Goal: Task Accomplishment & Management: Manage account settings

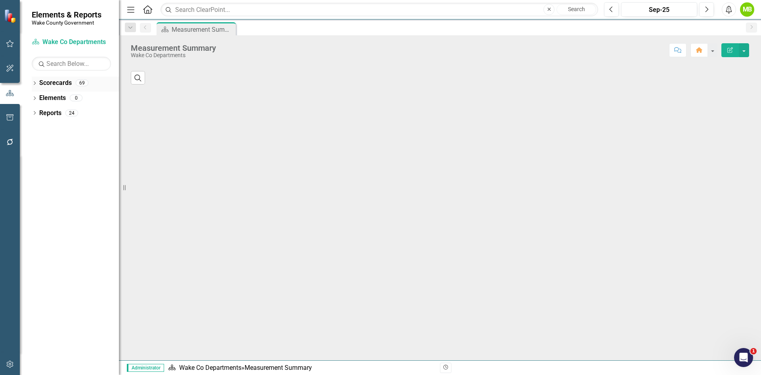
click at [33, 85] on icon "Dropdown" at bounding box center [35, 84] width 6 height 4
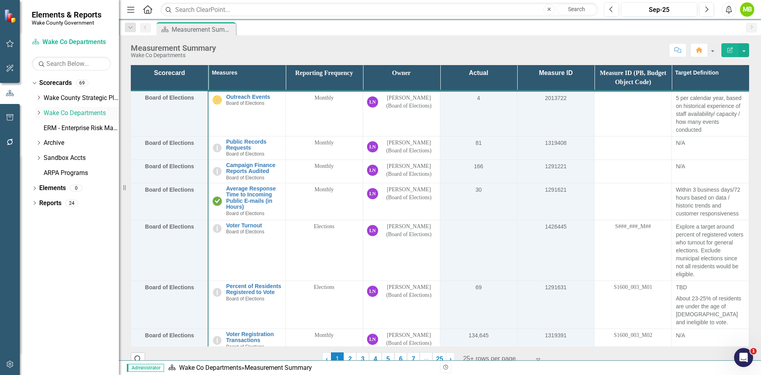
click at [39, 113] on icon "Dropdown" at bounding box center [39, 112] width 6 height 5
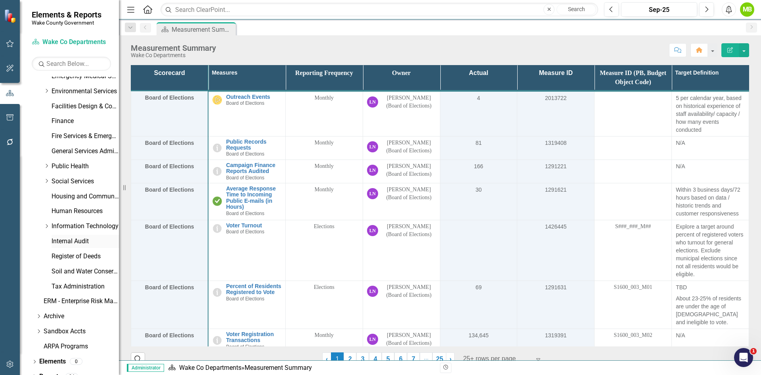
scroll to position [227, 0]
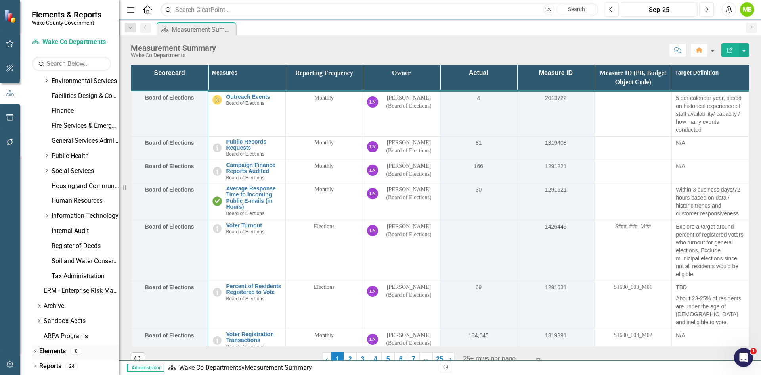
click at [34, 353] on icon "Dropdown" at bounding box center [35, 352] width 6 height 4
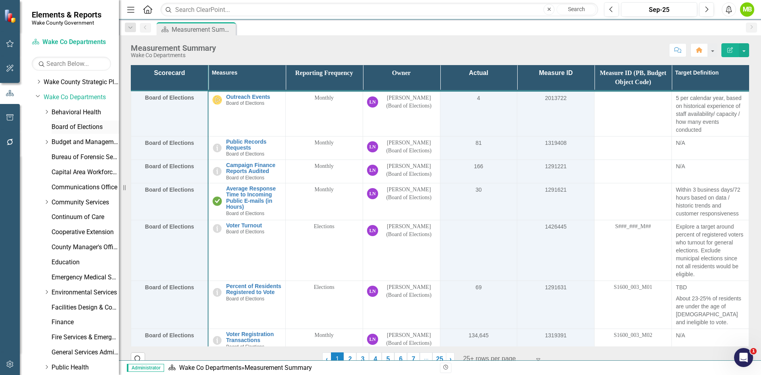
scroll to position [0, 0]
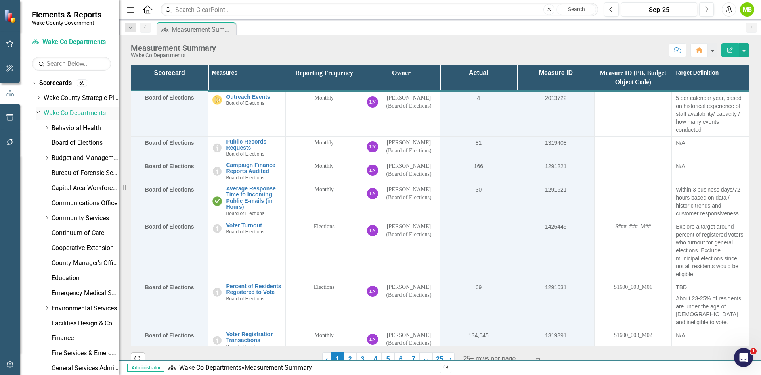
click at [71, 115] on link "Wake Co Departments" at bounding box center [81, 113] width 75 height 9
click at [60, 112] on link "Wake Co Departments" at bounding box center [81, 113] width 75 height 9
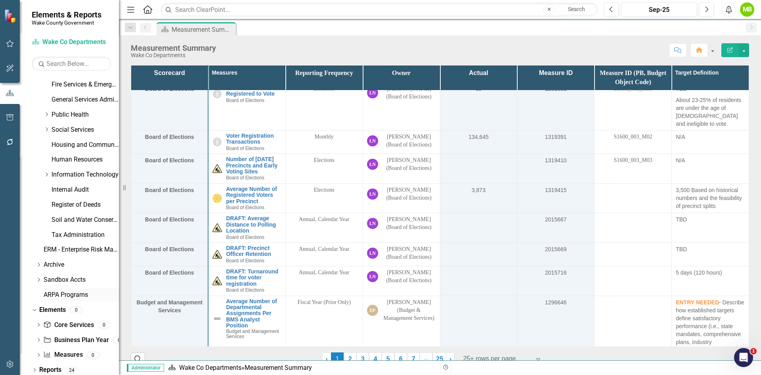
scroll to position [272, 0]
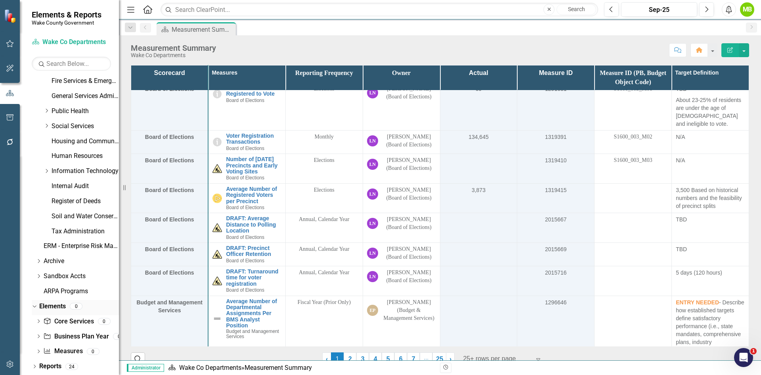
click at [49, 303] on link "Elements" at bounding box center [52, 306] width 27 height 9
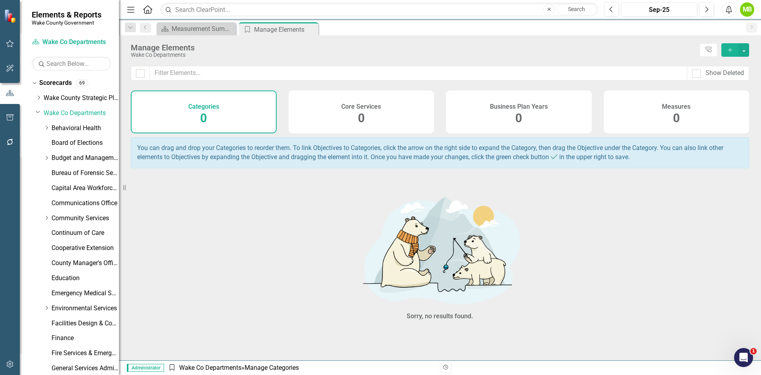
click at [34, 113] on div "Dropdown Scorecards 69 Dropdown Wake County Strategic Plan Demographics Dropdow…" at bounding box center [75, 324] width 87 height 495
click at [37, 111] on icon "Dropdown" at bounding box center [38, 112] width 5 height 6
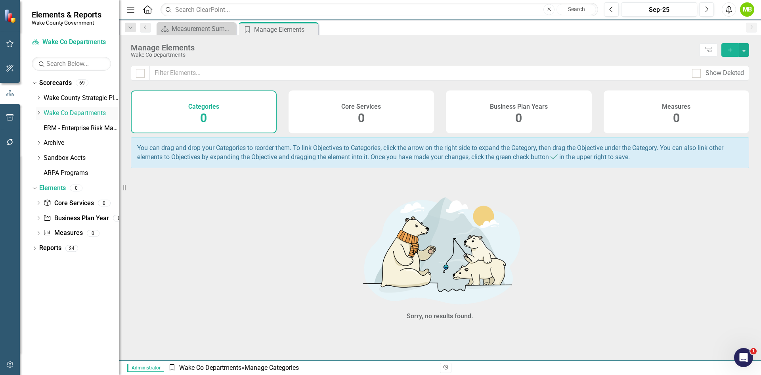
click at [73, 111] on link "Wake Co Departments" at bounding box center [81, 113] width 75 height 9
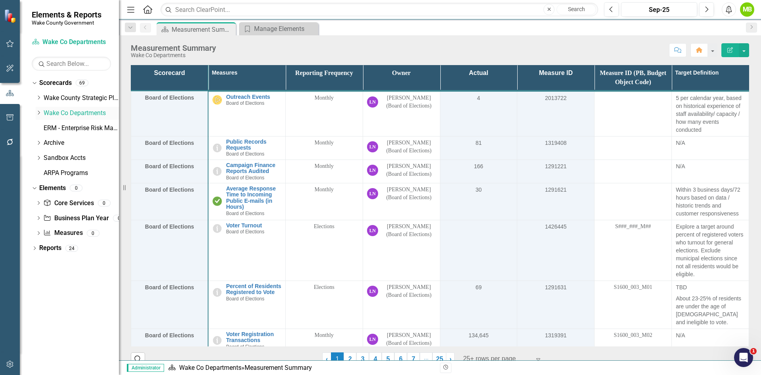
click at [73, 111] on link "Wake Co Departments" at bounding box center [81, 113] width 75 height 9
click at [39, 113] on icon "Dropdown" at bounding box center [39, 112] width 6 height 5
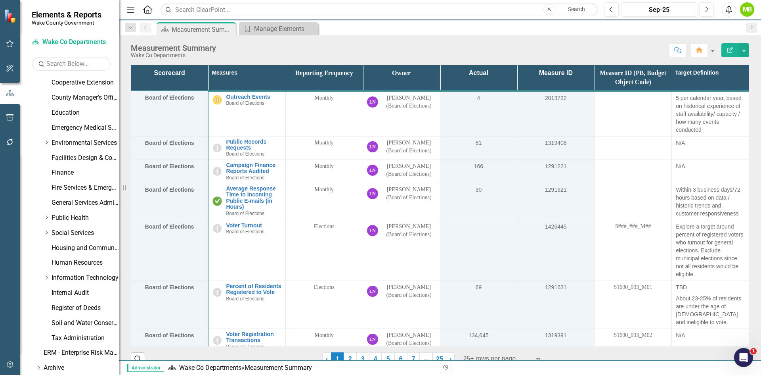
scroll to position [238, 0]
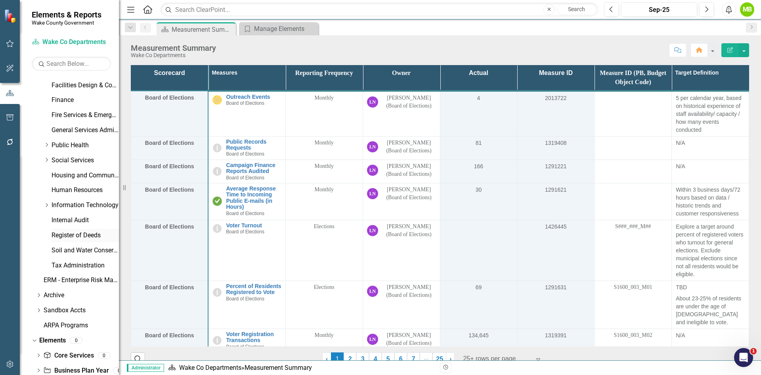
click at [72, 237] on link "Register of Deeds" at bounding box center [85, 235] width 67 height 9
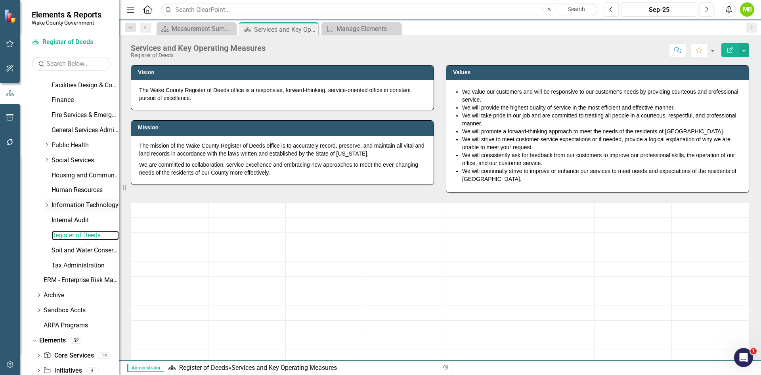
scroll to position [272, 0]
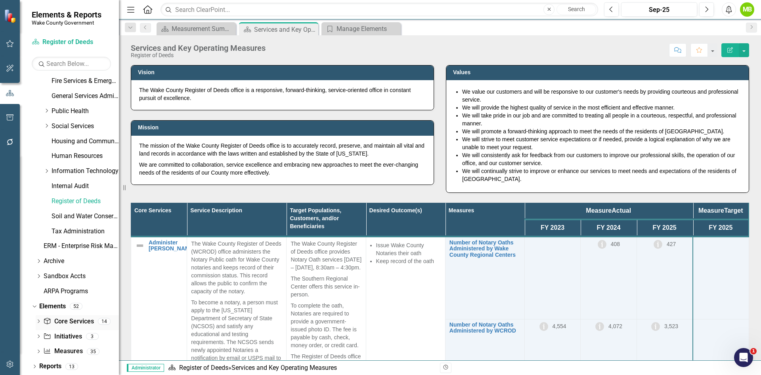
click at [61, 321] on link "Core Service Core Services" at bounding box center [68, 321] width 50 height 9
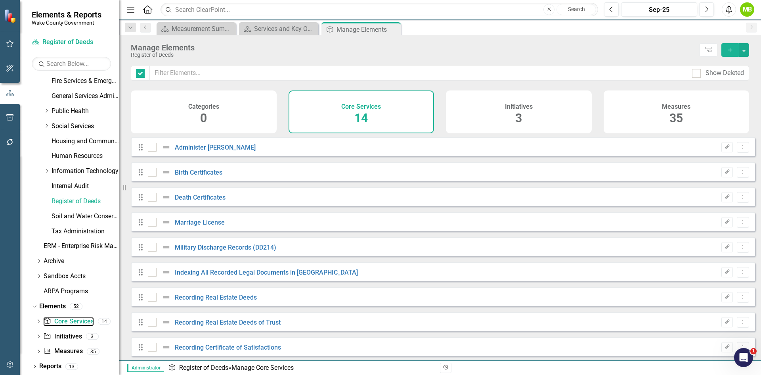
checkbox input "false"
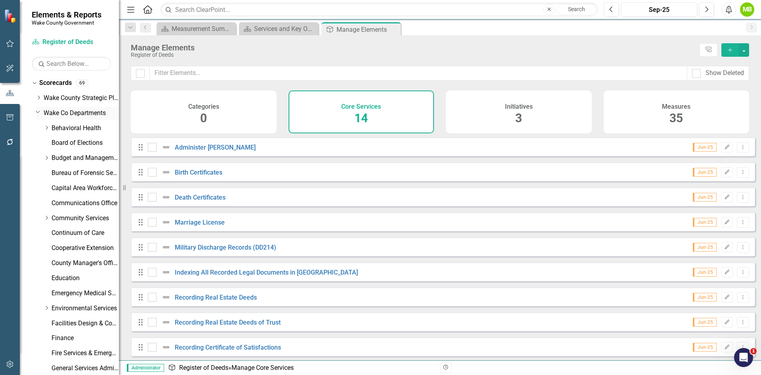
click at [75, 114] on link "Wake Co Departments" at bounding box center [81, 113] width 75 height 9
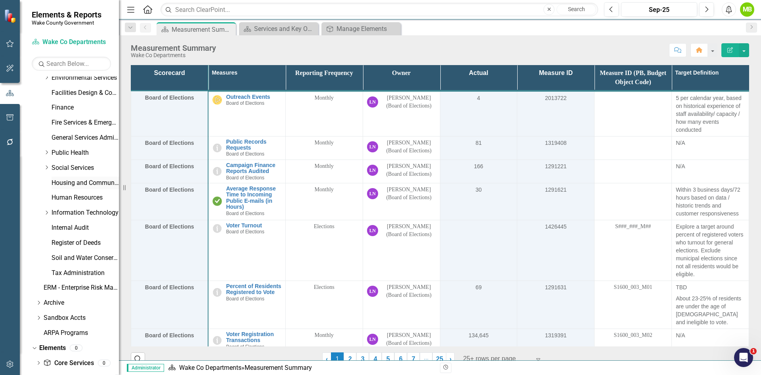
scroll to position [272, 0]
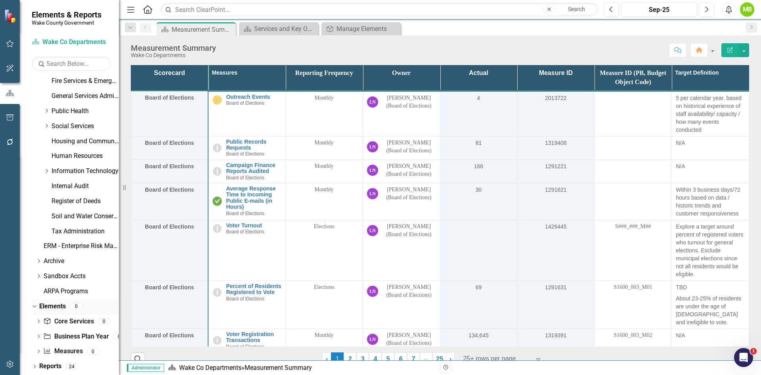
click at [57, 310] on link "Elements" at bounding box center [52, 306] width 27 height 9
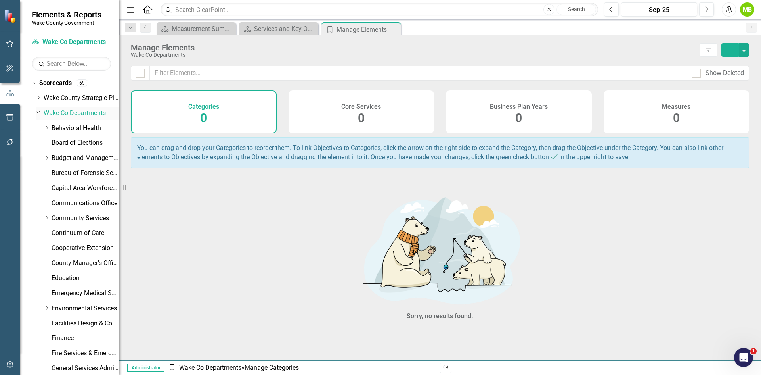
click at [36, 112] on icon "Dropdown" at bounding box center [38, 112] width 5 height 6
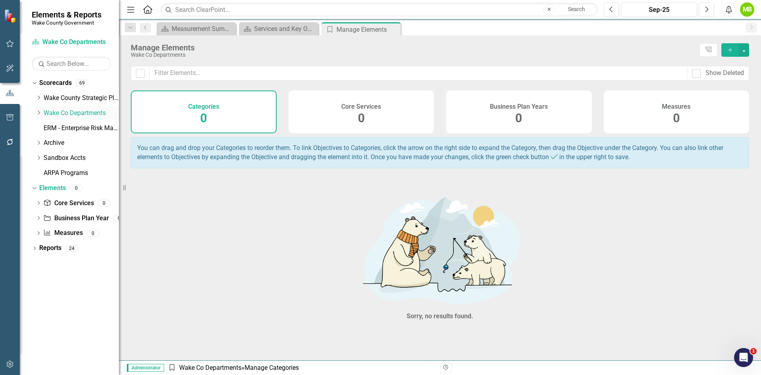
click at [64, 113] on link "Wake Co Departments" at bounding box center [81, 113] width 75 height 9
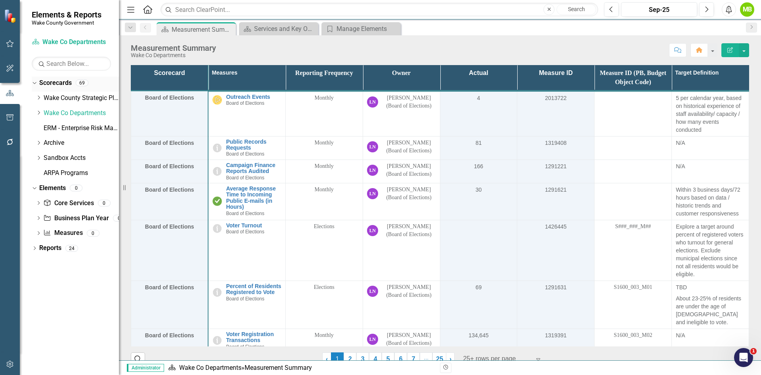
click at [59, 82] on link "Scorecards" at bounding box center [55, 83] width 33 height 9
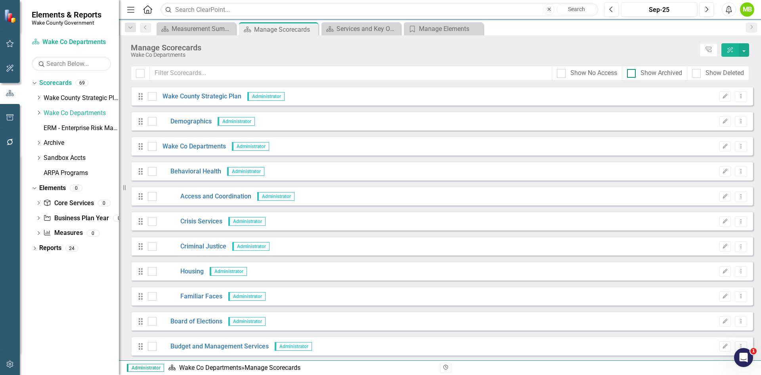
click at [635, 71] on div at bounding box center [631, 73] width 9 height 9
click at [633, 71] on input "Show Archived" at bounding box center [629, 71] width 5 height 5
checkbox input "true"
click at [163, 73] on input "text" at bounding box center [351, 73] width 403 height 15
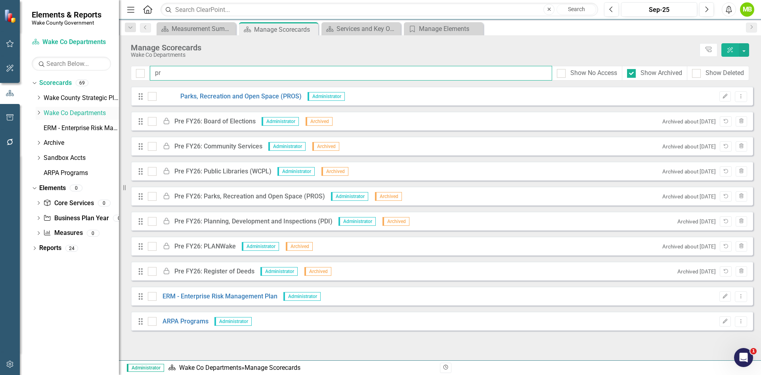
type input "pr"
click at [39, 113] on icon "Dropdown" at bounding box center [39, 112] width 6 height 5
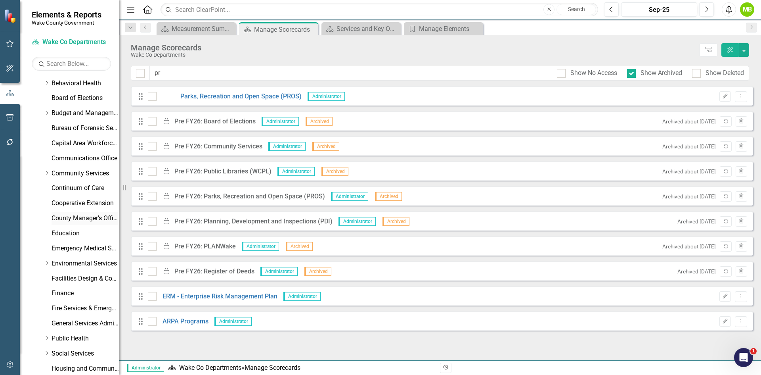
scroll to position [159, 0]
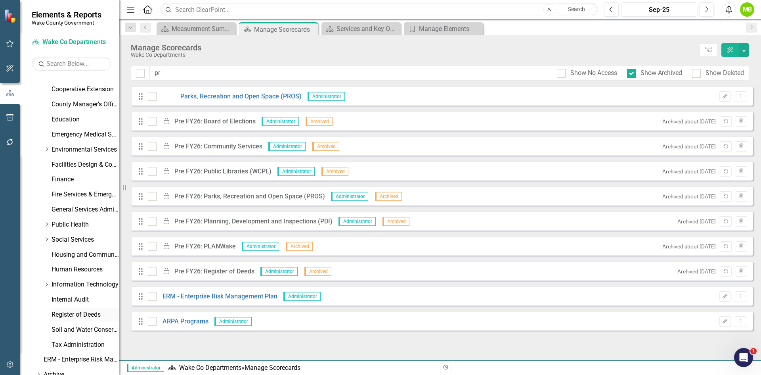
click at [79, 318] on link "Register of Deeds" at bounding box center [85, 314] width 67 height 9
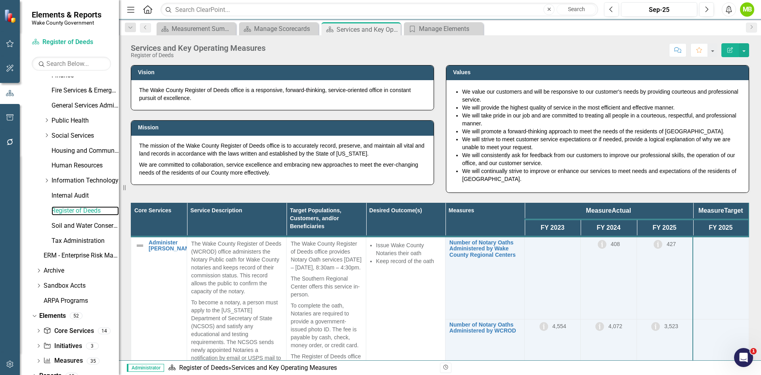
scroll to position [272, 0]
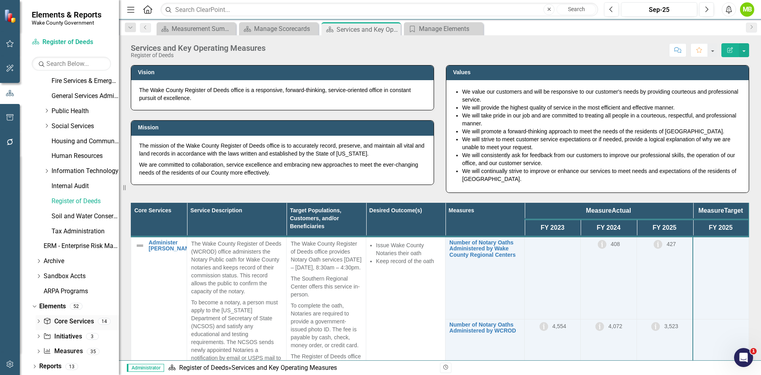
click at [66, 325] on link "Core Service Core Services" at bounding box center [68, 321] width 50 height 9
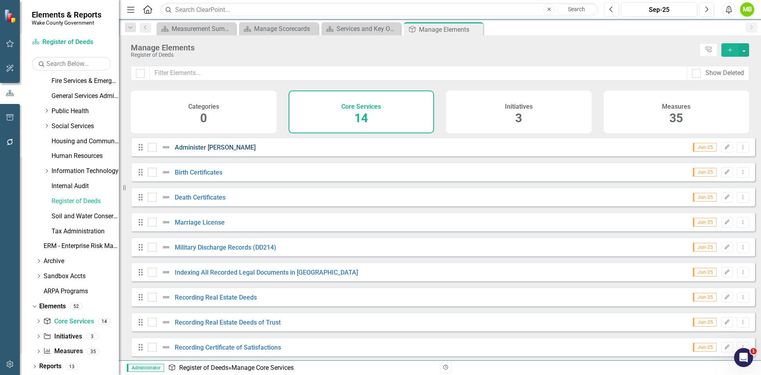
click at [219, 151] on link "Administer Notary Oath" at bounding box center [215, 148] width 81 height 8
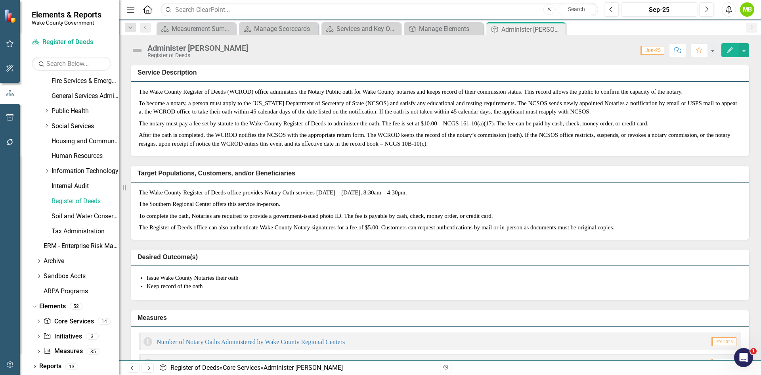
click at [191, 44] on div "Administer Notary Oath" at bounding box center [198, 48] width 101 height 9
click at [188, 47] on div "Administer Notary Oath" at bounding box center [198, 48] width 101 height 9
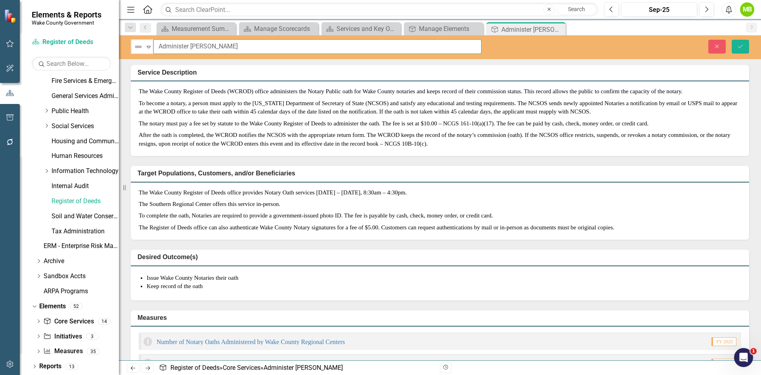
drag, startPoint x: 191, startPoint y: 44, endPoint x: 122, endPoint y: 48, distance: 69.1
click at [122, 48] on div "Elements & Reports Wake County Government Scorecard Register of Deeds Search Dr…" at bounding box center [380, 187] width 761 height 375
type input "Notary Oath"
click at [256, 129] on p "The notary must pay a fee set by statute to the Wake County Register of Deeds t…" at bounding box center [440, 124] width 603 height 12
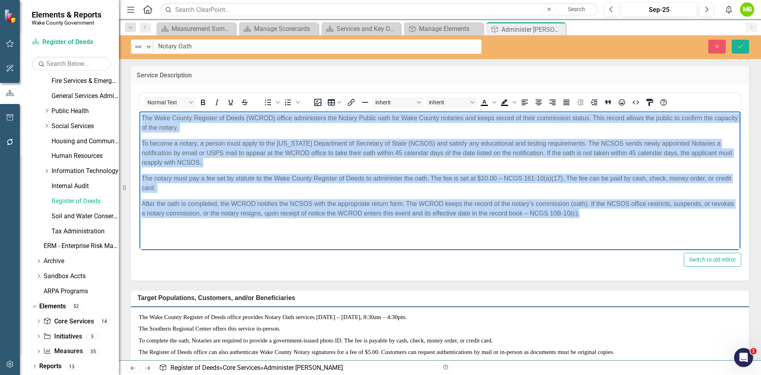
drag, startPoint x: 141, startPoint y: 117, endPoint x: 711, endPoint y: 225, distance: 580.5
click at [711, 225] on body "The Wake County Register of Deeds (WCROD) office administers the Notary Public …" at bounding box center [440, 170] width 601 height 119
paste body "Rich Text Area. Press ALT-0 for help."
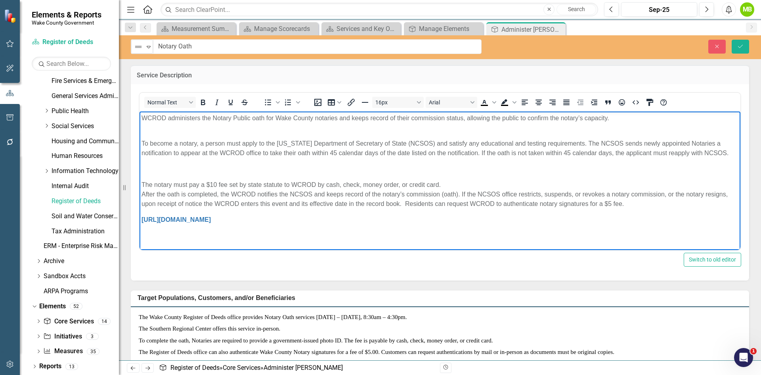
click at [232, 166] on p "Rich Text Area. Press ALT-0 for help." at bounding box center [440, 169] width 597 height 10
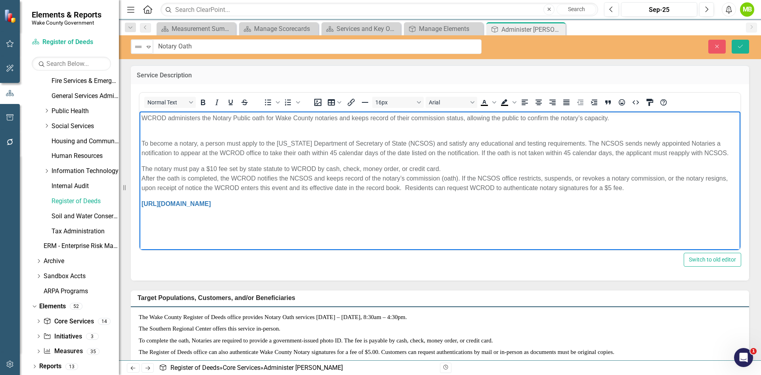
click at [191, 129] on p "To become a notary, a person must apply to the [US_STATE] Department of Secreta…" at bounding box center [440, 143] width 597 height 29
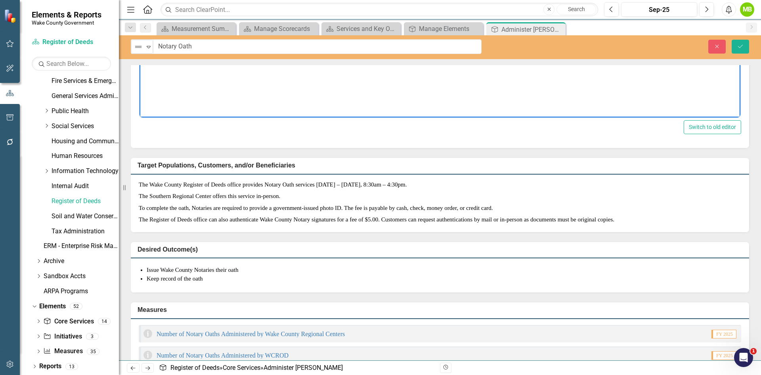
scroll to position [159, 0]
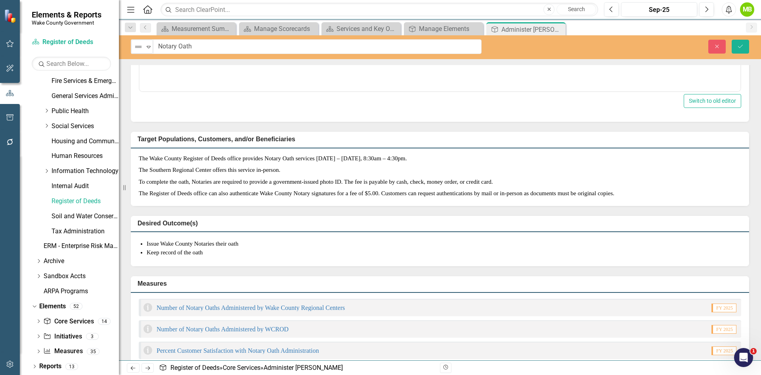
click at [241, 257] on li "Keep record of the oath" at bounding box center [444, 252] width 595 height 8
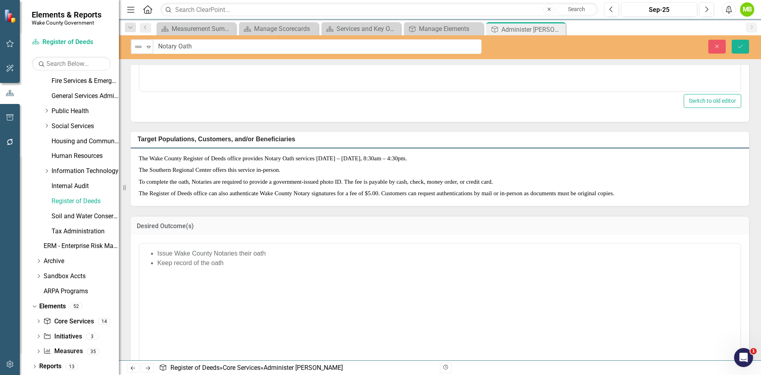
scroll to position [0, 0]
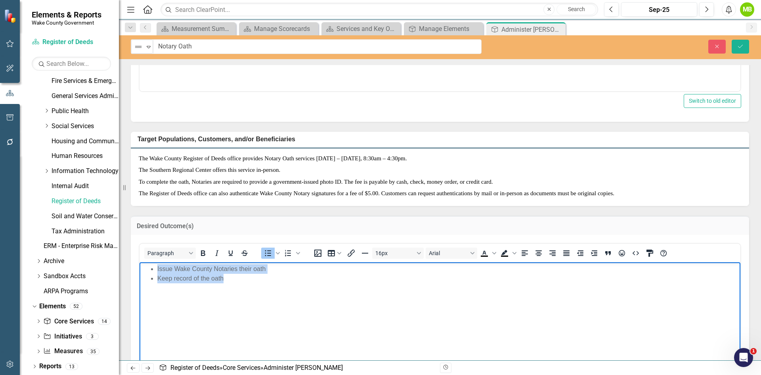
drag, startPoint x: 230, startPoint y: 282, endPoint x: 138, endPoint y: 265, distance: 93.1
click at [140, 265] on html "Issue Wake County Notaries their oath Keep record of the oath" at bounding box center [440, 321] width 601 height 119
paste body "Rich Text Area. Press ALT-0 for help."
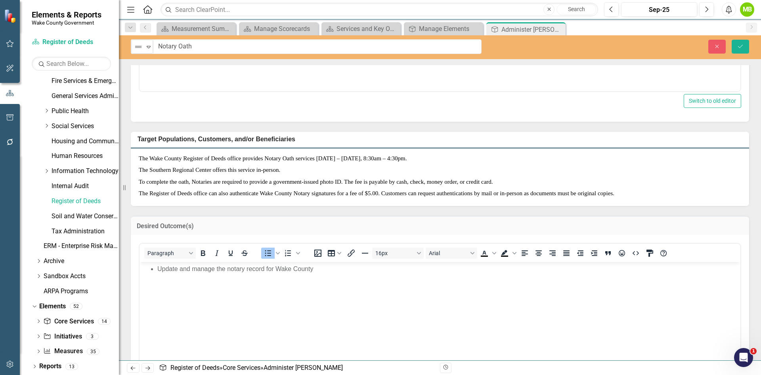
click at [220, 192] on p "The Register of Deeds office can also authenticate Wake County Notary signature…" at bounding box center [440, 193] width 603 height 10
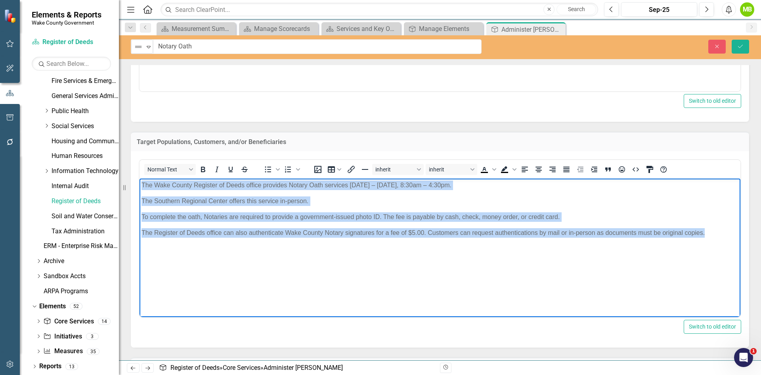
drag, startPoint x: 143, startPoint y: 182, endPoint x: 730, endPoint y: 230, distance: 589.3
click at [730, 230] on body "The Wake County Register of Deeds office provides Notary Oath services Monday –…" at bounding box center [440, 237] width 601 height 119
paste body "Rich Text Area. Press ALT-0 for help."
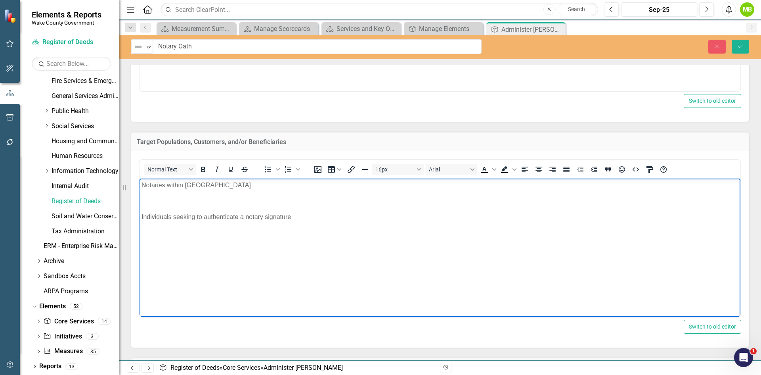
click at [163, 200] on p "Rich Text Area. Press ALT-0 for help." at bounding box center [440, 201] width 597 height 10
click at [221, 244] on body "Notaries within Wake County Individuals seeking to authenticate a notary signat…" at bounding box center [440, 237] width 601 height 119
click at [740, 48] on icon "Save" at bounding box center [740, 47] width 7 height 6
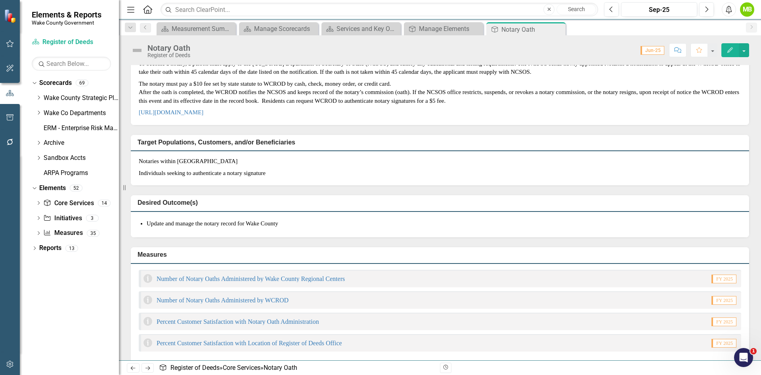
scroll to position [79, 0]
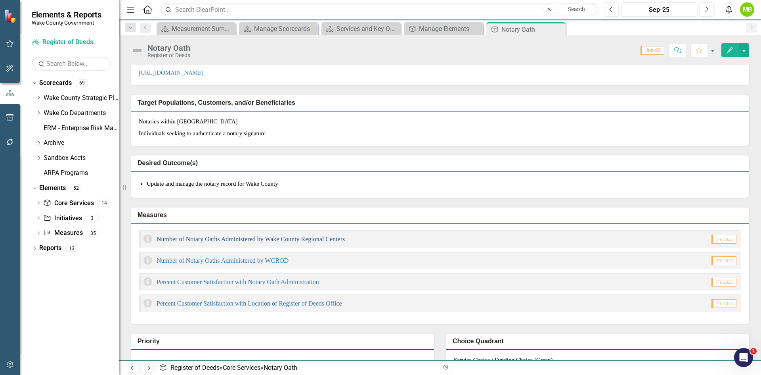
click at [252, 242] on link "Number of Notary Oaths Administered by Wake County Regional Centers" at bounding box center [251, 239] width 188 height 7
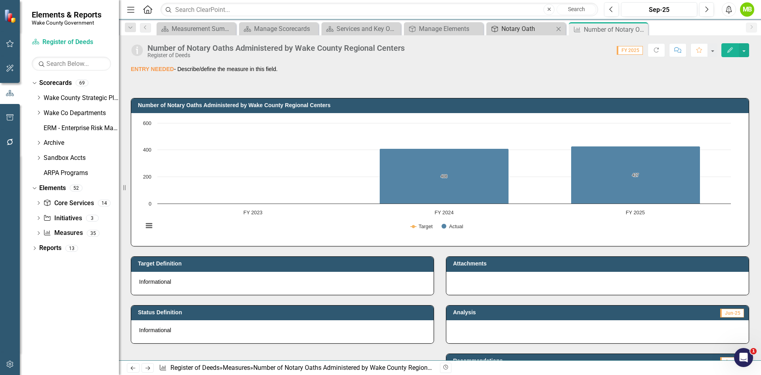
click at [515, 31] on div "Notary Oath" at bounding box center [528, 29] width 52 height 10
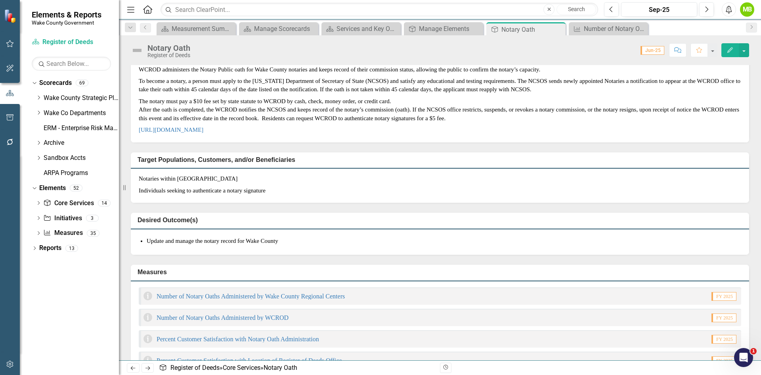
scroll to position [79, 0]
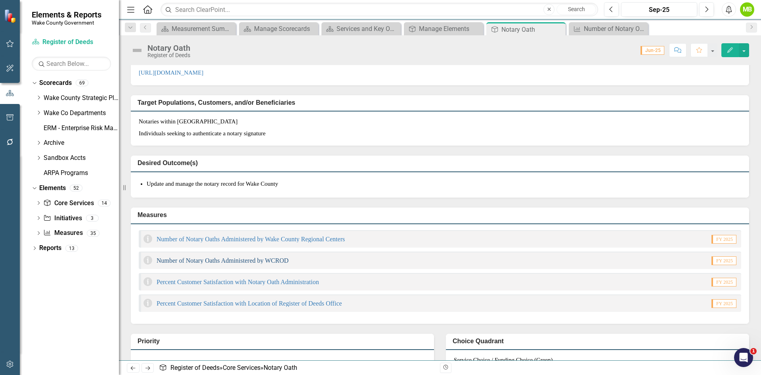
click at [244, 264] on link "Number of Notary Oaths Administered by WCROD" at bounding box center [223, 260] width 132 height 7
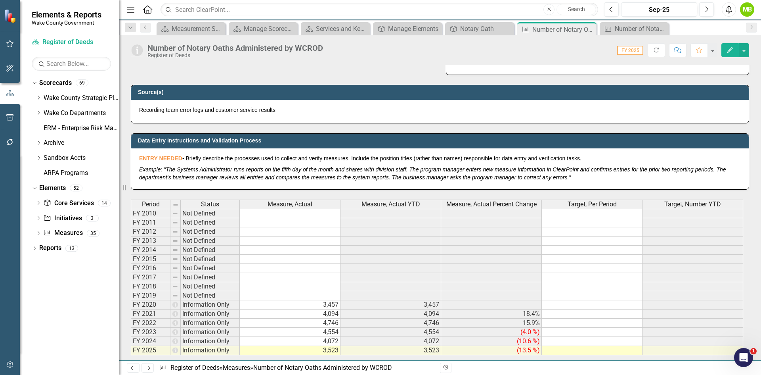
scroll to position [357, 0]
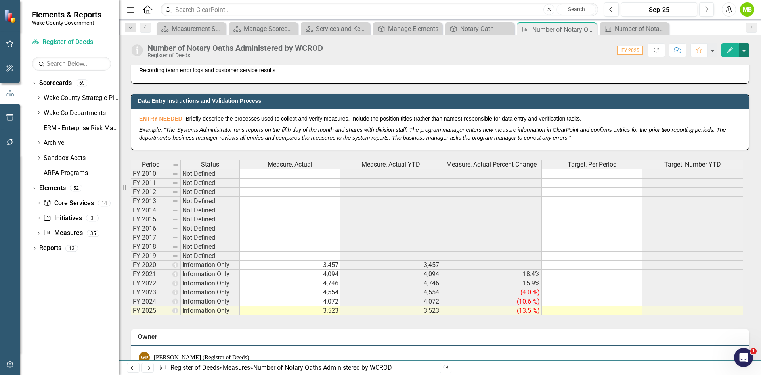
click at [745, 53] on button "button" at bounding box center [744, 50] width 10 height 14
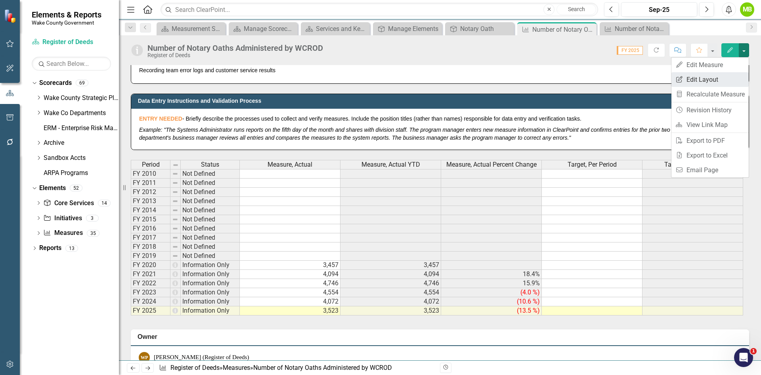
click at [726, 77] on link "Edit Report Edit Layout" at bounding box center [710, 79] width 77 height 15
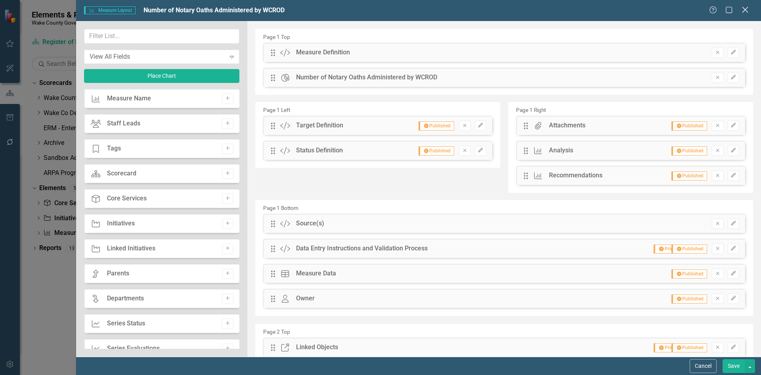
click at [744, 8] on icon at bounding box center [745, 10] width 6 height 6
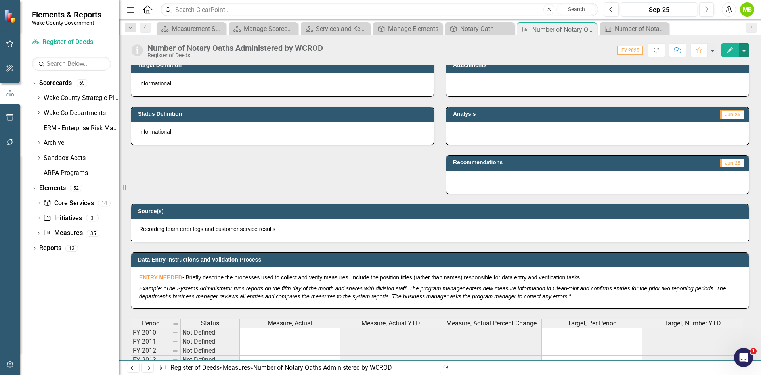
scroll to position [0, 0]
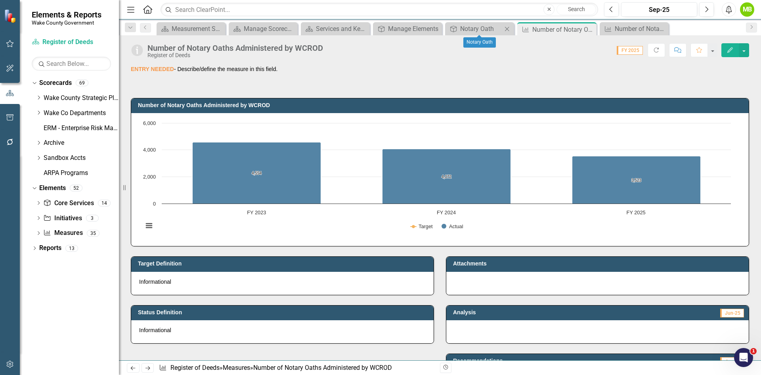
click at [482, 34] on div "Core Service Notary Oath Close" at bounding box center [479, 28] width 69 height 13
click at [480, 29] on div "Notary Oath" at bounding box center [481, 29] width 42 height 10
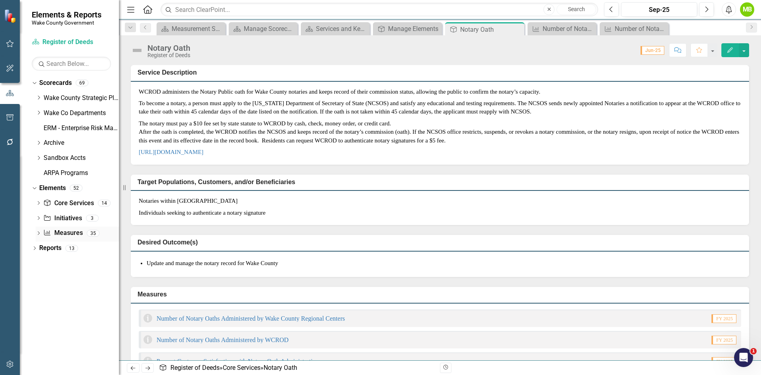
click at [38, 235] on icon "Dropdown" at bounding box center [39, 234] width 6 height 4
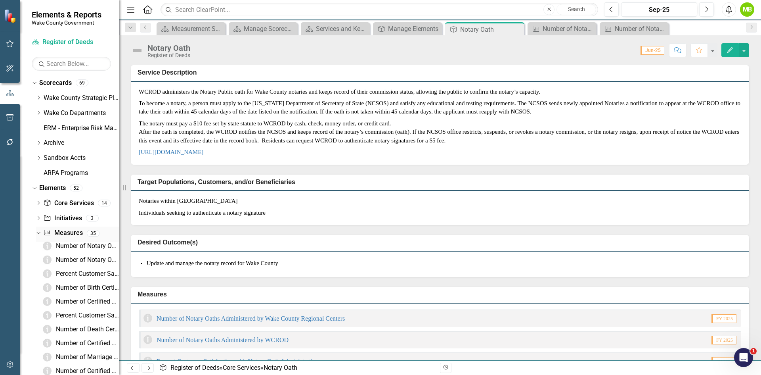
click at [69, 233] on link "Measure Measures" at bounding box center [62, 232] width 39 height 9
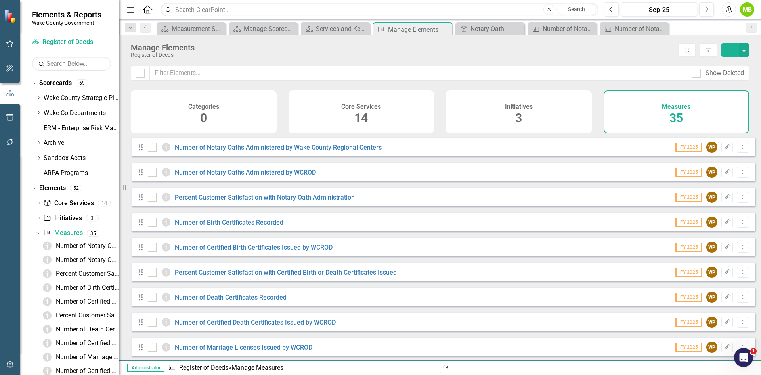
click at [730, 49] on icon "Add" at bounding box center [730, 50] width 7 height 6
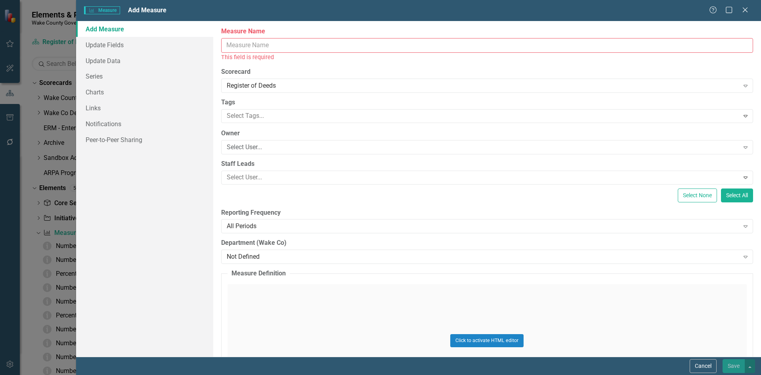
click at [337, 47] on input "Measure Name" at bounding box center [487, 45] width 532 height 15
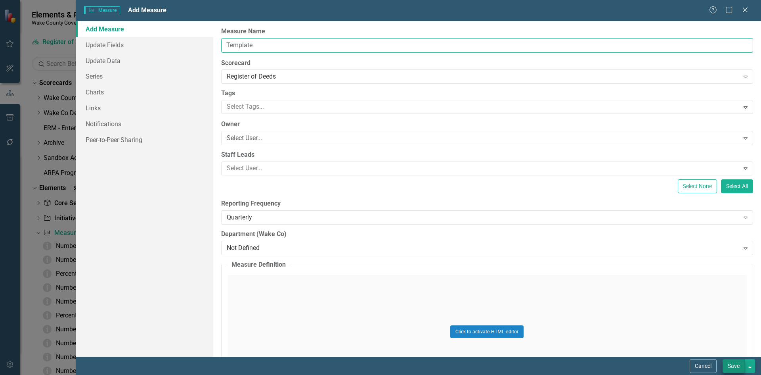
type input "Template"
click at [732, 364] on button "Save" at bounding box center [734, 366] width 22 height 14
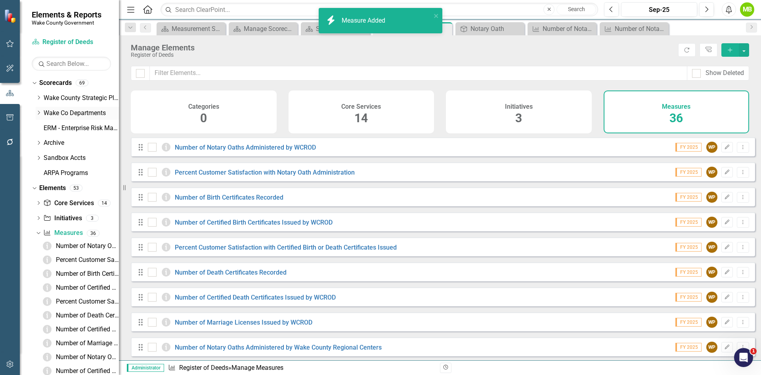
click at [39, 114] on icon "Dropdown" at bounding box center [39, 112] width 6 height 5
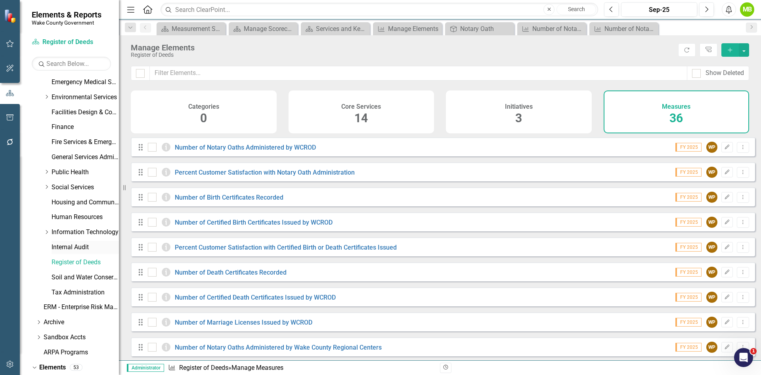
scroll to position [238, 0]
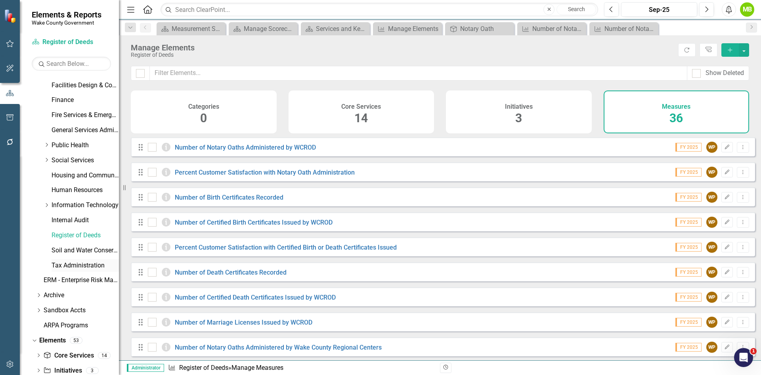
click at [79, 262] on link "Tax Administration" at bounding box center [85, 265] width 67 height 9
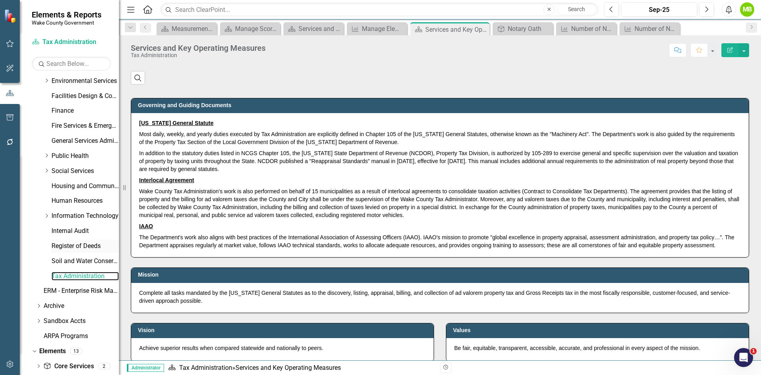
scroll to position [272, 0]
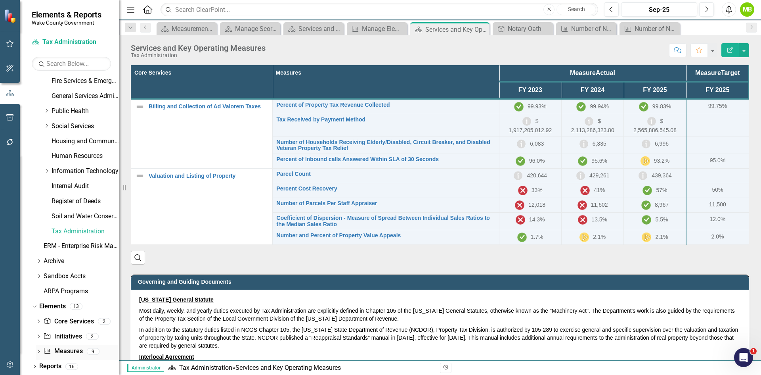
click at [67, 351] on link "Measure Measures" at bounding box center [62, 351] width 39 height 9
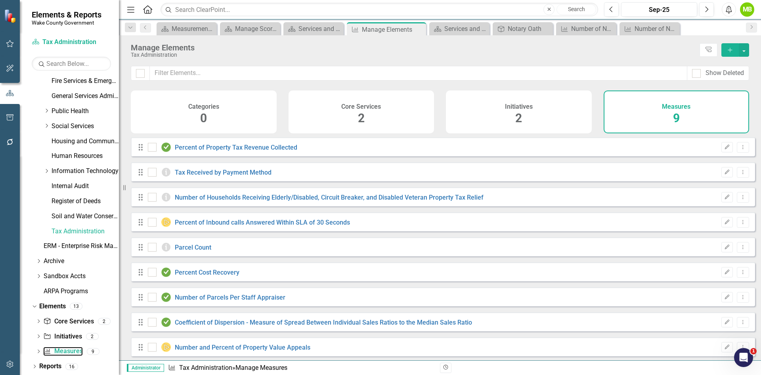
checkbox input "false"
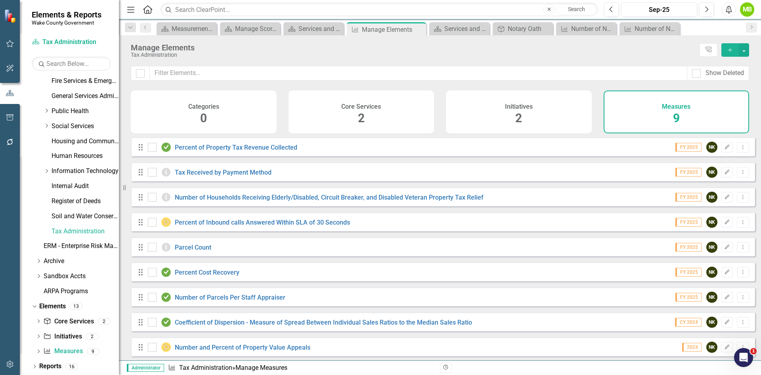
click at [730, 55] on button "Add" at bounding box center [730, 49] width 17 height 13
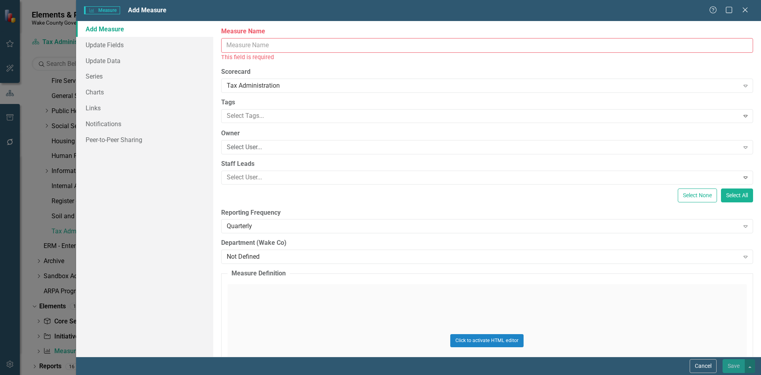
click at [331, 50] on input "Measure Name" at bounding box center [487, 45] width 532 height 15
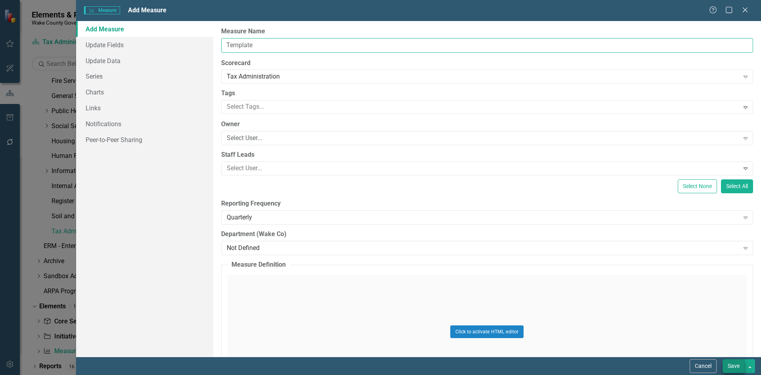
type input "Template"
click at [738, 362] on button "Save" at bounding box center [734, 366] width 22 height 14
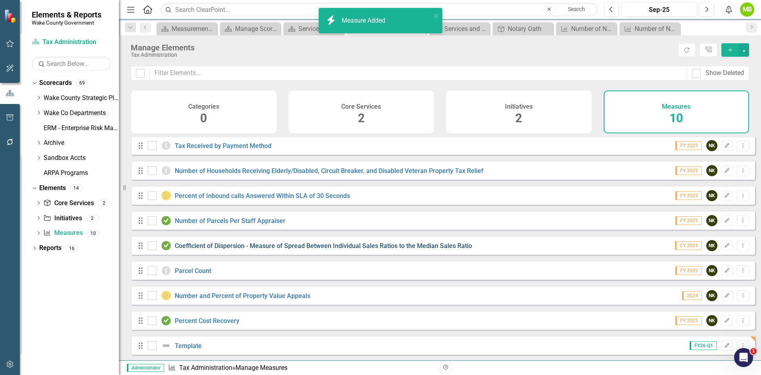
scroll to position [33, 0]
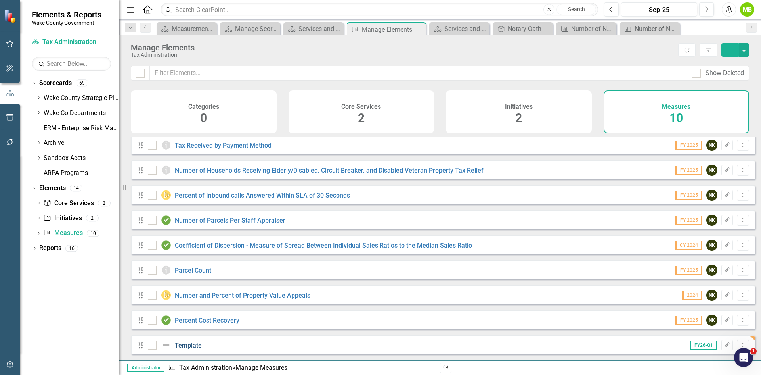
click at [185, 345] on link "Template" at bounding box center [188, 345] width 27 height 8
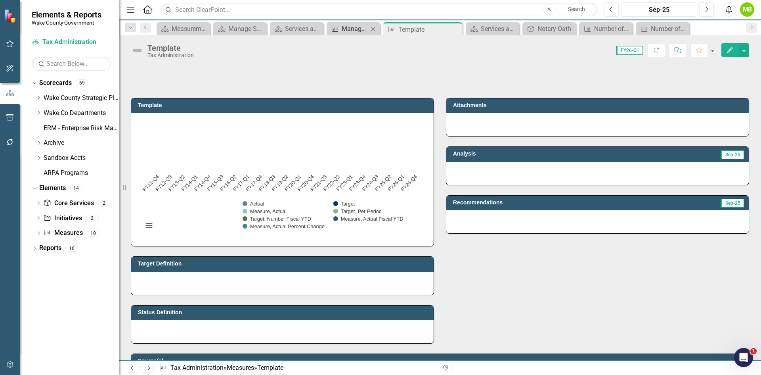
click at [345, 28] on div "Manage Elements" at bounding box center [355, 29] width 27 height 10
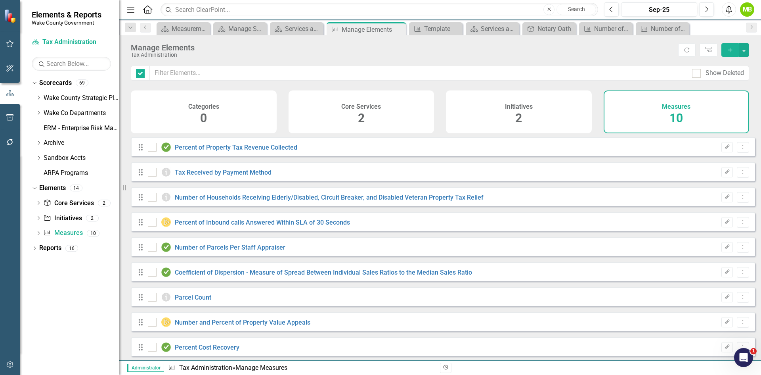
checkbox input "false"
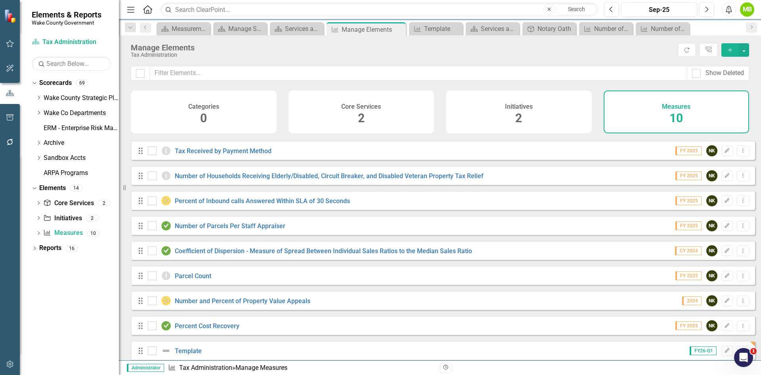
scroll to position [33, 0]
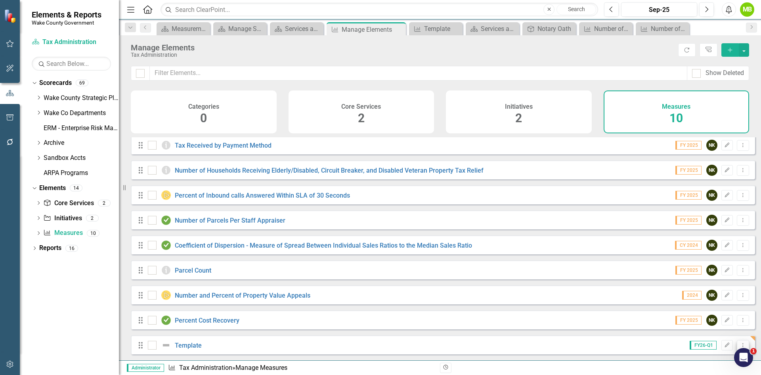
click at [743, 345] on icon at bounding box center [743, 345] width 1 height 4
click at [725, 333] on link "Trash Delete Measure" at bounding box center [707, 332] width 71 height 15
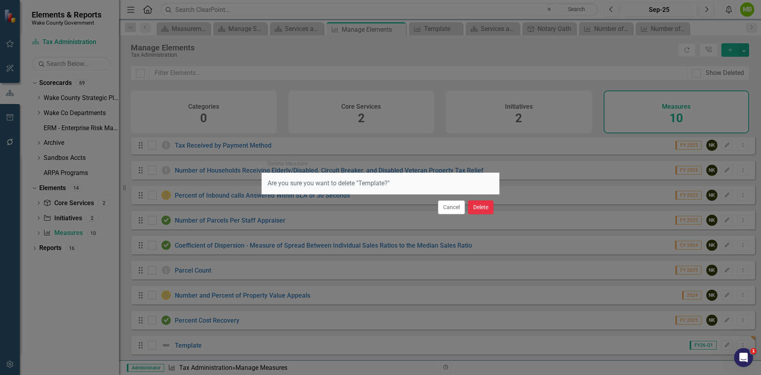
click at [481, 206] on button "Delete" at bounding box center [480, 207] width 25 height 14
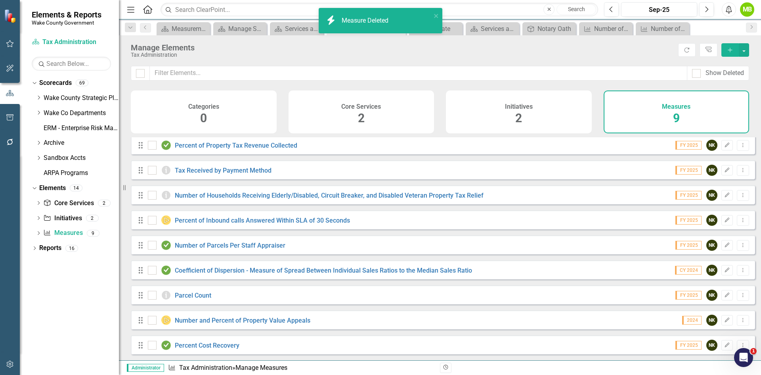
scroll to position [8, 0]
click at [219, 346] on link "Percent Cost Recovery" at bounding box center [207, 345] width 65 height 8
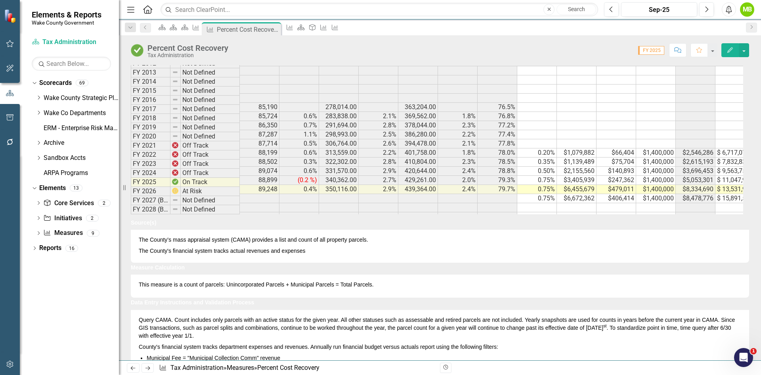
scroll to position [412, 0]
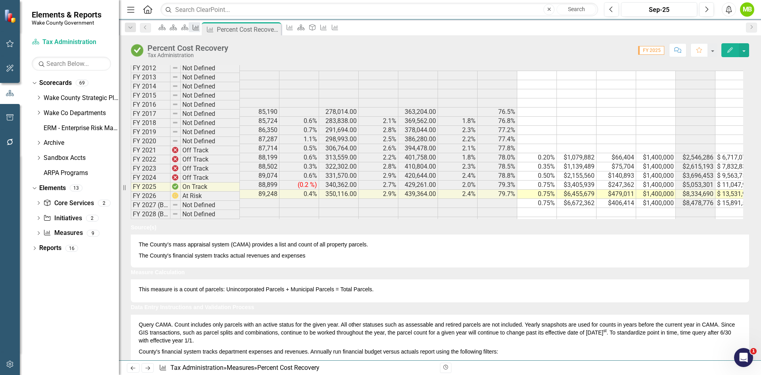
click at [200, 26] on icon "Measure" at bounding box center [196, 27] width 8 height 6
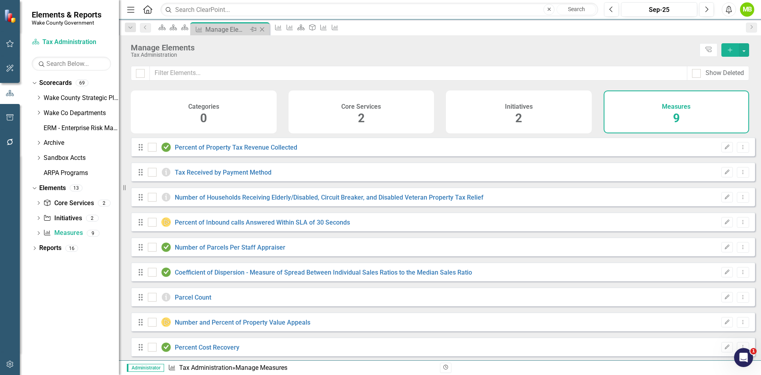
checkbox input "false"
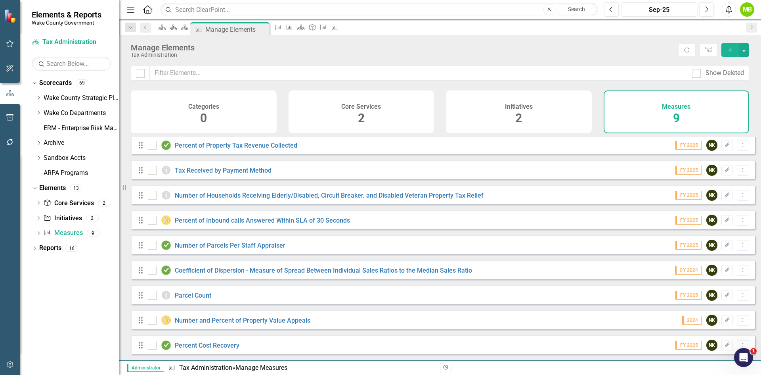
scroll to position [8, 0]
click at [740, 344] on icon "Dropdown Menu" at bounding box center [743, 344] width 7 height 5
click at [720, 316] on link "Copy Duplicate Measure" at bounding box center [707, 317] width 71 height 15
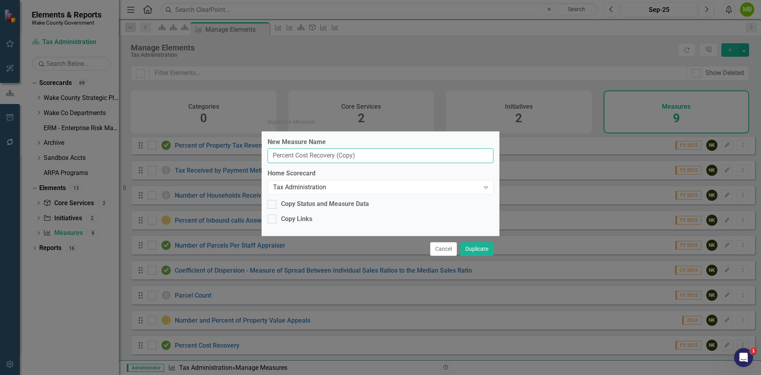
drag, startPoint x: 368, startPoint y: 152, endPoint x: 207, endPoint y: 155, distance: 161.4
click at [207, 155] on div "Duplicate Measure New Measure Name Percent Cost Recovery (Copy) Home Scorecard …" at bounding box center [380, 187] width 761 height 375
type input "Template"
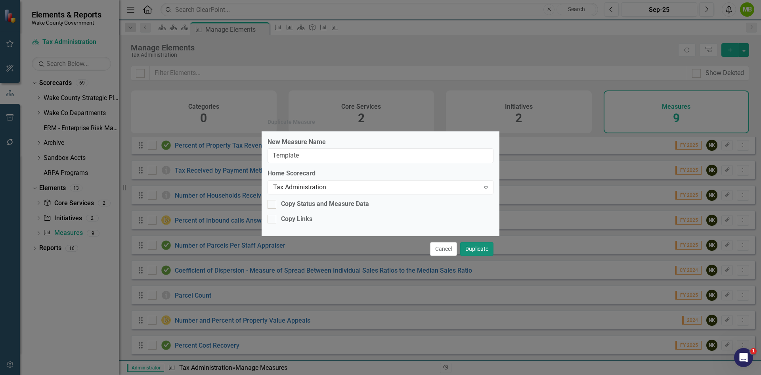
click at [473, 254] on button "Duplicate" at bounding box center [476, 249] width 33 height 14
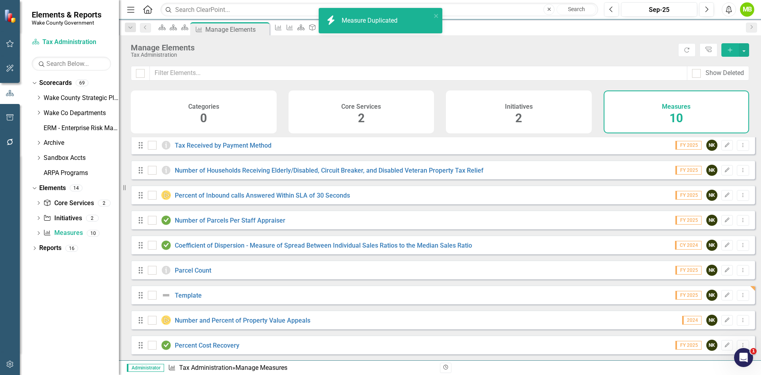
scroll to position [33, 0]
click at [187, 297] on link "Template" at bounding box center [188, 295] width 27 height 8
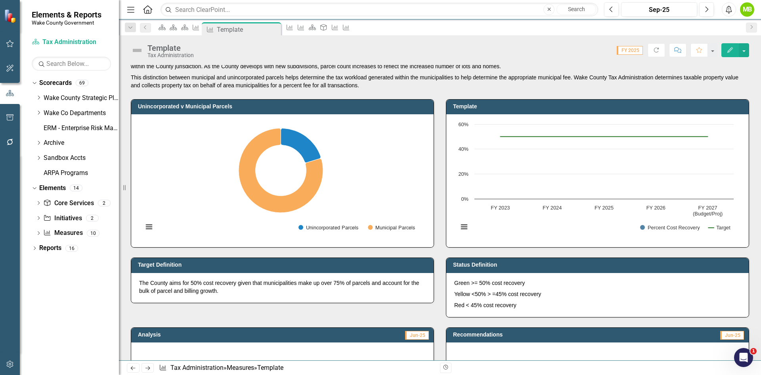
scroll to position [40, 0]
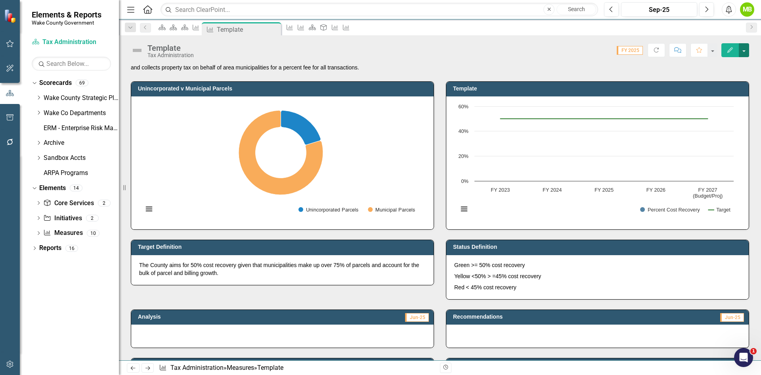
click at [748, 53] on button "button" at bounding box center [744, 50] width 10 height 14
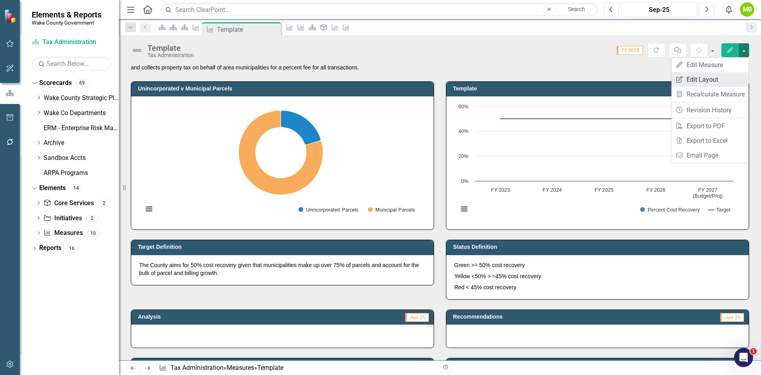
click at [737, 76] on link "Edit Report Edit Layout" at bounding box center [710, 79] width 77 height 15
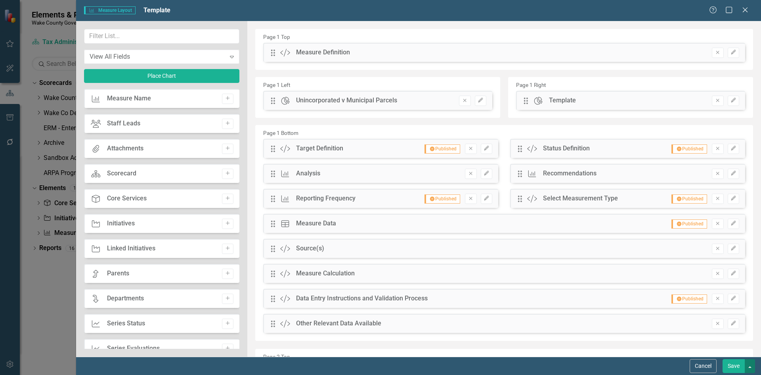
click at [748, 368] on button "button" at bounding box center [750, 366] width 10 height 14
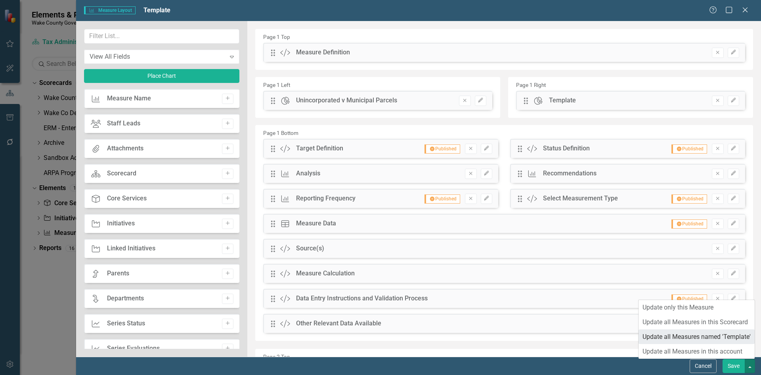
click at [728, 339] on link "Update all Measures named 'Template'" at bounding box center [697, 336] width 116 height 15
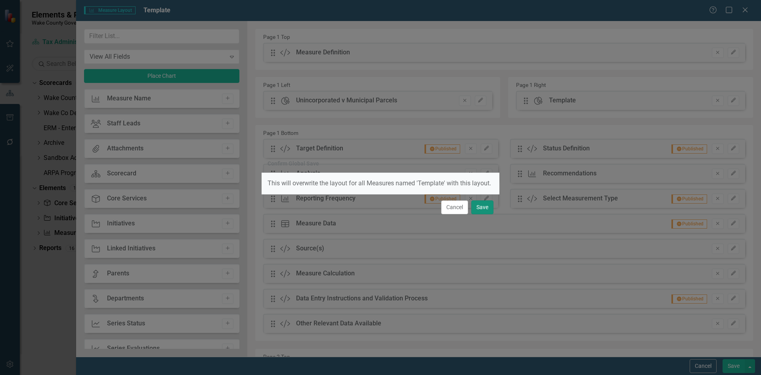
click at [487, 209] on button "Save" at bounding box center [483, 207] width 22 height 14
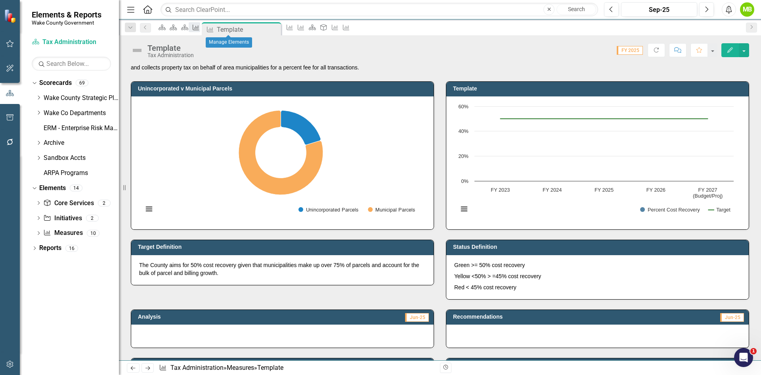
click at [200, 32] on div "Measure" at bounding box center [194, 27] width 11 height 10
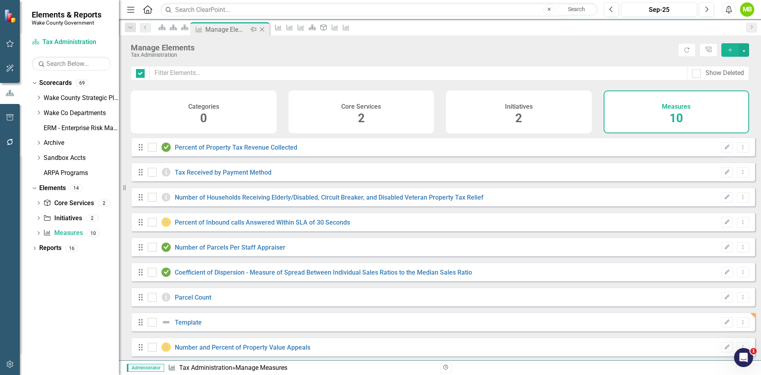
checkbox input "false"
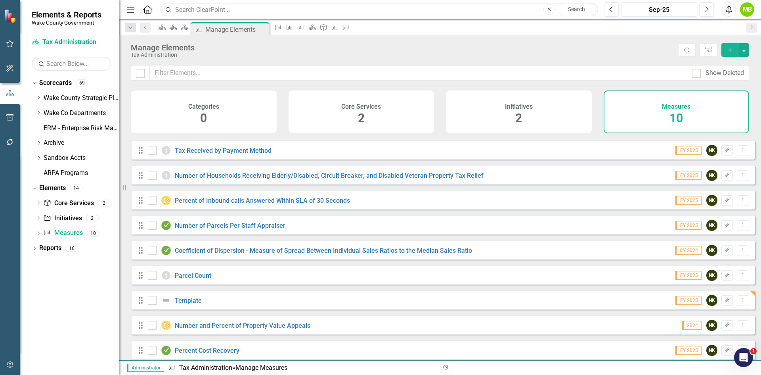
scroll to position [33, 0]
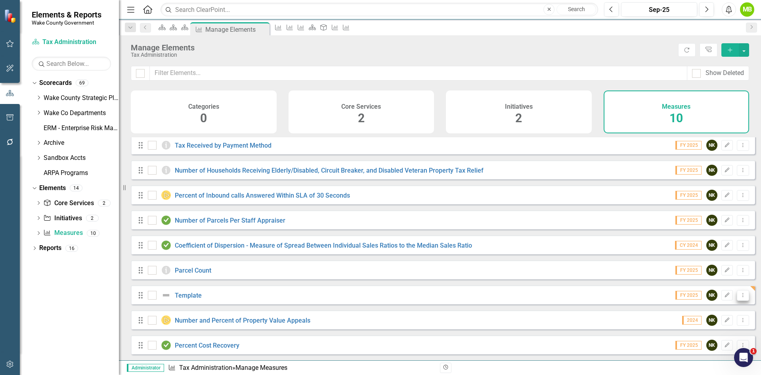
click at [740, 294] on icon "Dropdown Menu" at bounding box center [743, 294] width 7 height 5
click at [712, 348] on link "Trash Delete Measure" at bounding box center [707, 352] width 71 height 15
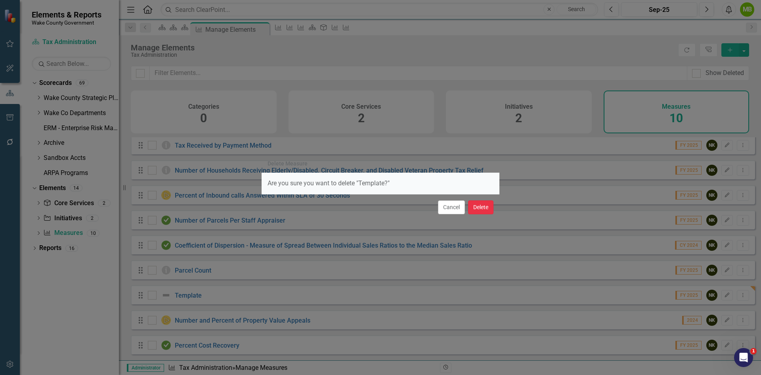
click at [479, 207] on button "Delete" at bounding box center [480, 207] width 25 height 14
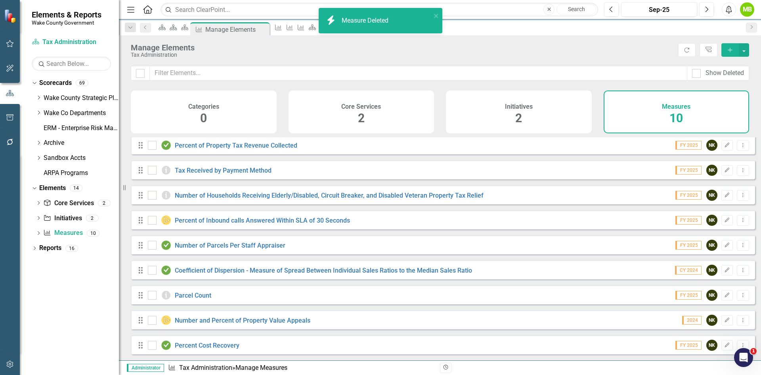
scroll to position [8, 0]
click at [209, 348] on link "Percent Cost Recovery" at bounding box center [207, 345] width 65 height 8
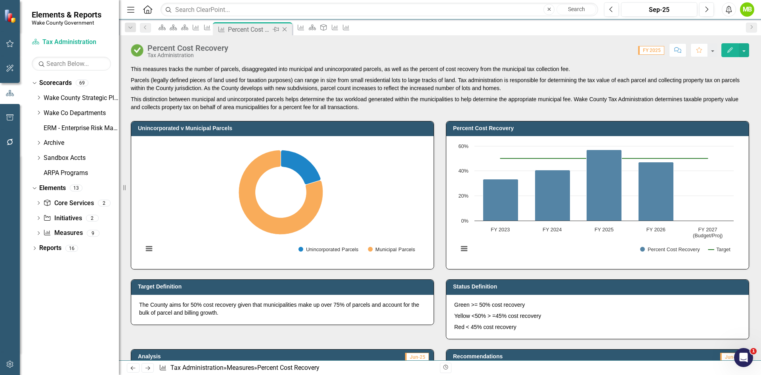
click at [289, 28] on icon "Close" at bounding box center [285, 29] width 8 height 6
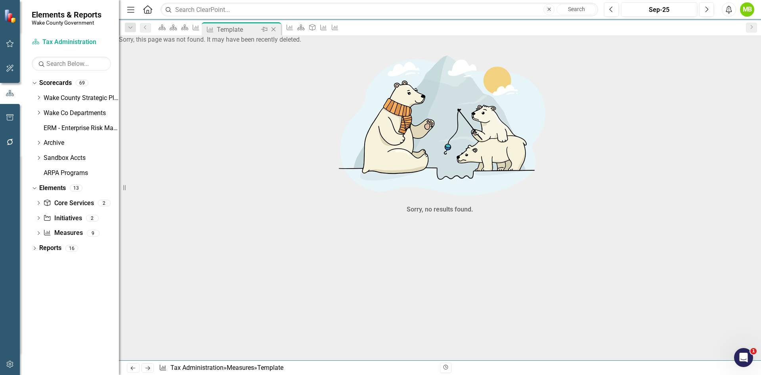
click at [278, 31] on icon "Close" at bounding box center [274, 29] width 8 height 6
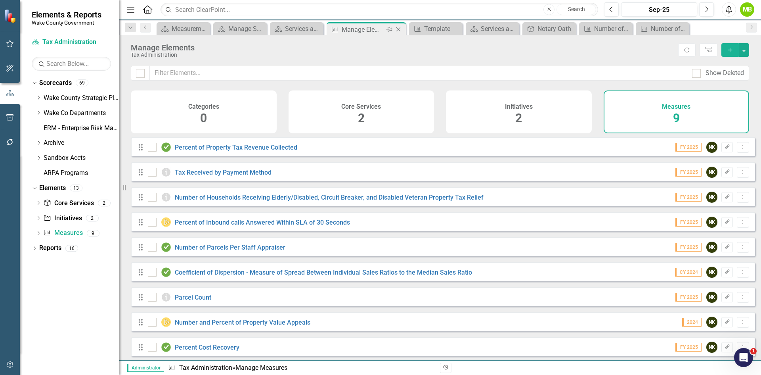
click at [399, 28] on icon "Close" at bounding box center [399, 29] width 8 height 6
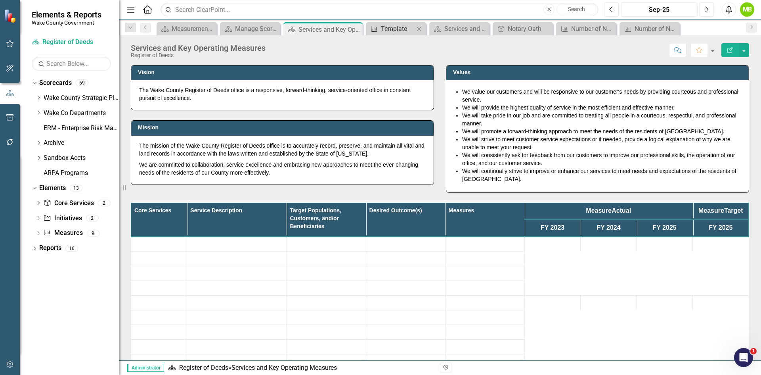
click at [383, 28] on div "Template" at bounding box center [397, 29] width 33 height 10
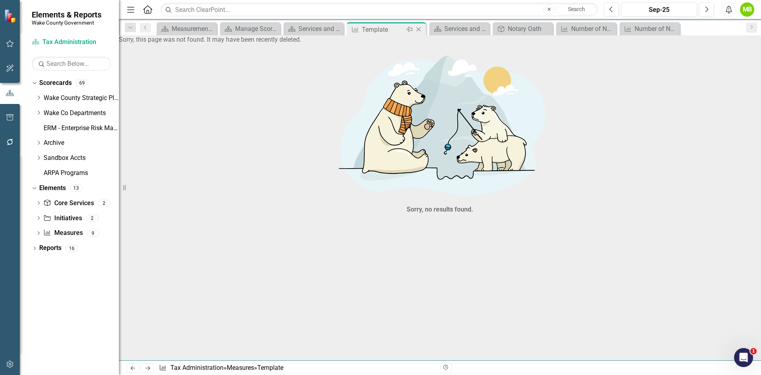
click at [419, 32] on icon "Close" at bounding box center [419, 29] width 8 height 6
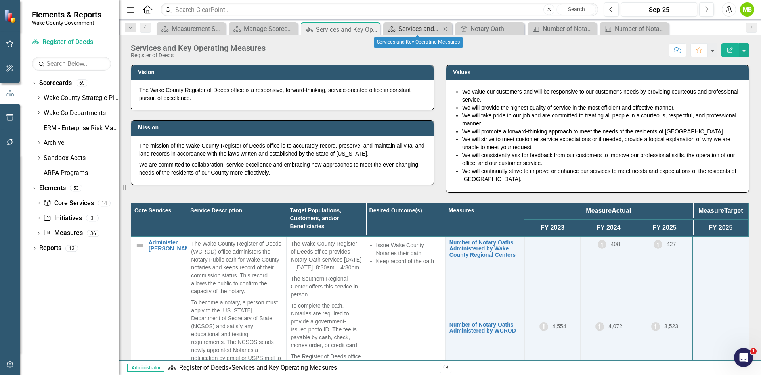
click at [418, 31] on div "Services and Key Operating Measures" at bounding box center [420, 29] width 42 height 10
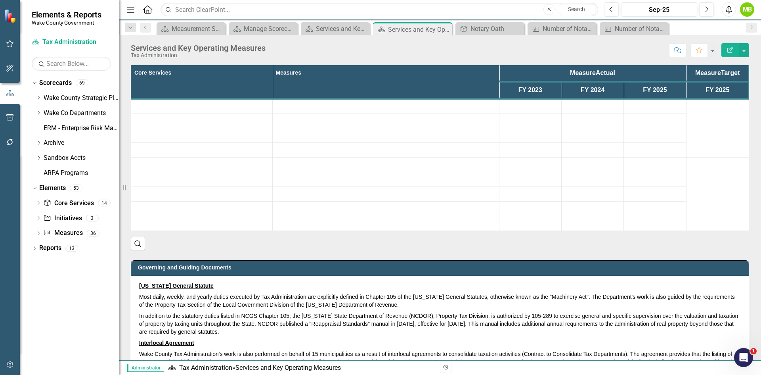
click at [0, 0] on icon "Close" at bounding box center [0, 0] width 0 height 0
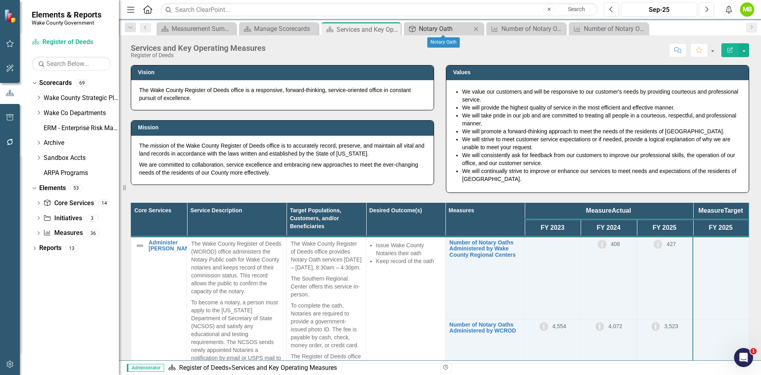
click at [447, 30] on div "Notary Oath" at bounding box center [445, 29] width 52 height 10
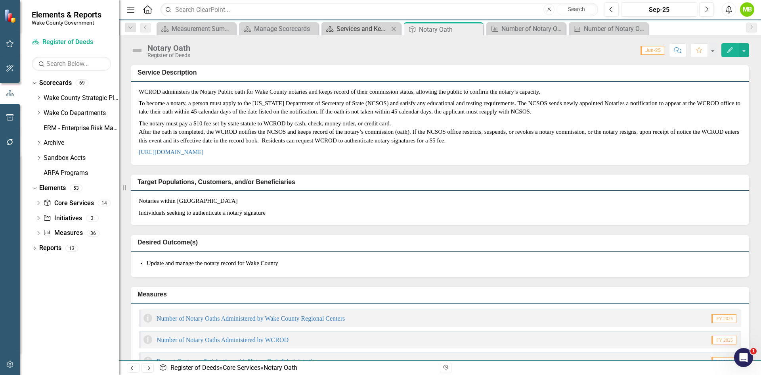
click at [345, 27] on div "Services and Key Operating Measures" at bounding box center [363, 29] width 52 height 10
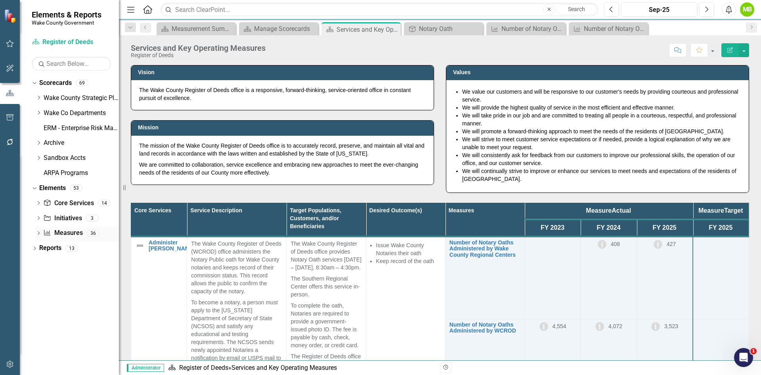
click at [69, 232] on link "Measure Measures" at bounding box center [62, 232] width 39 height 9
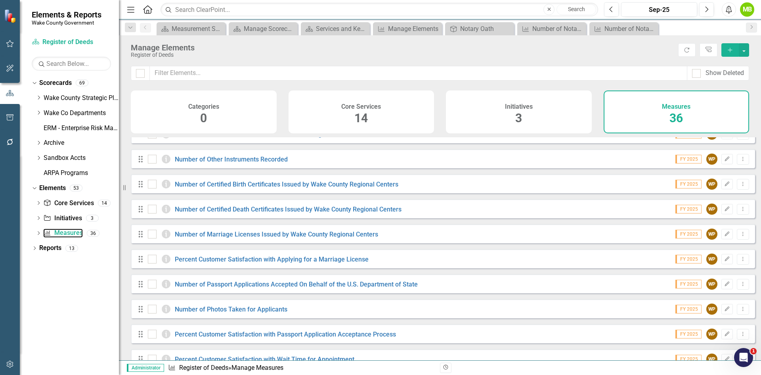
scroll to position [683, 0]
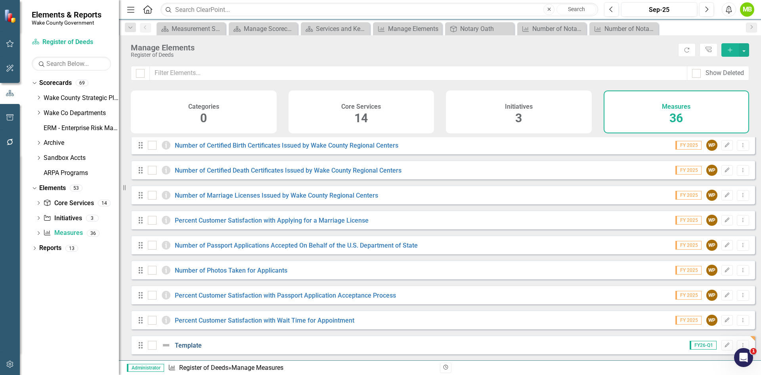
click at [200, 347] on link "Template" at bounding box center [188, 345] width 27 height 8
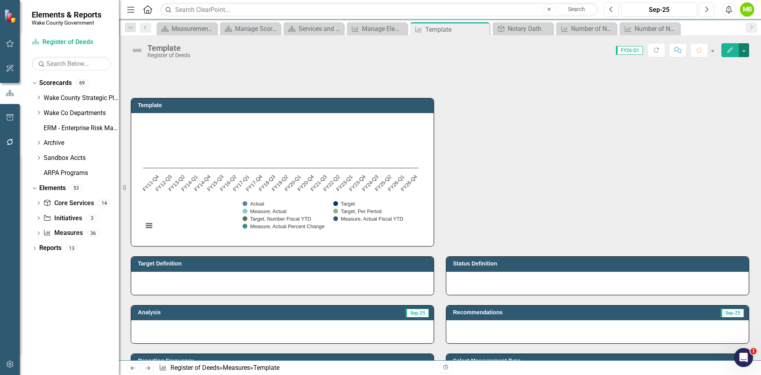
click at [746, 47] on button "button" at bounding box center [744, 50] width 10 height 14
click at [729, 78] on link "Edit Report Edit Layout" at bounding box center [710, 79] width 77 height 15
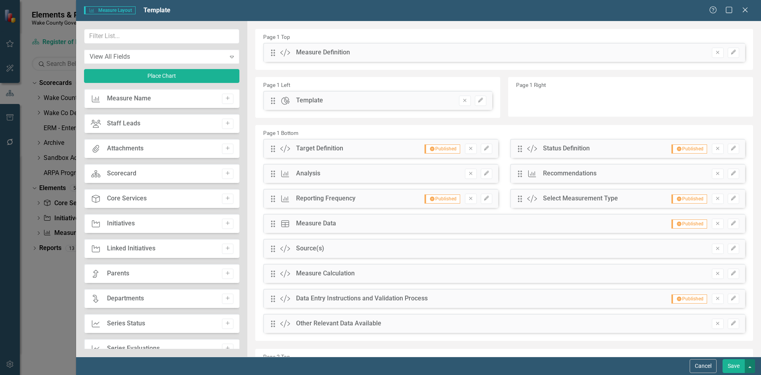
click at [752, 370] on button "button" at bounding box center [750, 366] width 10 height 14
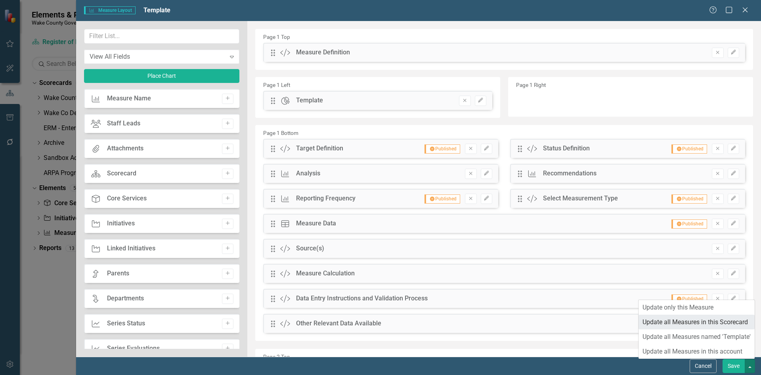
click at [733, 326] on link "Update all Measures in this Scorecard" at bounding box center [697, 321] width 116 height 15
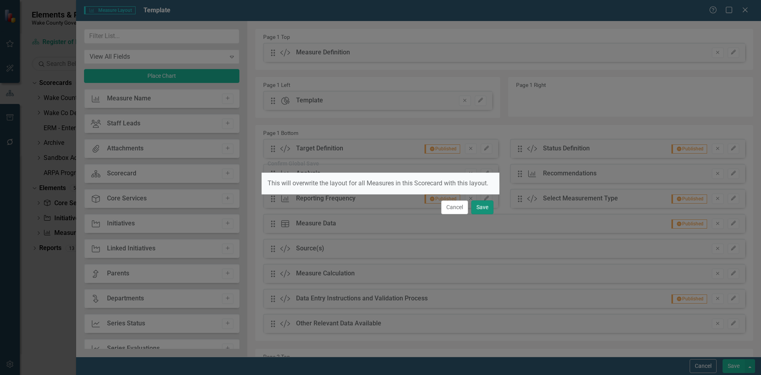
click at [481, 210] on button "Save" at bounding box center [483, 207] width 22 height 14
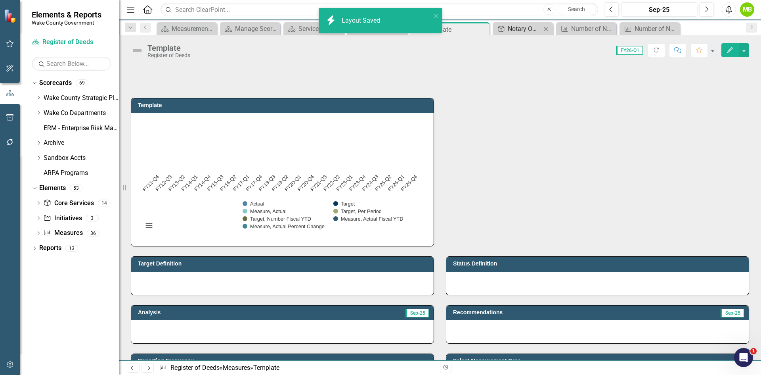
click at [512, 29] on div "Notary Oath" at bounding box center [524, 29] width 33 height 10
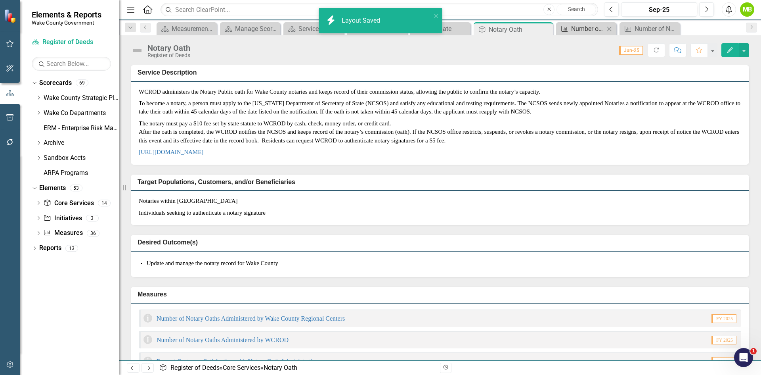
click at [582, 29] on div "Number of Notary Oaths Administered by WCROD" at bounding box center [587, 29] width 33 height 10
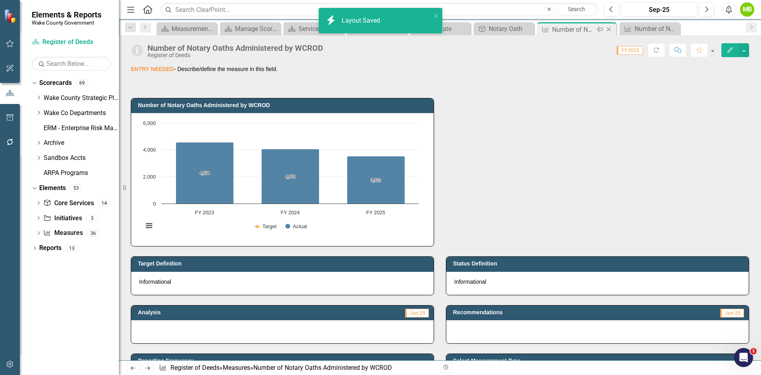
click at [610, 29] on icon "Close" at bounding box center [609, 29] width 8 height 6
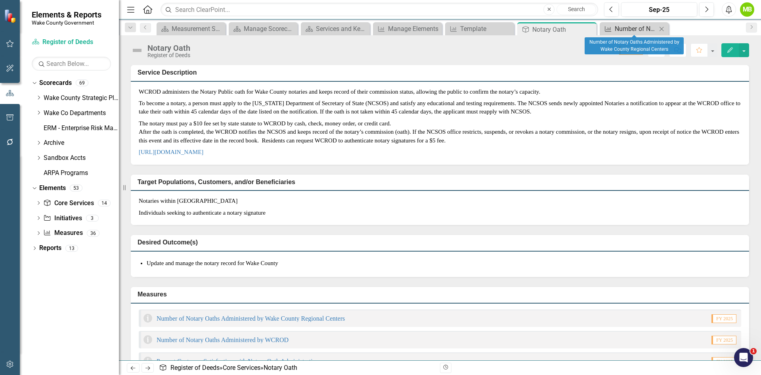
click at [633, 31] on div "Number of Notary Oaths Administered by Wake County Regional Centers" at bounding box center [636, 29] width 42 height 10
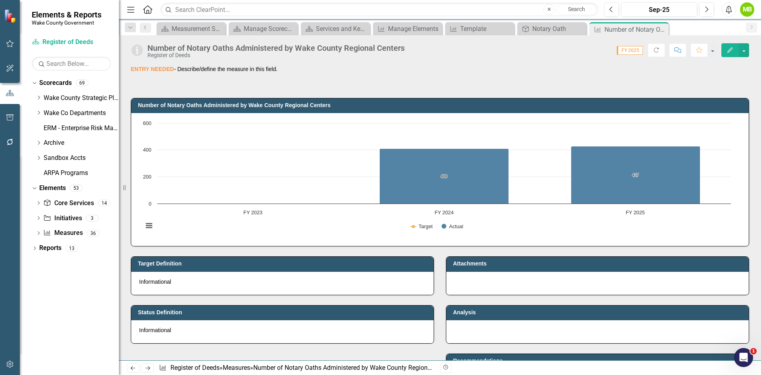
click at [0, 0] on icon "Close" at bounding box center [0, 0] width 0 height 0
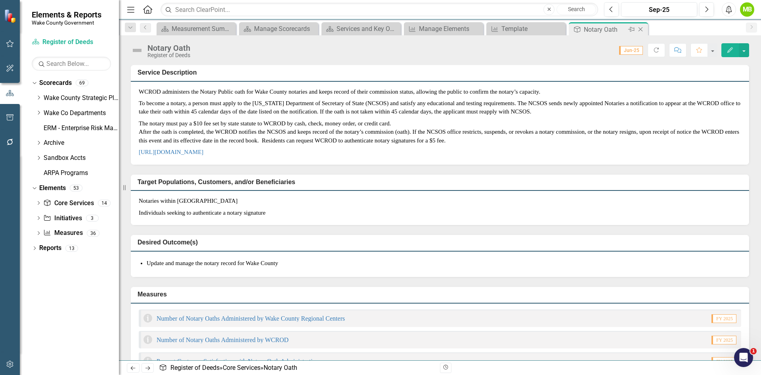
click at [586, 31] on div "Notary Oath" at bounding box center [605, 30] width 42 height 10
click at [228, 322] on link "Number of Notary Oaths Administered by Wake County Regional Centers" at bounding box center [251, 318] width 188 height 7
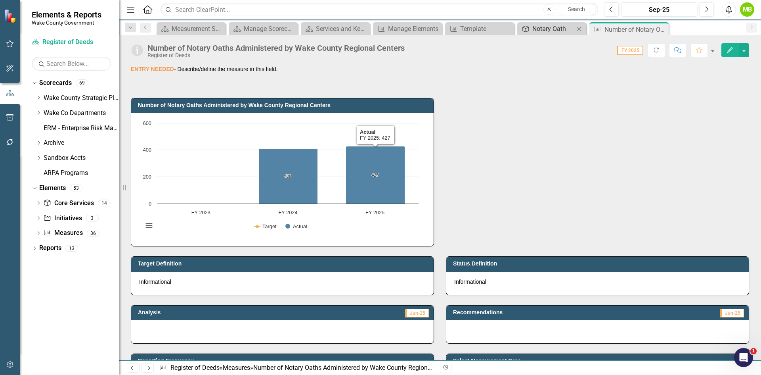
click at [550, 31] on div "Notary Oath" at bounding box center [554, 29] width 42 height 10
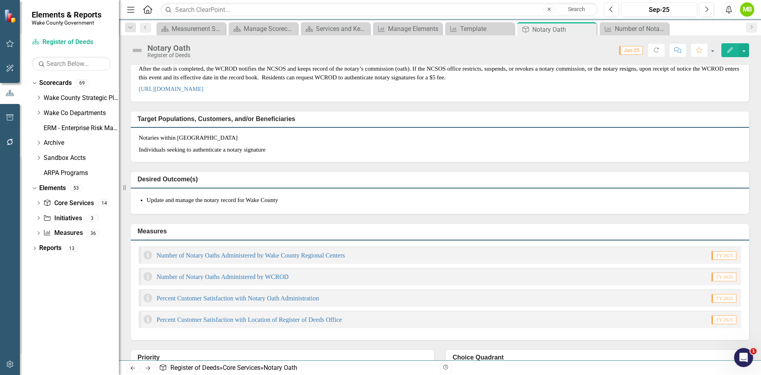
scroll to position [119, 0]
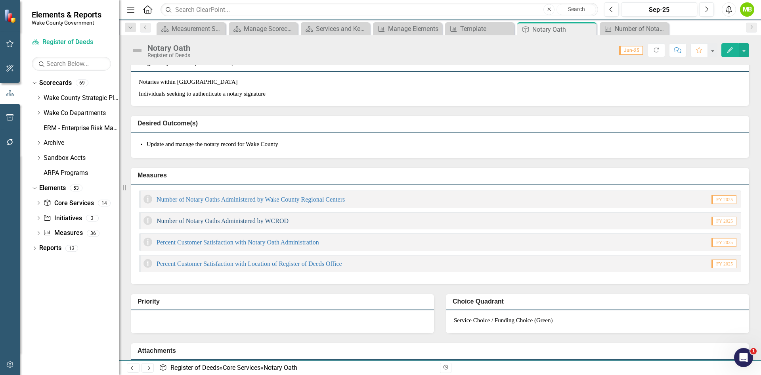
click at [257, 224] on link "Number of Notary Oaths Administered by WCROD" at bounding box center [223, 220] width 132 height 7
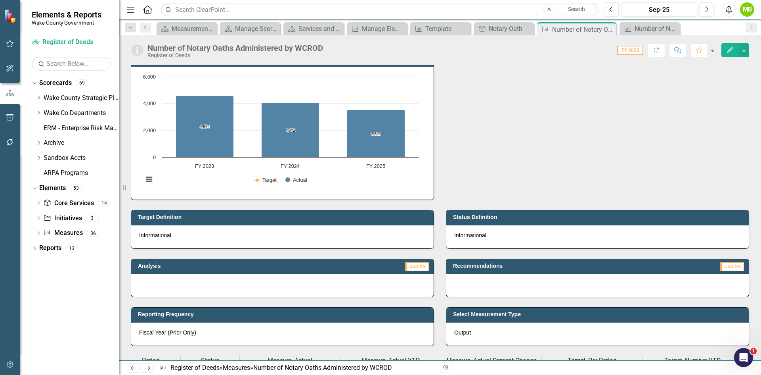
scroll to position [119, 0]
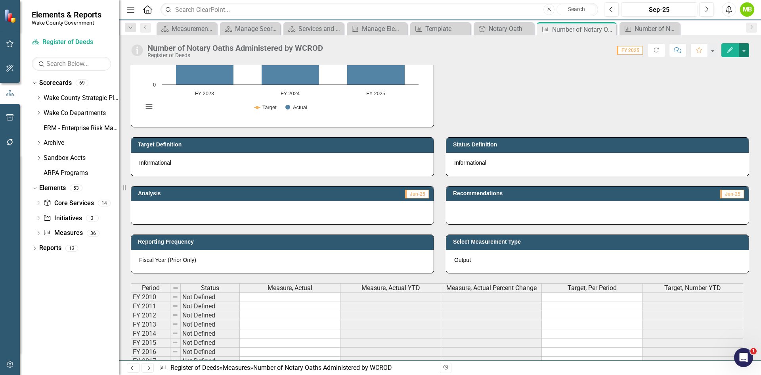
click at [743, 49] on button "button" at bounding box center [744, 50] width 10 height 14
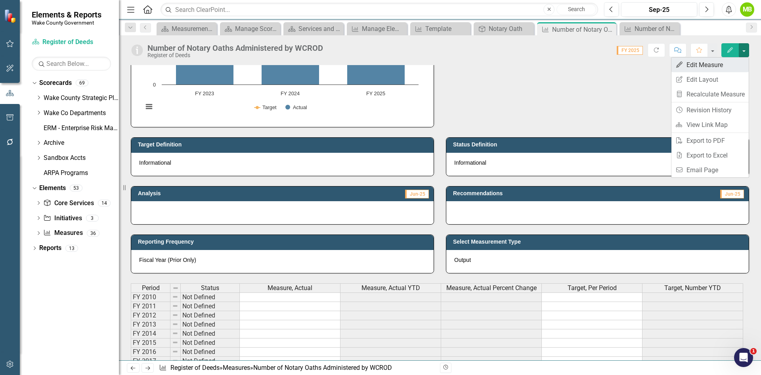
click at [738, 63] on link "Edit Edit Measure" at bounding box center [710, 65] width 77 height 15
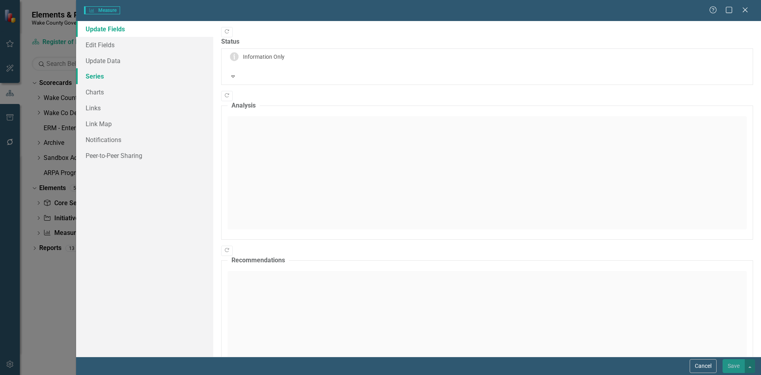
click at [101, 77] on link "Series" at bounding box center [144, 76] width 137 height 16
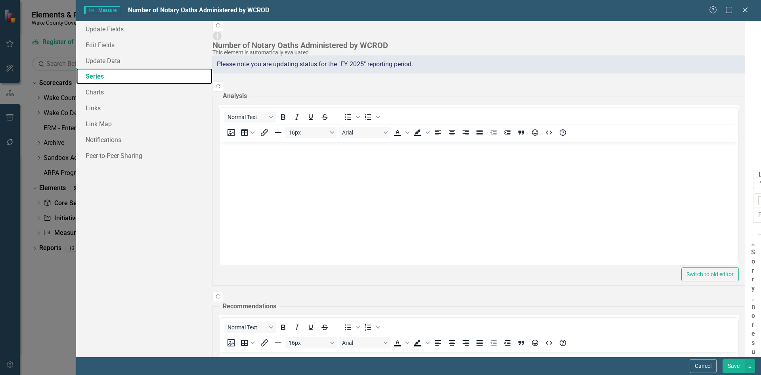
checkbox input "false"
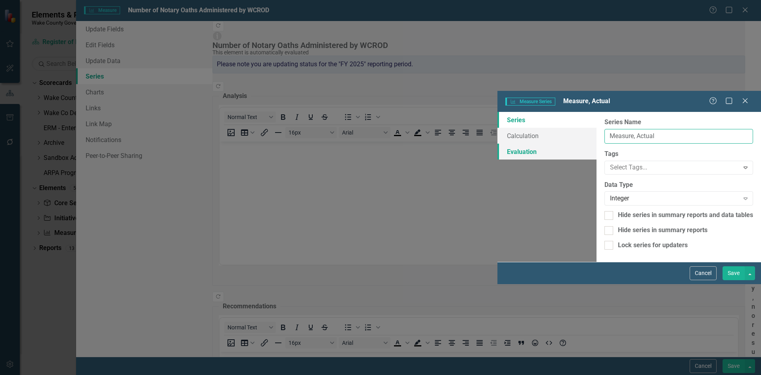
drag, startPoint x: 345, startPoint y: 42, endPoint x: 179, endPoint y: 56, distance: 166.7
click at [498, 112] on div "Series Calculation Evaluation From this page, you can edit the name, type, and …" at bounding box center [630, 187] width 264 height 150
type input "Notary Oaths, WCROD"
click at [736, 280] on button "Save" at bounding box center [734, 273] width 22 height 14
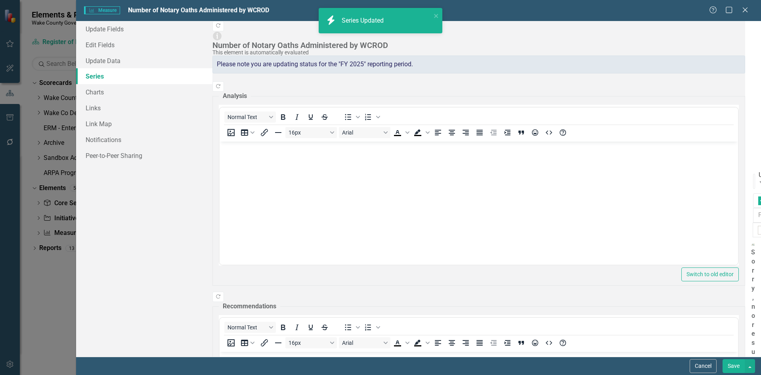
checkbox input "false"
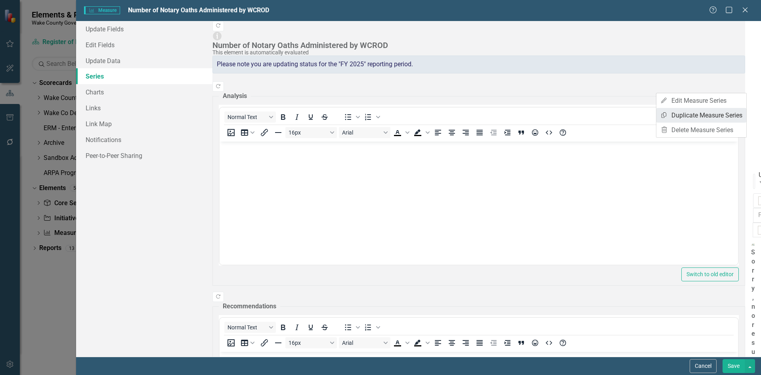
click at [726, 113] on link "Copy Duplicate Measure Series" at bounding box center [702, 115] width 90 height 15
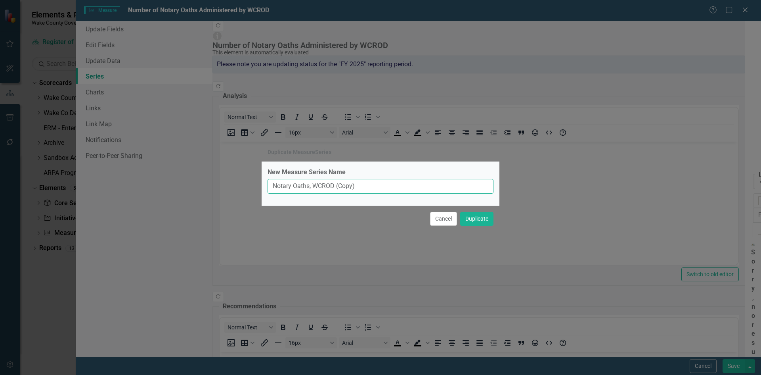
drag, startPoint x: 370, startPoint y: 183, endPoint x: 315, endPoint y: 179, distance: 55.3
click at [315, 179] on input "Notary Oaths, WCROD (Copy)" at bounding box center [381, 186] width 226 height 15
type input "Notary Oaths, Regional Centers"
click at [474, 219] on button "Duplicate" at bounding box center [476, 219] width 33 height 14
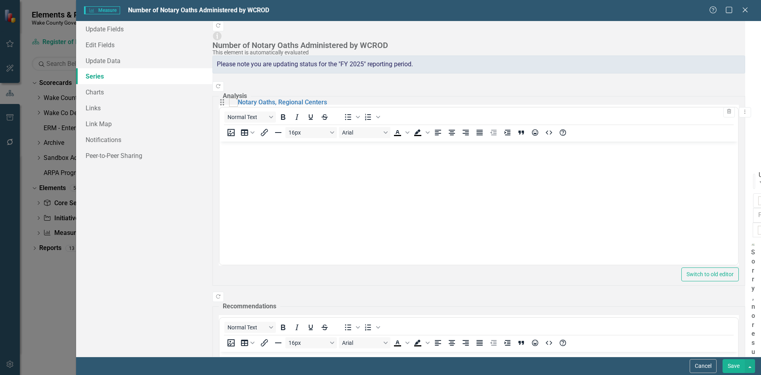
drag, startPoint x: 230, startPoint y: 265, endPoint x: 228, endPoint y: 109, distance: 155.1
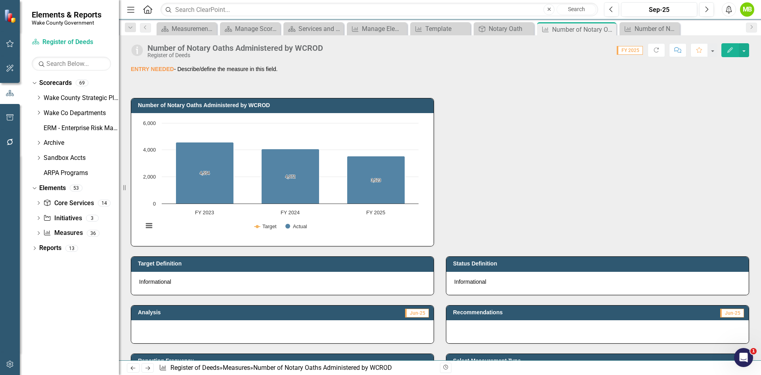
scroll to position [119, 0]
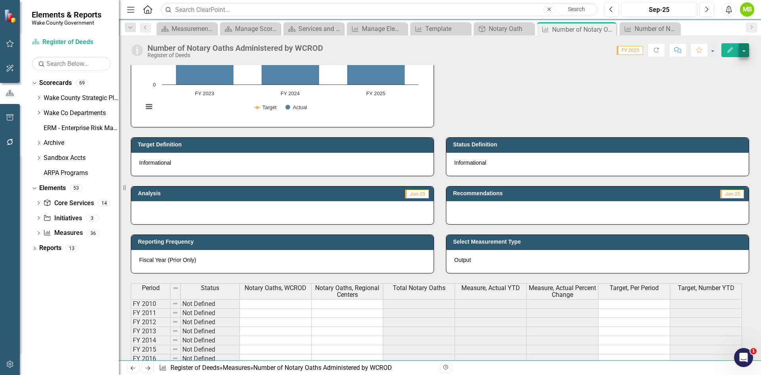
click at [746, 50] on button "button" at bounding box center [744, 50] width 10 height 14
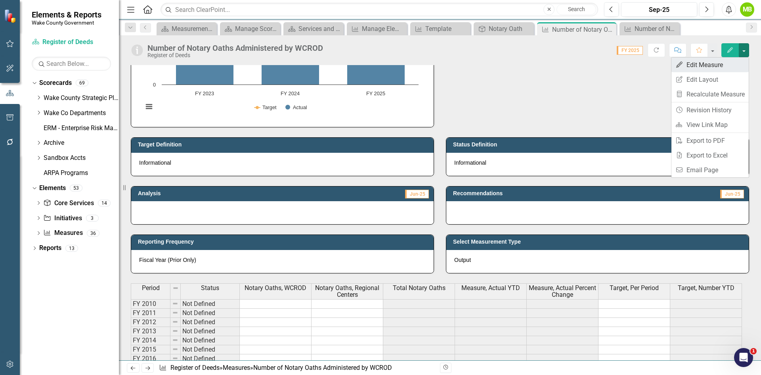
click at [726, 71] on link "Edit Edit Measure" at bounding box center [710, 65] width 77 height 15
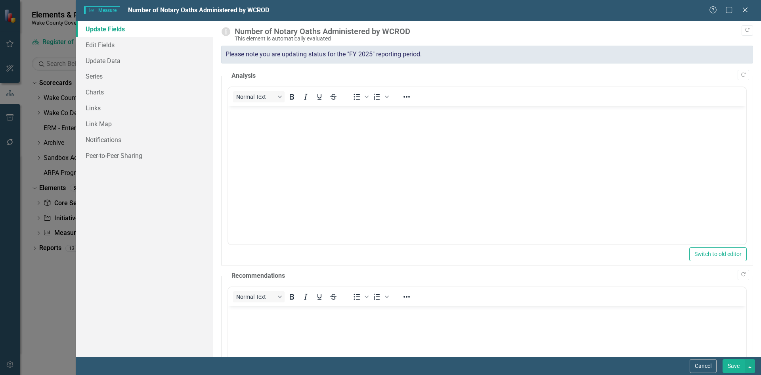
scroll to position [0, 0]
click at [102, 78] on link "Series" at bounding box center [144, 76] width 137 height 16
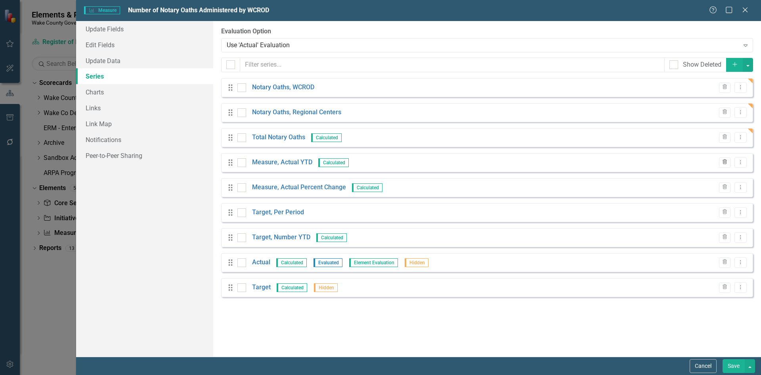
click at [722, 163] on icon "Trash" at bounding box center [725, 162] width 6 height 5
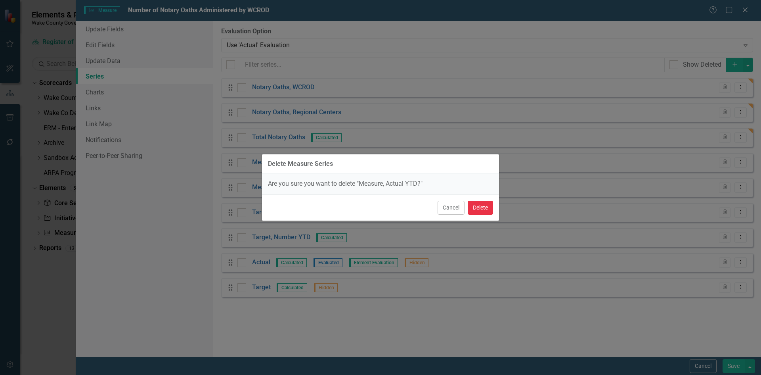
click at [486, 209] on button "Delete" at bounding box center [480, 208] width 25 height 14
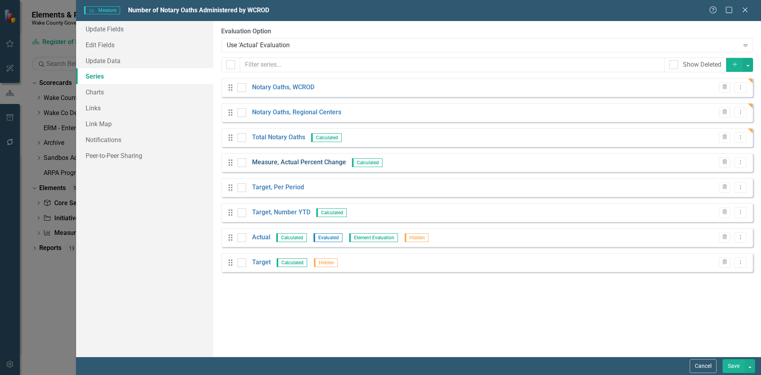
click at [294, 163] on link "Measure, Actual Percent Change" at bounding box center [299, 162] width 94 height 9
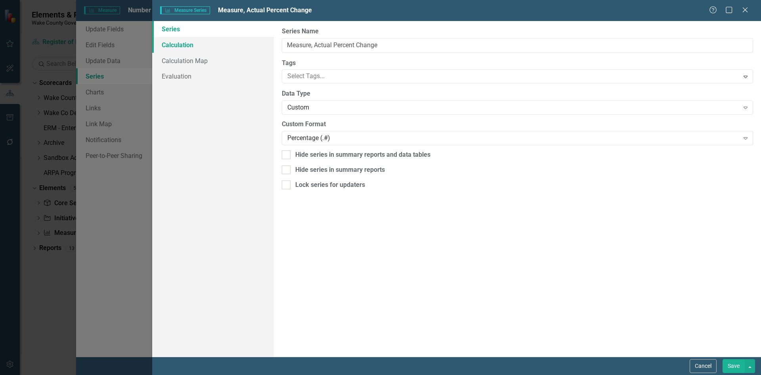
click at [203, 47] on link "Calculation" at bounding box center [213, 45] width 122 height 16
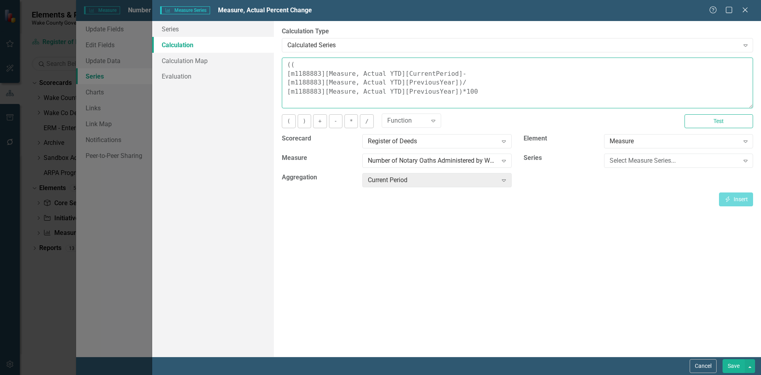
drag, startPoint x: 448, startPoint y: 73, endPoint x: 278, endPoint y: 74, distance: 169.7
click at [278, 74] on div "By default, series in ClearPoint are not calculated. So, if you leave the form …" at bounding box center [517, 189] width 487 height 336
drag, startPoint x: 469, startPoint y: 92, endPoint x: 275, endPoint y: 74, distance: 195.1
click at [275, 74] on div "By default, series in ClearPoint are not calculated. So, if you leave the form …" at bounding box center [517, 189] width 487 height 336
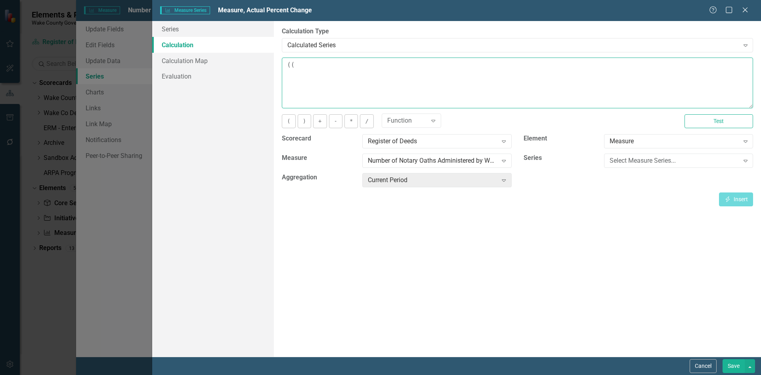
click at [346, 69] on textarea "((" at bounding box center [518, 83] width 472 height 51
click at [680, 164] on div "Select Measure Series..." at bounding box center [675, 160] width 130 height 9
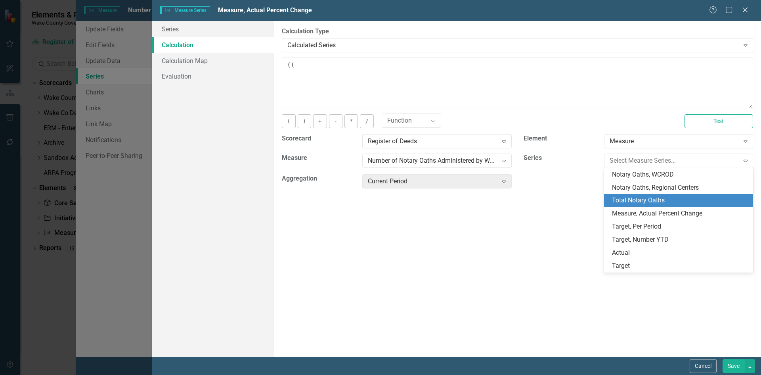
click at [668, 196] on div "Total Notary Oaths" at bounding box center [678, 200] width 149 height 13
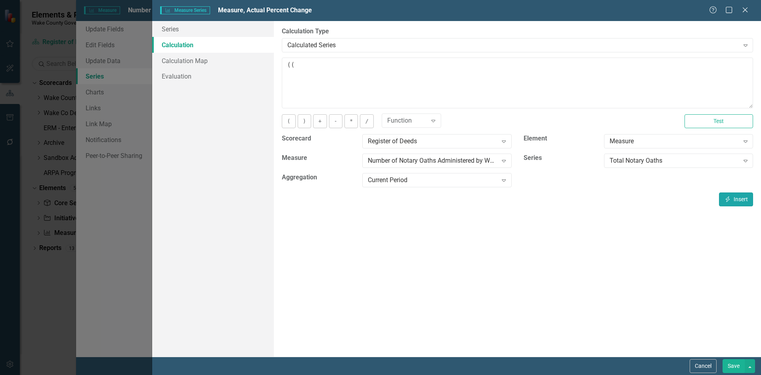
click at [727, 197] on icon "Insert" at bounding box center [728, 199] width 7 height 6
click at [447, 174] on div "Current Period Expand" at bounding box center [436, 180] width 149 height 14
click at [740, 201] on button "Insert Insert" at bounding box center [736, 199] width 34 height 14
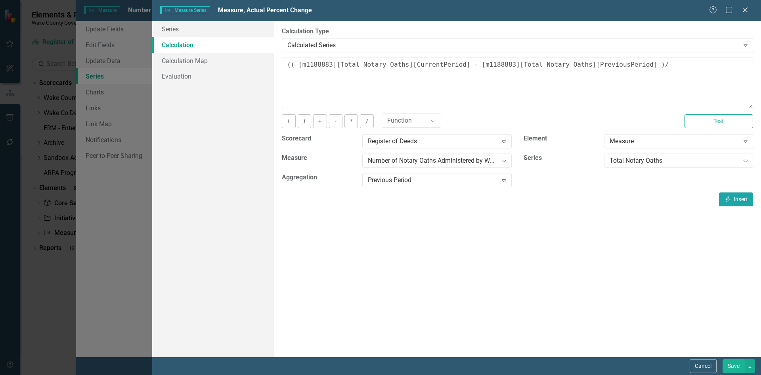
click at [734, 203] on button "Insert Insert" at bounding box center [736, 199] width 34 height 14
click at [360, 73] on textarea "(( [m1188883][Total Notary Oaths][CurrentPeriod] - [m1188883][Total Notary Oath…" at bounding box center [518, 83] width 472 height 51
type textarea "(( [m1188883][Total Notary Oaths][CurrentPeriod] - [m1188883][Total Notary Oath…"
click at [732, 364] on button "Save" at bounding box center [734, 366] width 22 height 14
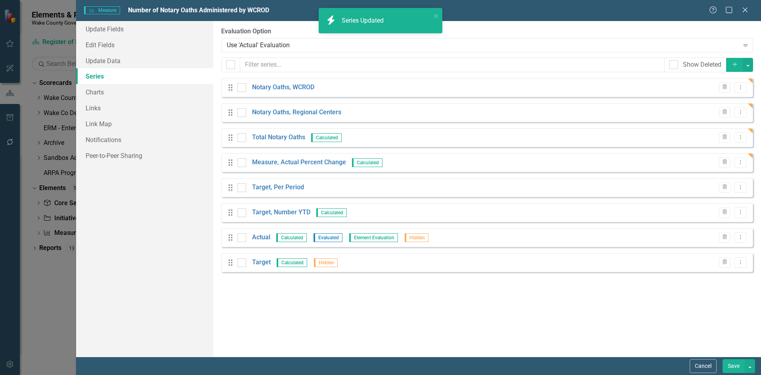
click at [734, 364] on button "Save" at bounding box center [734, 366] width 22 height 14
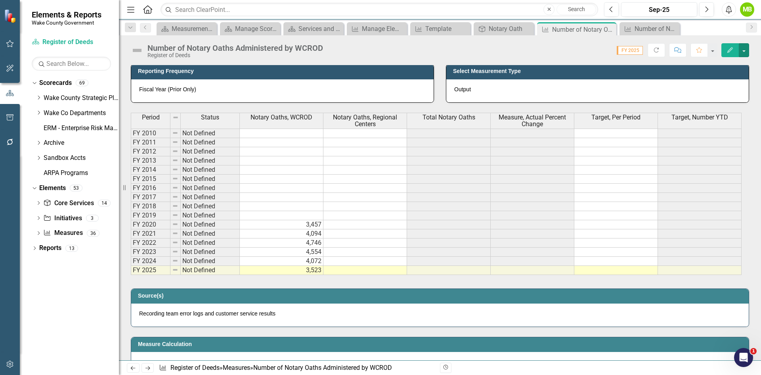
scroll to position [278, 0]
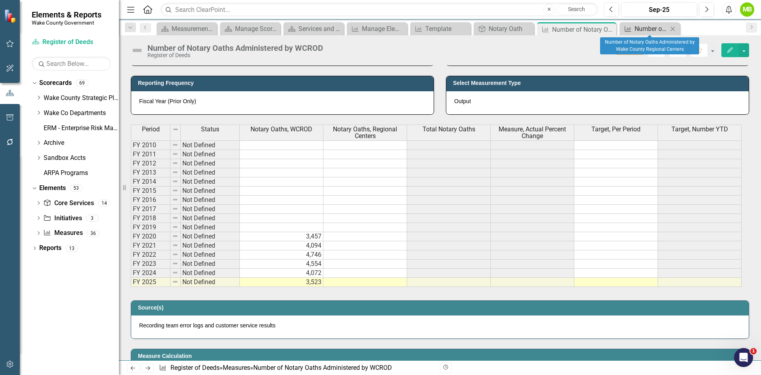
click at [658, 31] on div "Number of Notary Oaths Administered by Wake County Regional Centers" at bounding box center [651, 29] width 33 height 10
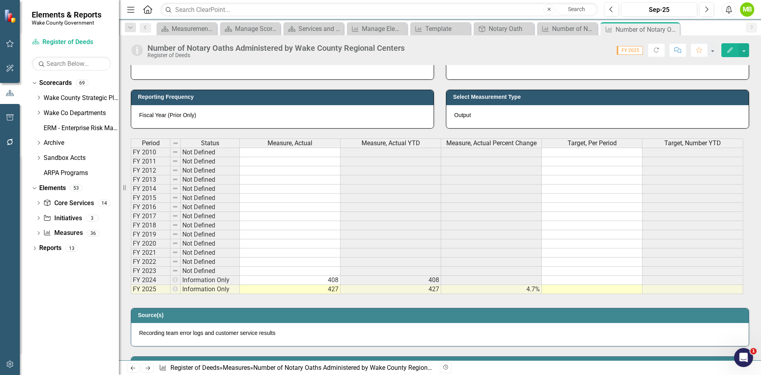
scroll to position [278, 0]
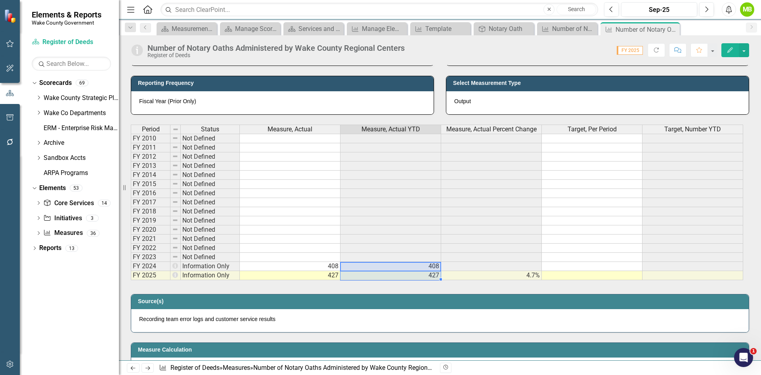
drag, startPoint x: 421, startPoint y: 267, endPoint x: 439, endPoint y: 272, distance: 19.0
click at [439, 272] on tbody "FY 2010 Not Defined FY 2011 Not Defined FY 2012 Not Defined FY 2013 Not Defined…" at bounding box center [437, 207] width 613 height 146
click at [570, 29] on div "Number of Notary Oaths Administered by WCROD" at bounding box center [568, 29] width 33 height 10
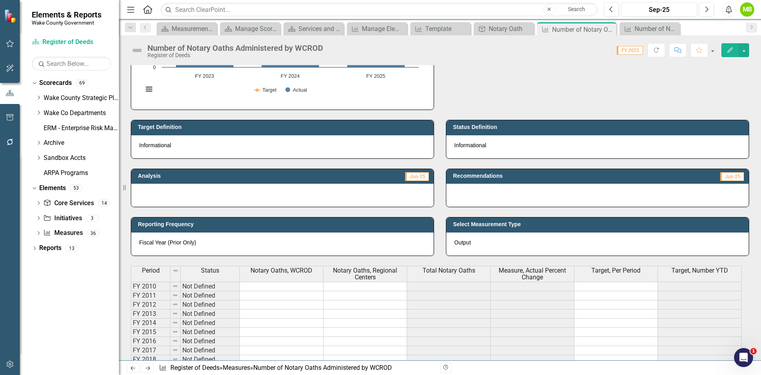
scroll to position [238, 0]
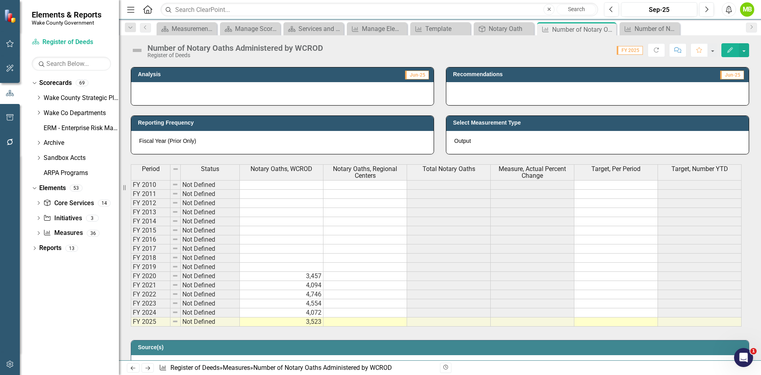
click at [364, 313] on td at bounding box center [366, 312] width 84 height 9
type textarea "408"
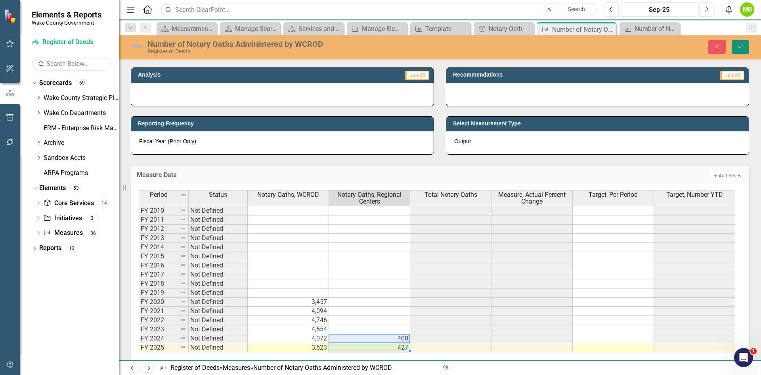
click at [738, 48] on icon "Save" at bounding box center [740, 47] width 7 height 6
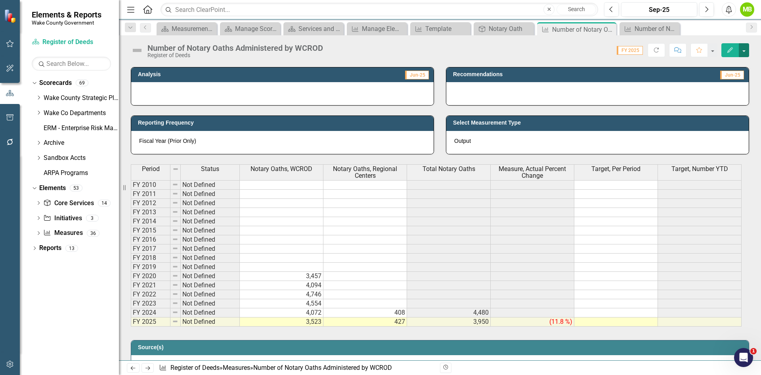
click at [743, 54] on button "button" at bounding box center [744, 50] width 10 height 14
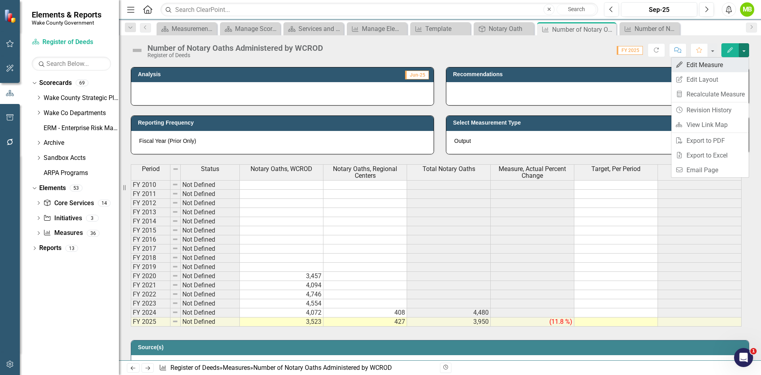
click at [723, 65] on link "Edit Edit Measure" at bounding box center [710, 65] width 77 height 15
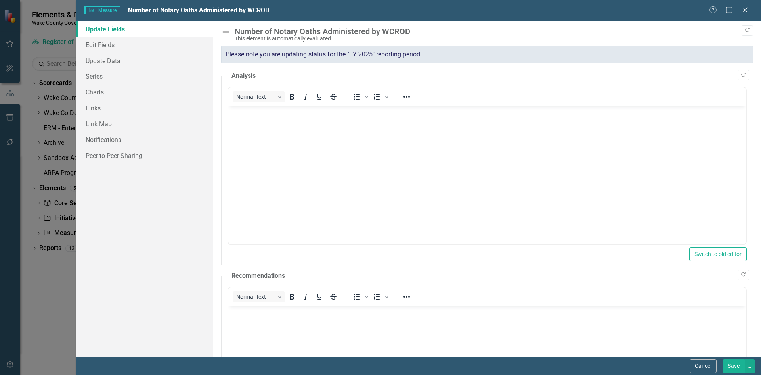
scroll to position [0, 0]
click at [100, 75] on link "Series" at bounding box center [144, 76] width 137 height 16
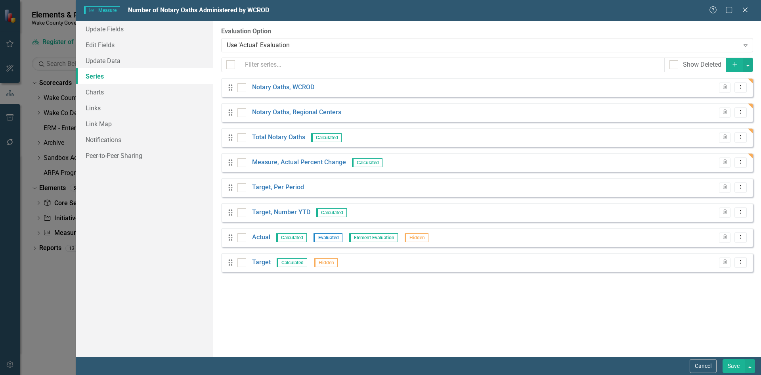
click at [273, 131] on div "Drag Total Notary Oaths Calculated Trash Dropdown Menu" at bounding box center [487, 137] width 532 height 19
click at [274, 135] on link "Total Notary Oaths" at bounding box center [278, 137] width 53 height 9
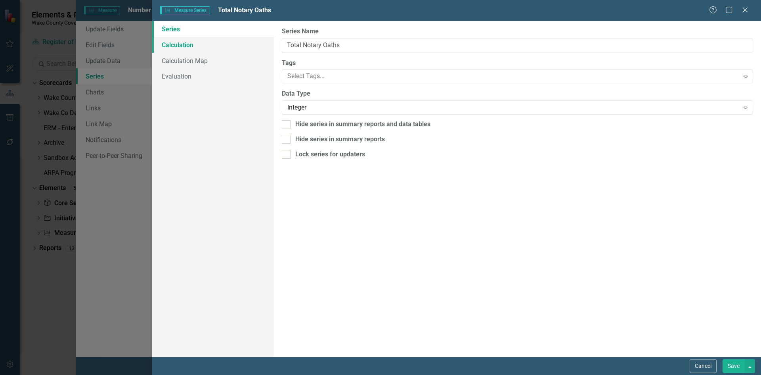
click at [190, 46] on link "Calculation" at bounding box center [213, 45] width 122 height 16
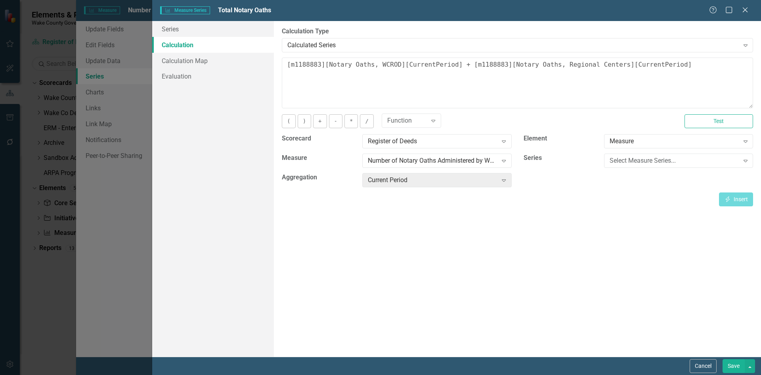
click at [729, 370] on button "Save" at bounding box center [734, 366] width 22 height 14
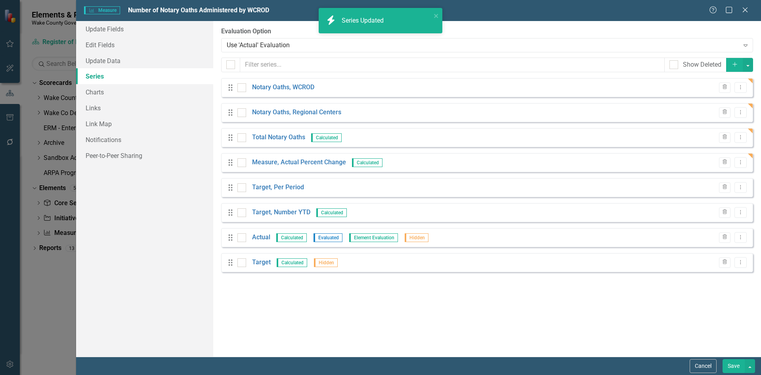
click at [732, 362] on button "Save" at bounding box center [734, 366] width 22 height 14
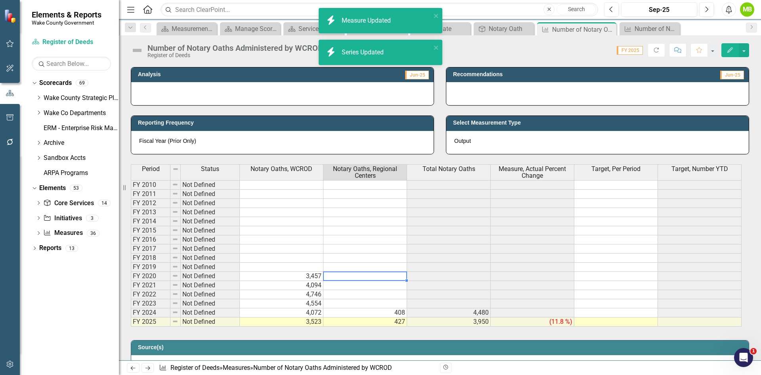
click at [349, 277] on td at bounding box center [366, 276] width 84 height 9
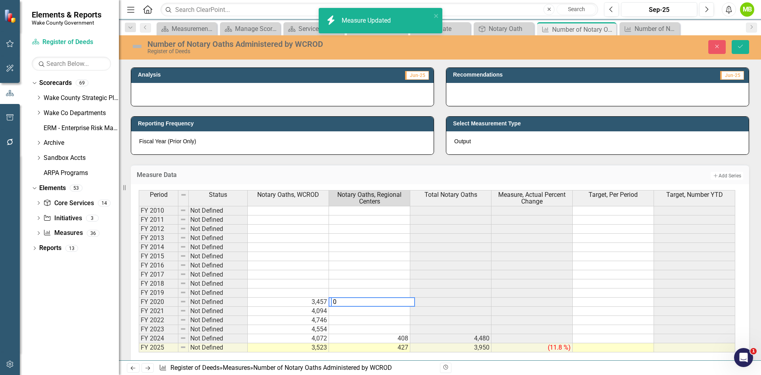
type textarea "0"
click at [360, 311] on td at bounding box center [369, 311] width 81 height 9
type textarea "0"
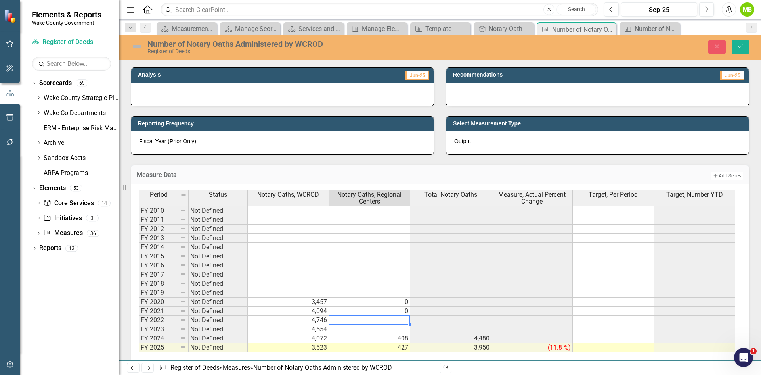
click at [360, 321] on td at bounding box center [369, 320] width 81 height 9
type textarea "0"
click at [359, 328] on td at bounding box center [369, 329] width 81 height 9
type textarea "0"
click at [736, 48] on button "Save" at bounding box center [740, 47] width 17 height 14
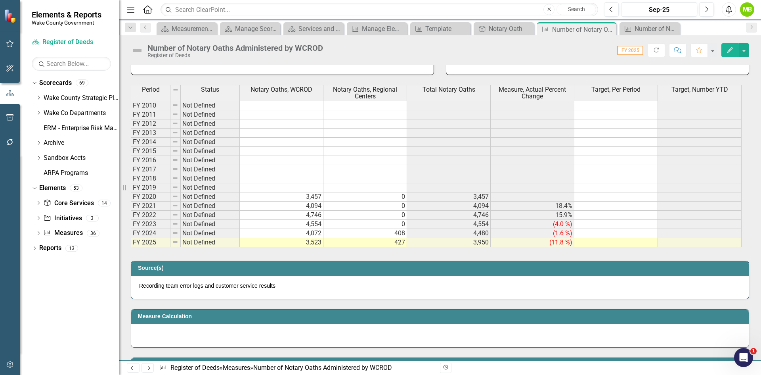
scroll to position [278, 0]
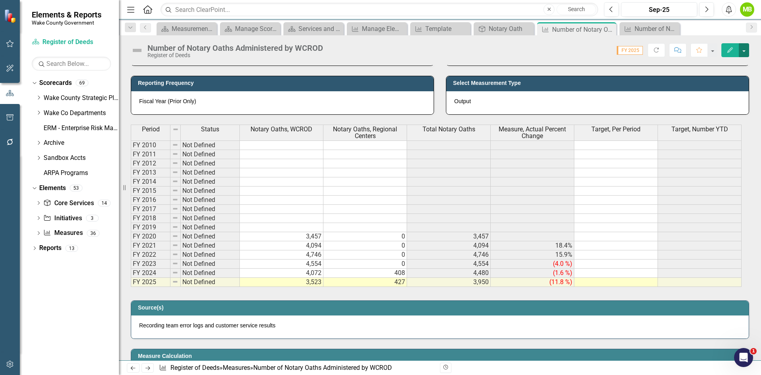
click at [742, 48] on button "button" at bounding box center [744, 50] width 10 height 14
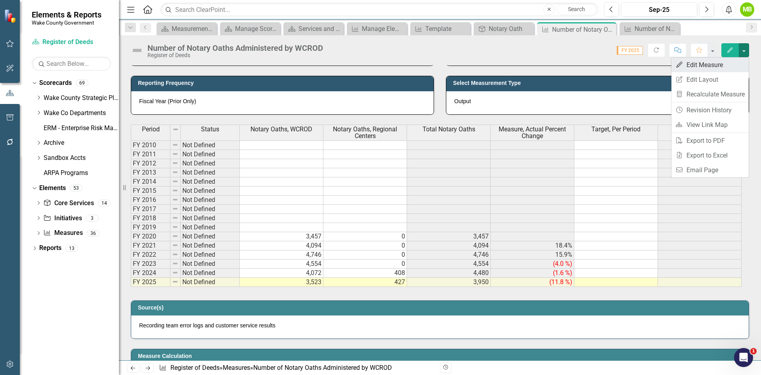
click at [734, 60] on link "Edit Edit Measure" at bounding box center [710, 65] width 77 height 15
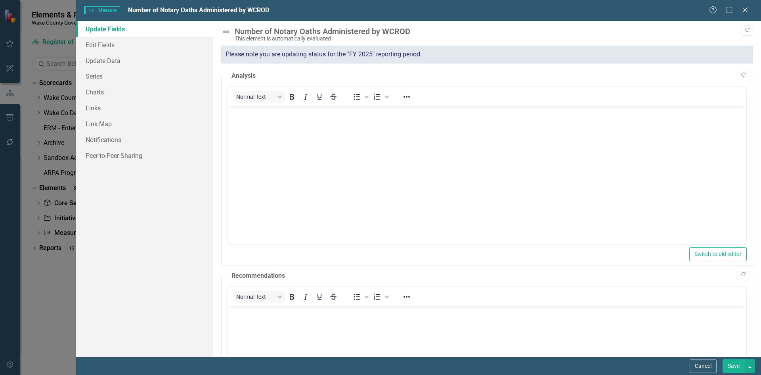
scroll to position [0, 0]
click at [87, 72] on link "Series" at bounding box center [144, 76] width 137 height 16
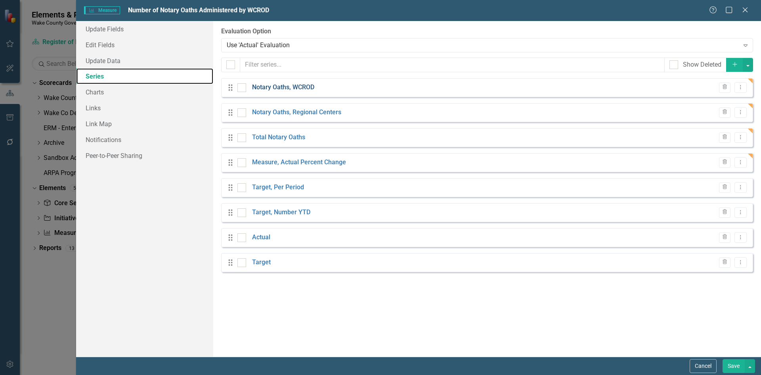
checkbox input "false"
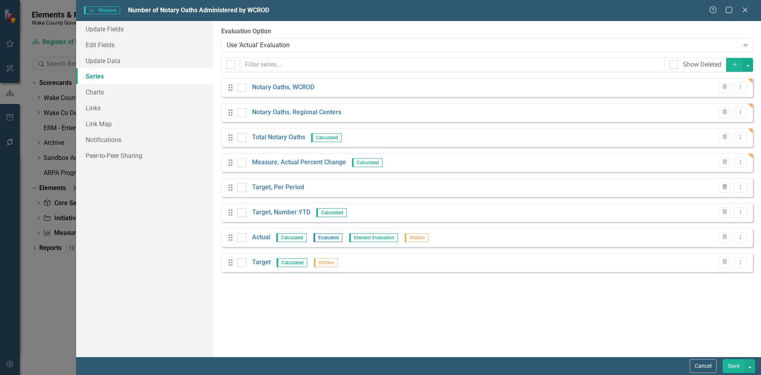
click at [726, 190] on icon "Trash" at bounding box center [725, 187] width 6 height 5
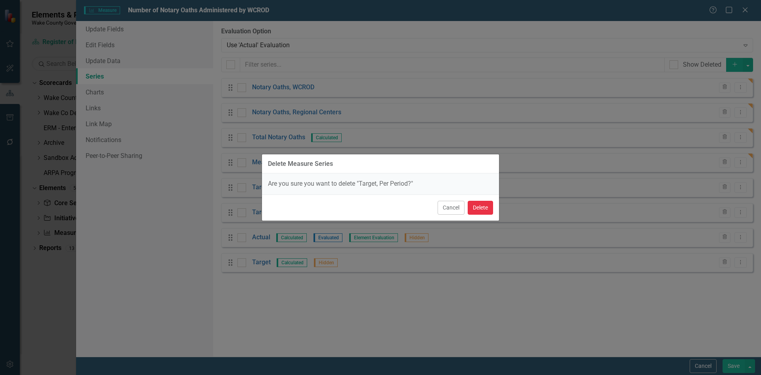
click at [476, 207] on button "Delete" at bounding box center [480, 208] width 25 height 14
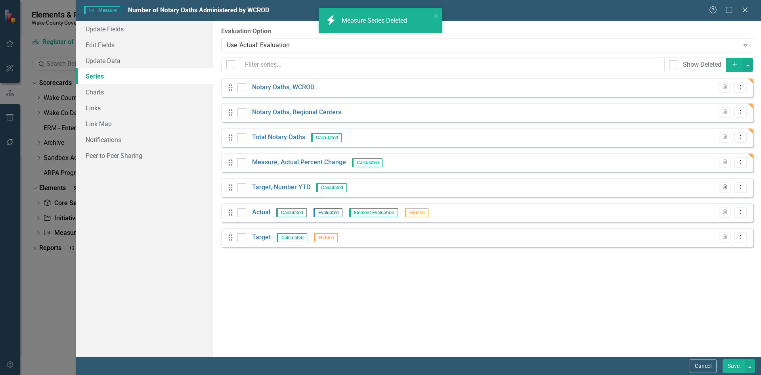
click at [728, 187] on icon "Trash" at bounding box center [725, 187] width 6 height 5
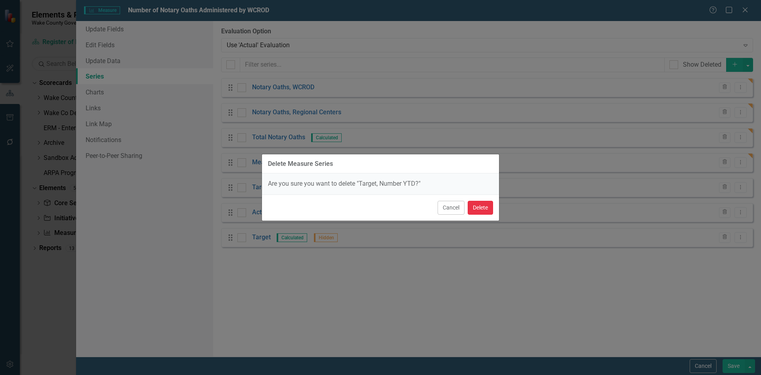
click at [488, 210] on button "Delete" at bounding box center [480, 208] width 25 height 14
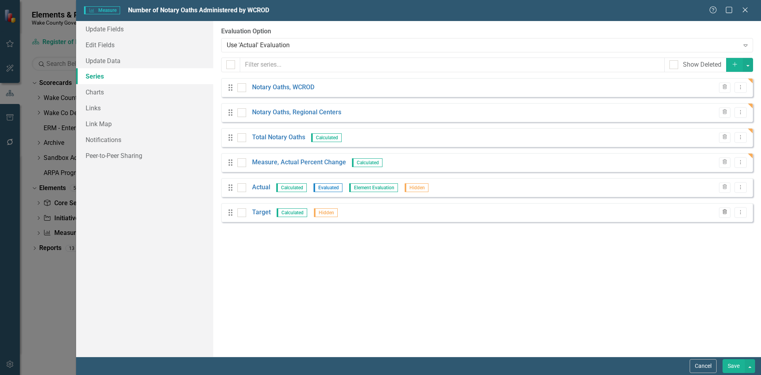
click at [726, 214] on icon "Trash" at bounding box center [725, 212] width 6 height 5
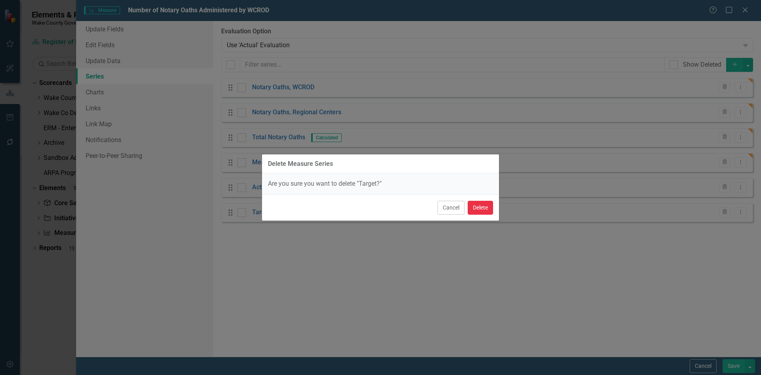
click at [486, 209] on button "Delete" at bounding box center [480, 208] width 25 height 14
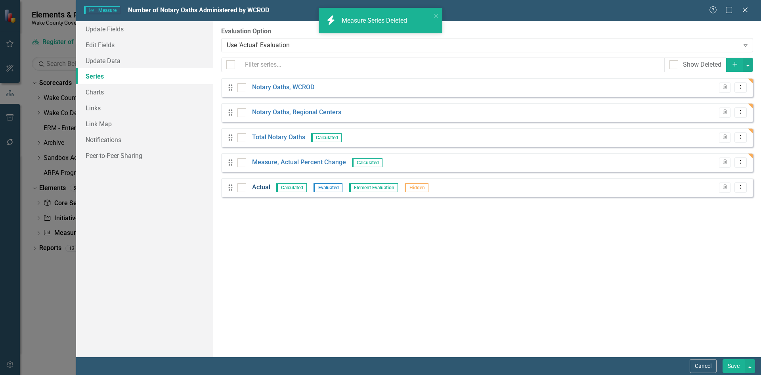
click at [257, 189] on link "Actual" at bounding box center [261, 187] width 18 height 9
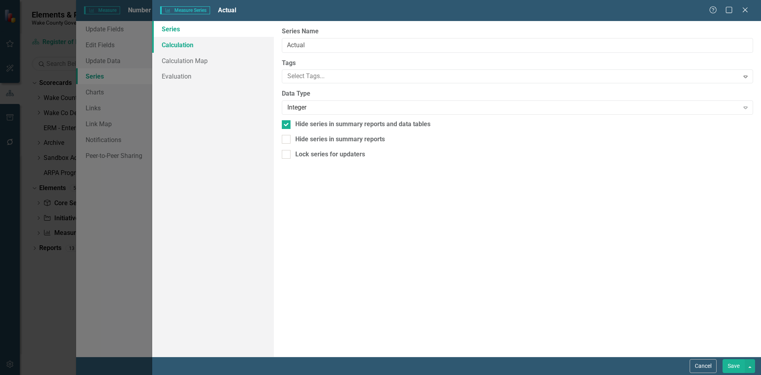
click at [192, 49] on link "Calculation" at bounding box center [213, 45] width 122 height 16
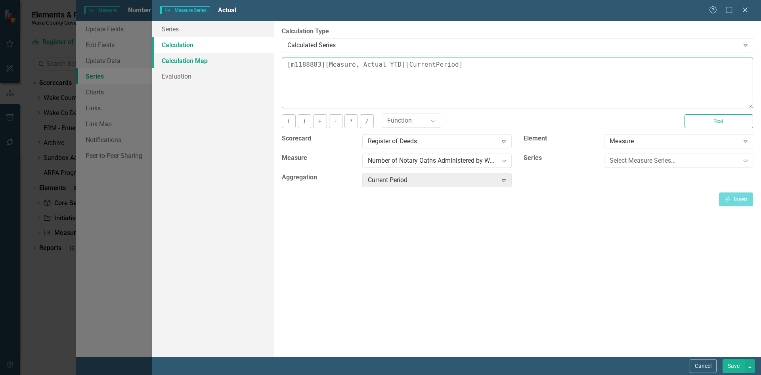
drag, startPoint x: 506, startPoint y: 73, endPoint x: 243, endPoint y: 67, distance: 263.8
click at [243, 67] on div "Series Calculation Calculation Map Evaluation From this page, you can edit the …" at bounding box center [456, 189] width 609 height 336
click at [619, 160] on div "Select Measure Series..." at bounding box center [675, 160] width 130 height 9
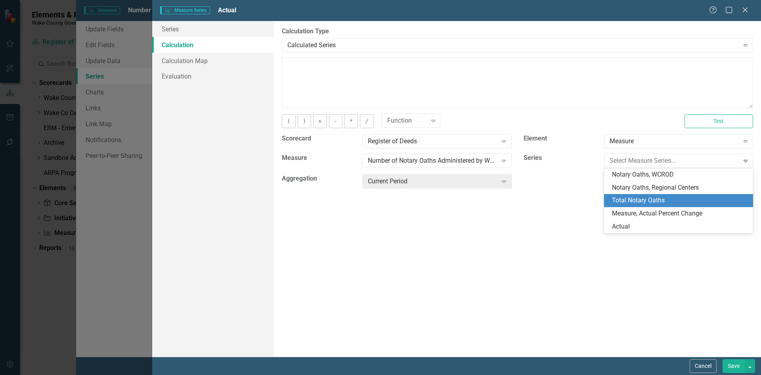
click at [635, 196] on div "Total Notary Oaths" at bounding box center [678, 200] width 149 height 13
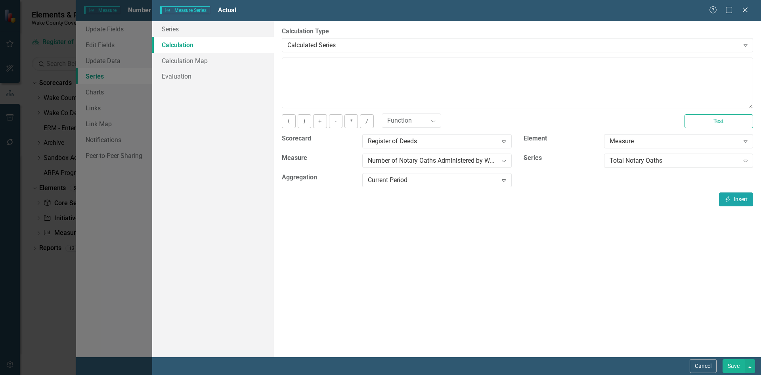
click at [729, 201] on icon "Insert" at bounding box center [728, 199] width 7 height 6
type textarea "[m1188883][Total Notary Oaths][CurrentPeriod]"
click at [738, 366] on button "Save" at bounding box center [734, 366] width 22 height 14
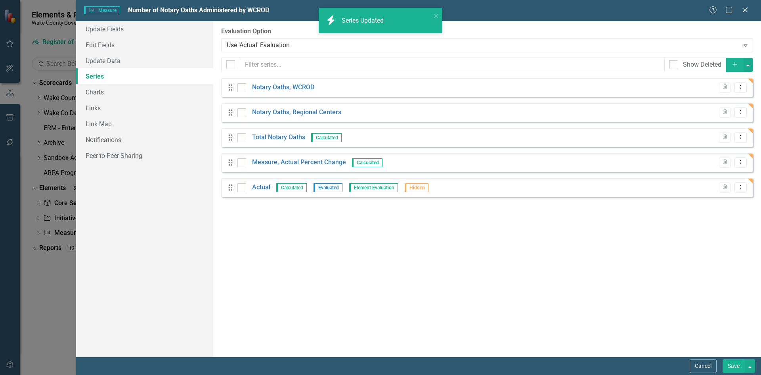
click at [738, 66] on icon "Add" at bounding box center [735, 64] width 7 height 6
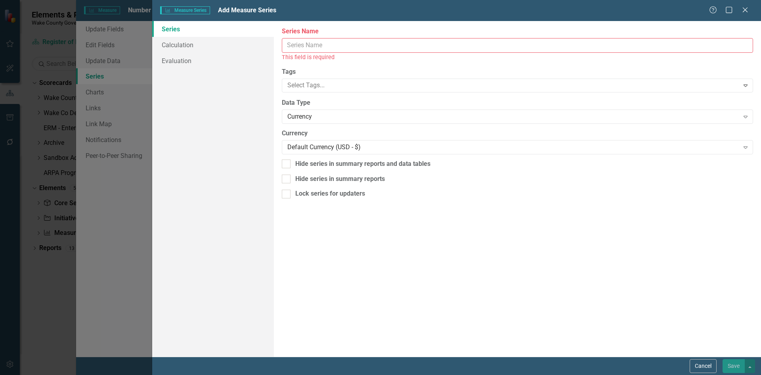
click at [324, 48] on input "Series Name" at bounding box center [518, 45] width 472 height 15
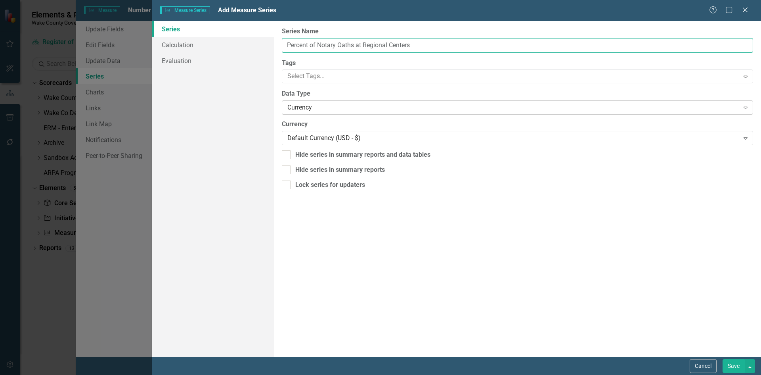
type input "Percent of Notary Oaths at Regional Centers"
click at [316, 104] on div "Currency" at bounding box center [514, 107] width 452 height 9
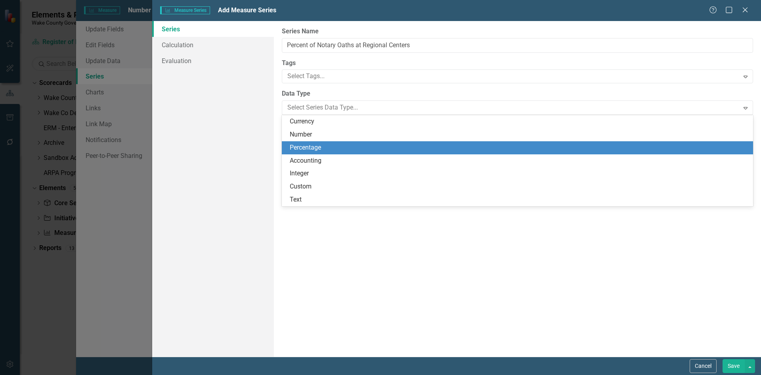
click at [317, 144] on div "Percentage" at bounding box center [519, 147] width 459 height 9
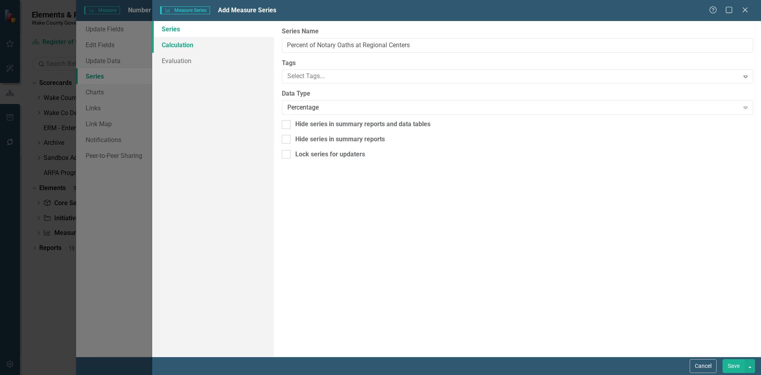
click at [163, 42] on link "Calculation" at bounding box center [213, 45] width 122 height 16
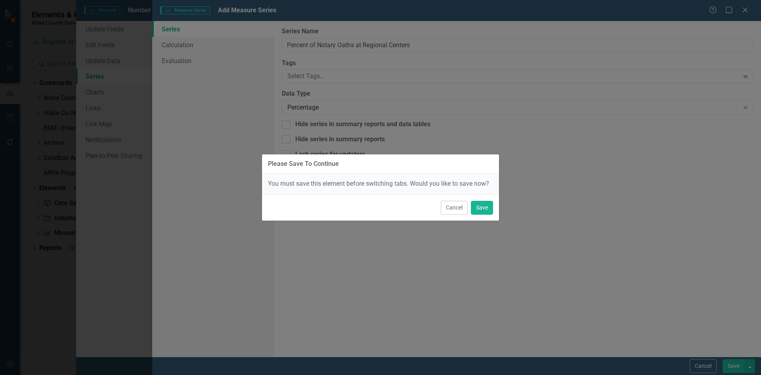
click at [495, 209] on div "Cancel Save" at bounding box center [380, 207] width 237 height 26
click at [488, 211] on button "Save" at bounding box center [482, 208] width 22 height 14
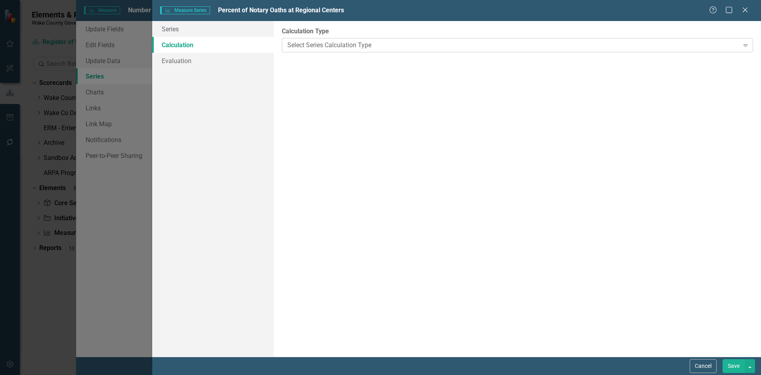
click at [323, 46] on div "Select Series Calculation Type" at bounding box center [514, 44] width 452 height 9
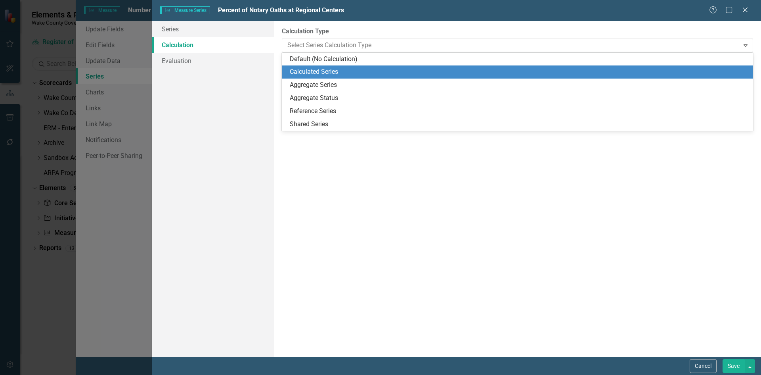
click at [325, 70] on div "Calculated Series" at bounding box center [519, 71] width 459 height 9
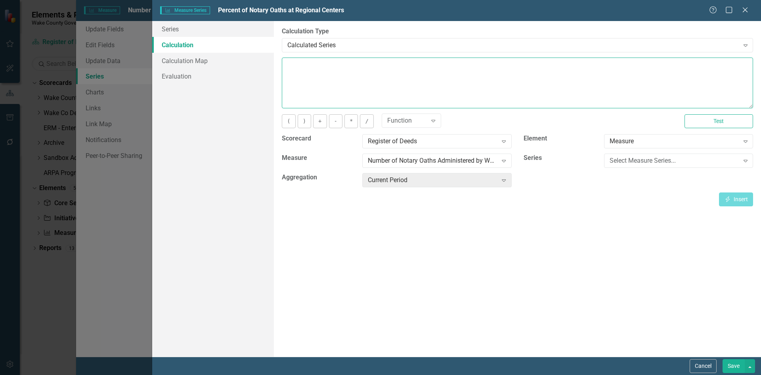
click at [333, 89] on textarea at bounding box center [518, 83] width 472 height 51
click at [650, 165] on div "Select Measure Series... Expand" at bounding box center [678, 160] width 149 height 14
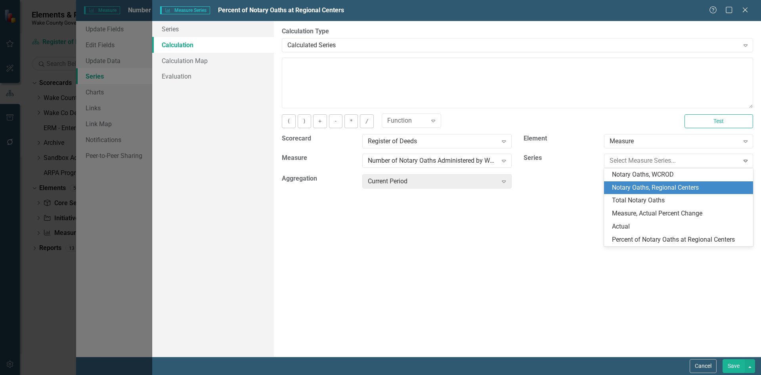
click at [653, 186] on div "Notary Oaths, Regional Centers" at bounding box center [680, 187] width 136 height 9
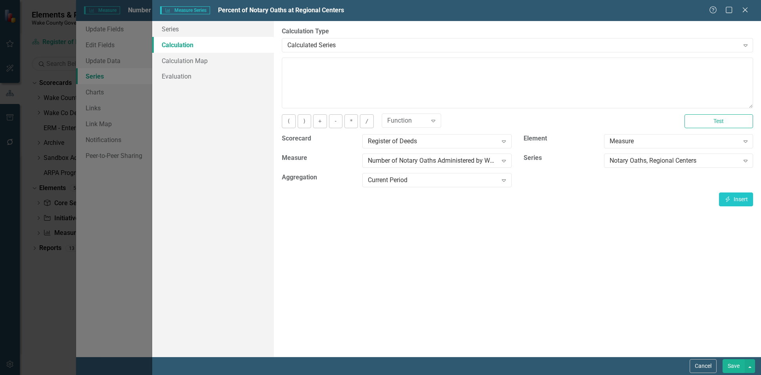
click at [737, 207] on div "By default, series in ClearPoint are not calculated. So, if you leave the form …" at bounding box center [517, 189] width 487 height 336
click at [738, 197] on button "Insert Insert" at bounding box center [736, 199] width 34 height 14
click at [286, 67] on textarea "[m1188883][Notary Oaths, Regional Centers][CurrentPeriod]" at bounding box center [518, 83] width 472 height 51
click at [520, 67] on textarea "([m1188883][Notary Oaths, Regional Centers][CurrentPeriod]" at bounding box center [518, 83] width 472 height 51
click at [650, 163] on div "Notary Oaths, Regional Centers" at bounding box center [675, 160] width 130 height 9
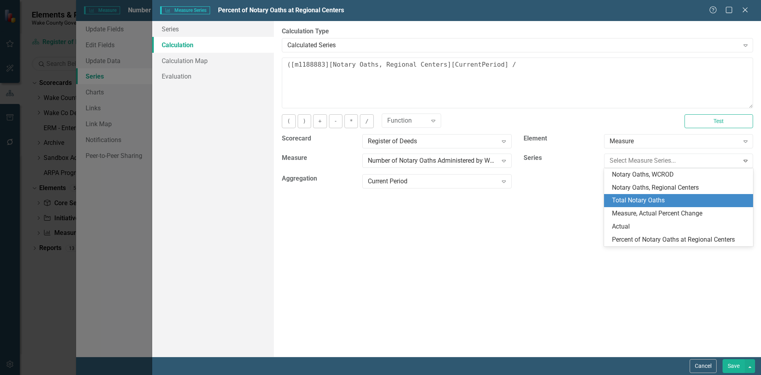
click at [652, 198] on div "Total Notary Oaths" at bounding box center [680, 200] width 136 height 9
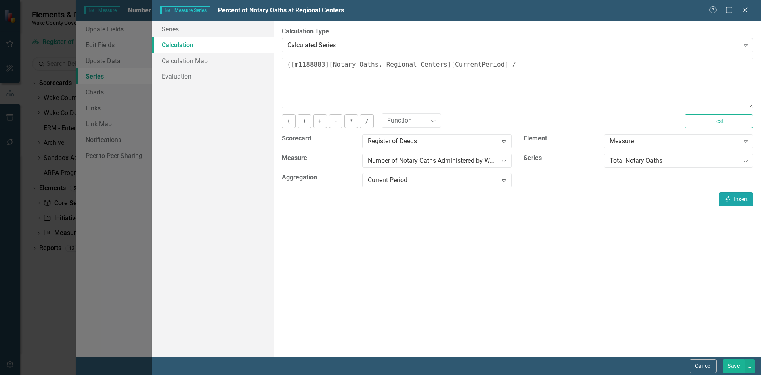
click at [729, 198] on icon "Insert" at bounding box center [728, 199] width 7 height 6
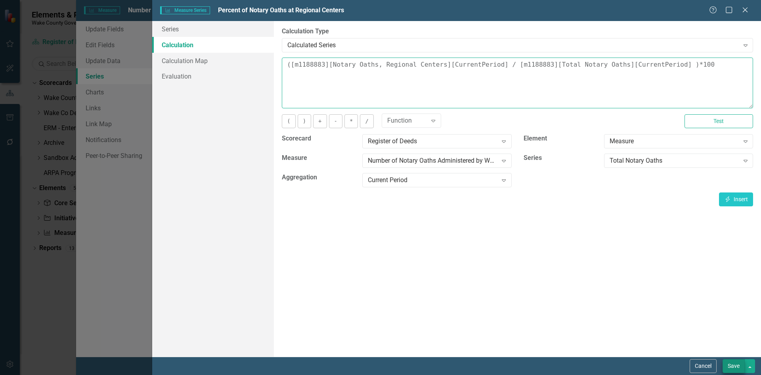
type textarea "([m1188883][Notary Oaths, Regional Centers][CurrentPeriod] / [m1188883][Total N…"
click at [734, 364] on button "Save" at bounding box center [734, 366] width 22 height 14
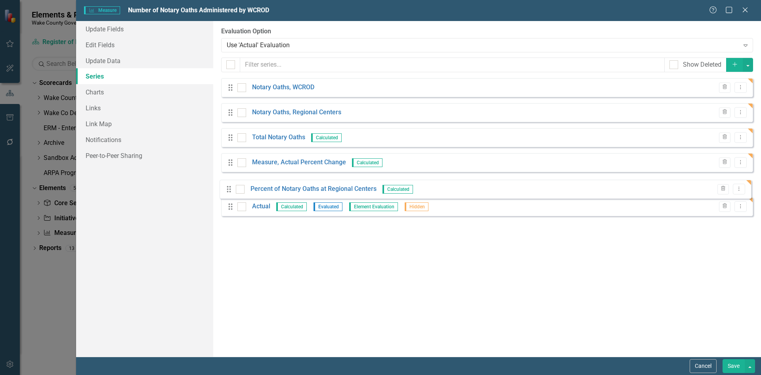
drag, startPoint x: 229, startPoint y: 213, endPoint x: 226, endPoint y: 188, distance: 25.1
click at [226, 188] on div "Drag Notary Oaths, WCROD Trash Dropdown Menu Drag Notary Oaths, Regional Center…" at bounding box center [487, 150] width 532 height 144
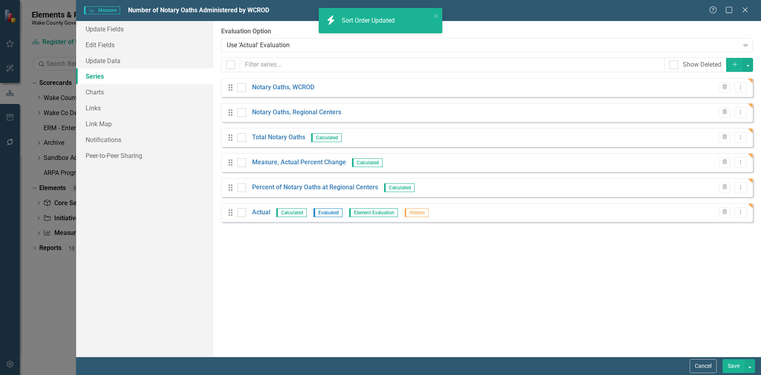
click at [734, 366] on button "Save" at bounding box center [734, 366] width 22 height 14
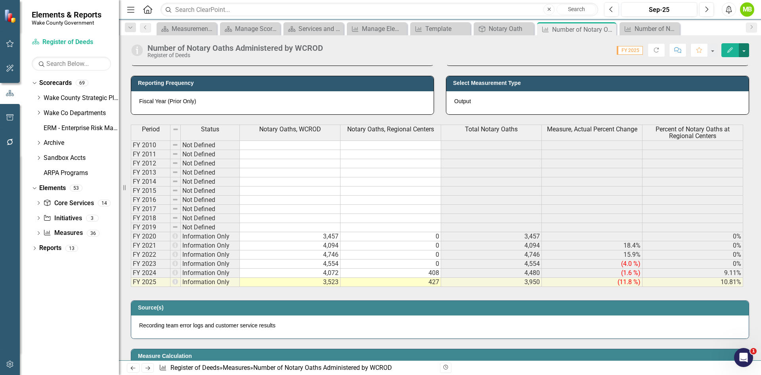
click at [743, 48] on button "button" at bounding box center [744, 50] width 10 height 14
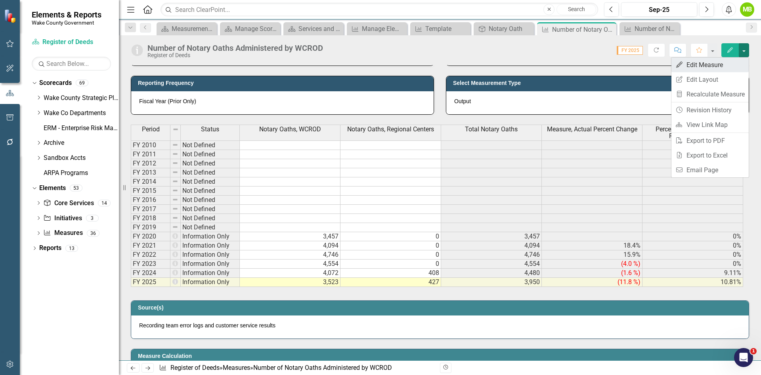
click at [715, 69] on link "Edit Edit Measure" at bounding box center [710, 65] width 77 height 15
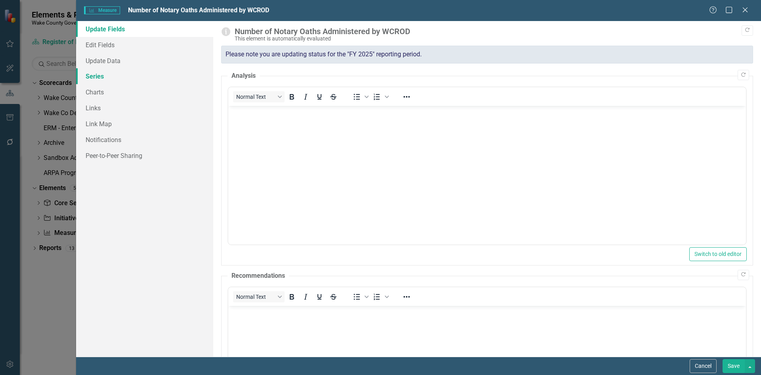
click at [133, 81] on link "Series" at bounding box center [144, 76] width 137 height 16
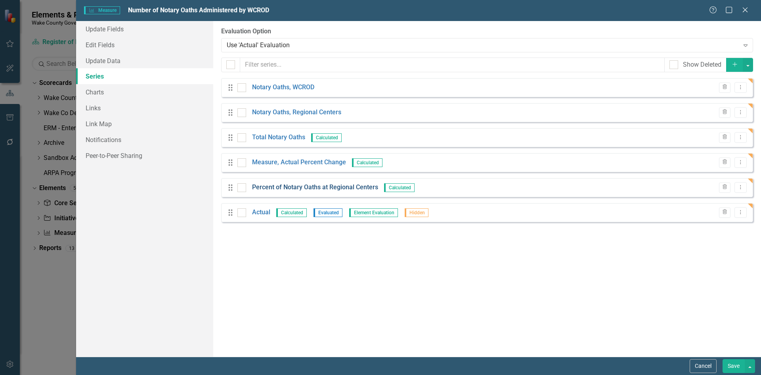
click at [293, 184] on link "Percent of Notary Oaths at Regional Centers" at bounding box center [315, 187] width 126 height 9
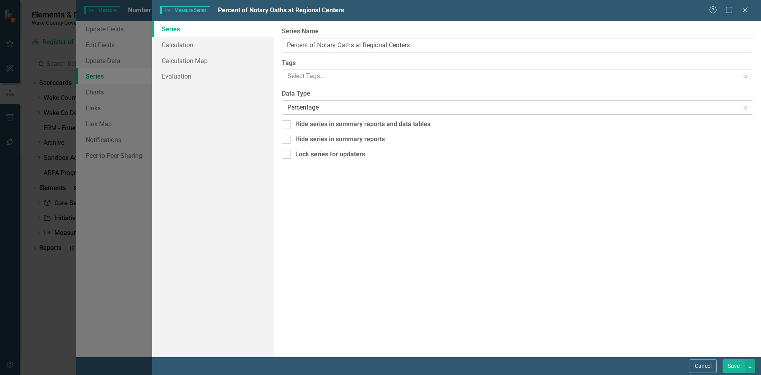
click at [370, 108] on div "Percentage" at bounding box center [514, 107] width 452 height 9
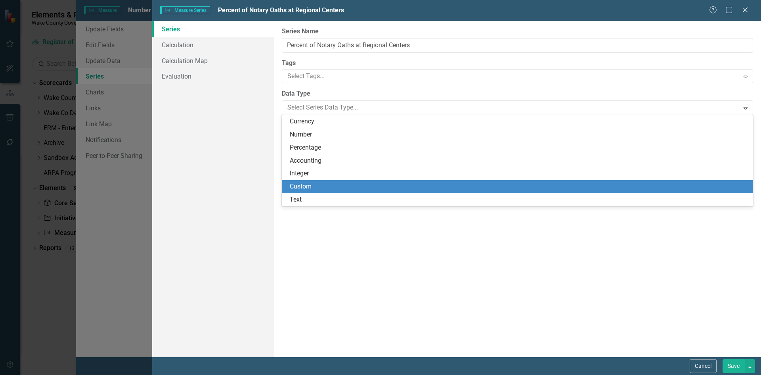
click at [322, 188] on div "Custom" at bounding box center [519, 186] width 459 height 9
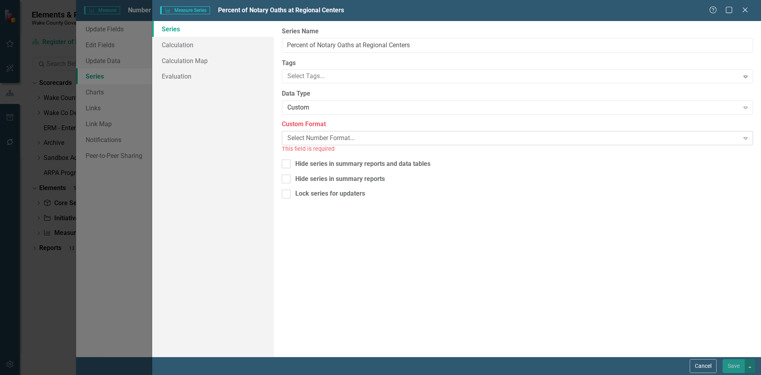
click at [321, 140] on div "Select Number Format..." at bounding box center [514, 138] width 452 height 9
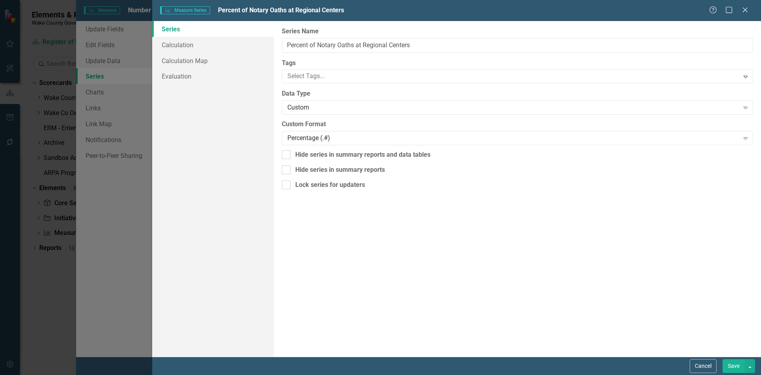
click at [736, 363] on button "Save" at bounding box center [734, 366] width 22 height 14
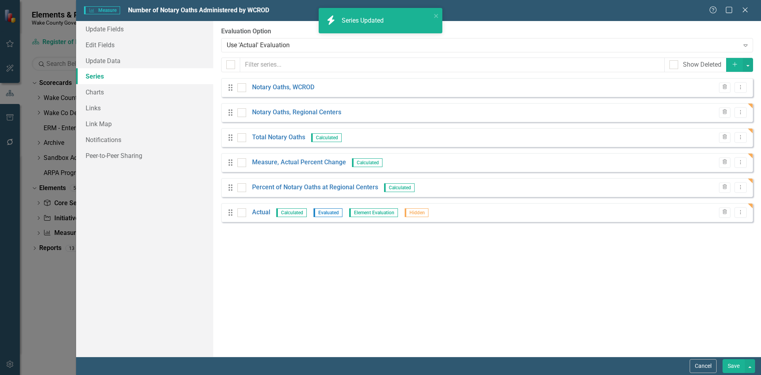
click at [735, 367] on button "Save" at bounding box center [734, 366] width 22 height 14
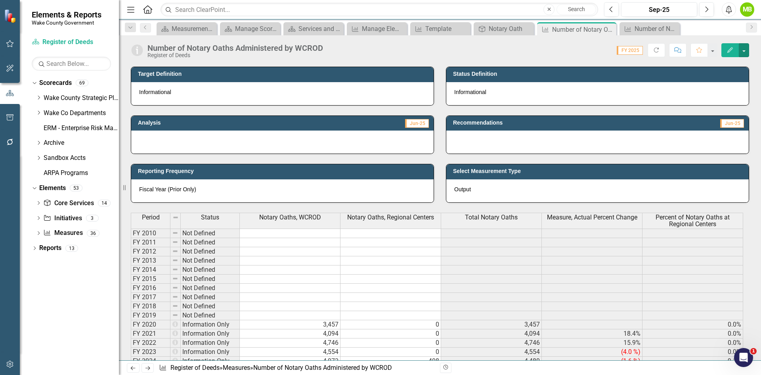
scroll to position [159, 0]
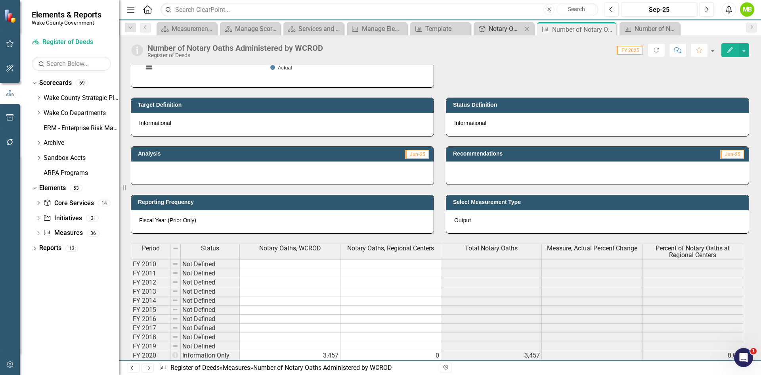
click at [507, 31] on div "Notary Oath" at bounding box center [505, 29] width 33 height 10
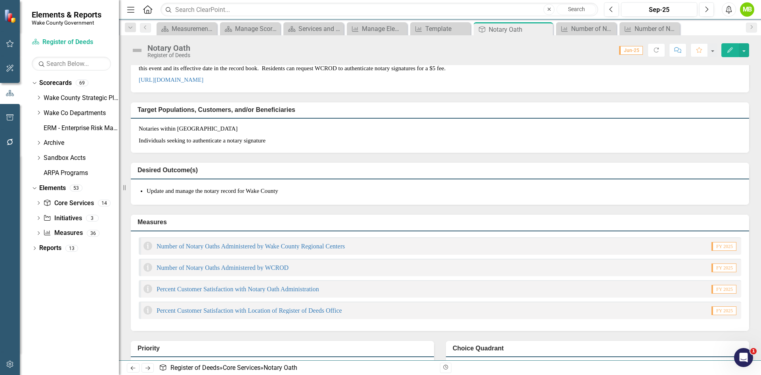
scroll to position [79, 0]
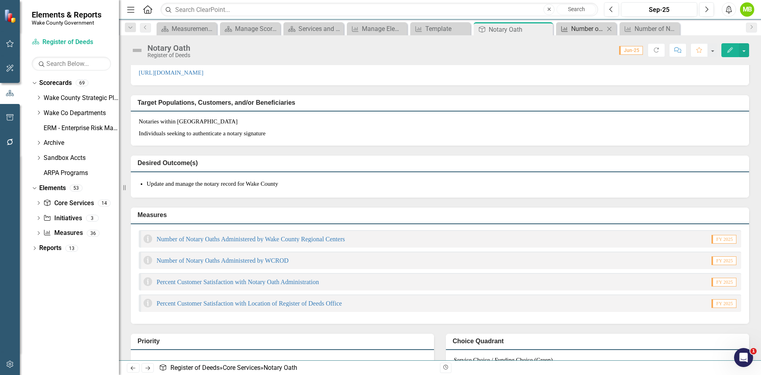
click at [579, 32] on div "Number of Notary Oaths Administered by WCROD" at bounding box center [587, 29] width 33 height 10
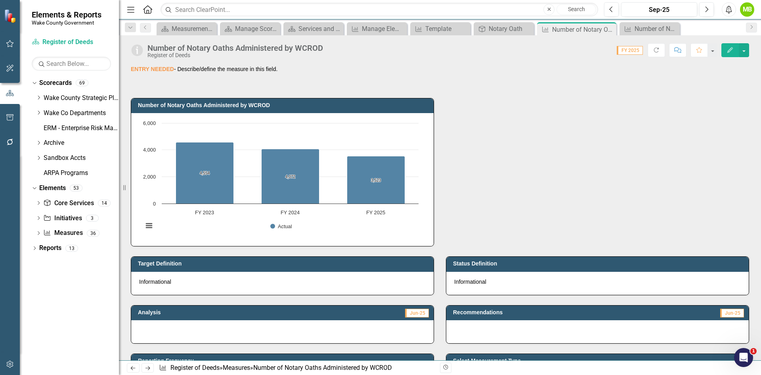
click at [324, 47] on div "Number of Notary Oaths Administered by WCROD Register of Deeds" at bounding box center [238, 51] width 180 height 15
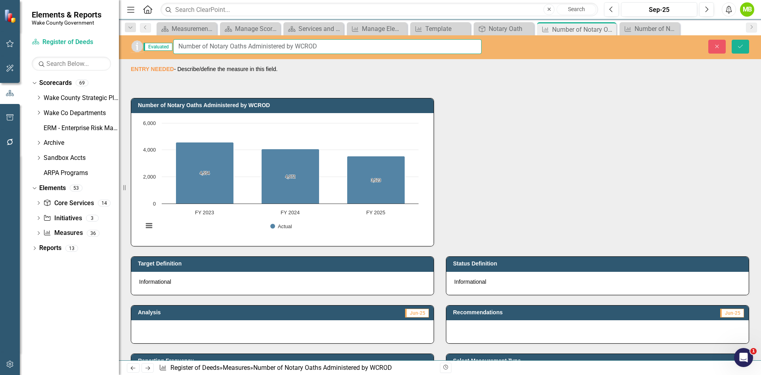
drag, startPoint x: 343, startPoint y: 45, endPoint x: 295, endPoint y: 40, distance: 48.2
click at [295, 40] on input "Number of Notary Oaths Administered by WCROD" at bounding box center [327, 46] width 309 height 15
type input "Number of Notary Oaths Administered"
click at [748, 49] on button "Save" at bounding box center [740, 47] width 17 height 14
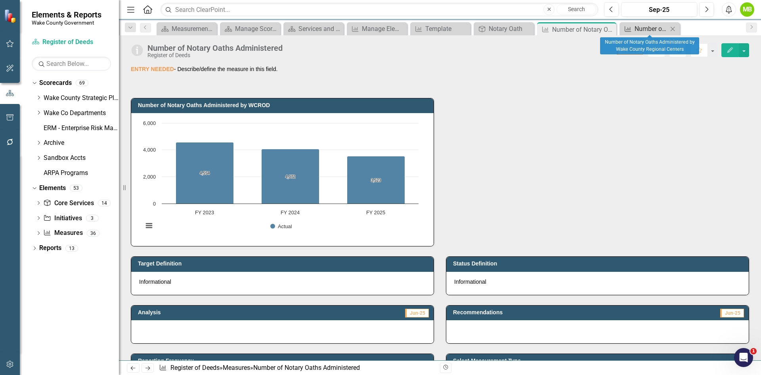
click at [659, 27] on div "Number of Notary Oaths Administered by Wake County Regional Centers" at bounding box center [651, 29] width 33 height 10
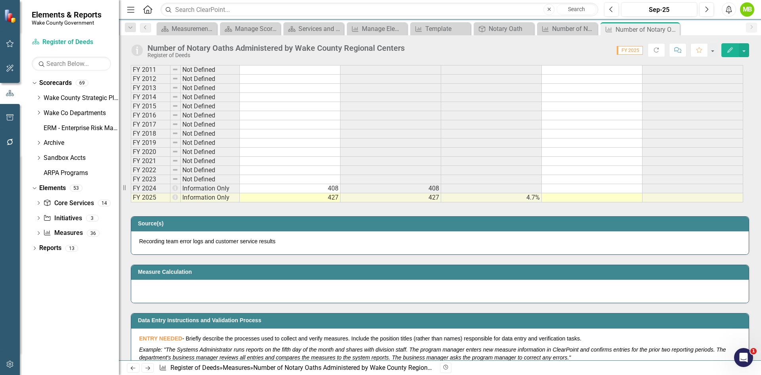
scroll to position [353, 0]
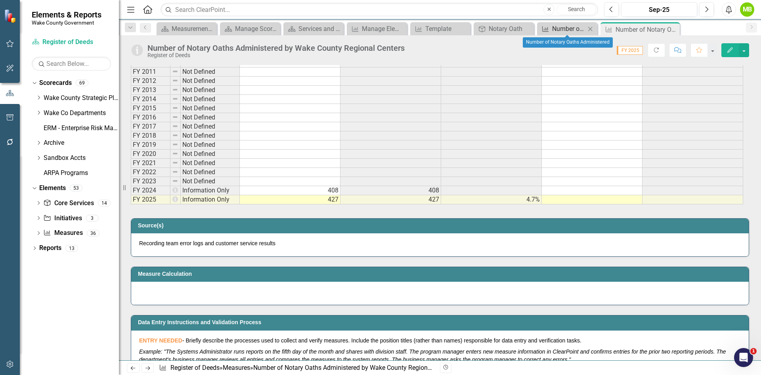
click at [548, 32] on div "Measure" at bounding box center [544, 29] width 10 height 10
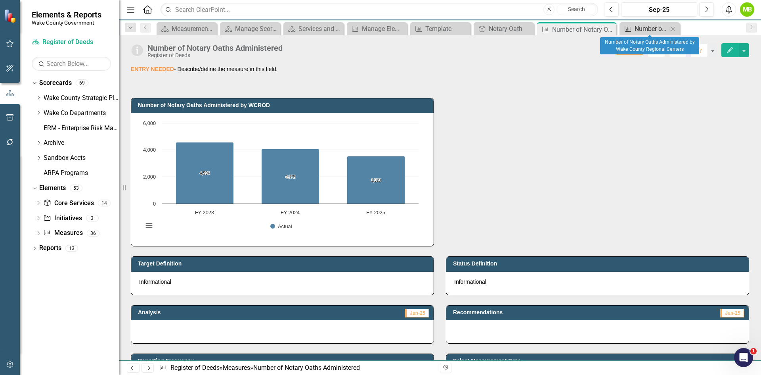
click at [642, 28] on div "Number of Notary Oaths Administered by Wake County Regional Centers" at bounding box center [651, 29] width 33 height 10
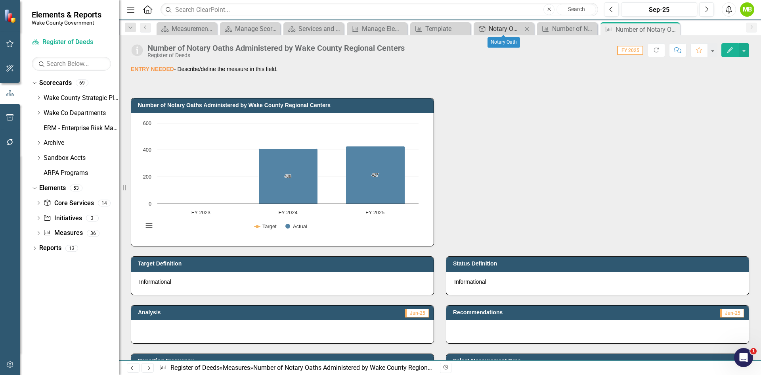
click at [490, 31] on div "Notary Oath" at bounding box center [505, 29] width 33 height 10
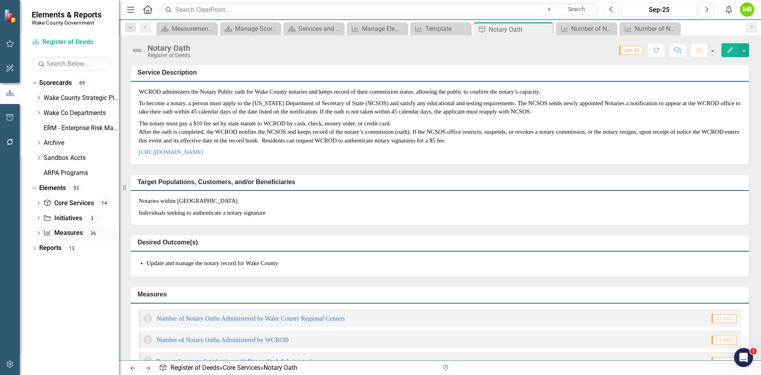
click at [58, 233] on link "Measure Measures" at bounding box center [62, 232] width 39 height 9
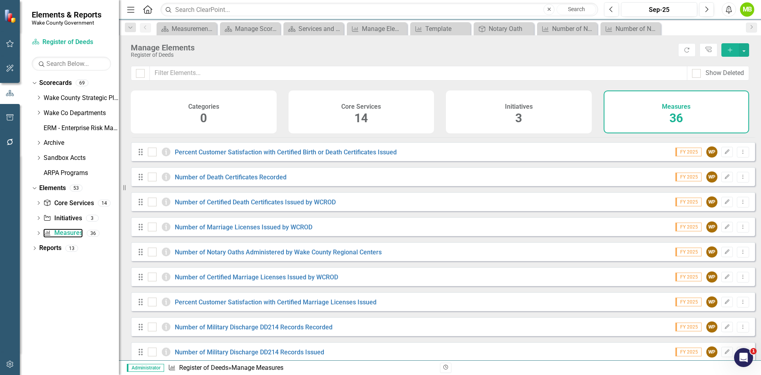
scroll to position [119, 0]
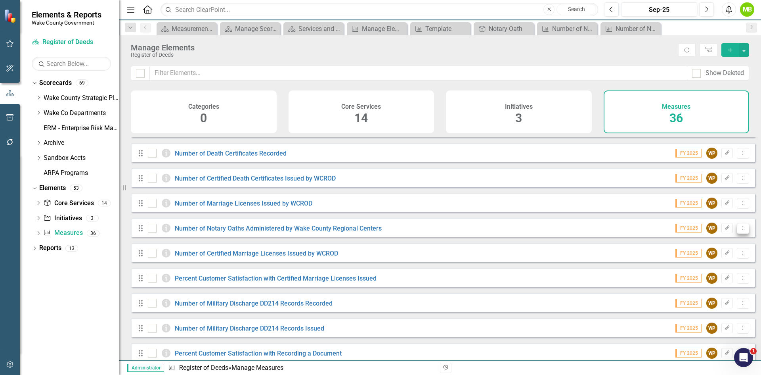
click at [740, 230] on icon "Dropdown Menu" at bounding box center [743, 227] width 7 height 5
click at [719, 290] on link "Trash Delete Measure" at bounding box center [707, 291] width 71 height 15
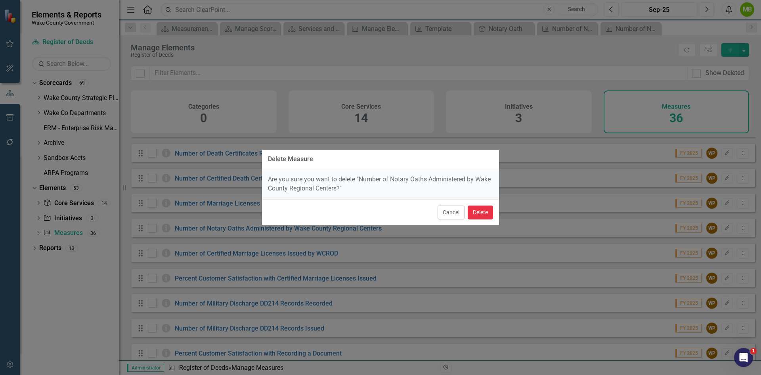
click at [485, 214] on button "Delete" at bounding box center [480, 212] width 25 height 14
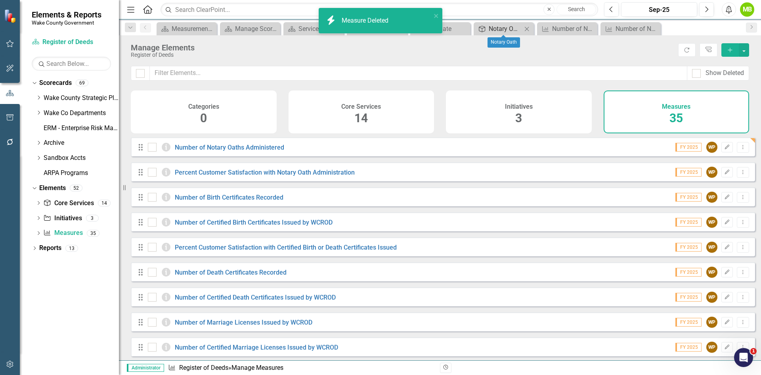
click at [498, 25] on div "Notary Oath" at bounding box center [505, 29] width 33 height 10
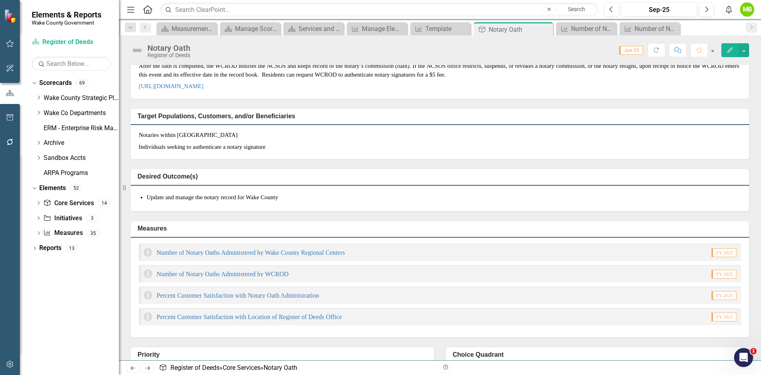
scroll to position [79, 0]
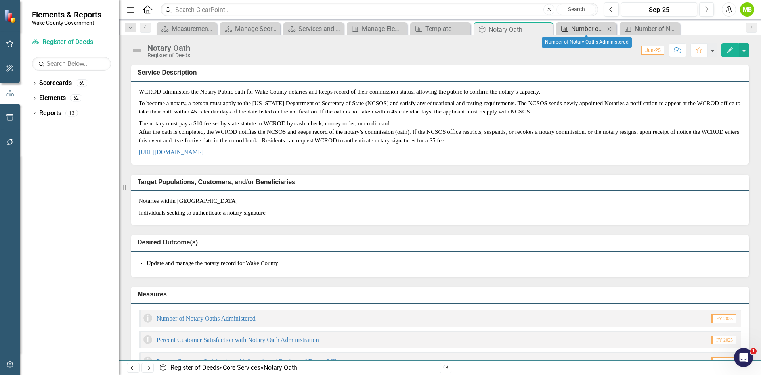
click at [570, 30] on link "Measure Number of Notary Oaths Administered" at bounding box center [581, 29] width 46 height 10
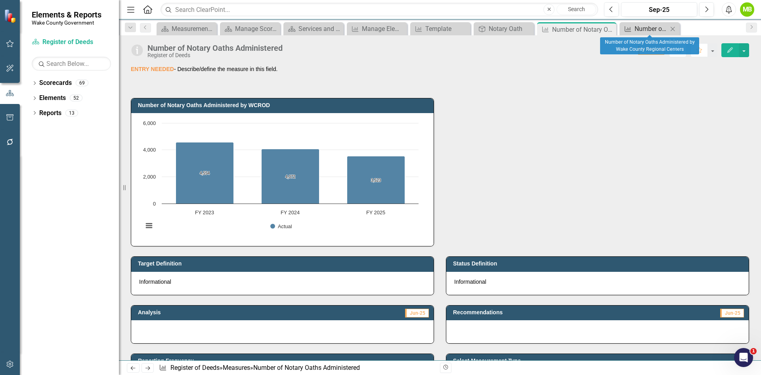
click at [659, 27] on div "Number of Notary Oaths Administered by Wake County Regional Centers" at bounding box center [651, 29] width 33 height 10
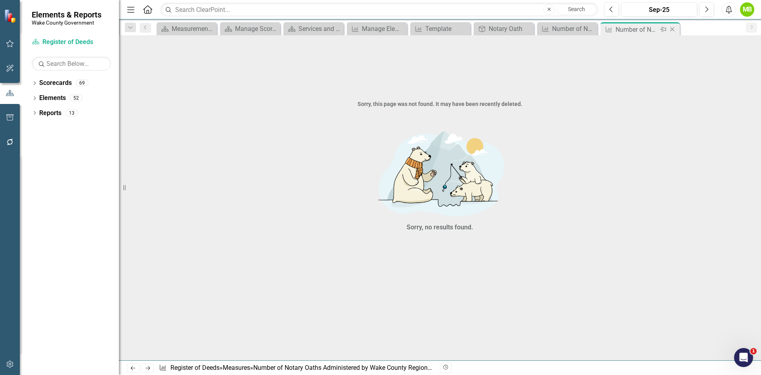
click at [675, 31] on icon "Close" at bounding box center [673, 29] width 8 height 6
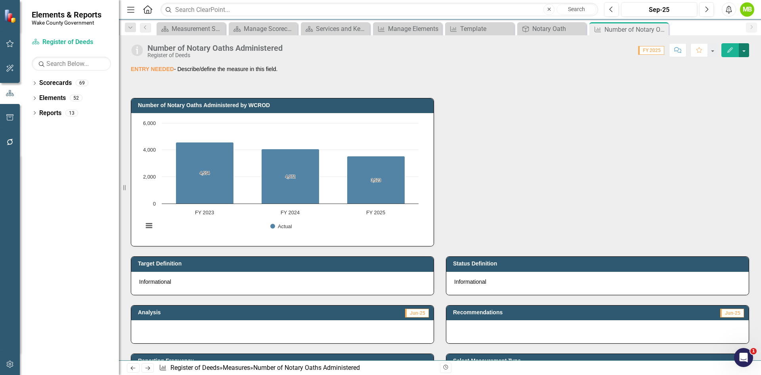
click at [744, 47] on button "button" at bounding box center [744, 50] width 10 height 14
click at [737, 61] on link "Edit Edit Measure" at bounding box center [710, 65] width 77 height 15
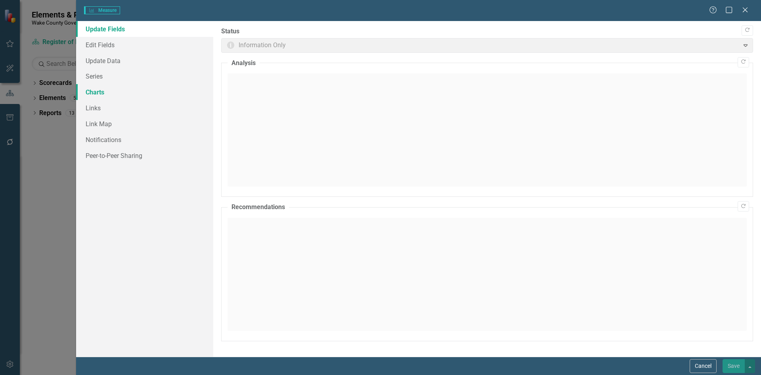
click at [88, 92] on link "Charts" at bounding box center [144, 92] width 137 height 16
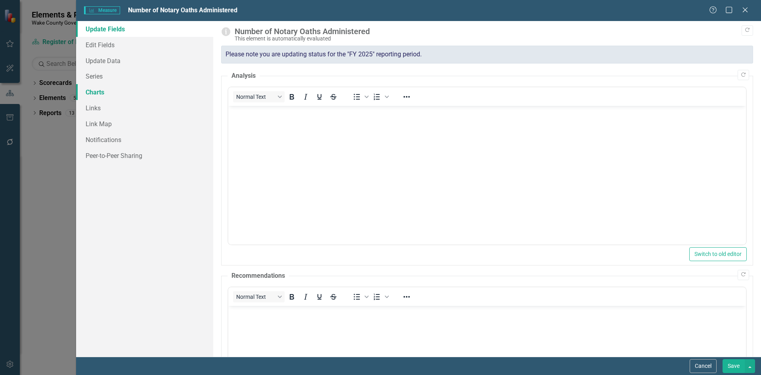
click at [98, 93] on link "Charts" at bounding box center [144, 92] width 137 height 16
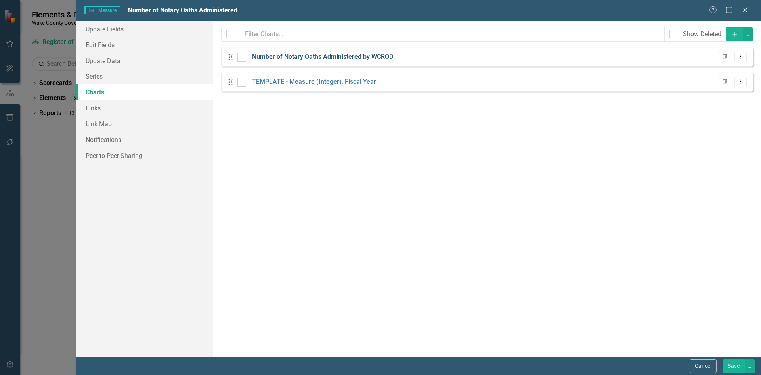
click at [364, 61] on link "Number of Notary Oaths Administered by WCROD" at bounding box center [322, 56] width 141 height 9
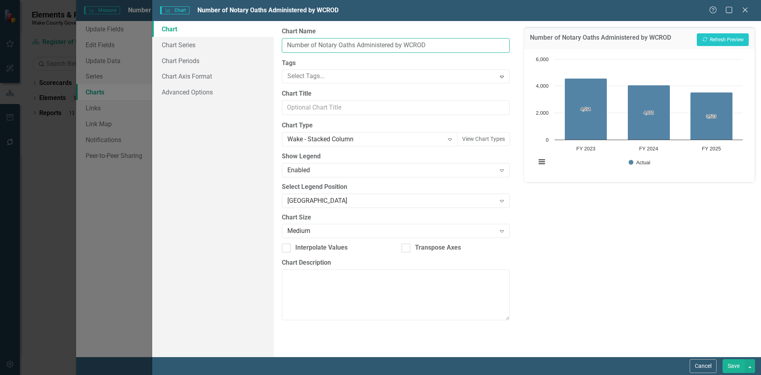
drag, startPoint x: 437, startPoint y: 45, endPoint x: 395, endPoint y: 43, distance: 41.7
click at [395, 43] on input "Number of Notary Oaths Administered by WCROD" at bounding box center [396, 45] width 228 height 15
drag, startPoint x: 319, startPoint y: 43, endPoint x: 250, endPoint y: 46, distance: 68.7
click at [250, 46] on div "Chart Chart Series Chart Periods Chart Axis Format Advanced Options From this p…" at bounding box center [456, 189] width 609 height 336
type input "Notary Oaths Administered"
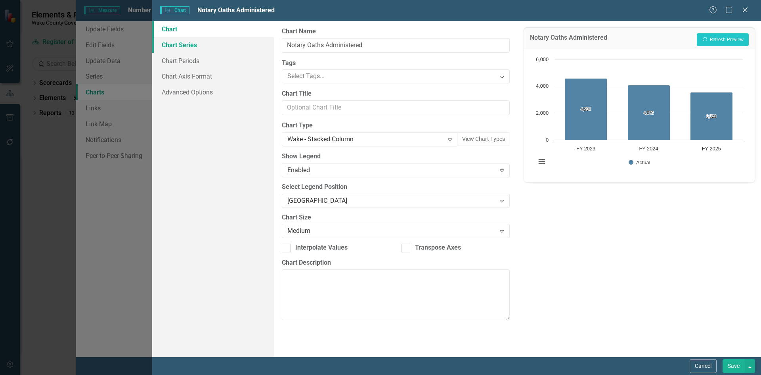
click at [174, 42] on link "Chart Series" at bounding box center [213, 45] width 122 height 16
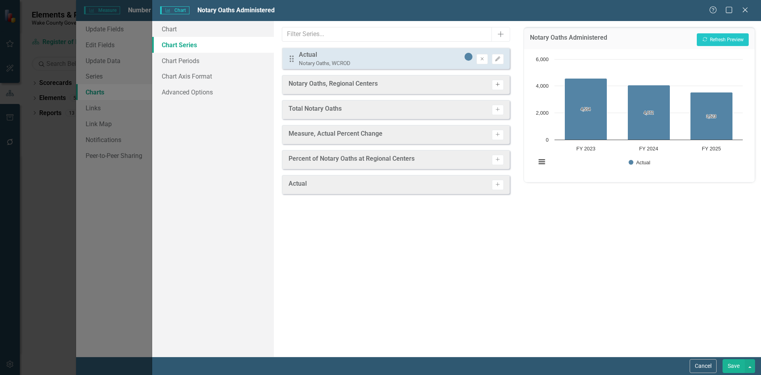
click at [495, 84] on icon "Activate" at bounding box center [498, 84] width 6 height 5
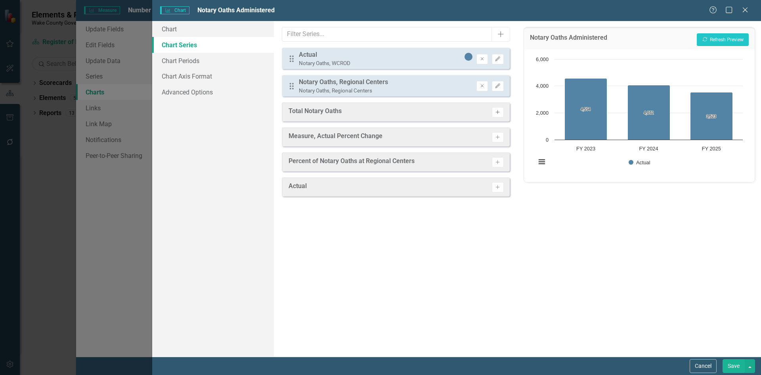
click at [497, 112] on icon "button" at bounding box center [498, 112] width 4 height 4
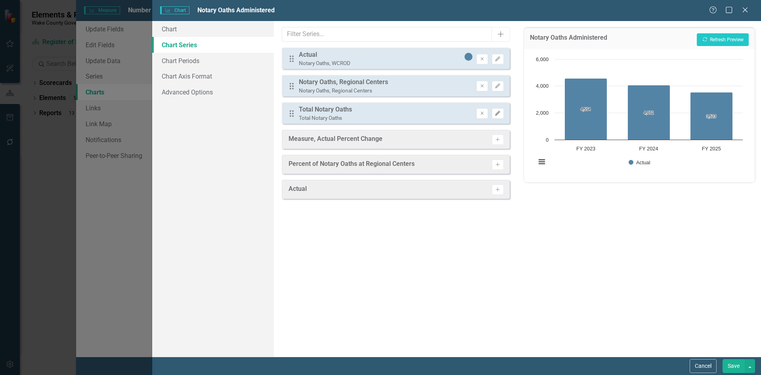
click at [497, 112] on icon "Edit" at bounding box center [498, 113] width 6 height 5
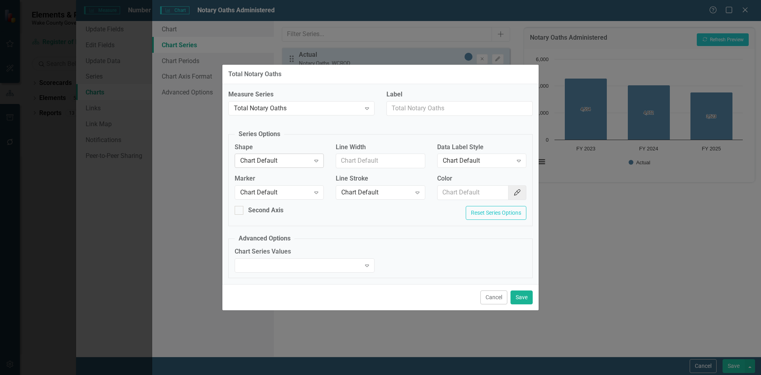
click at [264, 156] on div "Chart Default" at bounding box center [275, 160] width 70 height 9
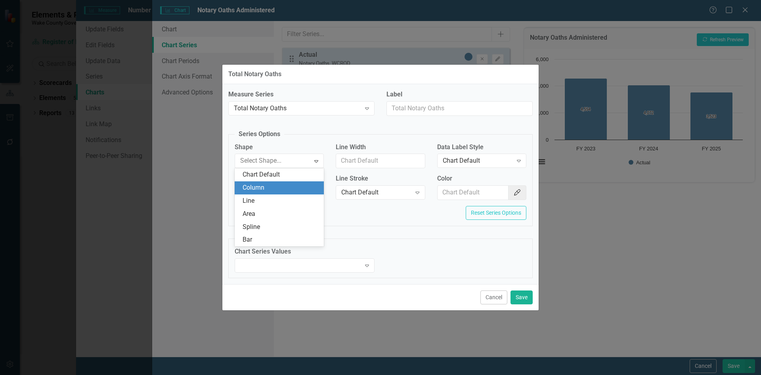
click at [253, 203] on div "Line" at bounding box center [281, 200] width 77 height 9
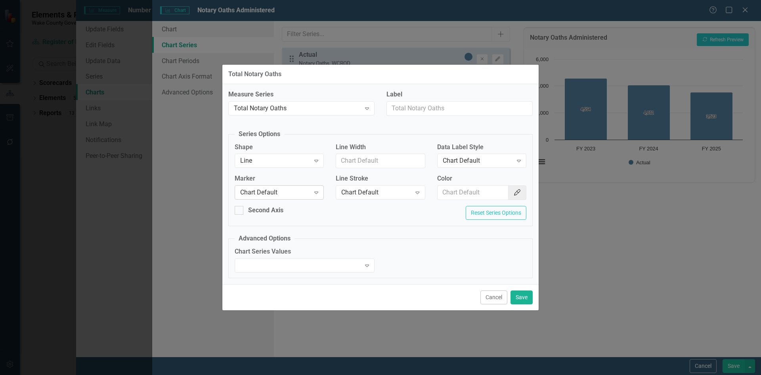
click at [258, 194] on div "Chart Default" at bounding box center [275, 192] width 70 height 9
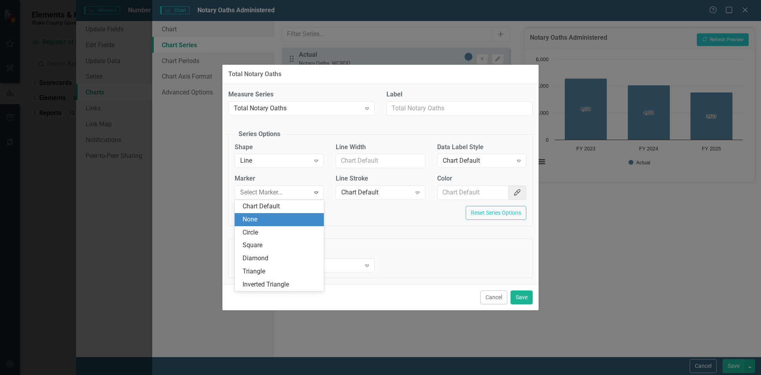
click at [251, 218] on div "None" at bounding box center [281, 219] width 77 height 9
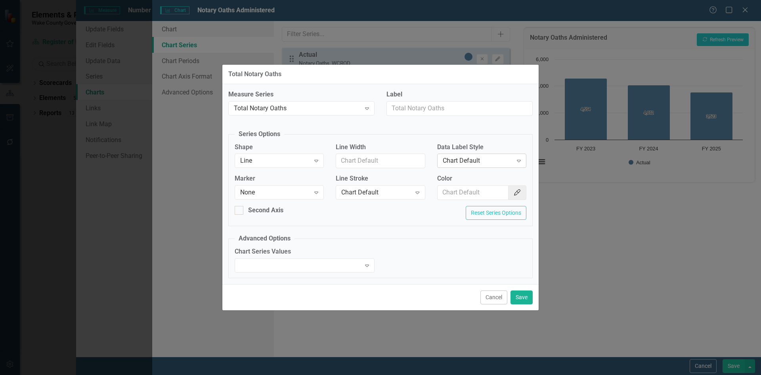
click at [472, 155] on div "Chart Default Expand" at bounding box center [481, 160] width 89 height 14
click at [460, 199] on div "Value" at bounding box center [483, 200] width 77 height 9
click at [512, 191] on button "Color Picker" at bounding box center [517, 192] width 18 height 15
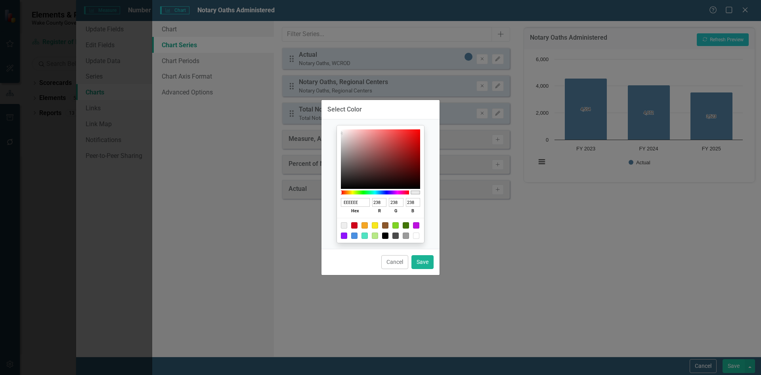
drag, startPoint x: 414, startPoint y: 235, endPoint x: 424, endPoint y: 243, distance: 12.9
click at [414, 235] on div at bounding box center [416, 235] width 6 height 6
type input "FFFFFF"
type input "255"
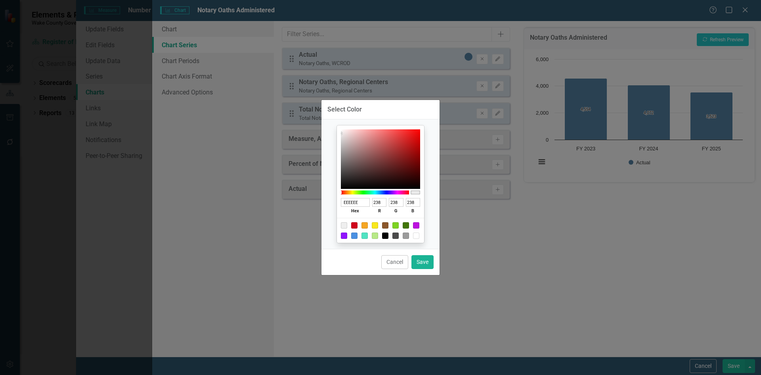
type input "255"
click at [415, 235] on div at bounding box center [416, 235] width 6 height 6
click at [422, 263] on button "Save" at bounding box center [423, 262] width 22 height 14
type input "#ffffff"
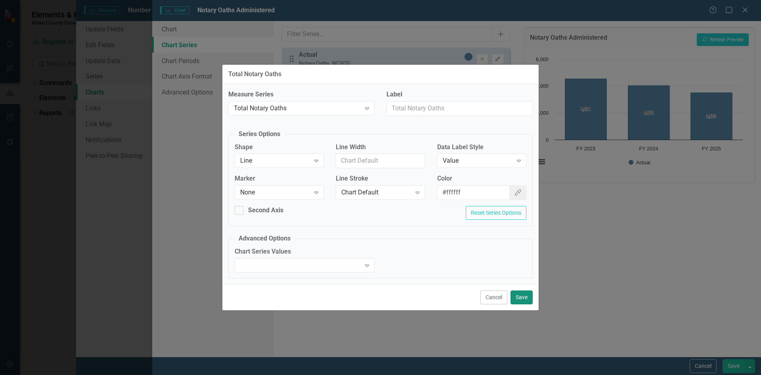
click at [520, 298] on button "Save" at bounding box center [522, 297] width 22 height 14
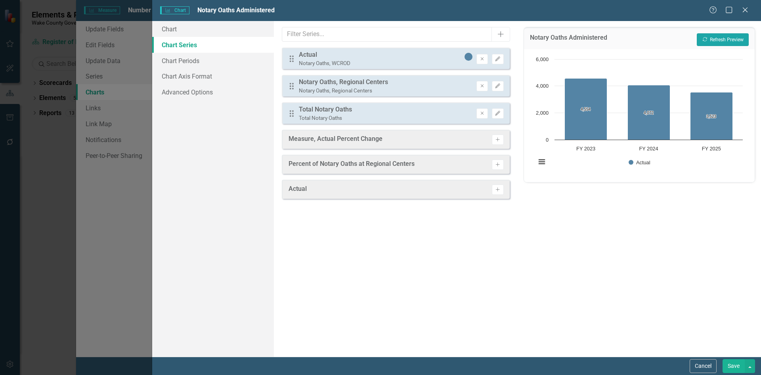
click at [712, 36] on button "Recalculate Refresh Preview" at bounding box center [723, 39] width 52 height 13
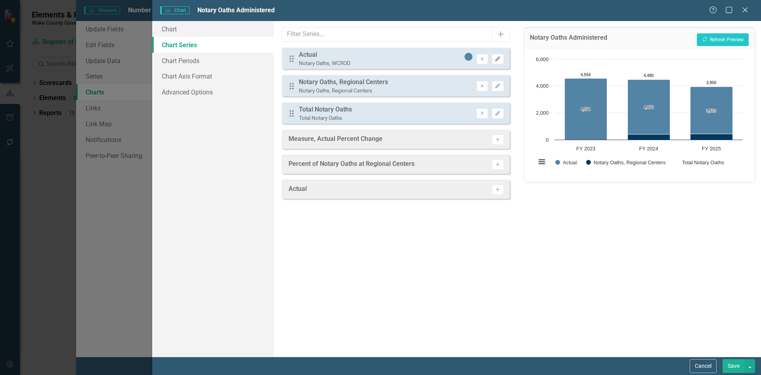
click at [497, 58] on icon "Edit" at bounding box center [498, 59] width 6 height 5
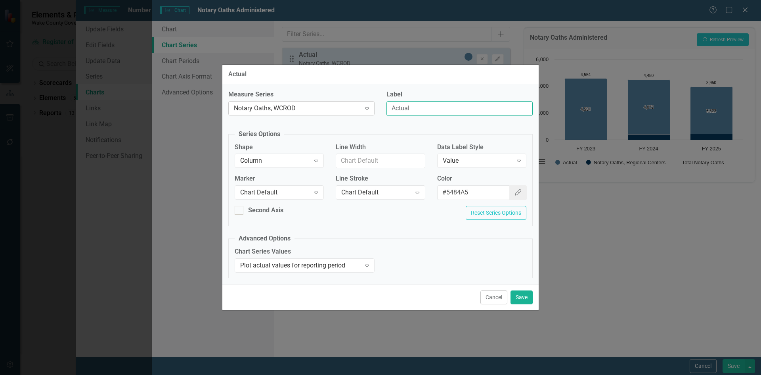
drag, startPoint x: 419, startPoint y: 105, endPoint x: 360, endPoint y: 111, distance: 59.8
click at [360, 111] on div "Measure Series Notary Oaths, WCROD Expand Label Actual" at bounding box center [380, 106] width 316 height 32
type input "WCROD"
click at [518, 290] on button "Save" at bounding box center [522, 297] width 22 height 14
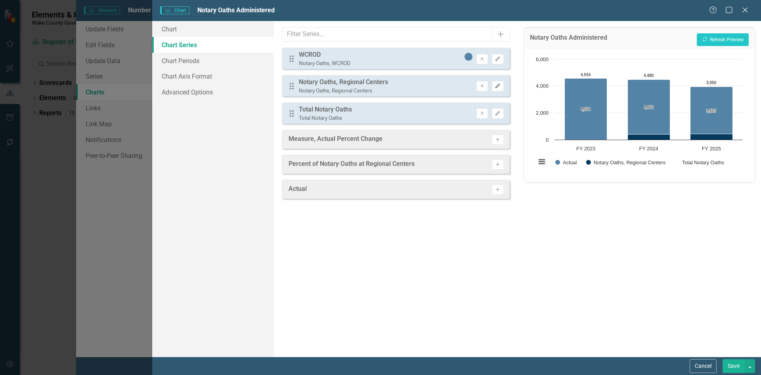
click at [496, 84] on icon "Edit" at bounding box center [498, 86] width 6 height 5
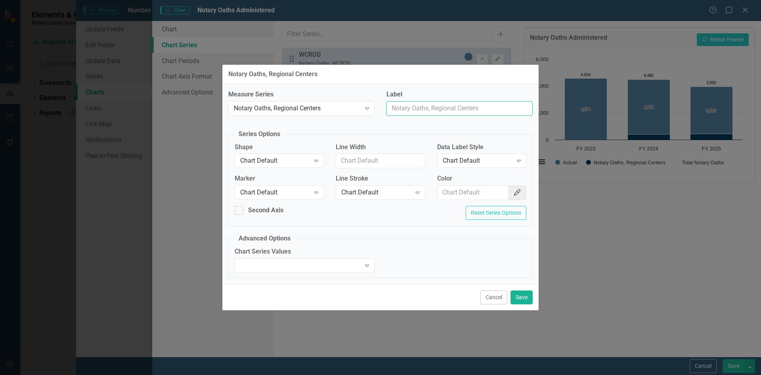
click at [431, 107] on input "Label" at bounding box center [460, 108] width 146 height 15
type input "Regional Centers"
click at [528, 297] on button "Save" at bounding box center [522, 297] width 22 height 14
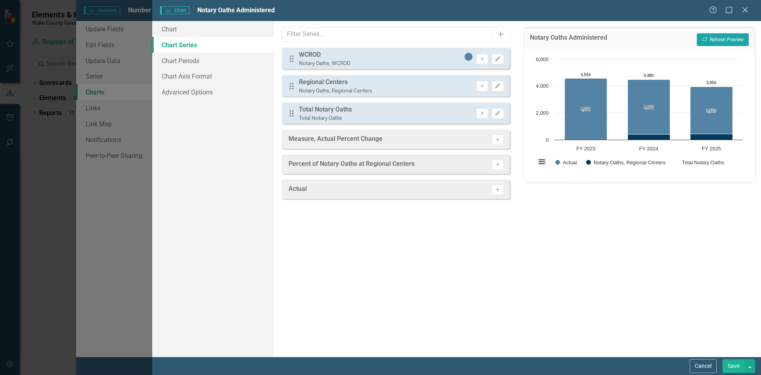
click at [717, 40] on button "Recalculate Refresh Preview" at bounding box center [723, 39] width 52 height 13
click at [734, 368] on button "Save" at bounding box center [734, 366] width 22 height 14
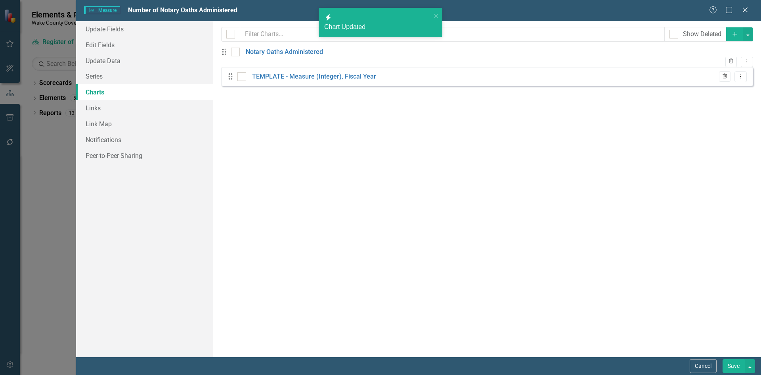
click at [727, 79] on icon "Trash" at bounding box center [725, 76] width 6 height 5
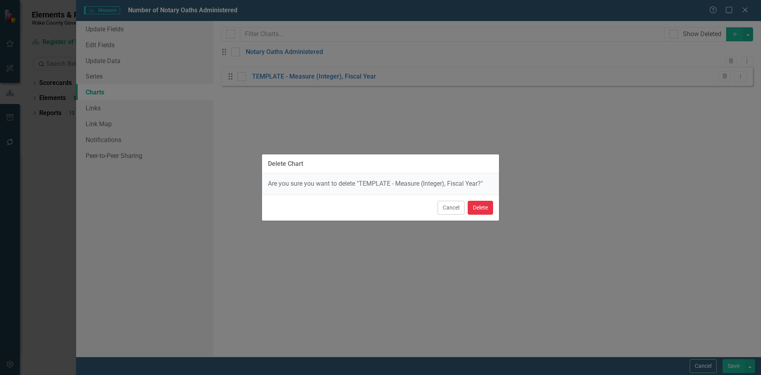
click at [473, 204] on button "Delete" at bounding box center [480, 208] width 25 height 14
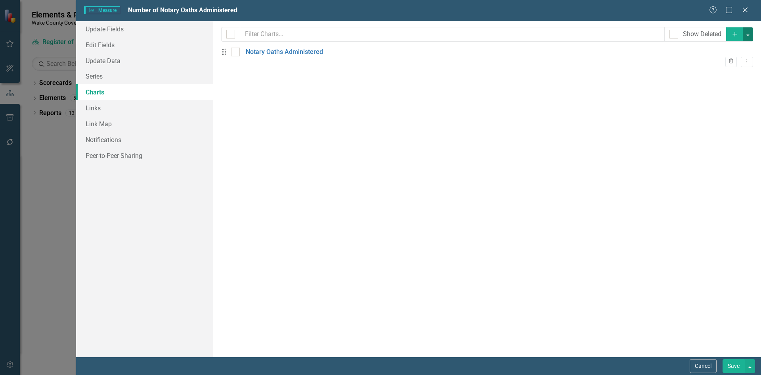
click at [750, 31] on button "button" at bounding box center [748, 34] width 10 height 14
click at [684, 146] on div "From this page, you can add, edit, delete, or duplicate charts to show how you …" at bounding box center [487, 189] width 548 height 336
click at [748, 29] on button "button" at bounding box center [748, 34] width 10 height 14
click at [721, 49] on link "Add Add Chart" at bounding box center [721, 49] width 63 height 15
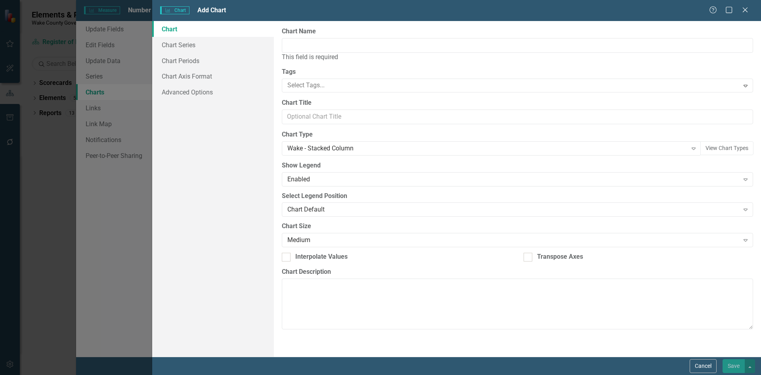
click at [298, 36] on div "Chart Name This field is required" at bounding box center [518, 44] width 472 height 35
click at [298, 43] on input "Chart Name" at bounding box center [518, 45] width 472 height 15
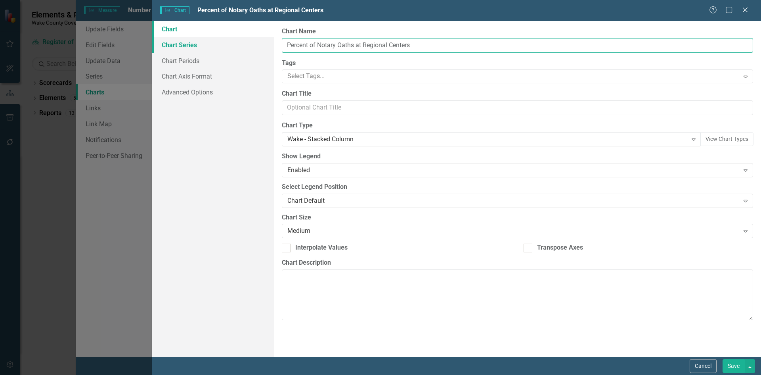
type input "Percent of Notary Oaths at Regional Centers"
click at [184, 43] on link "Chart Series" at bounding box center [213, 45] width 122 height 16
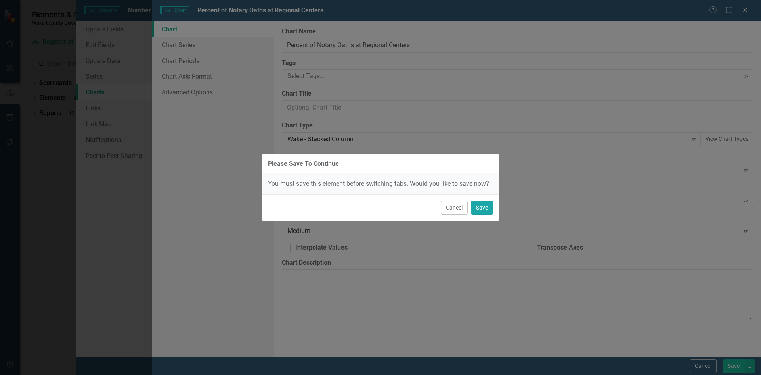
click at [487, 210] on button "Save" at bounding box center [482, 208] width 22 height 14
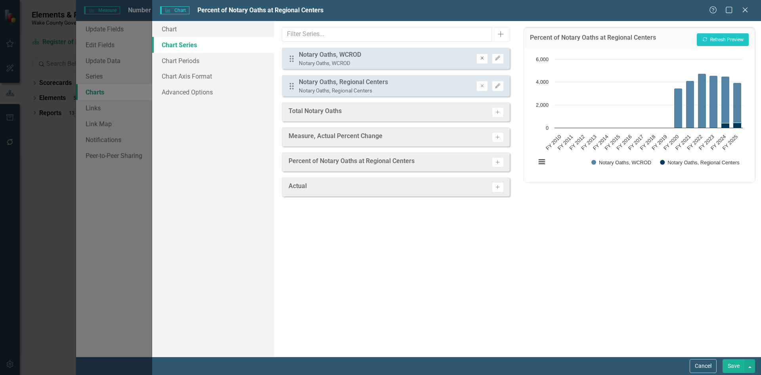
click at [477, 59] on button "Remove" at bounding box center [483, 59] width 12 height 10
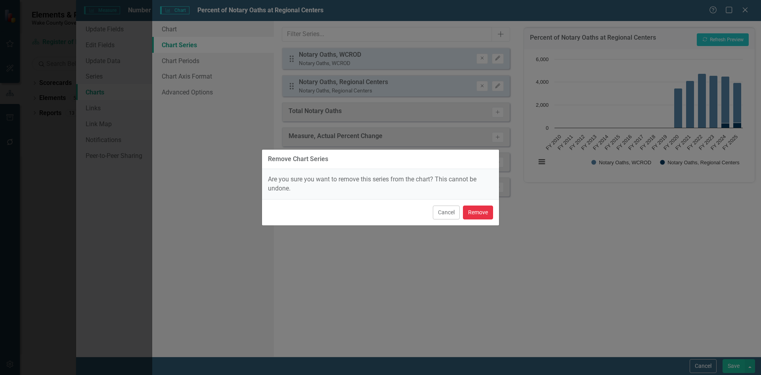
click at [480, 216] on button "Remove" at bounding box center [478, 212] width 30 height 14
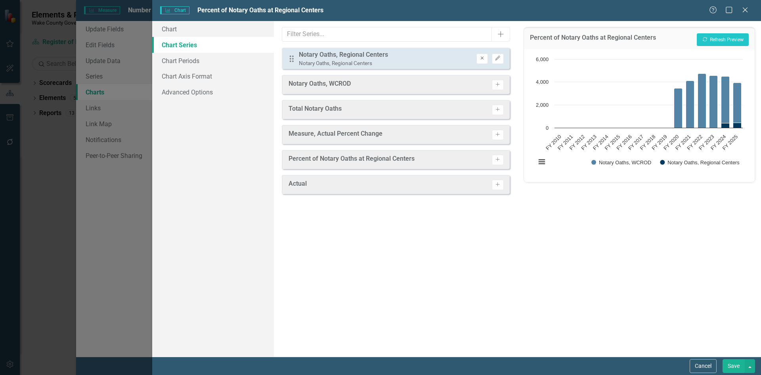
click at [485, 57] on icon "Remove" at bounding box center [482, 58] width 6 height 5
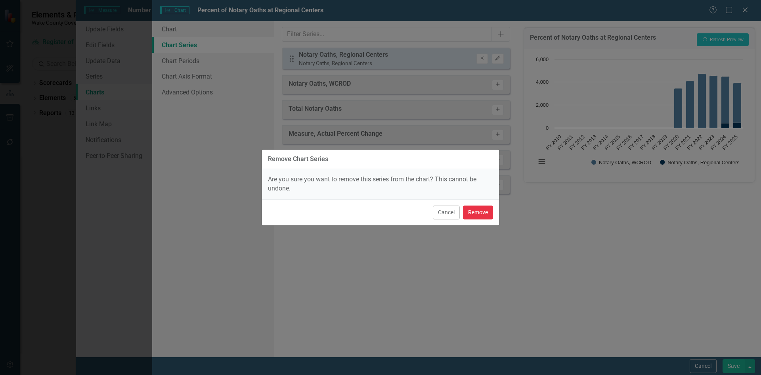
click at [483, 217] on button "Remove" at bounding box center [478, 212] width 30 height 14
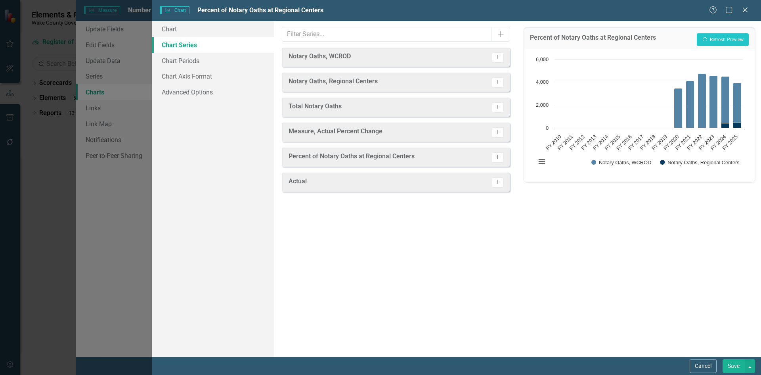
click at [500, 159] on icon "Activate" at bounding box center [498, 157] width 6 height 5
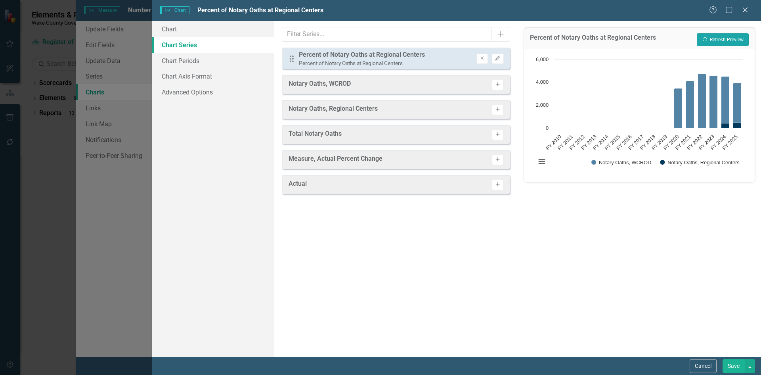
click at [733, 38] on button "Recalculate Refresh Preview" at bounding box center [723, 39] width 52 height 13
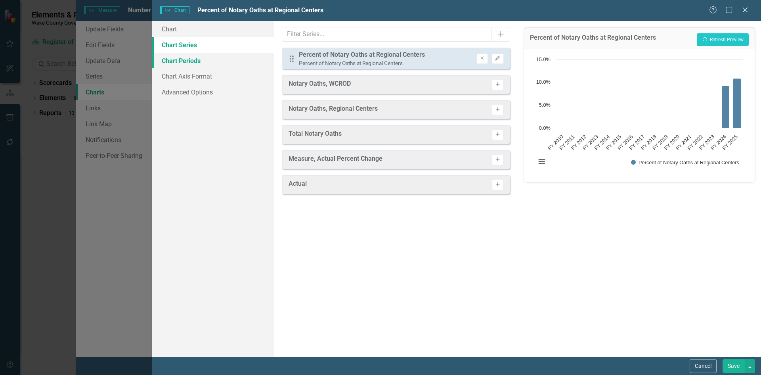
click at [185, 62] on link "Chart Periods" at bounding box center [213, 61] width 122 height 16
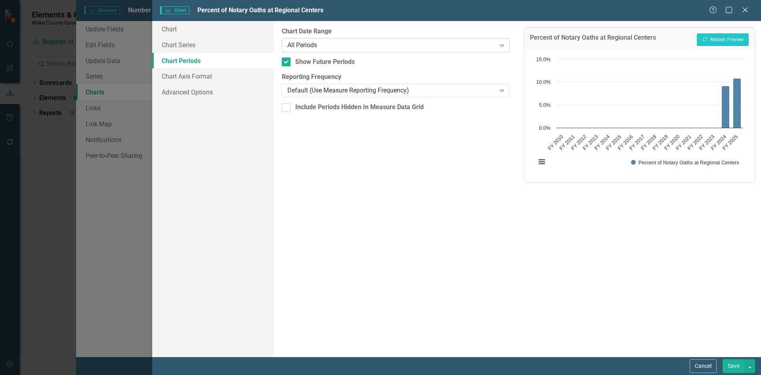
click at [336, 41] on div "All Periods" at bounding box center [392, 44] width 208 height 9
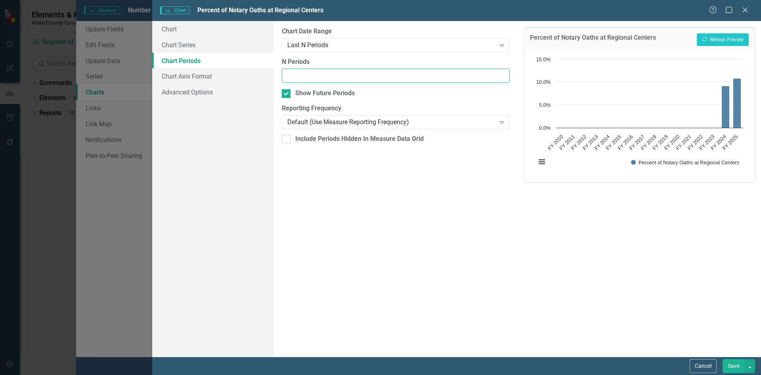
click at [309, 81] on input "N Periods" at bounding box center [396, 76] width 228 height 15
type input "3"
click at [715, 44] on button "Recalculate Refresh Preview" at bounding box center [723, 39] width 52 height 13
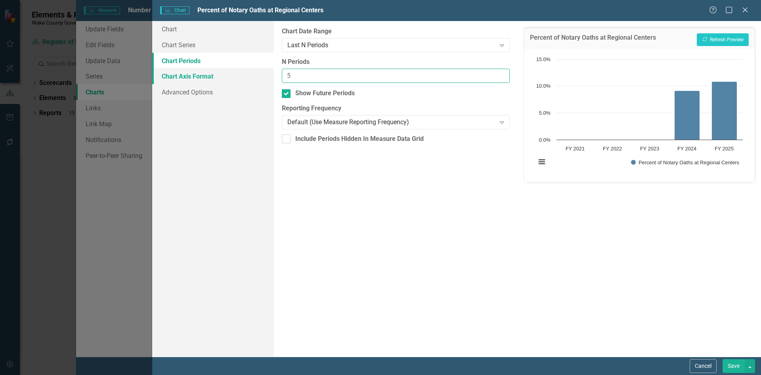
drag, startPoint x: 305, startPoint y: 77, endPoint x: 220, endPoint y: 77, distance: 84.1
click at [220, 77] on div "Chart Chart Series Chart Periods Chart Axis Format Advanced Options From this p…" at bounding box center [456, 189] width 609 height 336
type input "3"
click at [711, 36] on button "Recalculate Refresh Preview" at bounding box center [723, 39] width 52 height 13
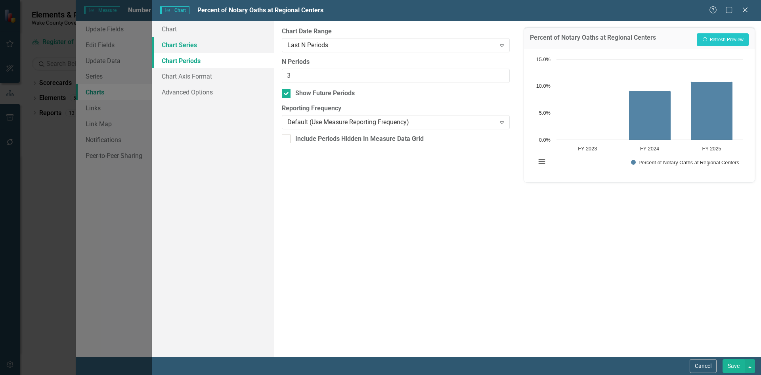
click at [211, 46] on link "Chart Series" at bounding box center [213, 45] width 122 height 16
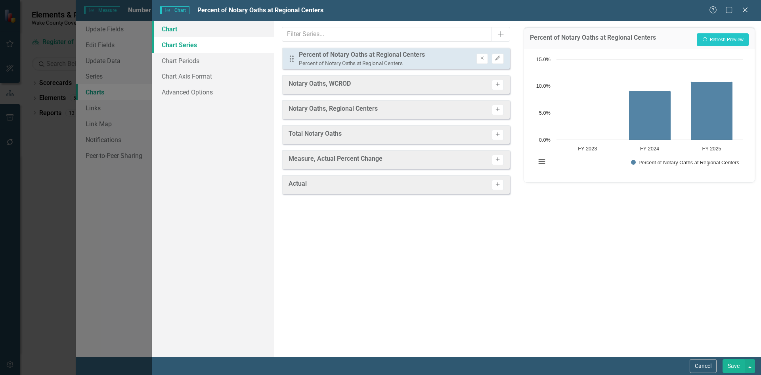
click at [197, 34] on link "Chart" at bounding box center [213, 29] width 122 height 16
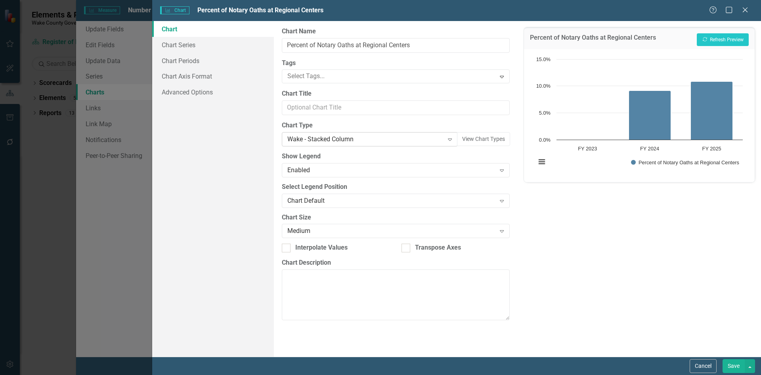
click at [336, 136] on div "Wake - Stacked Column" at bounding box center [366, 139] width 156 height 9
click at [724, 40] on button "Recalculate Refresh Preview" at bounding box center [723, 39] width 52 height 13
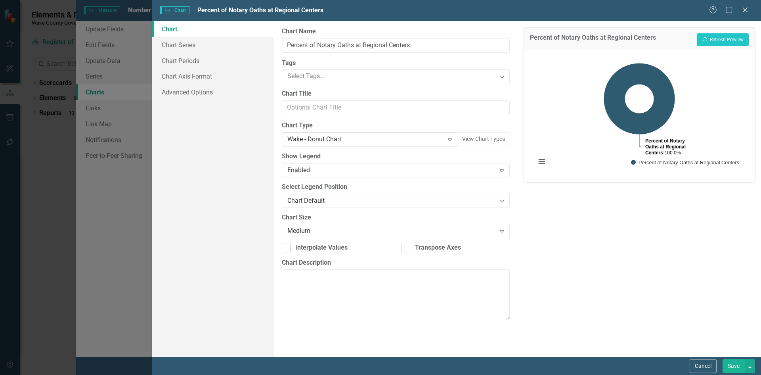
click at [333, 140] on div "Wake - Donut Chart" at bounding box center [366, 139] width 156 height 9
click at [720, 37] on button "Recalculate Refresh Preview" at bounding box center [723, 39] width 52 height 13
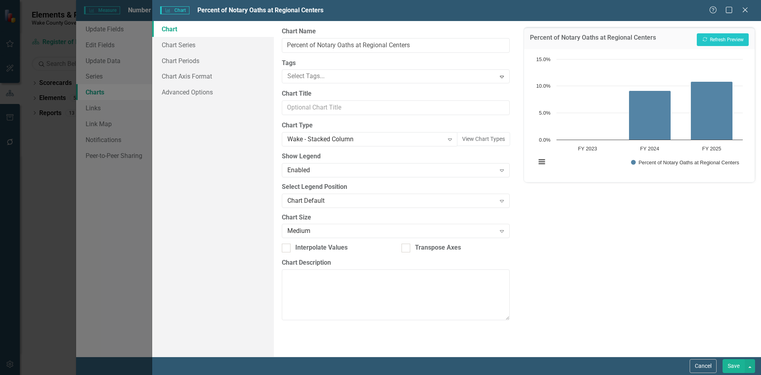
click at [737, 366] on button "Save" at bounding box center [734, 366] width 22 height 14
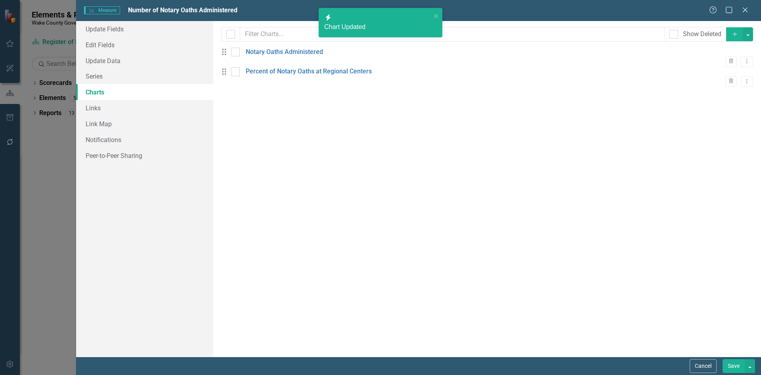
click at [738, 370] on button "Save" at bounding box center [734, 366] width 22 height 14
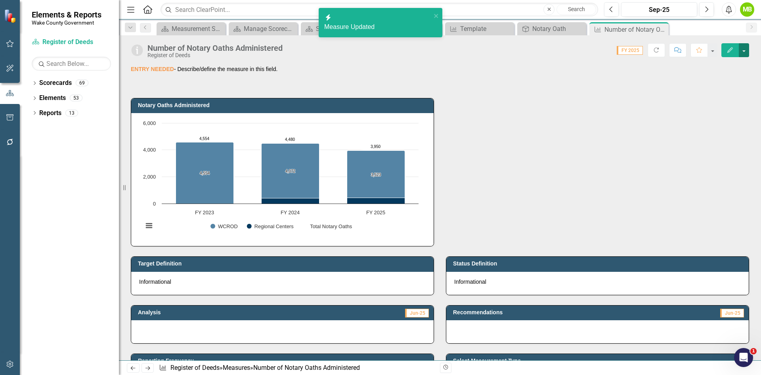
click at [746, 51] on button "button" at bounding box center [744, 50] width 10 height 14
click at [721, 79] on link "Edit Report Edit Layout" at bounding box center [710, 79] width 77 height 15
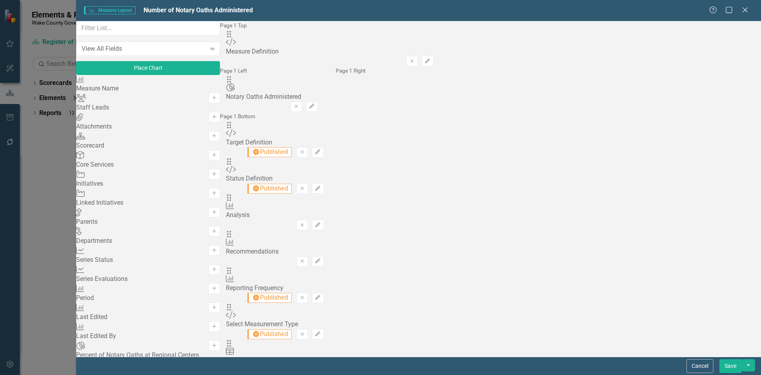
scroll to position [159, 0]
click at [220, 359] on button "Add" at bounding box center [215, 364] width 12 height 10
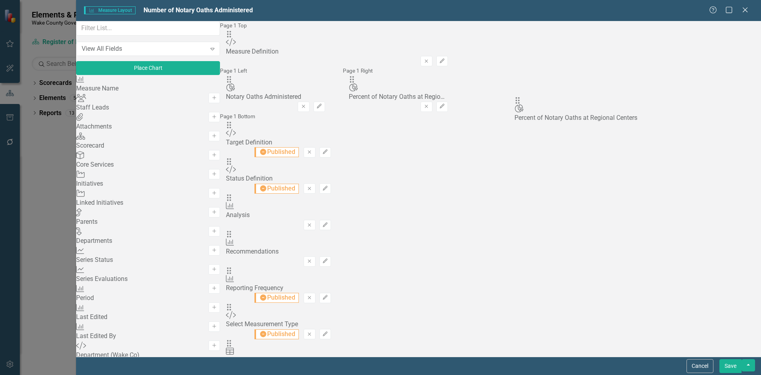
drag, startPoint x: 274, startPoint y: 50, endPoint x: 531, endPoint y: 104, distance: 262.8
click at [735, 366] on button "Save" at bounding box center [731, 366] width 22 height 14
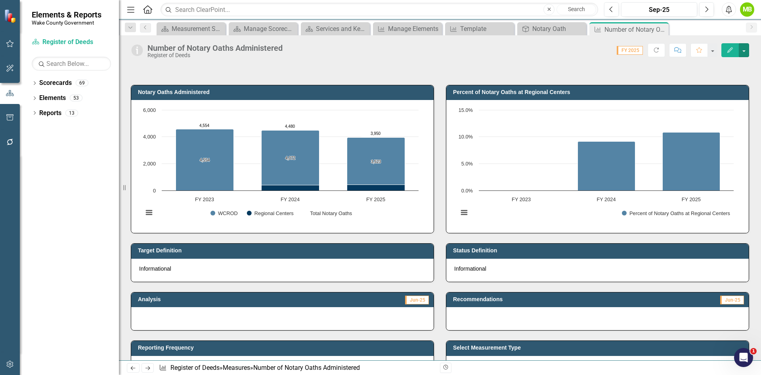
scroll to position [0, 0]
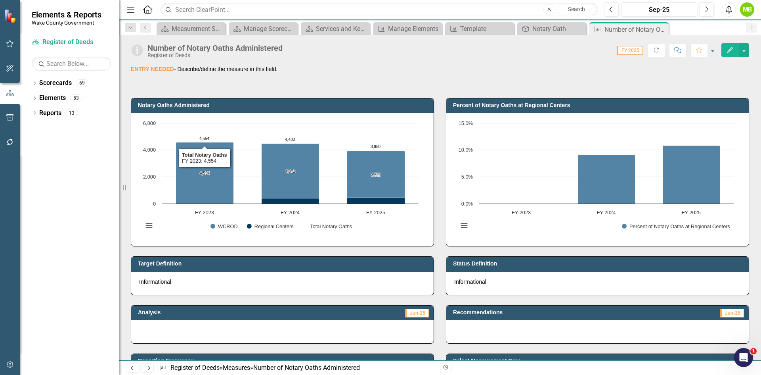
click at [215, 65] on p "ENTRY NEEDED - Describe/define the measure in this field." at bounding box center [440, 69] width 619 height 8
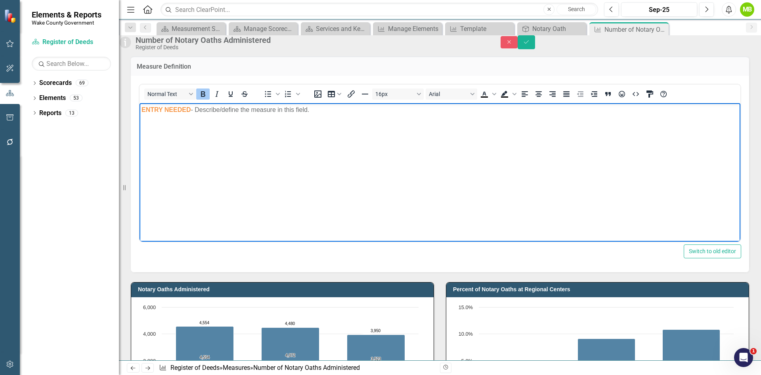
drag, startPoint x: 257, startPoint y: 118, endPoint x: 209, endPoint y: 234, distance: 125.6
click at [140, 122] on html "ENTRY NEEDED - Describe/define the measure in this field." at bounding box center [440, 162] width 601 height 119
click at [304, 184] on body "﻿" at bounding box center [440, 162] width 601 height 119
click at [535, 43] on button "Save" at bounding box center [526, 42] width 17 height 14
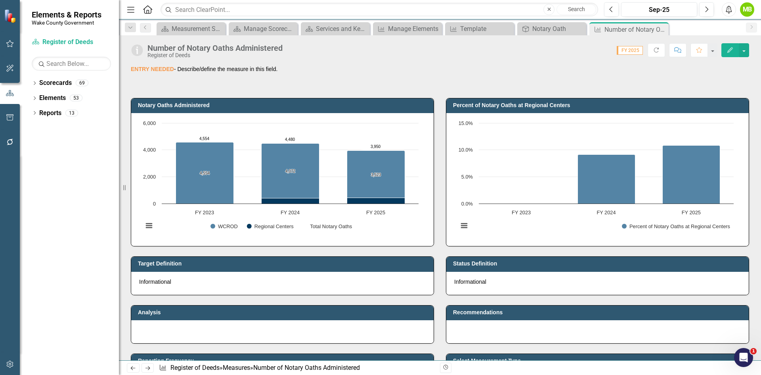
click at [190, 71] on p "ENTRY NEEDED - Describe/define the measure in this field." at bounding box center [440, 69] width 619 height 8
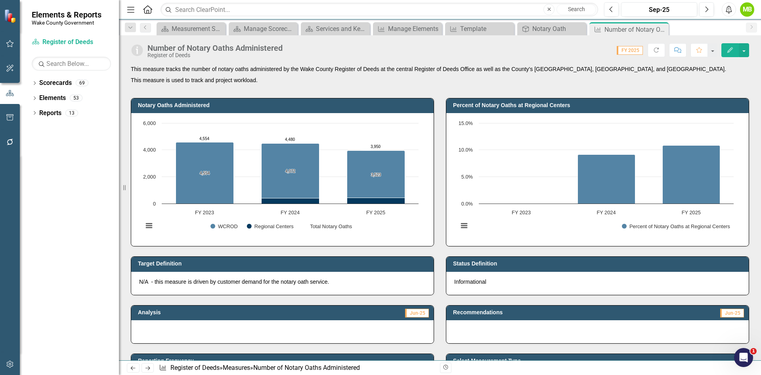
click at [495, 284] on div "Informational" at bounding box center [597, 282] width 287 height 8
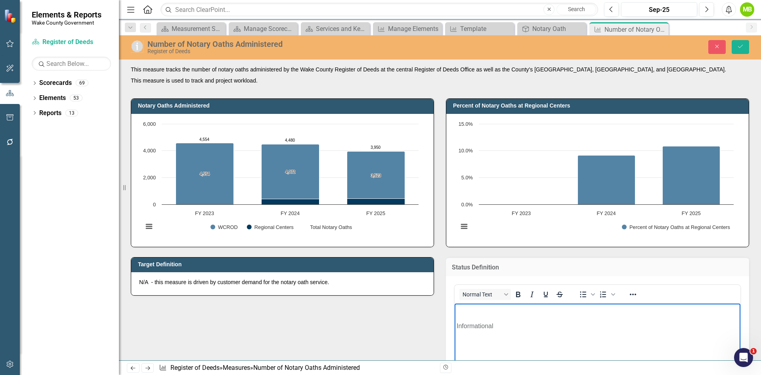
click at [505, 325] on p "Informational" at bounding box center [598, 326] width 282 height 10
click at [495, 313] on p "Rich Text Area. Press ALT-0 for help." at bounding box center [598, 310] width 282 height 10
click at [496, 312] on p "Informational" at bounding box center [598, 310] width 282 height 10
click at [742, 46] on icon "submit" at bounding box center [740, 46] width 5 height 3
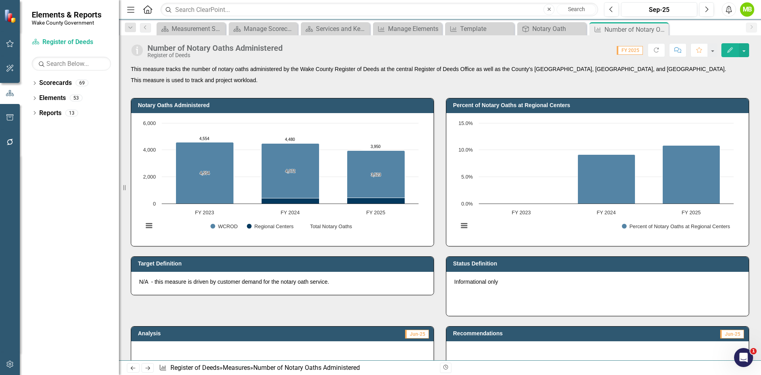
click at [525, 286] on p "Informational only" at bounding box center [597, 283] width 287 height 10
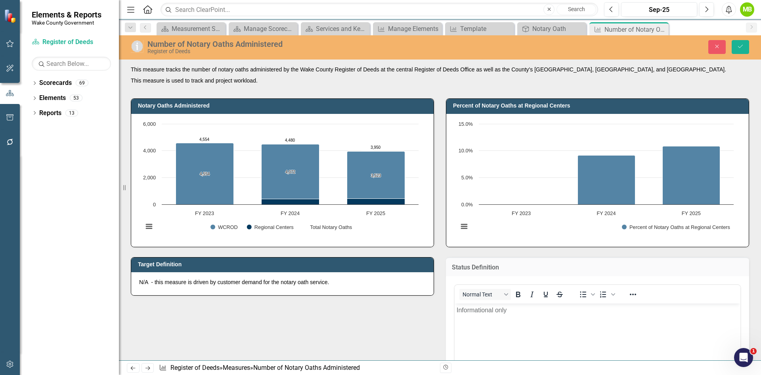
click at [483, 333] on body "Informational only" at bounding box center [598, 362] width 286 height 119
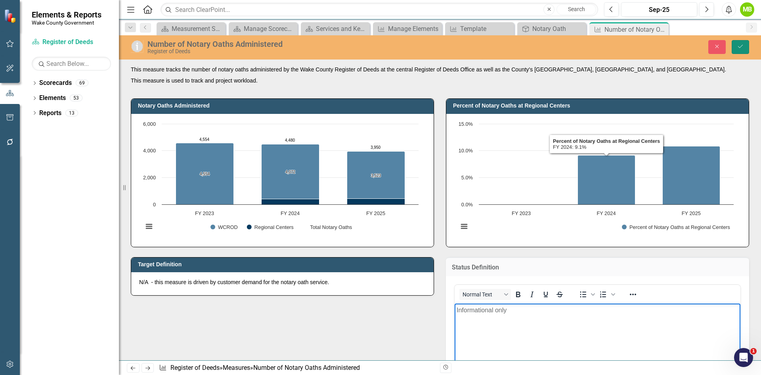
click at [740, 48] on icon "Save" at bounding box center [740, 47] width 7 height 6
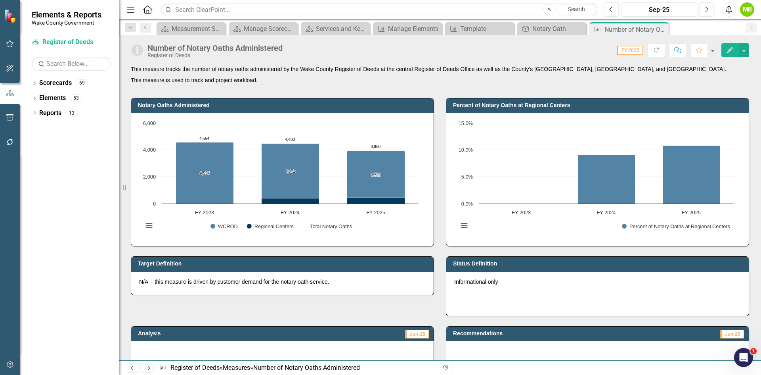
click at [486, 303] on p at bounding box center [597, 303] width 287 height 10
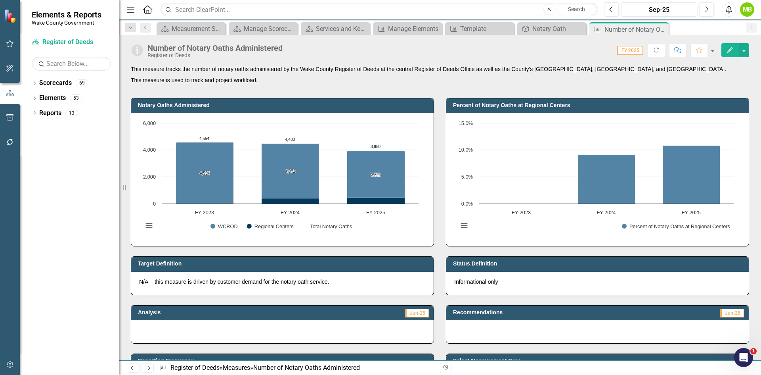
click at [436, 247] on div "Target Definition N/A - this measure is driven by customer demand for the notar…" at bounding box center [282, 270] width 315 height 48
click at [533, 28] on div "Notary Oath" at bounding box center [554, 29] width 42 height 10
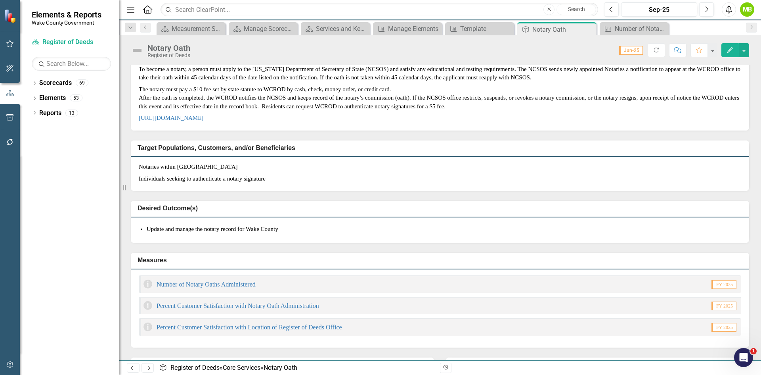
scroll to position [79, 0]
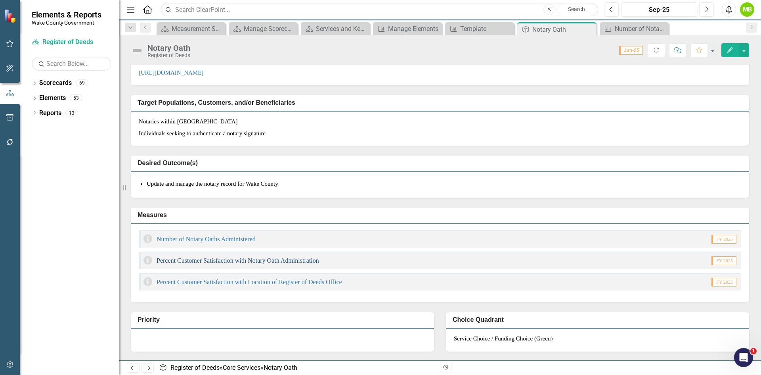
click at [296, 264] on link "Percent Customer Satisfaction with Notary Oath Administration" at bounding box center [238, 260] width 163 height 7
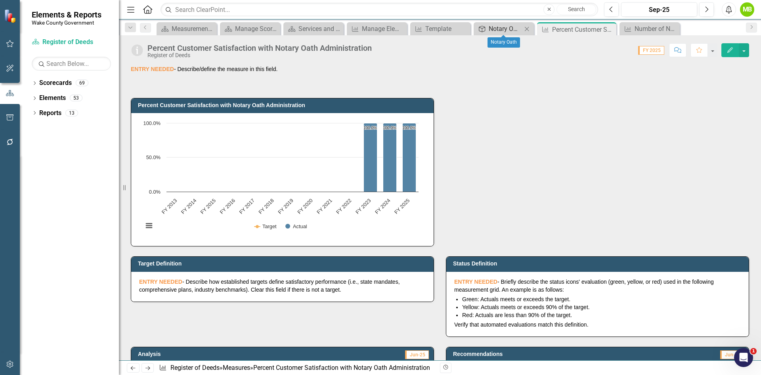
click at [502, 29] on div "Notary Oath" at bounding box center [505, 29] width 33 height 10
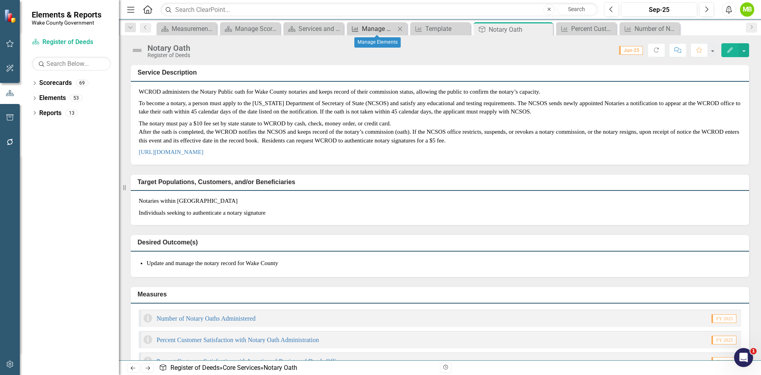
click at [385, 30] on div "Manage Elements" at bounding box center [378, 29] width 33 height 10
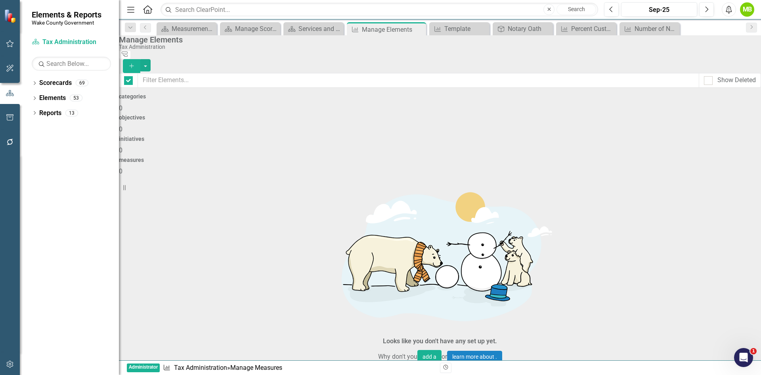
checkbox input "false"
click at [419, 30] on icon "Close" at bounding box center [419, 29] width 8 height 6
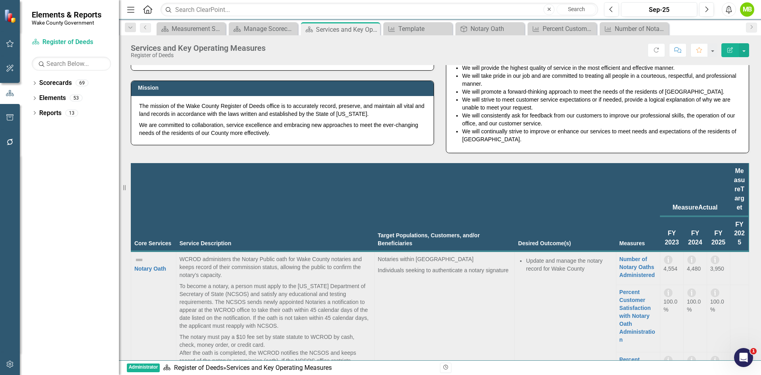
scroll to position [278, 0]
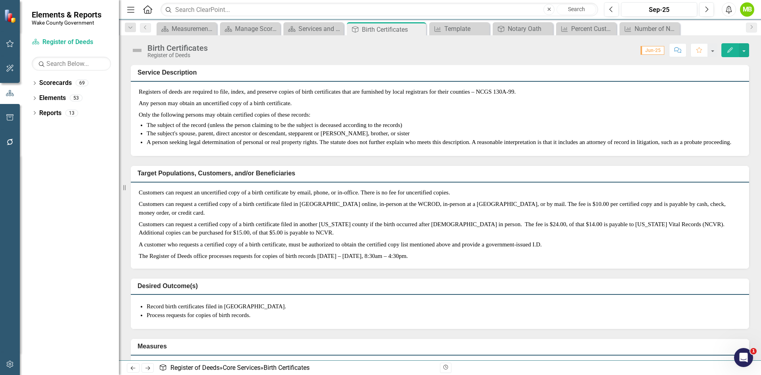
click at [676, 285] on div "Desired Outcome(s) Record birth certificates filed in Wake County. Process requ…" at bounding box center [440, 298] width 631 height 60
click at [184, 54] on div "Register of Deeds" at bounding box center [178, 55] width 60 height 6
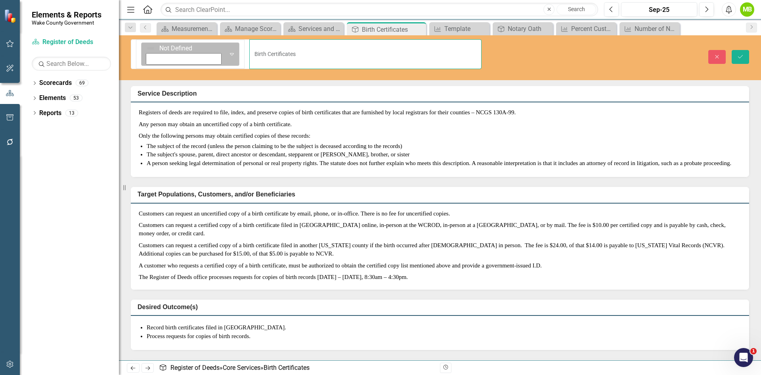
drag, startPoint x: 213, startPoint y: 45, endPoint x: 148, endPoint y: 46, distance: 65.0
click at [148, 46] on div "Not Defined Expand Birth Certificates" at bounding box center [306, 54] width 351 height 30
click at [249, 44] on input "Birth Certificates" at bounding box center [365, 54] width 232 height 30
paste input "Vital Records (Birth Certificates, Death Certificates, Marriage Licenses, and M…"
type input "Vital Records (Birth Certificates, Death Certificates, Marriage Licenses, and M…"
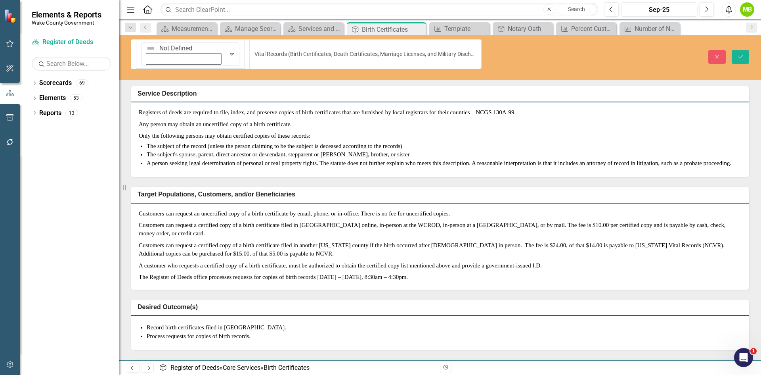
click at [355, 119] on p "Any person may obtain an uncertified copy of a birth certificate." at bounding box center [440, 125] width 603 height 12
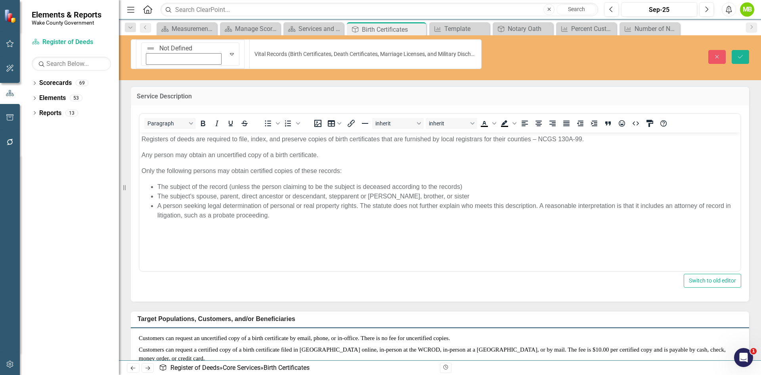
click at [280, 185] on li "The subject of the record (unless the person claiming to be the subject is dece…" at bounding box center [447, 187] width 581 height 10
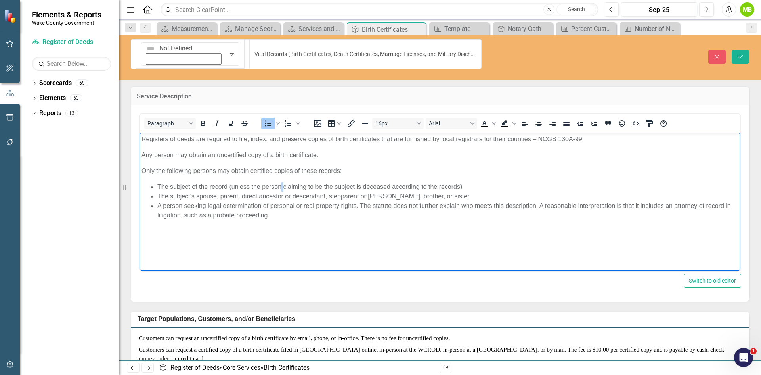
click at [280, 185] on li "The subject of the record (unless the person claiming to be the subject is dece…" at bounding box center [447, 187] width 581 height 10
click at [280, 216] on li "A person seeking legal determination of personal or real property rights. The s…" at bounding box center [447, 210] width 581 height 19
click at [300, 221] on body "Registers of deeds are required to file, index, and preserve copies of birth ce…" at bounding box center [440, 191] width 601 height 119
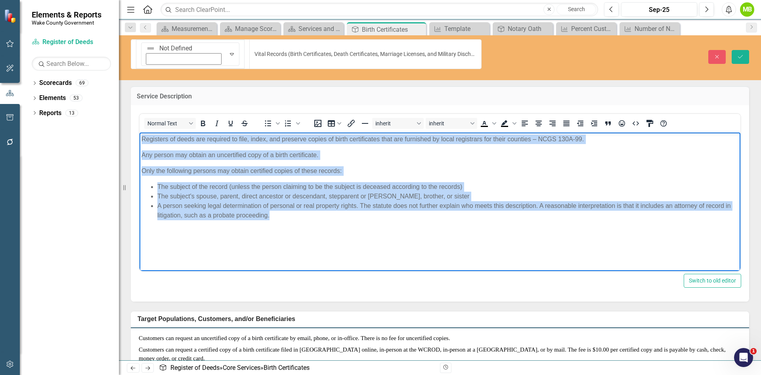
drag, startPoint x: 290, startPoint y: 215, endPoint x: 138, endPoint y: 130, distance: 174.5
click at [140, 132] on html "Registers of deeds are required to file, index, and preserve copies of birth ce…" at bounding box center [440, 191] width 601 height 119
paste body "Rich Text Area. Press ALT-0 for help."
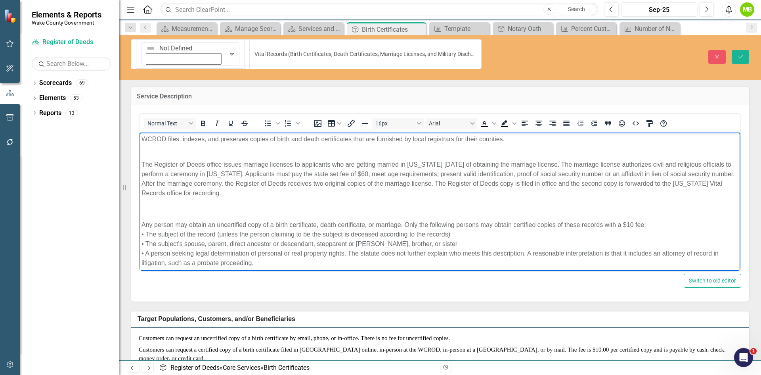
click at [190, 151] on p "The Register of Deeds office issues marriage licenses to applicants who are get…" at bounding box center [440, 174] width 597 height 48
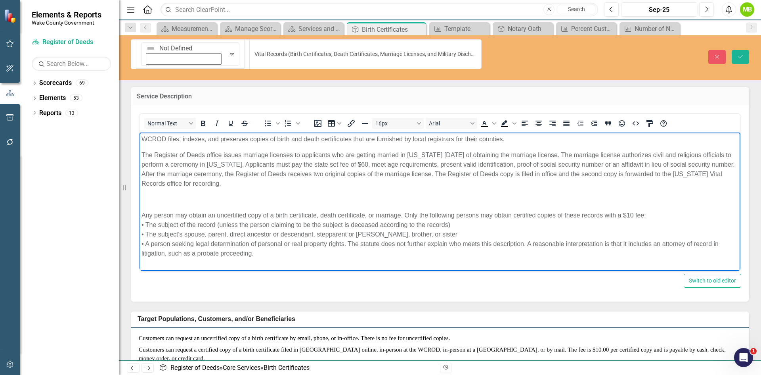
click at [172, 202] on p "Rich Text Area. Press ALT-0 for help." at bounding box center [440, 200] width 597 height 10
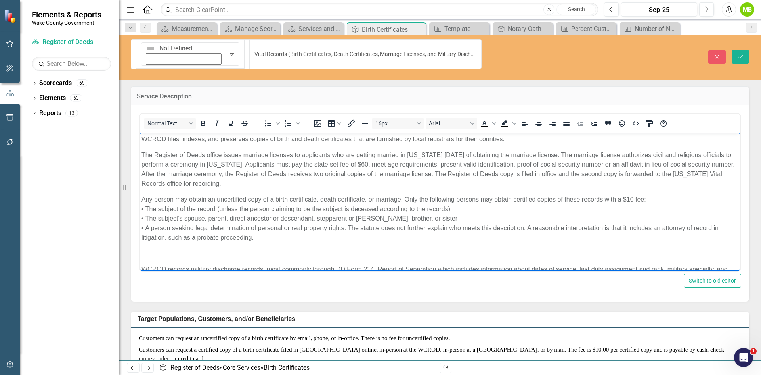
click at [176, 250] on p "Rich Text Area. Press ALT-0 for help." at bounding box center [440, 254] width 597 height 10
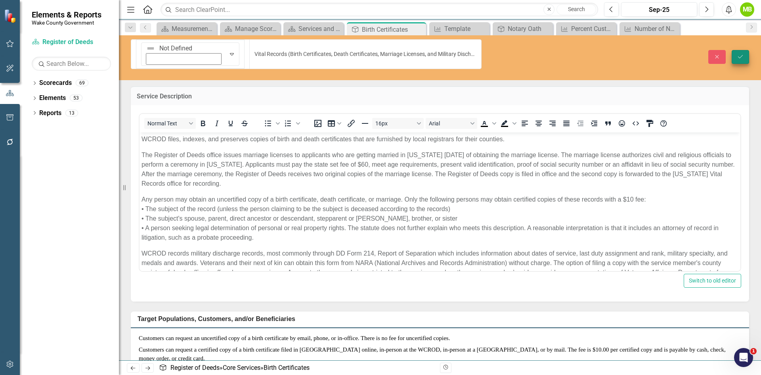
click at [742, 54] on icon "Save" at bounding box center [740, 57] width 7 height 6
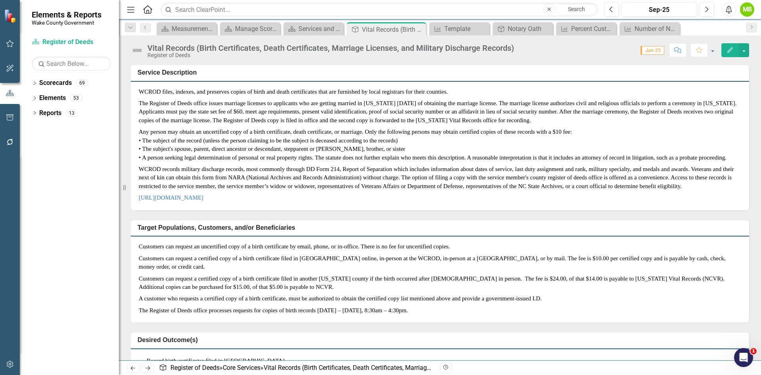
click at [207, 252] on p "Customers can request an uncertified copy of a birth certificate by email, phon…" at bounding box center [440, 247] width 603 height 10
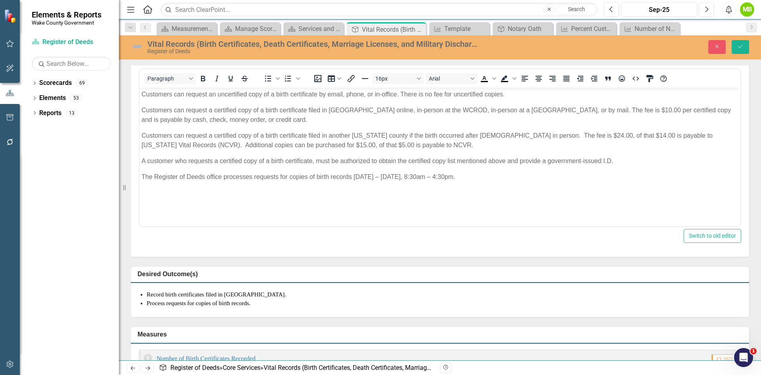
scroll to position [278, 0]
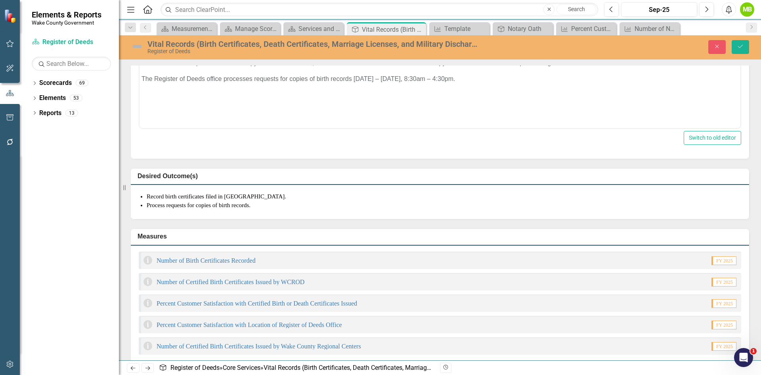
click at [213, 209] on li "Process requests for copies of birth records." at bounding box center [444, 205] width 595 height 8
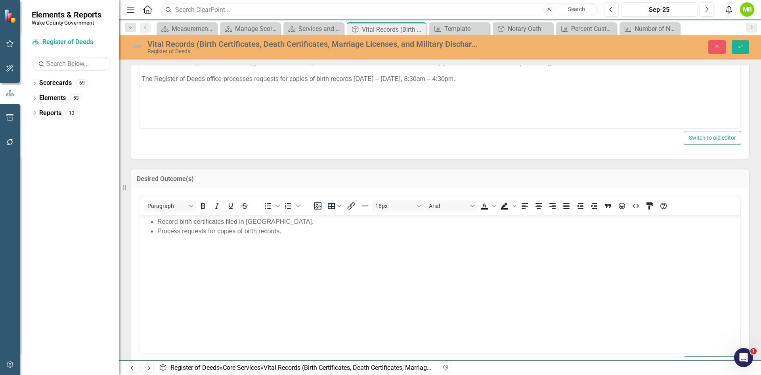
scroll to position [0, 0]
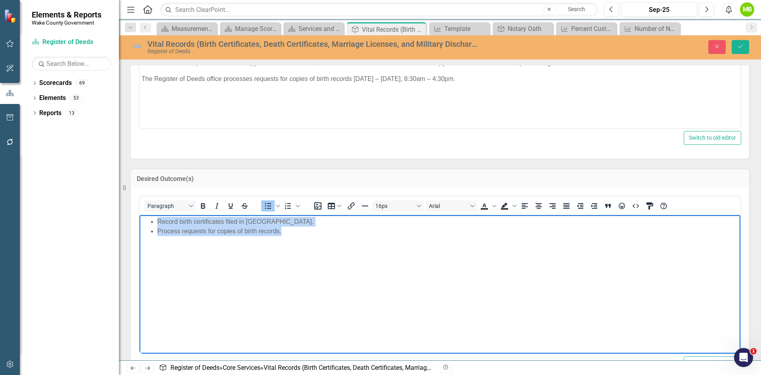
drag, startPoint x: 297, startPoint y: 232, endPoint x: 273, endPoint y: 462, distance: 231.3
click at [140, 221] on html "Record birth certificates filed in Wake County. Process requests for copies of …" at bounding box center [440, 274] width 601 height 119
paste body "Rich Text Area. Press ALT-0 for help."
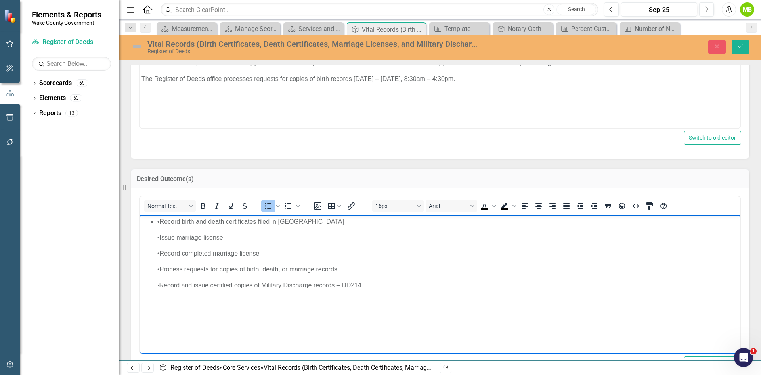
click at [171, 220] on p "• Record birth and death certificates filed in Wake County" at bounding box center [447, 222] width 581 height 10
click at [328, 222] on p "Record birth and death certificates filed in [GEOGRAPHIC_DATA]" at bounding box center [447, 222] width 581 height 10
drag, startPoint x: 173, startPoint y: 237, endPoint x: 156, endPoint y: 234, distance: 16.5
click at [156, 234] on ul "Record birth and death certificates filed in Wake County • Issue marriage licen…" at bounding box center [440, 253] width 597 height 73
click at [226, 238] on p "Issue marriage license" at bounding box center [447, 238] width 581 height 10
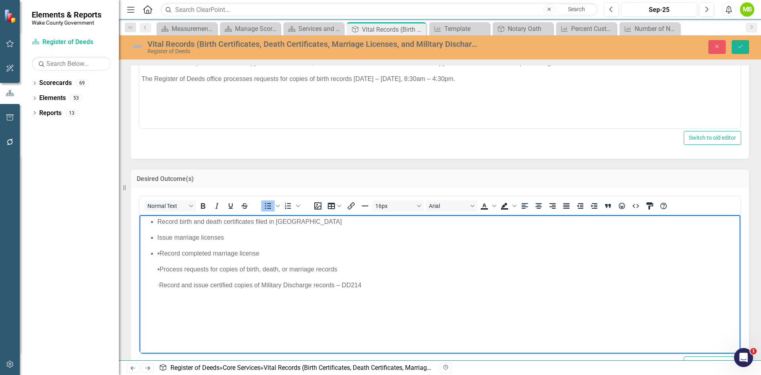
drag, startPoint x: 174, startPoint y: 253, endPoint x: 157, endPoint y: 251, distance: 16.4
click at [157, 251] on p "• Record completed marriage license" at bounding box center [447, 254] width 581 height 10
click at [259, 253] on p "Record completed marriage license" at bounding box center [447, 254] width 581 height 10
click at [233, 247] on ul "Record birth and death certificates filed in Wake County Issue marriage license…" at bounding box center [440, 253] width 597 height 73
click at [229, 228] on ul "Record birth and death certificates filed in Wake County Issue marriage license…" at bounding box center [440, 253] width 597 height 73
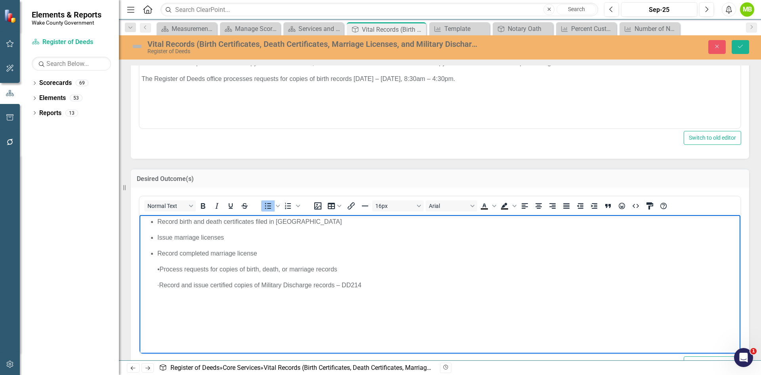
click at [229, 237] on p "Issue marriage licenses" at bounding box center [447, 238] width 581 height 10
click at [268, 254] on p "Record completed marriage license" at bounding box center [447, 254] width 581 height 10
drag, startPoint x: 173, startPoint y: 268, endPoint x: 157, endPoint y: 263, distance: 16.5
click at [157, 263] on ul "Record birth and death certificates filed in Wake County Issue marriage license…" at bounding box center [440, 253] width 597 height 73
click at [344, 270] on p "Process requests for copies of birth, death, or marriage records" at bounding box center [447, 270] width 581 height 10
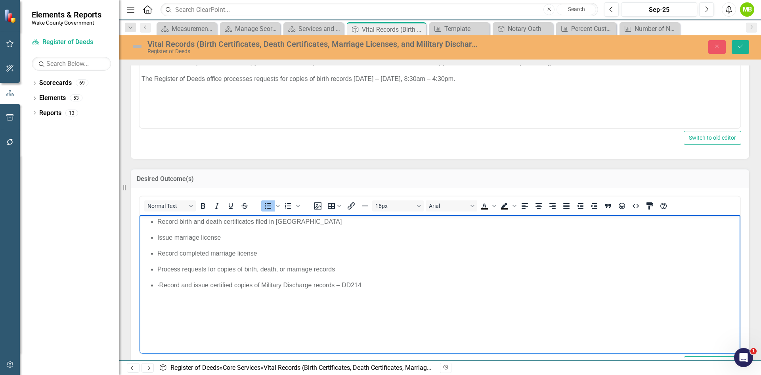
drag, startPoint x: 174, startPoint y: 283, endPoint x: 158, endPoint y: 283, distance: 16.7
click at [158, 283] on p "· Record and issue certified copies of Military Discharge records – DD214" at bounding box center [447, 285] width 581 height 10
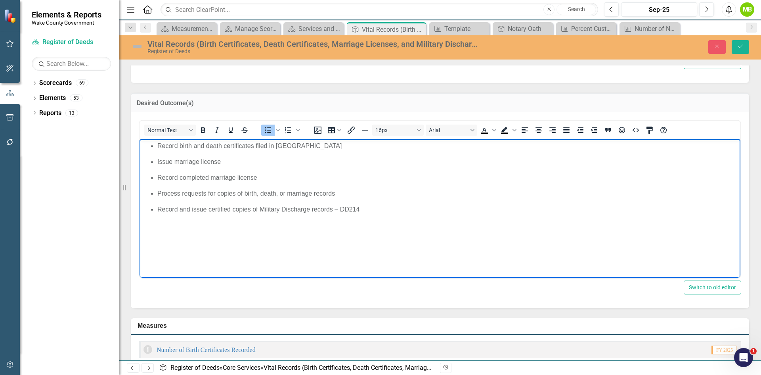
scroll to position [357, 0]
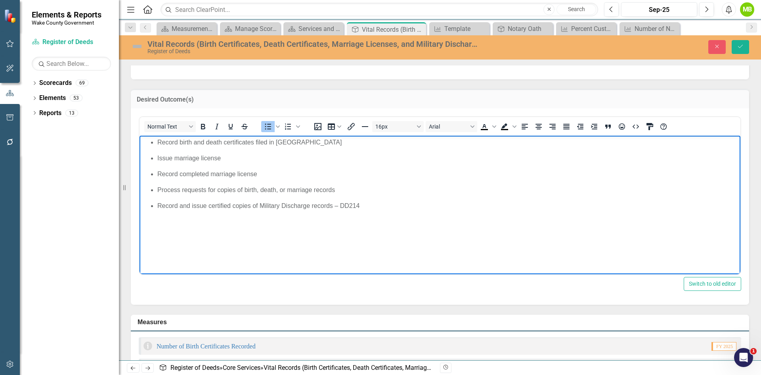
click at [188, 152] on ul "Record birth and death certificates filed in Wake County Issue marriage license…" at bounding box center [440, 174] width 597 height 73
click at [188, 148] on ul "Record birth and death certificates filed in Wake County Issue marriage license…" at bounding box center [440, 174] width 597 height 73
click at [188, 146] on p "Record birth and death certificates filed in [GEOGRAPHIC_DATA]" at bounding box center [447, 143] width 581 height 10
click at [738, 52] on button "Save" at bounding box center [740, 47] width 17 height 14
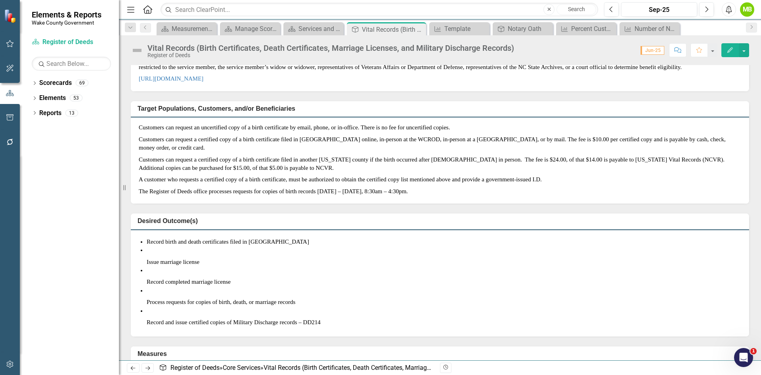
scroll to position [198, 0]
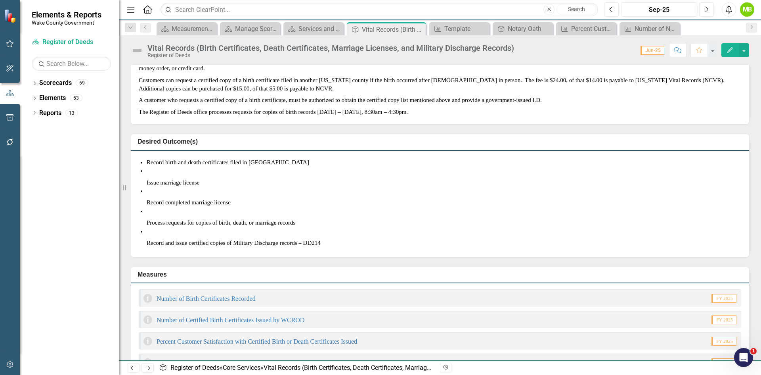
click at [203, 176] on p at bounding box center [444, 172] width 595 height 10
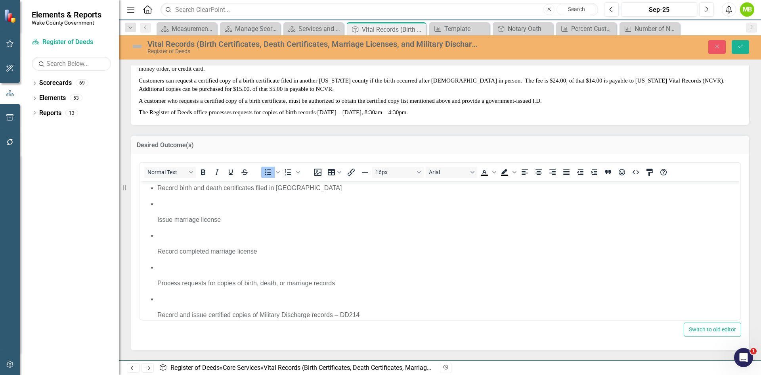
scroll to position [0, 0]
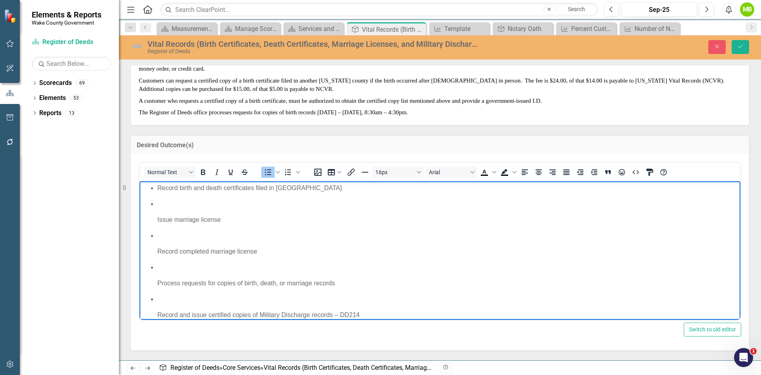
click at [155, 222] on ul "Record birth and death certificates filed in Wake County Issue marriage license…" at bounding box center [440, 251] width 597 height 136
click at [159, 205] on p "Rich Text Area. Press ALT-0 for help." at bounding box center [447, 204] width 581 height 10
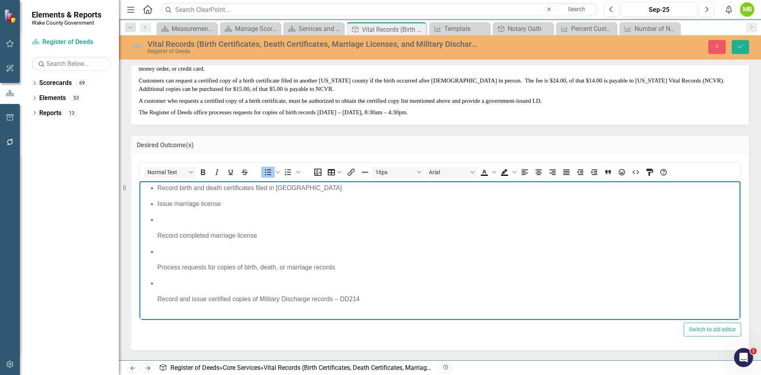
click at [161, 223] on p "Rich Text Area. Press ALT-0 for help." at bounding box center [447, 220] width 581 height 10
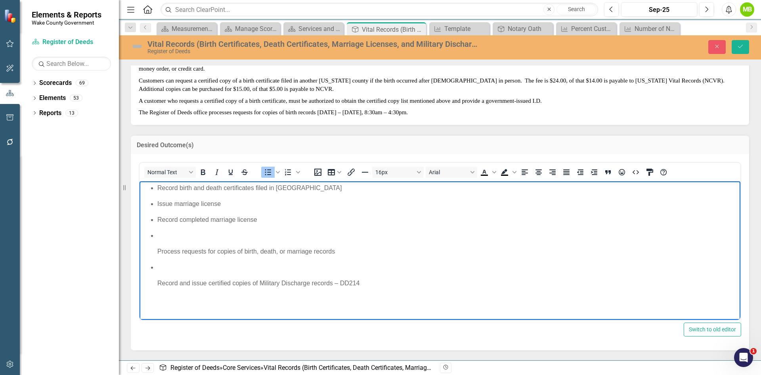
click at [159, 236] on p "Rich Text Area. Press ALT-0 for help." at bounding box center [447, 236] width 581 height 10
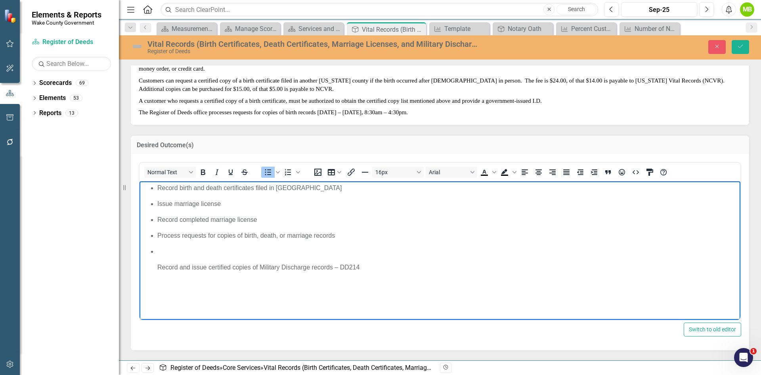
click at [157, 253] on ul "Record birth and death certificates filed in Wake County Issue marriage license…" at bounding box center [440, 227] width 597 height 89
click at [746, 47] on button "Save" at bounding box center [740, 47] width 17 height 14
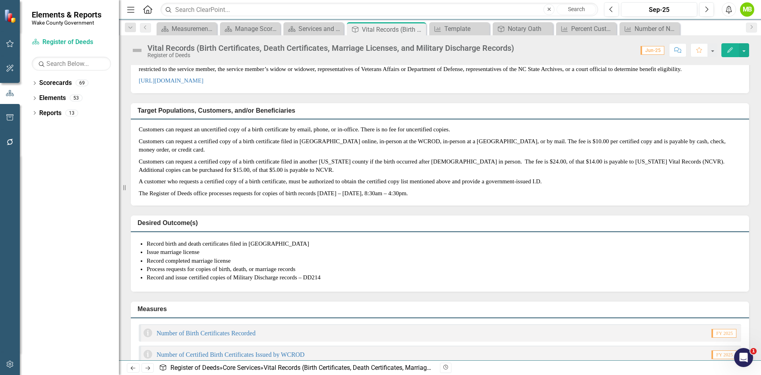
scroll to position [159, 0]
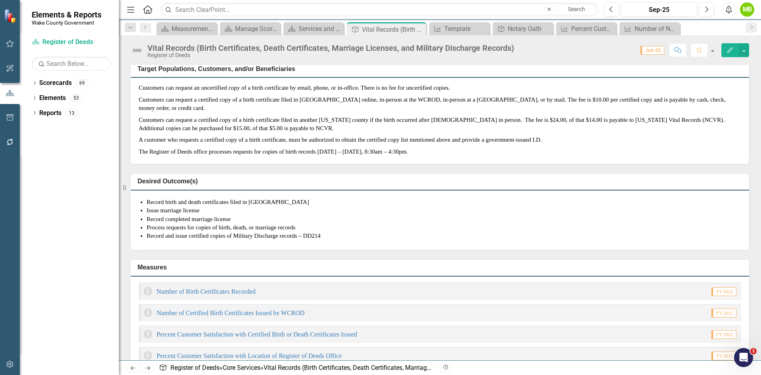
click at [204, 134] on p "Customers can request a certified copy of a birth certificate filed in another …" at bounding box center [440, 124] width 603 height 20
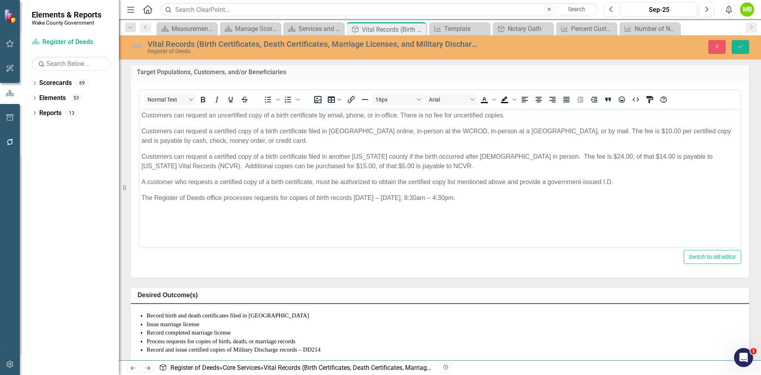
scroll to position [0, 0]
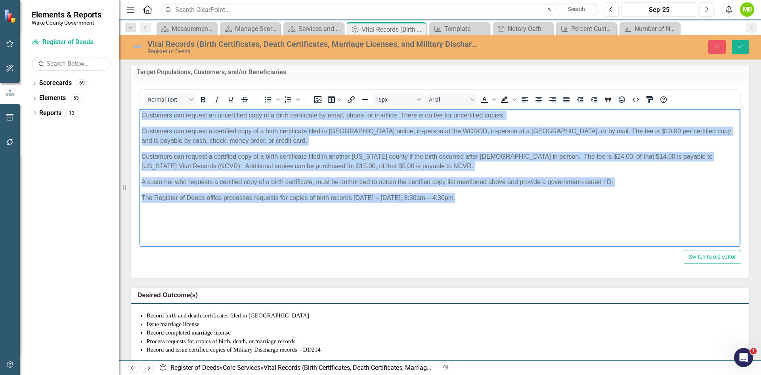
drag, startPoint x: 495, startPoint y: 197, endPoint x: 70, endPoint y: 97, distance: 436.8
click at [140, 108] on html "Customers can request an uncertified copy of a birth certificate by email, phon…" at bounding box center [440, 167] width 601 height 119
paste body "Rich Text Area. Press ALT-0 for help."
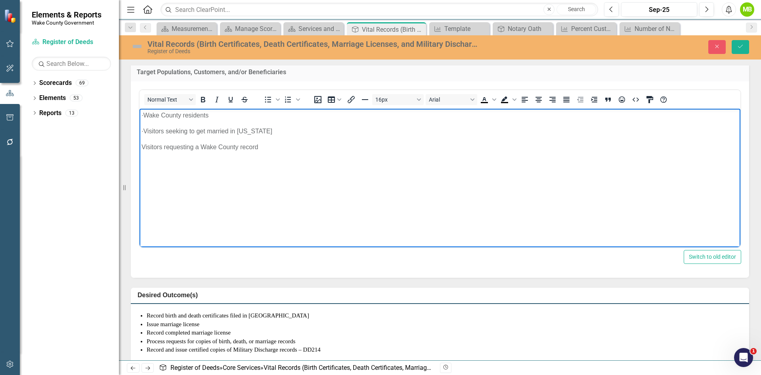
drag, startPoint x: 158, startPoint y: 119, endPoint x: 293, endPoint y: 165, distance: 142.7
click at [293, 165] on body "· Wake County residents · Visitors seeking to get married in North Carolina Vis…" at bounding box center [440, 167] width 601 height 119
click at [270, 102] on icon "Bullet list" at bounding box center [268, 99] width 6 height 6
click at [174, 123] on li "· Visitors seeking to get married in North Carolina" at bounding box center [447, 125] width 581 height 10
drag, startPoint x: 175, startPoint y: 115, endPoint x: 154, endPoint y: 113, distance: 21.5
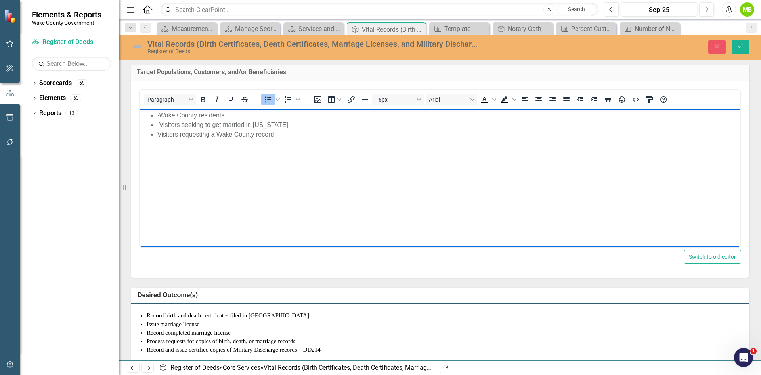
click at [154, 113] on ul "· Wake County residents · Visitors seeking to get married in North Carolina Vis…" at bounding box center [440, 124] width 597 height 29
drag, startPoint x: 175, startPoint y: 123, endPoint x: 157, endPoint y: 122, distance: 18.3
click at [157, 122] on ul "Wake County residents · Visitors seeking to get married in North Carolina Visit…" at bounding box center [440, 124] width 597 height 29
click at [739, 44] on icon "Save" at bounding box center [740, 47] width 7 height 6
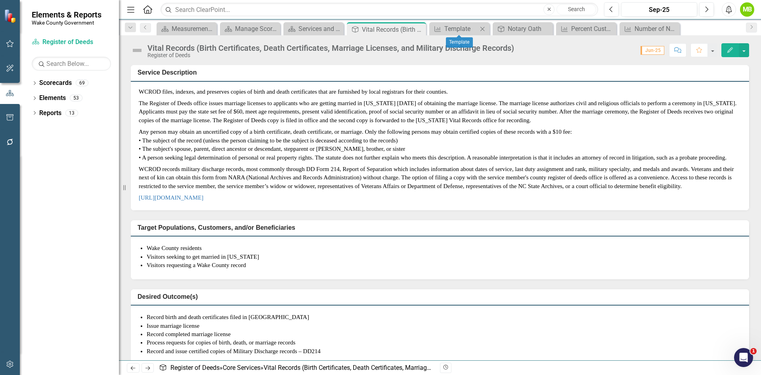
click at [481, 27] on icon "Close" at bounding box center [483, 29] width 8 height 6
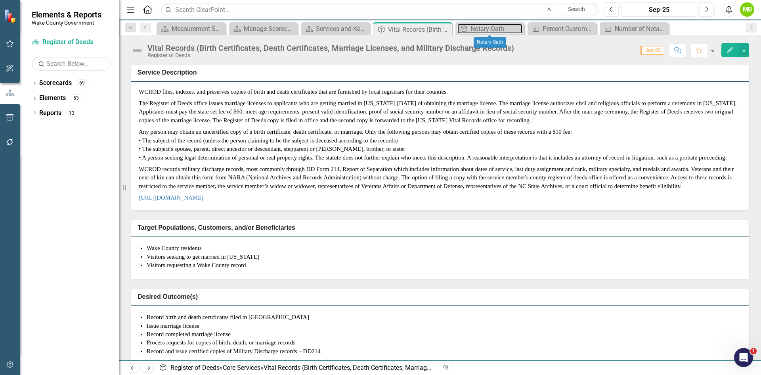
click at [481, 27] on div "Notary Oath" at bounding box center [497, 29] width 52 height 10
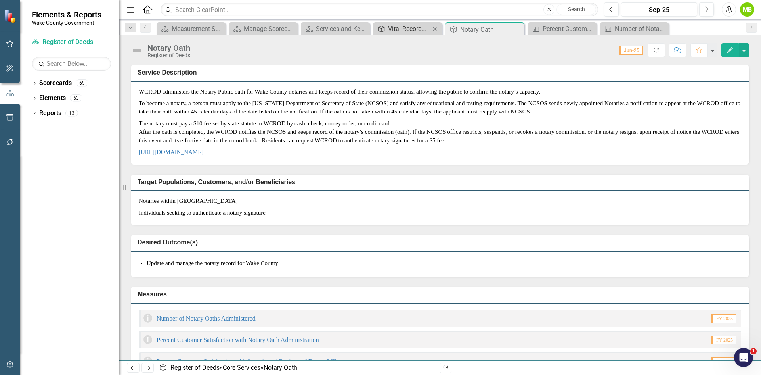
click at [394, 33] on div "Vital Records (Birth Certificates, Death Certificates, Marriage Licenses, and M…" at bounding box center [409, 29] width 42 height 10
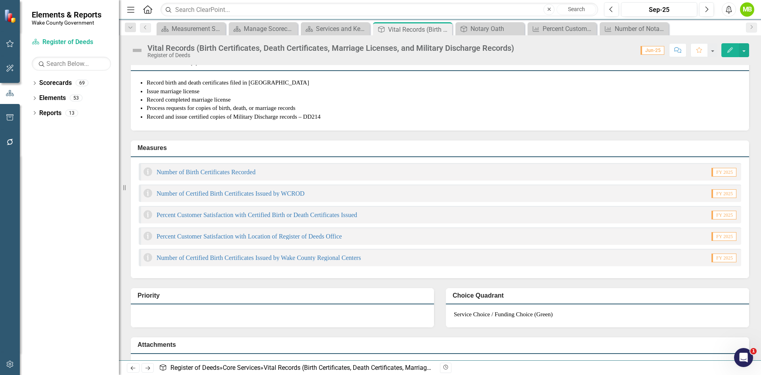
scroll to position [238, 0]
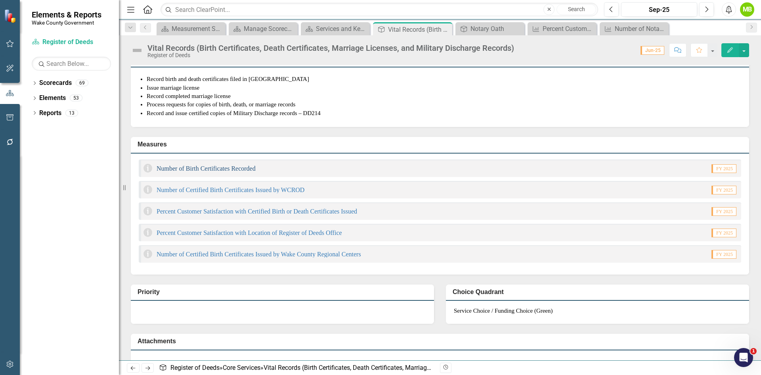
click at [247, 172] on link "Number of Birth Certificates Recorded" at bounding box center [206, 168] width 99 height 7
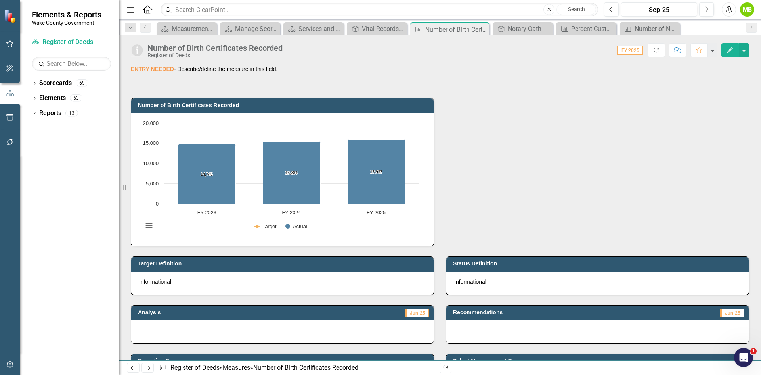
scroll to position [198, 0]
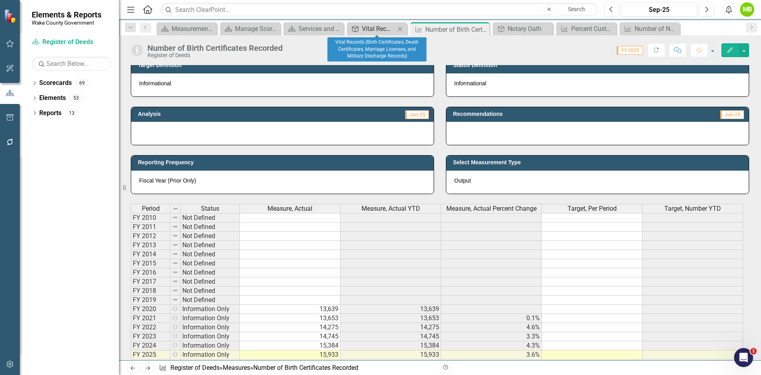
click at [379, 27] on div "Vital Records (Birth Certificates, Death Certificates, Marriage Licenses, and M…" at bounding box center [378, 29] width 33 height 10
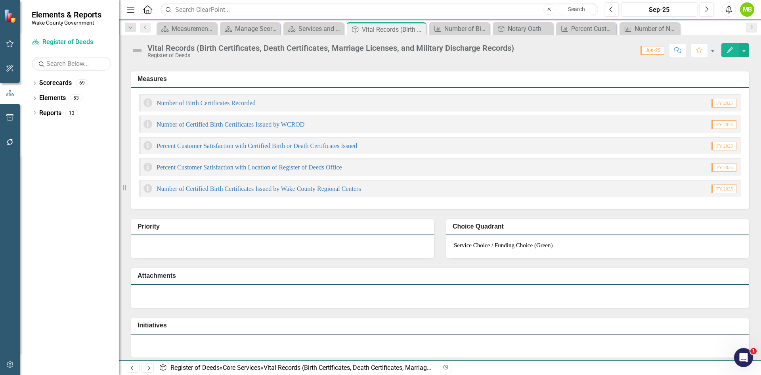
scroll to position [317, 0]
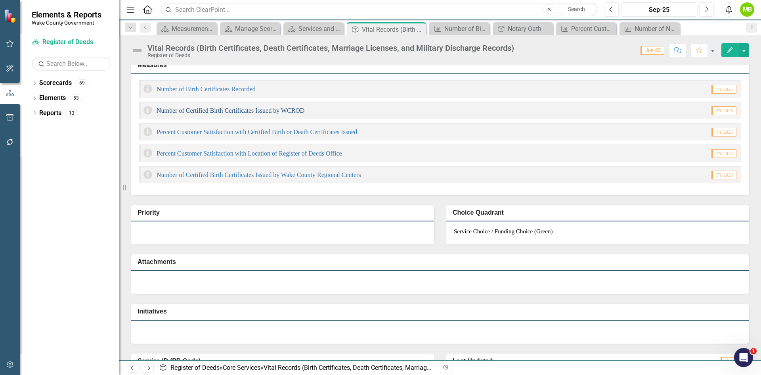
click at [305, 114] on link "Number of Certified Birth Certificates Issued by WCROD" at bounding box center [231, 110] width 148 height 7
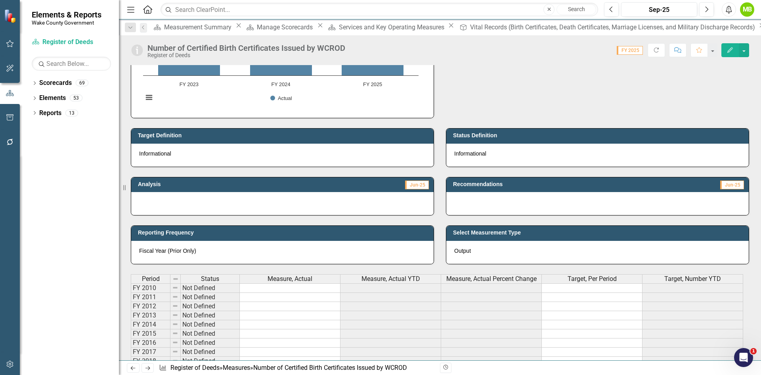
scroll to position [119, 0]
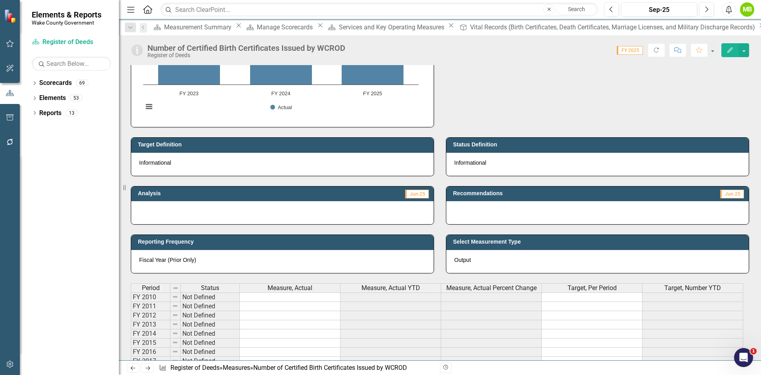
click at [490, 35] on div "Number of Certified Birth Certificates Issued by WCROD Register of Deeds Score:…" at bounding box center [440, 47] width 642 height 24
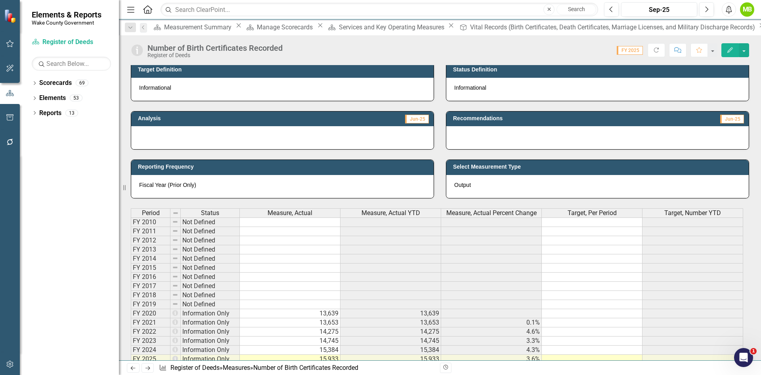
scroll to position [238, 0]
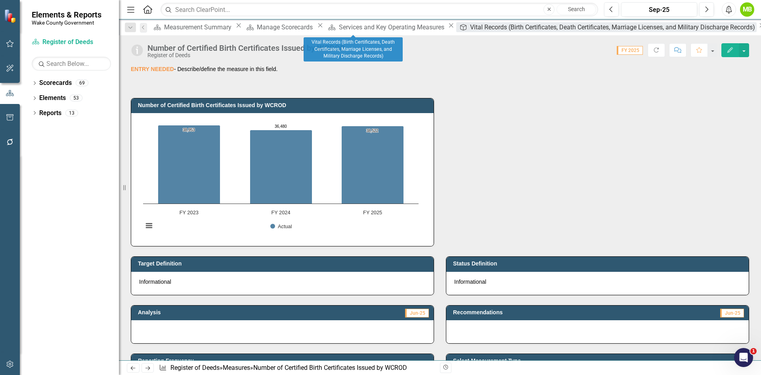
click at [470, 31] on div "Vital Records (Birth Certificates, Death Certificates, Marriage Licenses, and M…" at bounding box center [613, 27] width 287 height 10
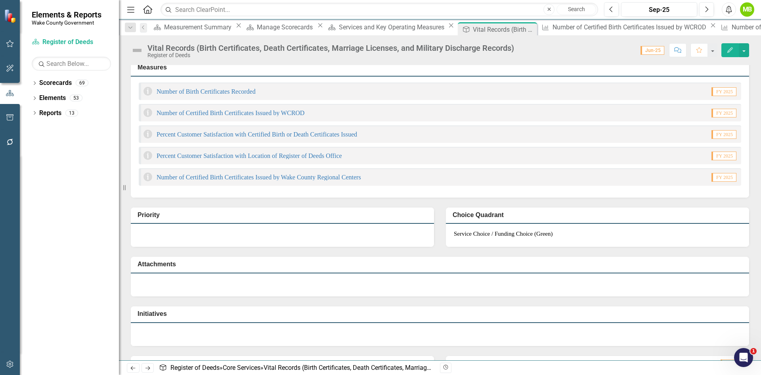
scroll to position [317, 0]
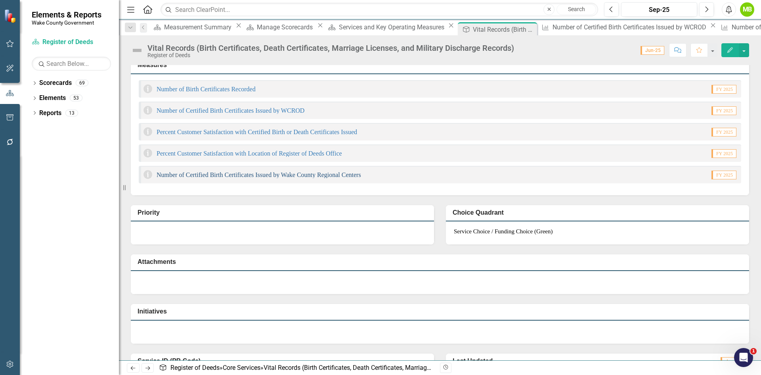
click at [252, 178] on link "Number of Certified Birth Certificates Issued by Wake County Regional Centers" at bounding box center [259, 174] width 205 height 7
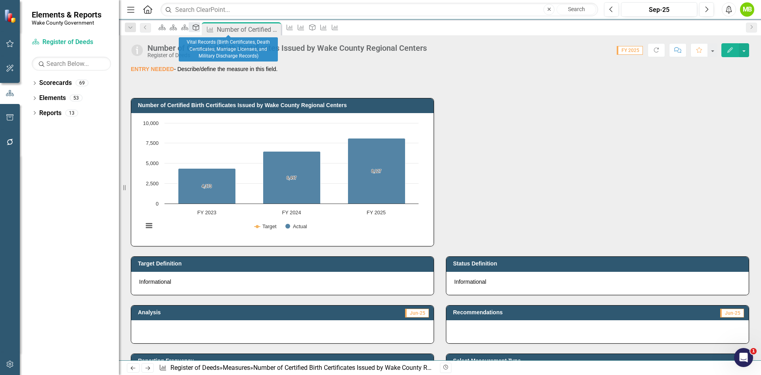
click at [200, 32] on div "Core Service" at bounding box center [194, 27] width 11 height 10
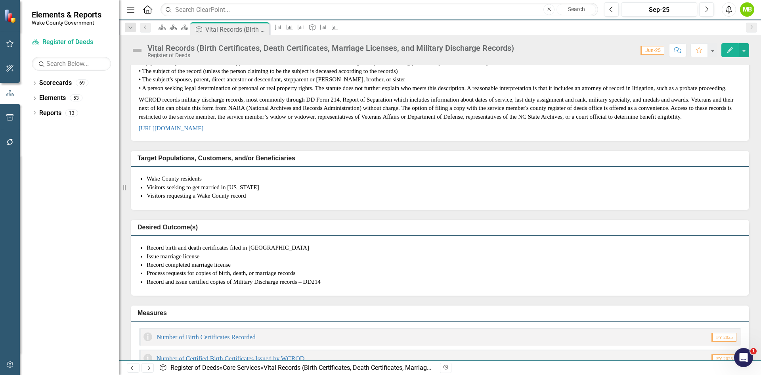
scroll to position [79, 0]
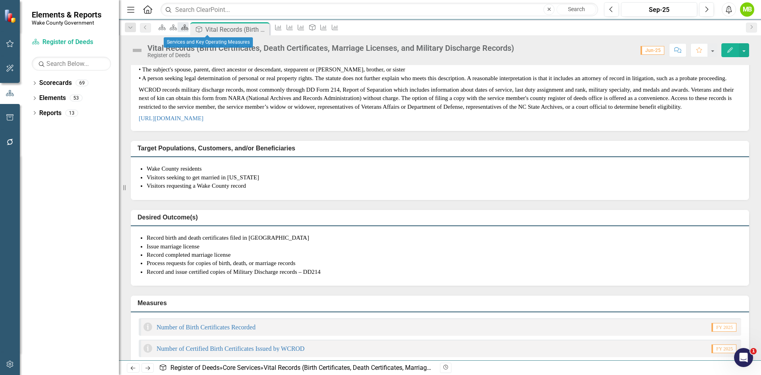
click at [188, 28] on icon at bounding box center [184, 28] width 7 height 6
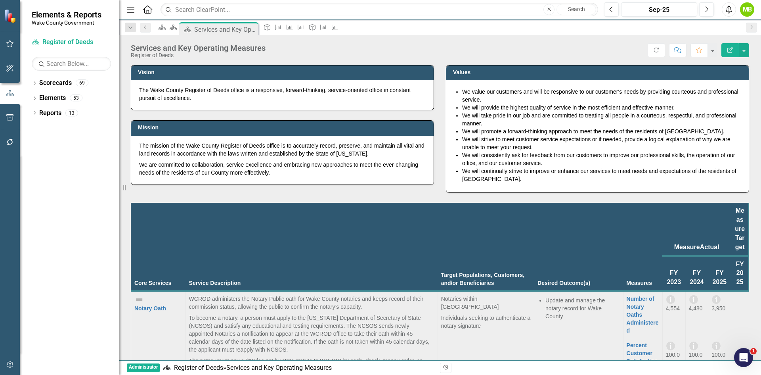
scroll to position [278, 0]
click at [270, 30] on icon at bounding box center [267, 27] width 6 height 6
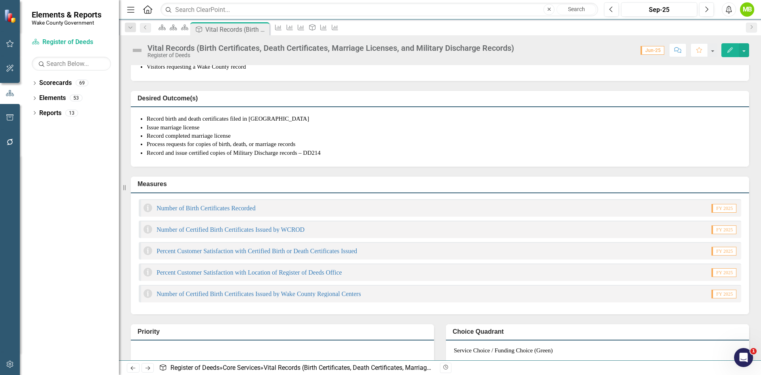
scroll to position [238, 0]
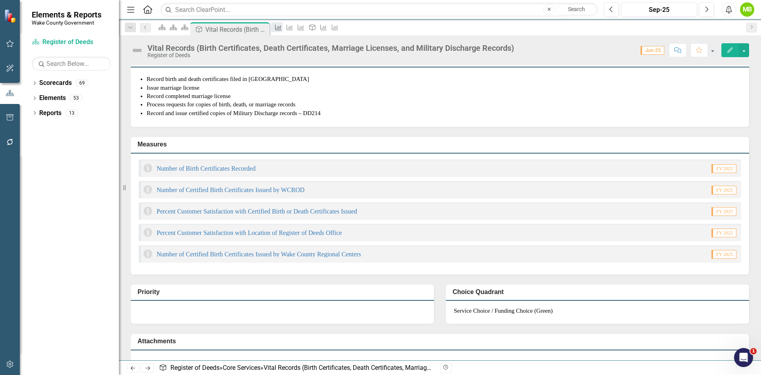
click at [282, 31] on icon "Measure" at bounding box center [278, 27] width 8 height 6
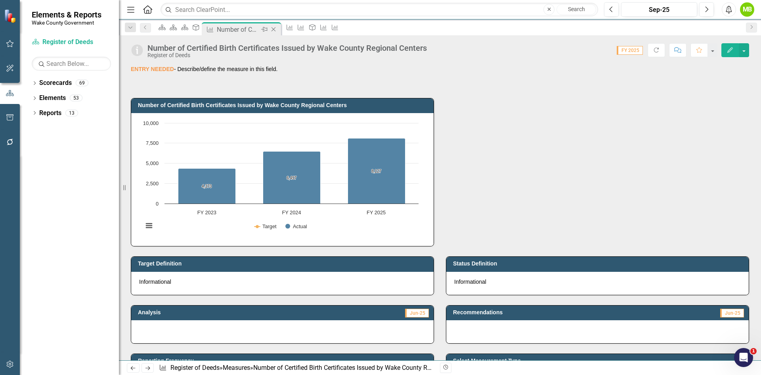
click at [278, 28] on icon "Close" at bounding box center [274, 29] width 8 height 6
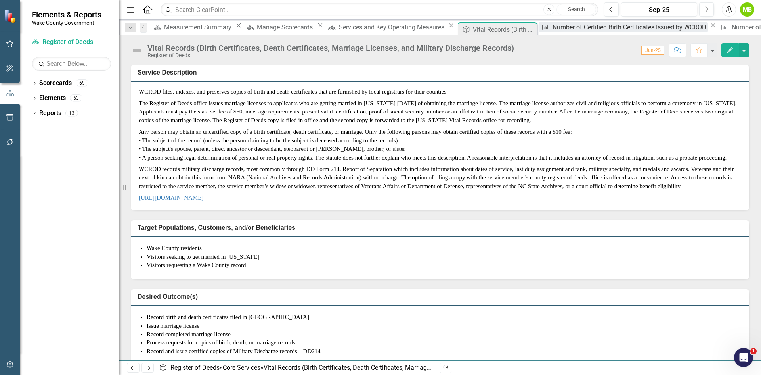
click at [553, 27] on div "Number of Certified Birth Certificates Issued by WCROD" at bounding box center [631, 27] width 156 height 10
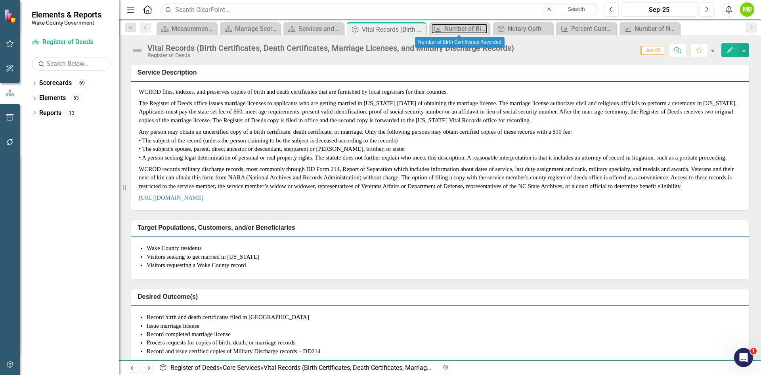
click at [456, 29] on div "Number of Birth Certificates Recorded" at bounding box center [466, 29] width 43 height 10
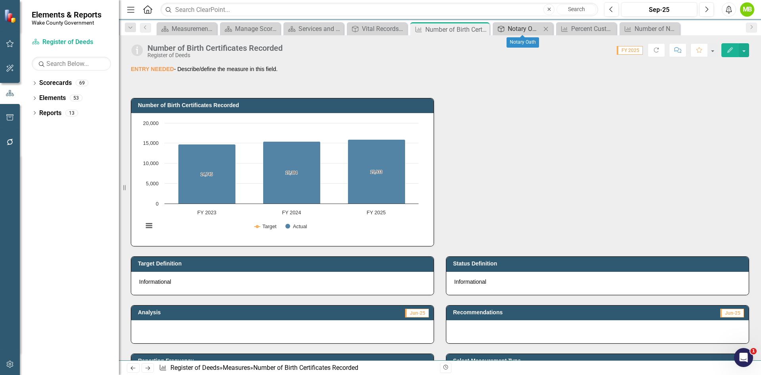
click at [514, 28] on div "Notary Oath" at bounding box center [524, 29] width 33 height 10
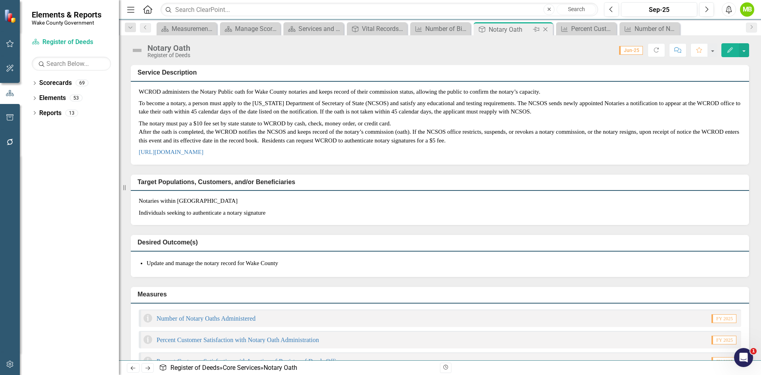
click at [545, 30] on icon "Close" at bounding box center [546, 29] width 8 height 6
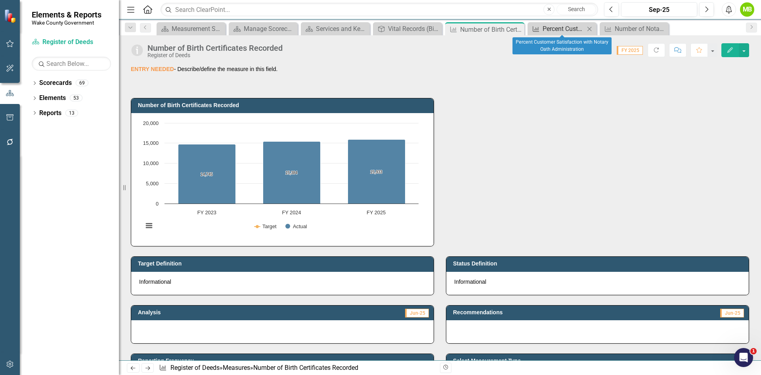
click at [567, 30] on div "Percent Customer Satisfaction with Notary Oath Administration" at bounding box center [564, 29] width 42 height 10
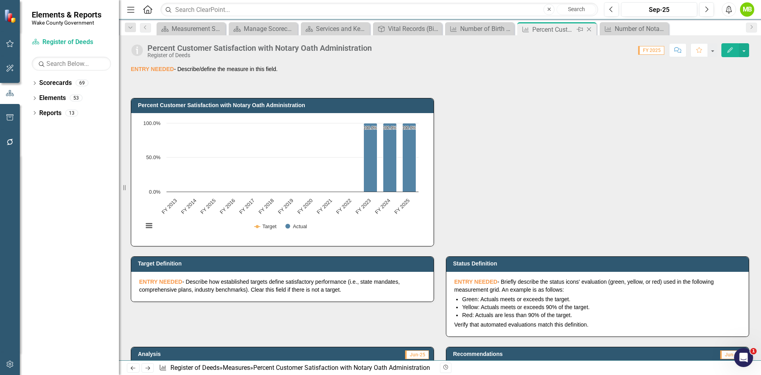
click at [591, 31] on icon at bounding box center [589, 29] width 4 height 4
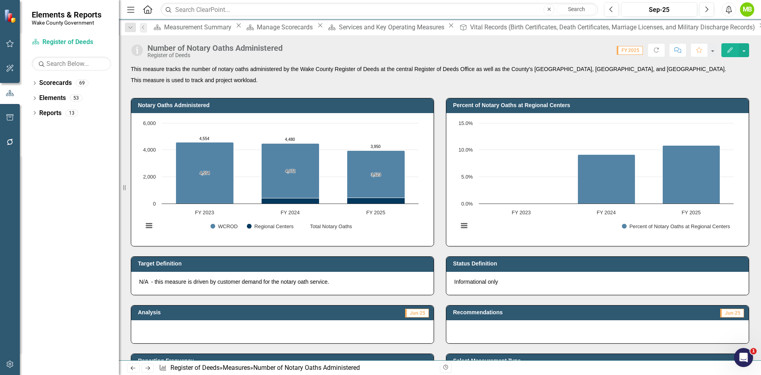
drag, startPoint x: 593, startPoint y: 29, endPoint x: 643, endPoint y: 29, distance: 49.6
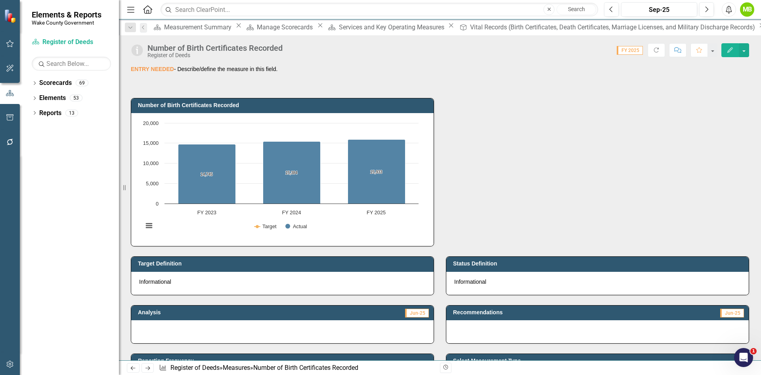
click at [208, 48] on div "Number of Birth Certificates Recorded" at bounding box center [215, 48] width 135 height 9
click at [730, 50] on icon "Edit" at bounding box center [730, 50] width 7 height 6
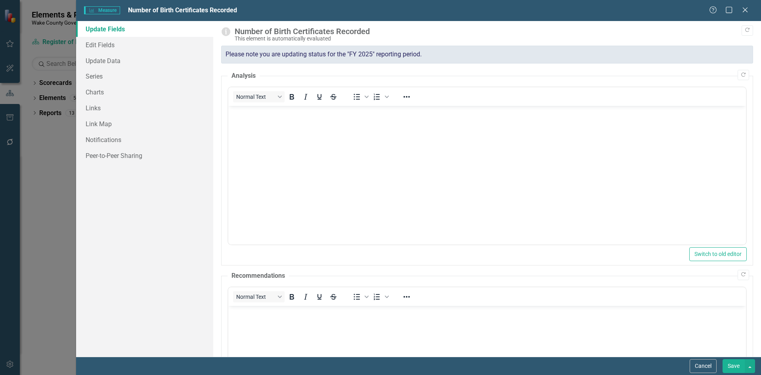
click at [699, 357] on div "Cancel Save" at bounding box center [418, 366] width 685 height 18
click at [699, 364] on button "Cancel" at bounding box center [703, 366] width 27 height 14
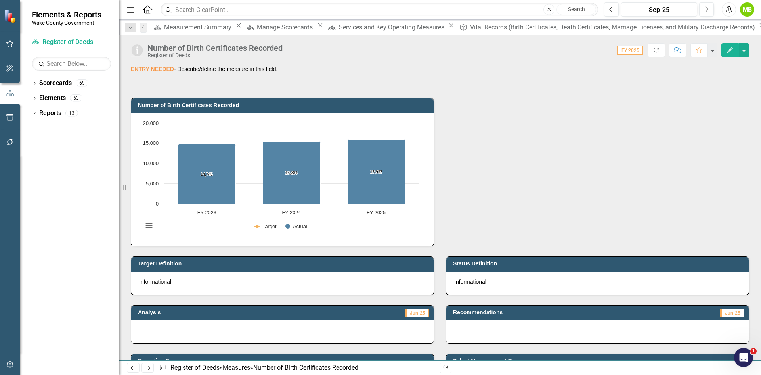
click at [230, 49] on div "Number of Birth Certificates Recorded" at bounding box center [215, 48] width 135 height 9
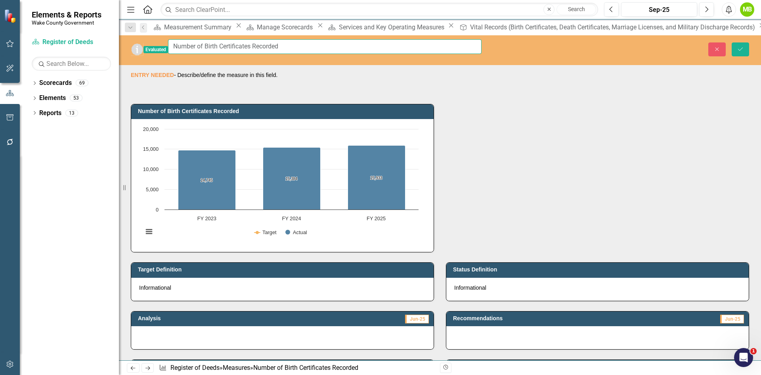
click at [213, 49] on input "Number of Birth Certificates Recorded" at bounding box center [325, 46] width 314 height 15
click at [234, 43] on input "Number of Birth Certificates Recorded" at bounding box center [325, 46] width 314 height 15
type input "Number of Birth and Death Certificates Recorded"
click at [744, 48] on icon "Save" at bounding box center [740, 49] width 7 height 6
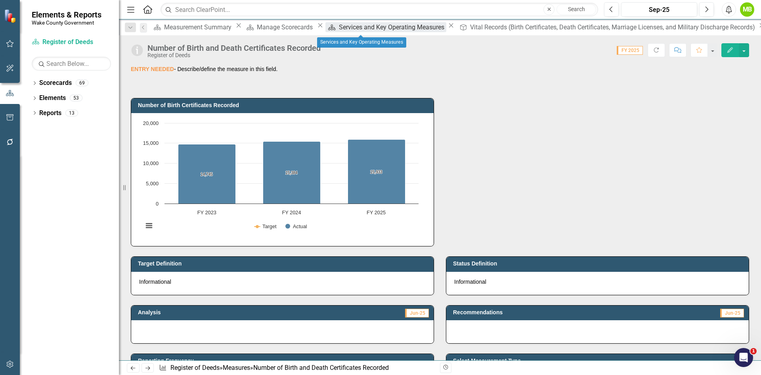
click at [369, 31] on div "Services and Key Operating Measures" at bounding box center [392, 27] width 107 height 10
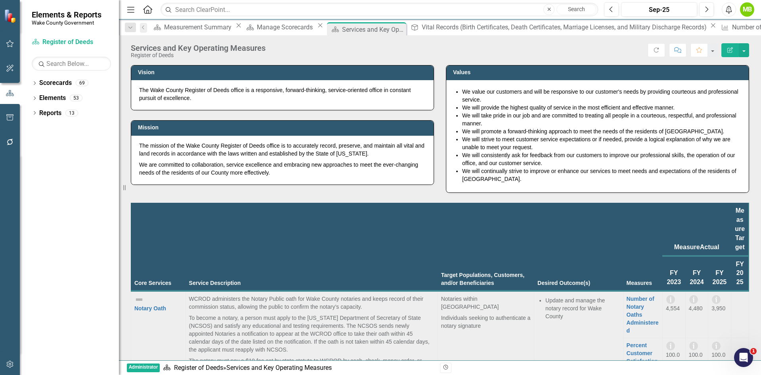
scroll to position [912, 0]
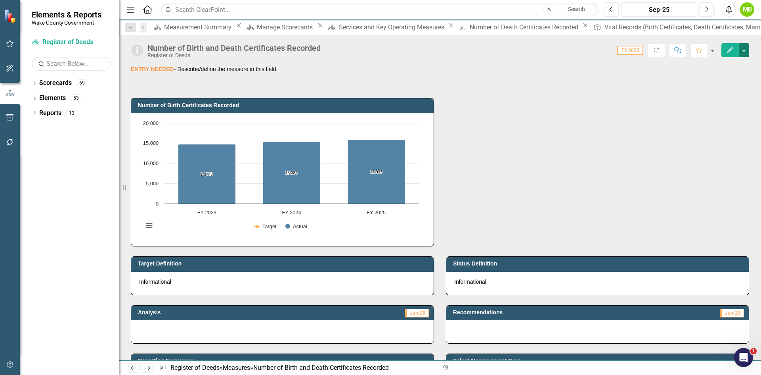
click at [745, 52] on button "button" at bounding box center [744, 50] width 10 height 14
click at [733, 64] on link "Edit Edit Measure" at bounding box center [710, 65] width 77 height 15
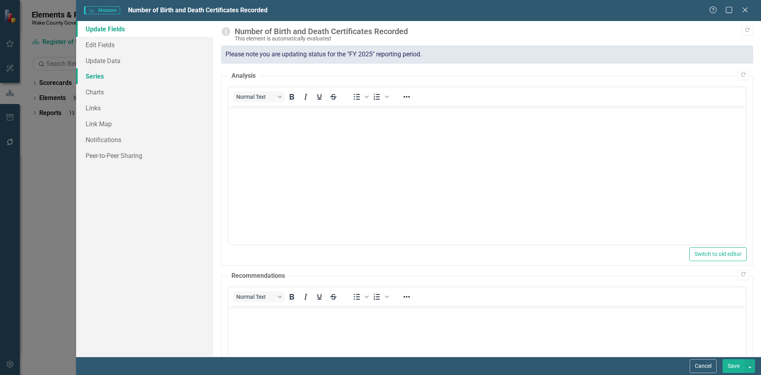
click at [91, 79] on link "Series" at bounding box center [144, 76] width 137 height 16
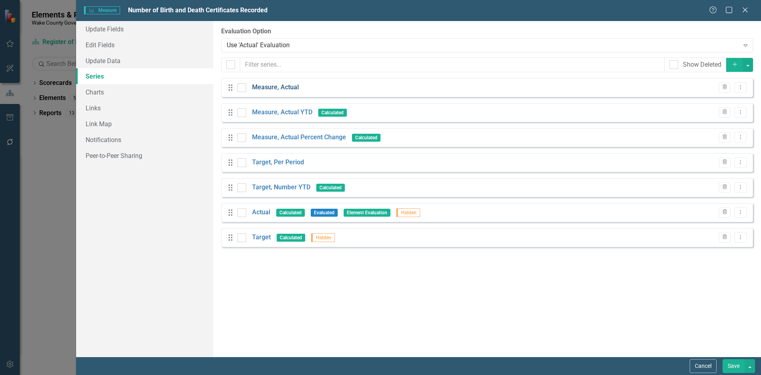
click at [290, 88] on link "Measure, Actual" at bounding box center [275, 87] width 47 height 9
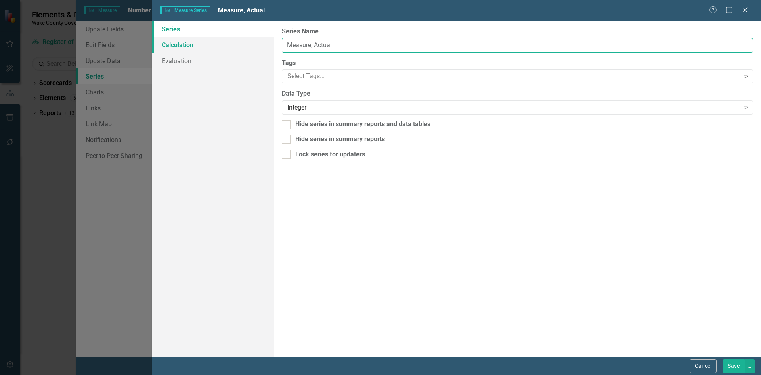
drag, startPoint x: 347, startPoint y: 43, endPoint x: 243, endPoint y: 44, distance: 103.5
click at [243, 44] on div "Series Calculation Evaluation From this page, you can edit the name, type, and …" at bounding box center [456, 189] width 609 height 336
type input "Birth Certificates Recorded"
click at [730, 366] on button "Save" at bounding box center [734, 366] width 22 height 14
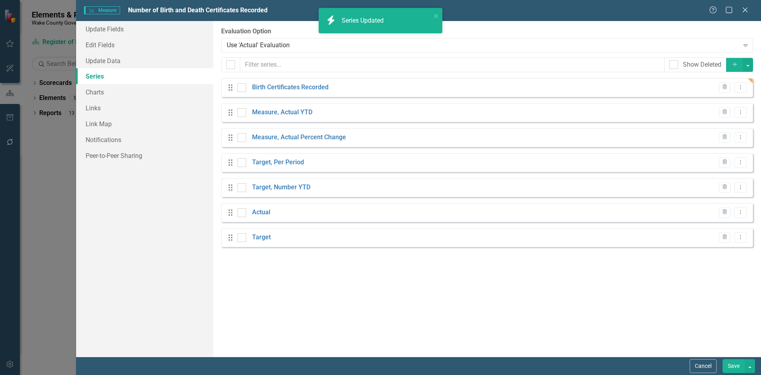
checkbox input "false"
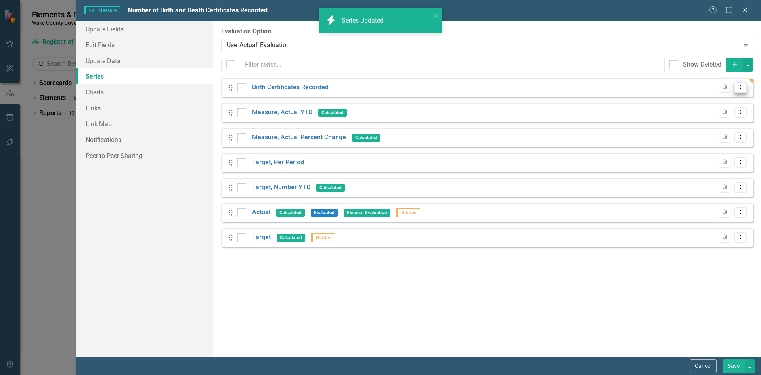
click at [744, 89] on icon "Dropdown Menu" at bounding box center [741, 86] width 7 height 5
click at [724, 111] on link "Copy Duplicate Measure Series" at bounding box center [702, 115] width 90 height 15
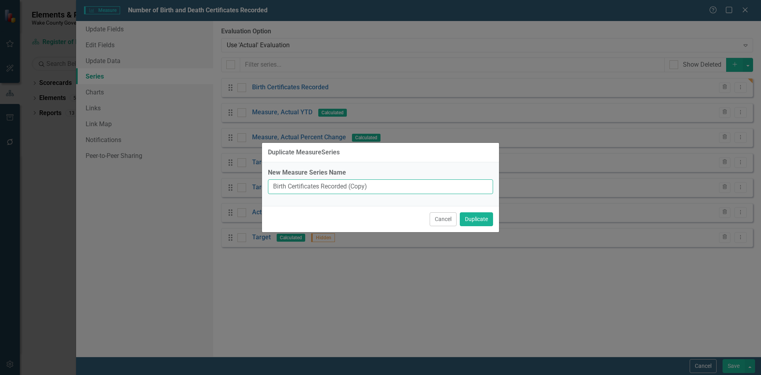
drag, startPoint x: 288, startPoint y: 187, endPoint x: 251, endPoint y: 184, distance: 36.6
click at [251, 184] on div "Duplicate MeasureSeries New Measure Series Name Birth Certificates Recorded (Co…" at bounding box center [380, 187] width 761 height 375
drag, startPoint x: 378, startPoint y: 188, endPoint x: 352, endPoint y: 184, distance: 26.5
click at [352, 184] on input "Death Certificates Recorded (Copy)" at bounding box center [380, 186] width 225 height 15
type input "Death Certificates Recorded"
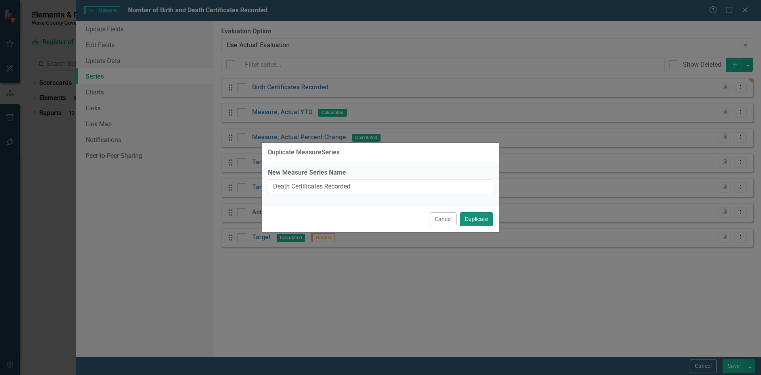
click at [482, 222] on button "Duplicate" at bounding box center [476, 219] width 33 height 14
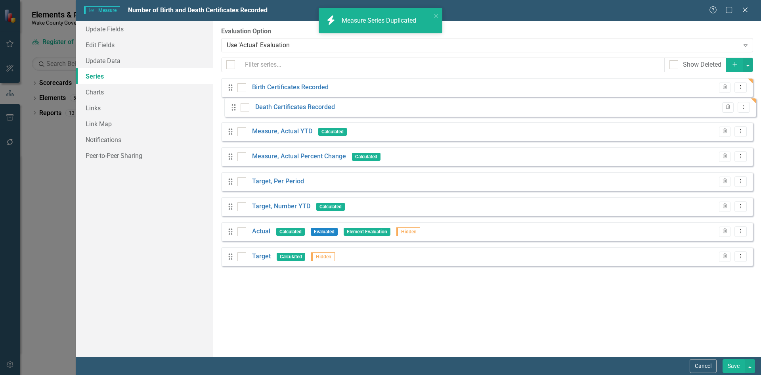
drag, startPoint x: 231, startPoint y: 265, endPoint x: 234, endPoint y: 110, distance: 155.1
click at [234, 110] on div "Drag Birth Certificates Recorded Trash Dropdown Menu Drag Measure, Actual YTD C…" at bounding box center [487, 175] width 532 height 194
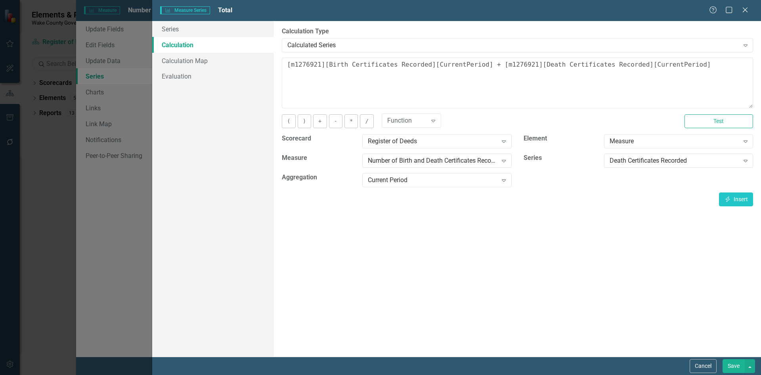
click at [734, 366] on button "Save" at bounding box center [734, 366] width 22 height 14
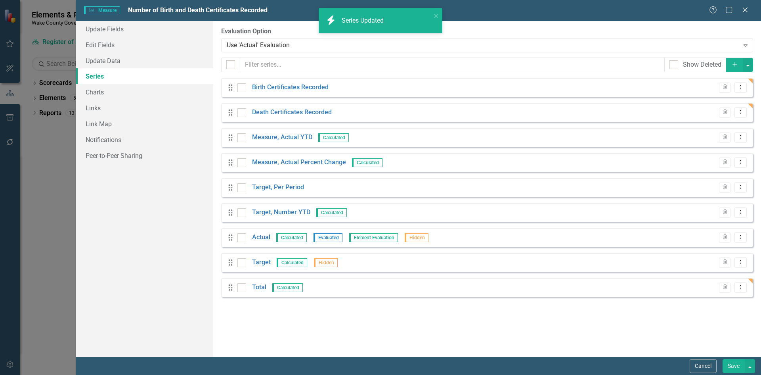
click at [731, 368] on button "Save" at bounding box center [734, 366] width 22 height 14
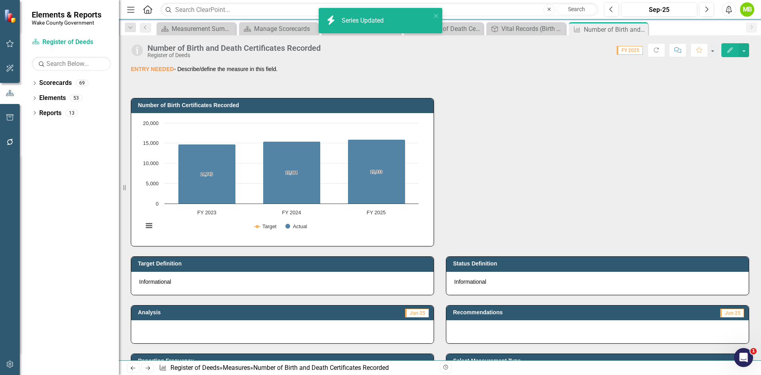
click at [720, 150] on div "Number of Birth Certificates Recorded Chart Combination chart with 2 data serie…" at bounding box center [440, 167] width 631 height 158
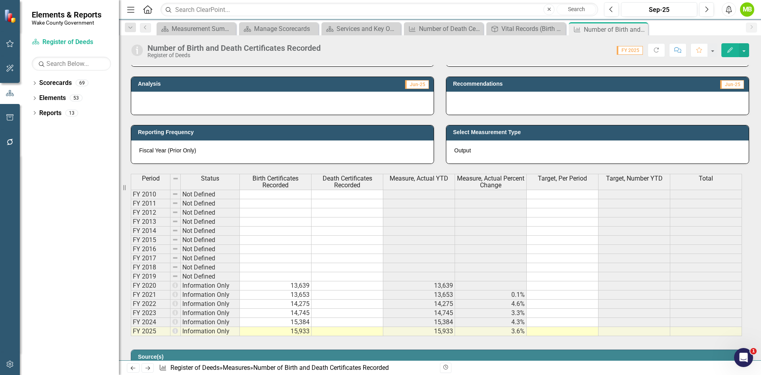
scroll to position [238, 0]
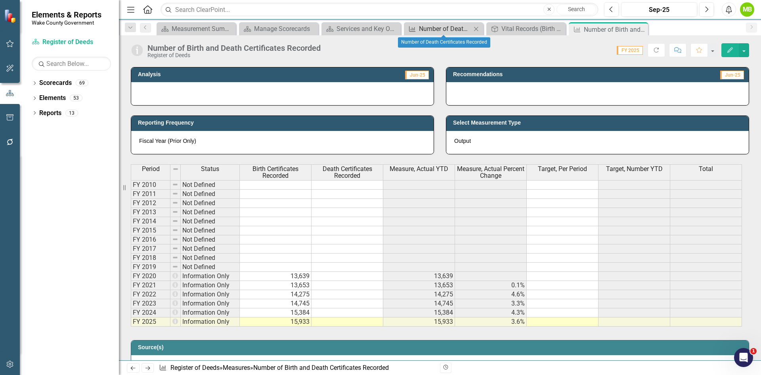
click at [445, 32] on div "Number of Death Certificates Recorded" at bounding box center [445, 29] width 52 height 10
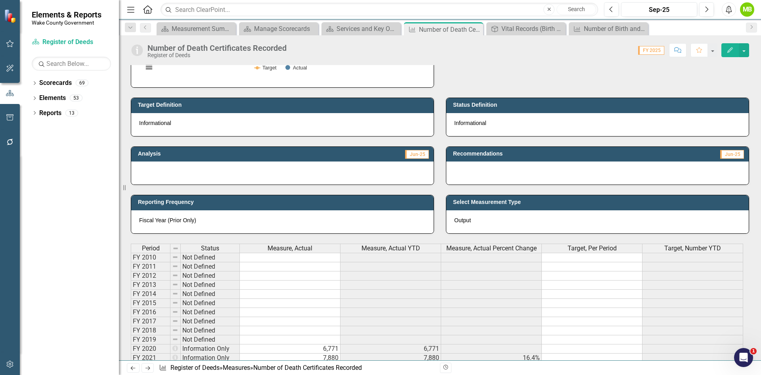
scroll to position [317, 0]
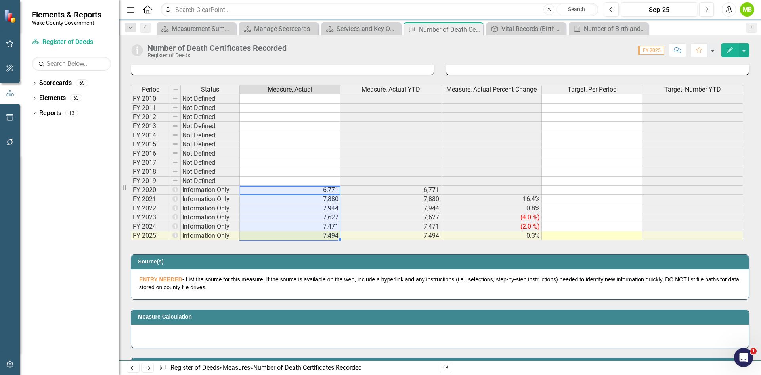
drag, startPoint x: 305, startPoint y: 193, endPoint x: 336, endPoint y: 236, distance: 52.7
click at [336, 236] on tbody "FY 2010 Not Defined FY 2011 Not Defined FY 2012 Not Defined FY 2013 Not Defined…" at bounding box center [437, 167] width 613 height 146
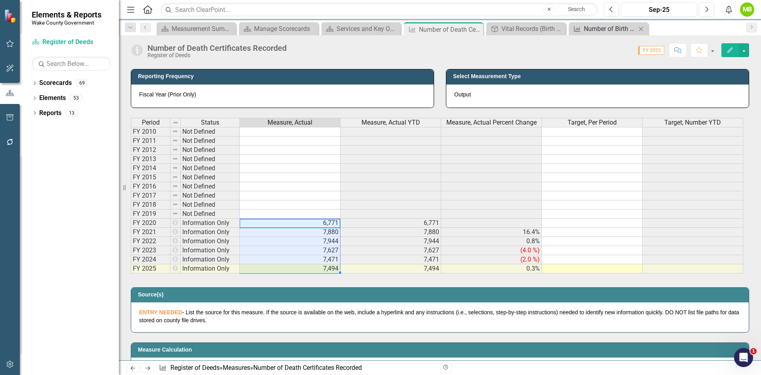
scroll to position [238, 0]
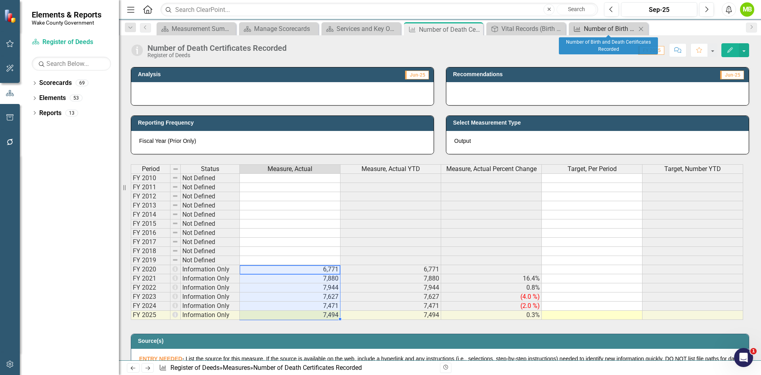
click at [593, 29] on div "Number of Birth and Death Certificates Recorded" at bounding box center [610, 29] width 52 height 10
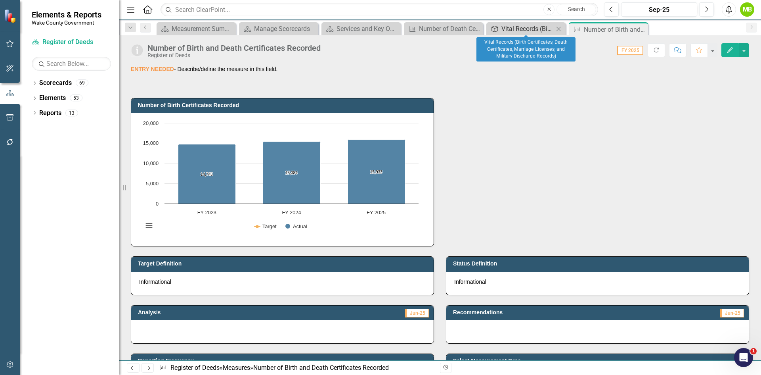
click at [533, 31] on div "Vital Records (Birth Certificates, Death Certificates, Marriage Licenses, and M…" at bounding box center [528, 29] width 52 height 10
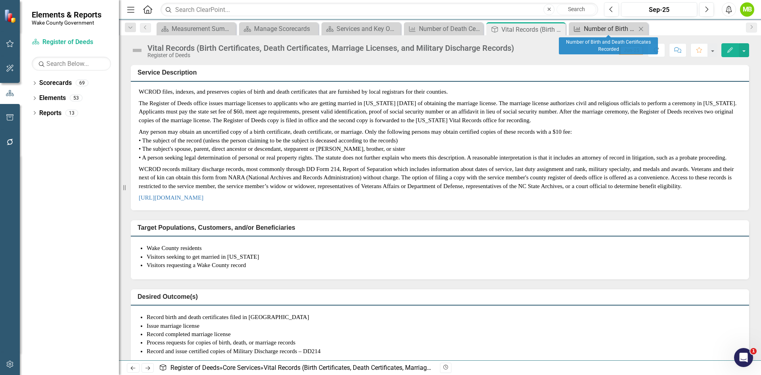
click at [585, 27] on div "Number of Birth and Death Certificates Recorded" at bounding box center [610, 29] width 52 height 10
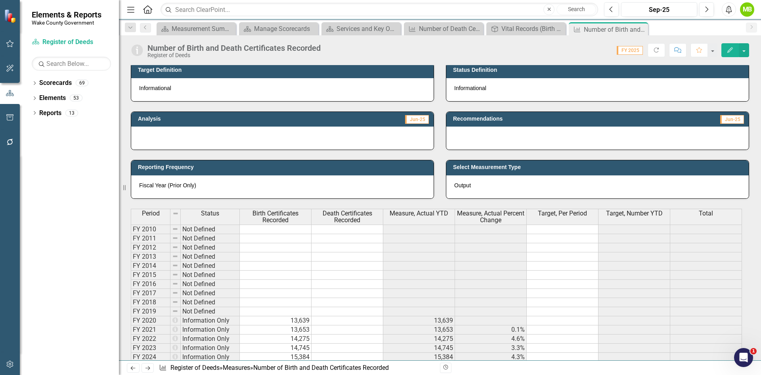
scroll to position [278, 0]
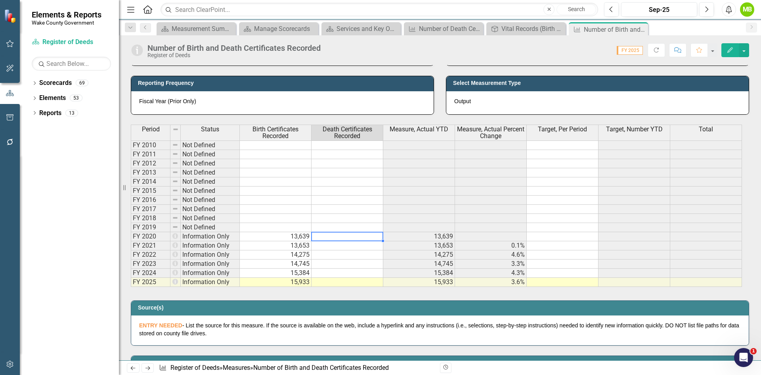
click at [327, 233] on td at bounding box center [348, 236] width 72 height 9
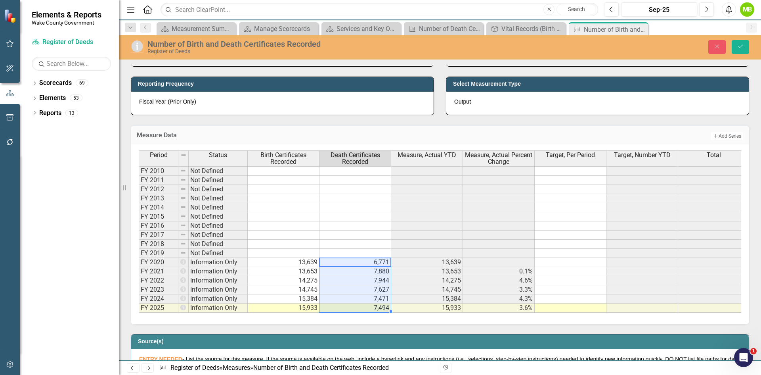
type textarea "6771"
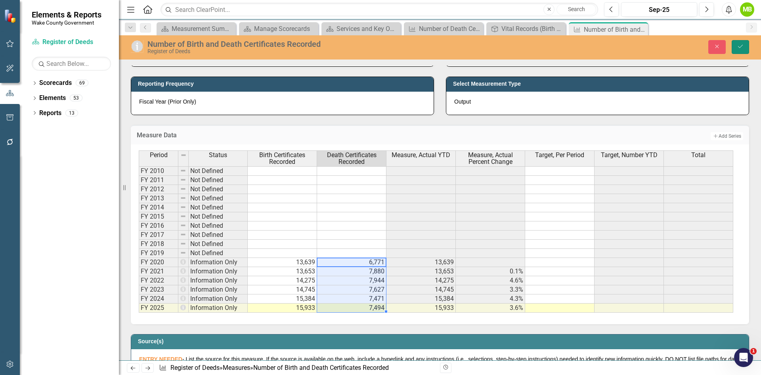
click at [736, 50] on button "Save" at bounding box center [740, 47] width 17 height 14
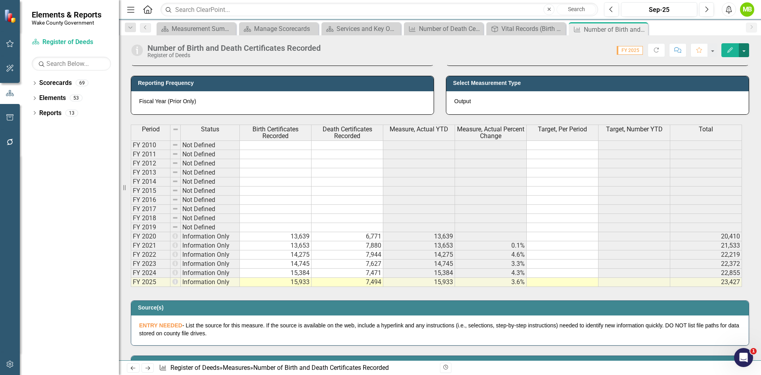
click at [746, 49] on button "button" at bounding box center [744, 50] width 10 height 14
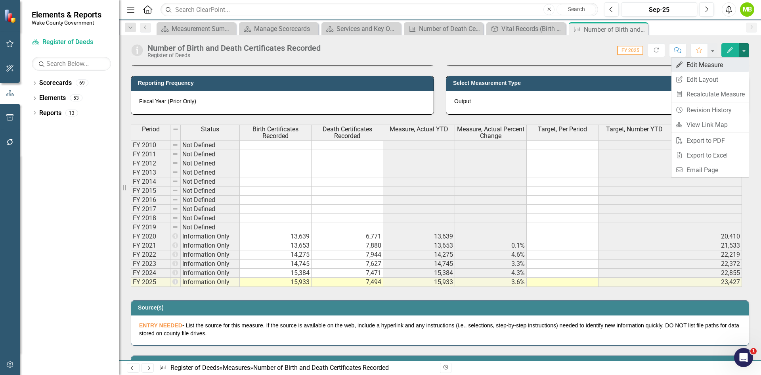
click at [723, 66] on link "Edit Edit Measure" at bounding box center [710, 65] width 77 height 15
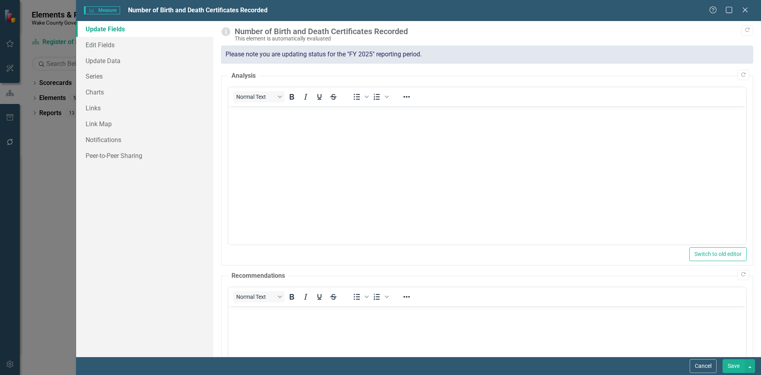
scroll to position [0, 0]
click at [105, 80] on link "Series" at bounding box center [144, 76] width 137 height 16
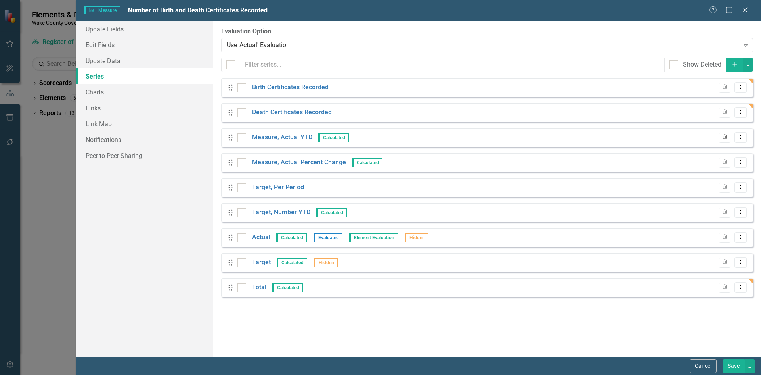
click at [724, 138] on icon "Trash" at bounding box center [725, 137] width 6 height 5
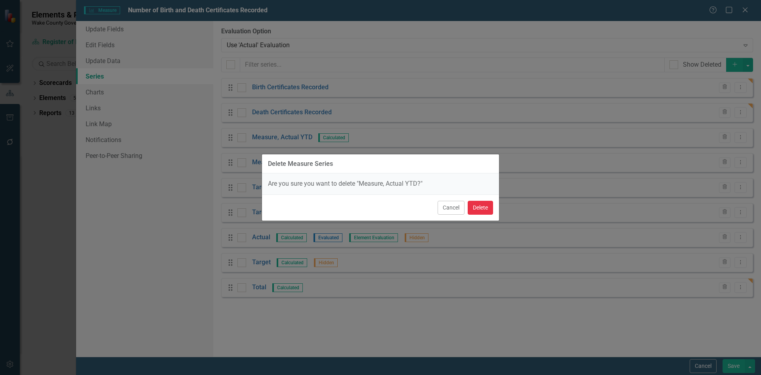
click at [475, 211] on button "Delete" at bounding box center [480, 208] width 25 height 14
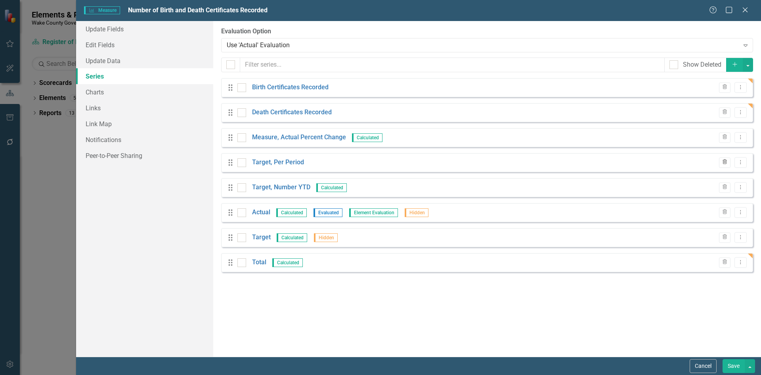
click at [727, 162] on icon "button" at bounding box center [725, 161] width 4 height 5
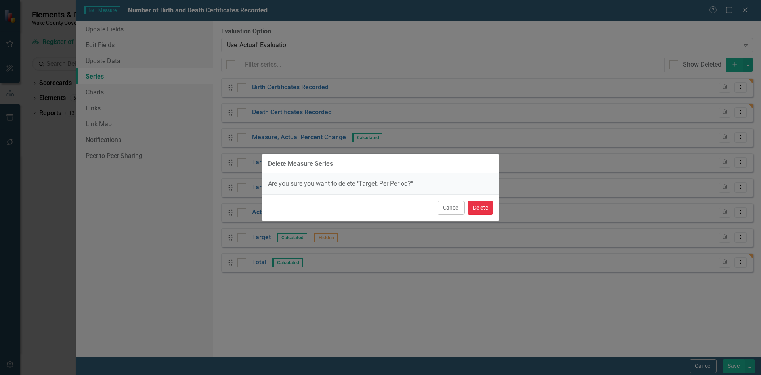
click at [480, 213] on button "Delete" at bounding box center [480, 208] width 25 height 14
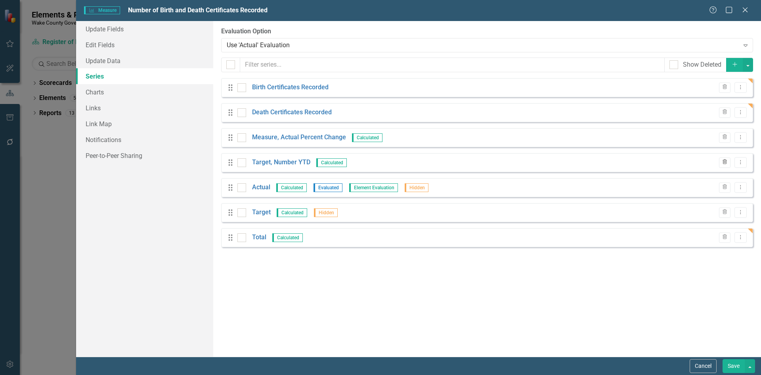
click at [723, 163] on icon "Trash" at bounding box center [725, 162] width 6 height 5
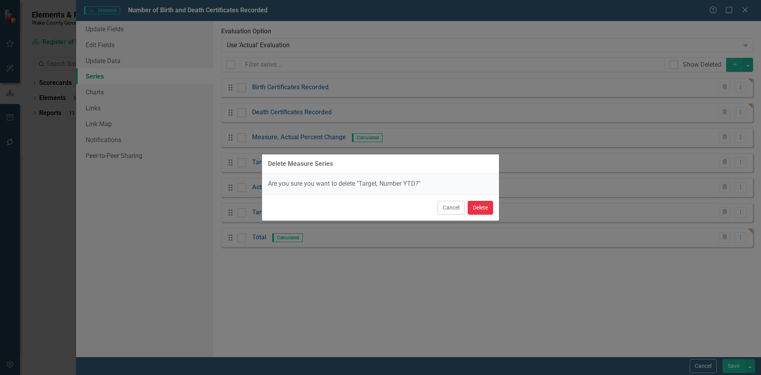
click at [481, 209] on button "Delete" at bounding box center [480, 208] width 25 height 14
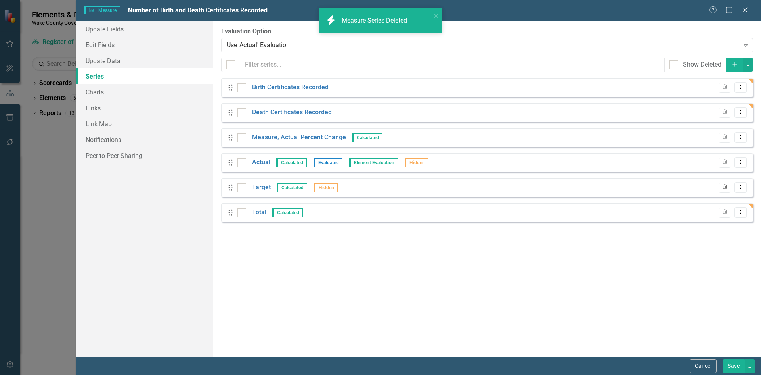
click at [724, 187] on icon "Trash" at bounding box center [725, 187] width 6 height 5
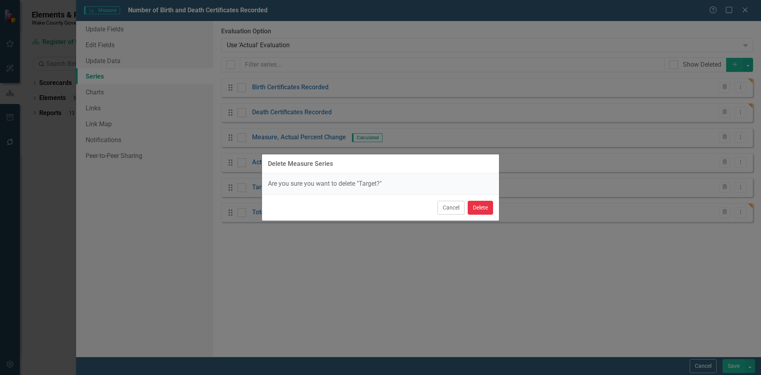
click at [478, 206] on button "Delete" at bounding box center [480, 208] width 25 height 14
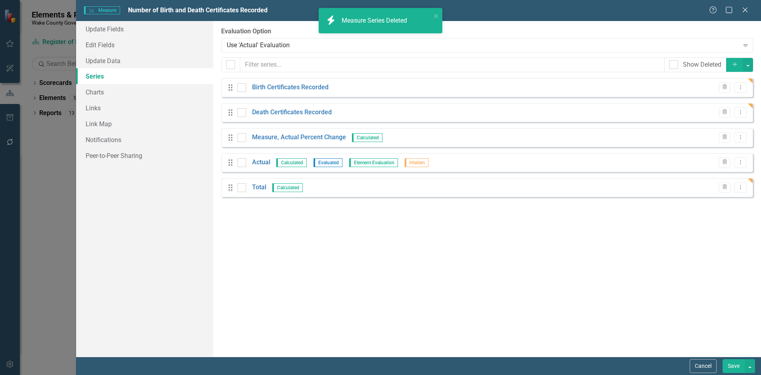
click at [231, 213] on div "From this page, you can add, edit, delete, or duplicate the measure series for …" at bounding box center [487, 189] width 548 height 336
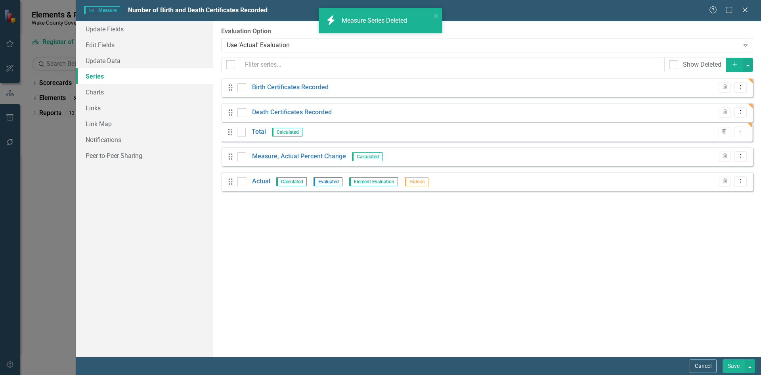
drag, startPoint x: 230, startPoint y: 190, endPoint x: 230, endPoint y: 134, distance: 55.5
click at [230, 134] on div "Drag Birth Certificates Recorded Trash Dropdown Menu Drag Death Certificates Re…" at bounding box center [487, 137] width 532 height 119
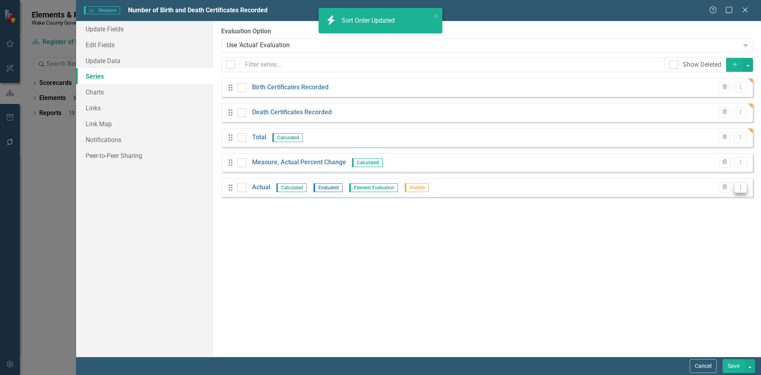
click at [738, 188] on icon "Dropdown Menu" at bounding box center [741, 186] width 7 height 5
click at [708, 200] on link "Edit Edit Measure Series" at bounding box center [702, 200] width 90 height 15
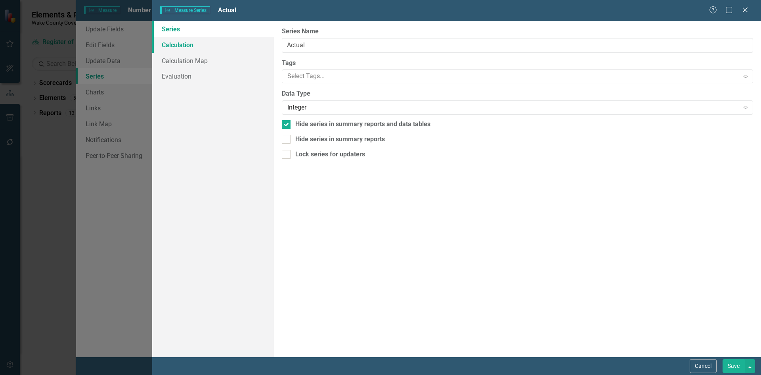
click at [170, 48] on link "Calculation" at bounding box center [213, 45] width 122 height 16
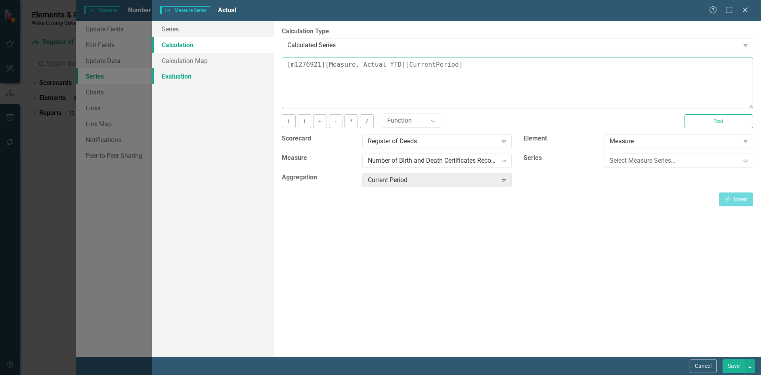
drag, startPoint x: 481, startPoint y: 67, endPoint x: 214, endPoint y: 69, distance: 267.7
click at [214, 69] on div "Series Calculation Calculation Map Evaluation From this page, you can edit the …" at bounding box center [456, 189] width 609 height 336
click at [629, 159] on div "Select Measure Series..." at bounding box center [675, 160] width 130 height 9
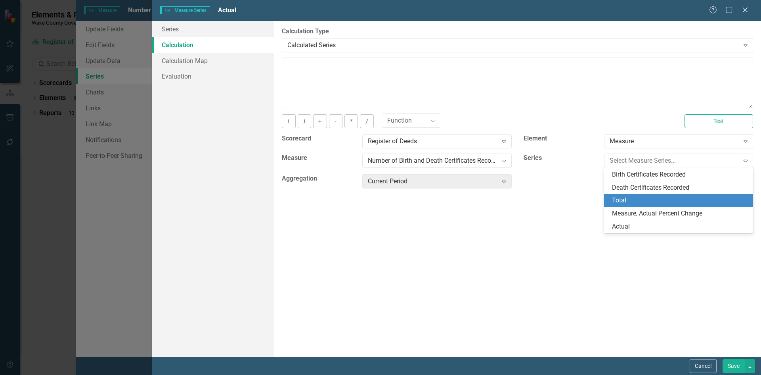
click at [629, 204] on div "Total" at bounding box center [680, 200] width 136 height 9
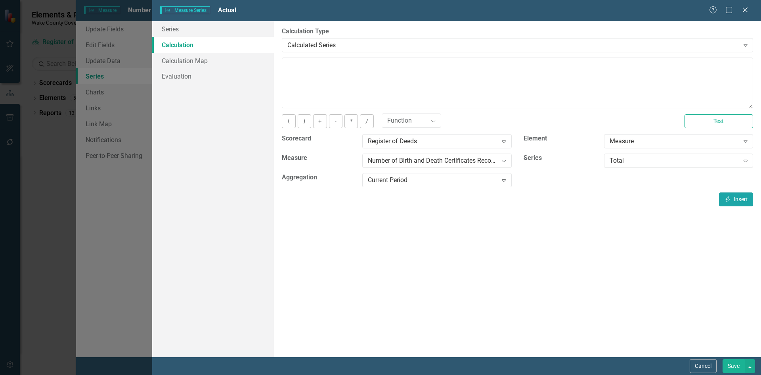
click at [737, 198] on button "Insert Insert" at bounding box center [736, 199] width 34 height 14
type textarea "[m1276921][Total][CurrentPeriod]"
click at [733, 366] on button "Save" at bounding box center [734, 366] width 22 height 14
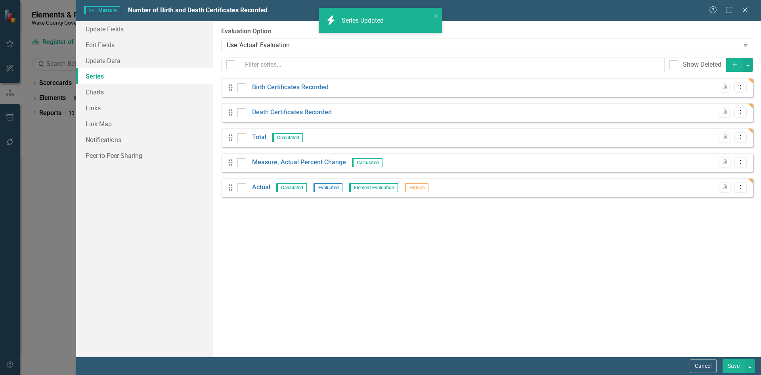
click at [730, 364] on button "Save" at bounding box center [734, 366] width 22 height 14
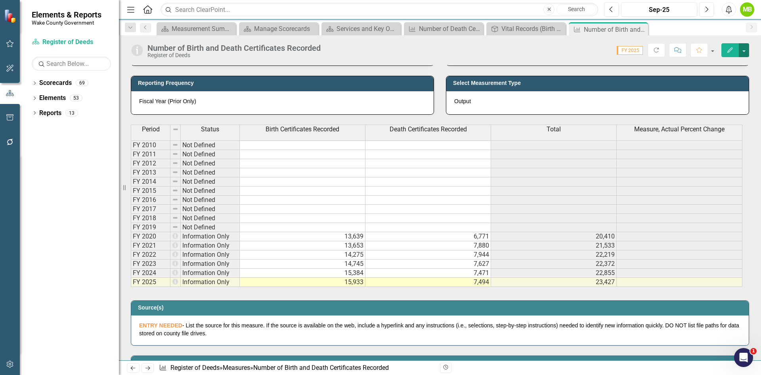
click at [748, 51] on button "button" at bounding box center [744, 50] width 10 height 14
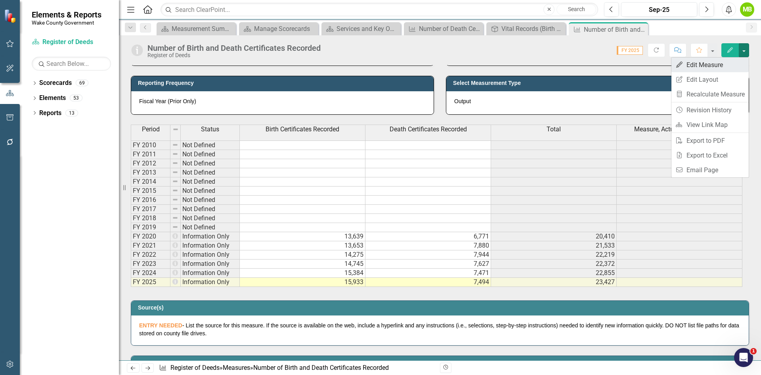
click at [735, 67] on link "Edit Edit Measure" at bounding box center [710, 65] width 77 height 15
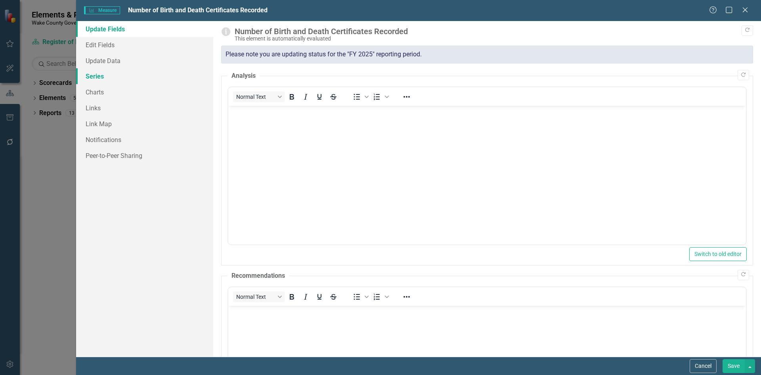
click at [103, 71] on link "Series" at bounding box center [144, 76] width 137 height 16
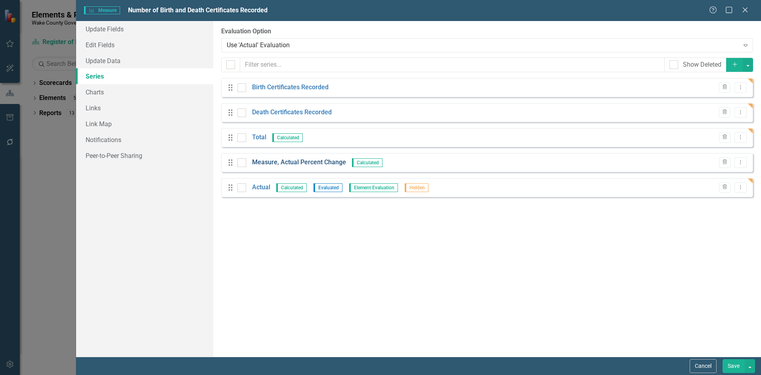
click at [305, 164] on link "Measure, Actual Percent Change" at bounding box center [299, 162] width 94 height 9
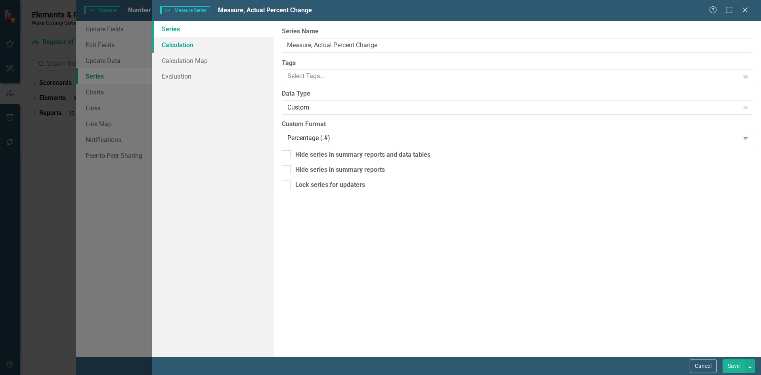
click at [169, 42] on link "Calculation" at bounding box center [213, 45] width 122 height 16
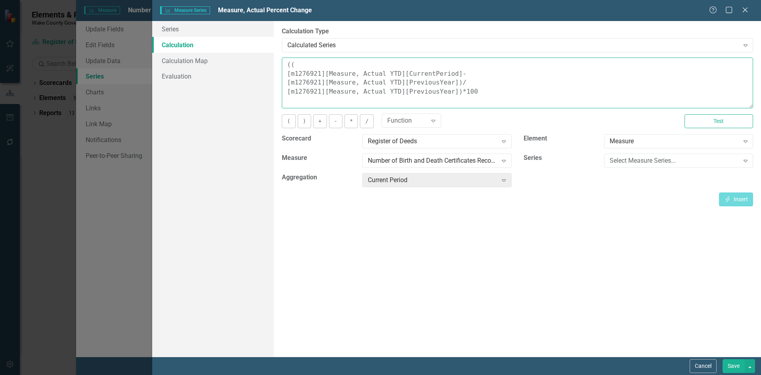
drag, startPoint x: 477, startPoint y: 95, endPoint x: 250, endPoint y: 42, distance: 232.5
click at [250, 42] on div "Series Calculation Calculation Map Evaluation From this page, you can edit the …" at bounding box center [456, 189] width 609 height 336
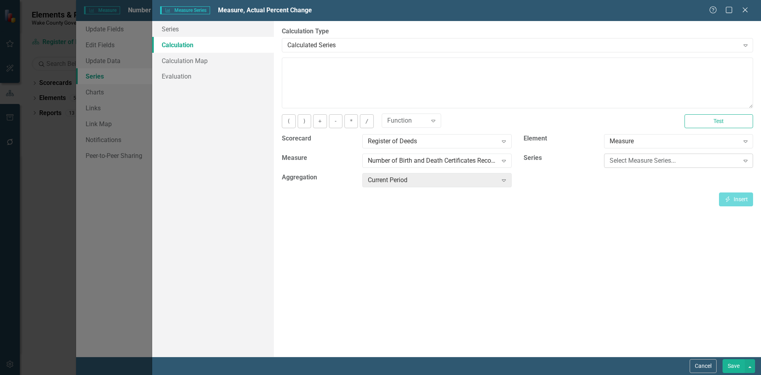
click at [668, 157] on div "Select Measure Series..." at bounding box center [675, 160] width 130 height 9
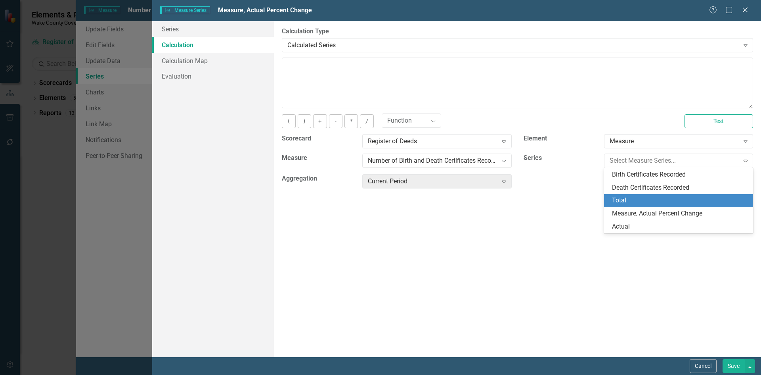
click at [657, 196] on div "Total" at bounding box center [680, 200] width 136 height 9
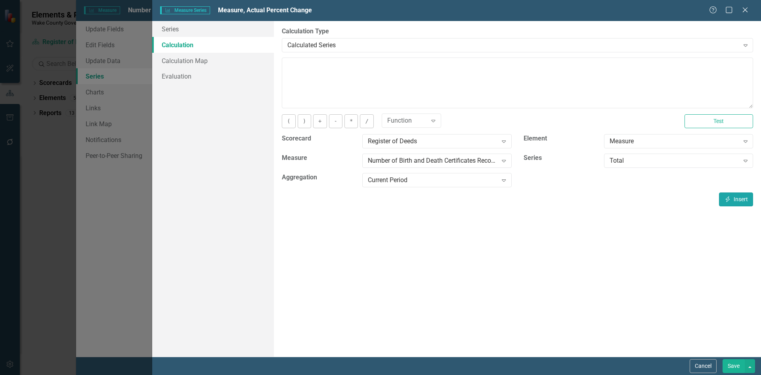
click at [732, 198] on button "Insert Insert" at bounding box center [736, 199] width 34 height 14
click at [284, 64] on textarea "[m1276921][Total][CurrentPeriod]" at bounding box center [518, 83] width 472 height 51
click at [416, 63] on textarea "(([m1276921][Total][CurrentPeriod]" at bounding box center [518, 83] width 472 height 51
click at [671, 165] on div "Total Expand" at bounding box center [678, 160] width 149 height 14
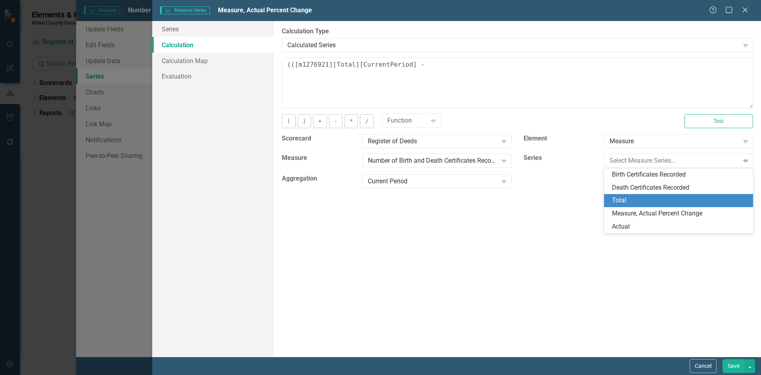
click at [638, 201] on div "Total" at bounding box center [680, 200] width 136 height 9
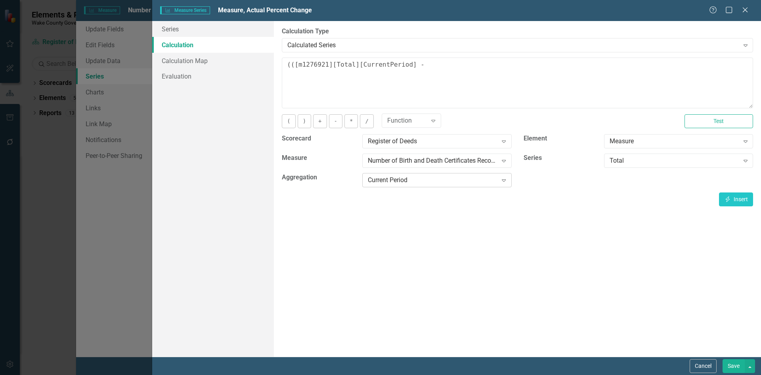
click at [400, 182] on div "Current Period" at bounding box center [433, 180] width 130 height 9
click at [743, 198] on button "Insert Insert" at bounding box center [736, 199] width 34 height 14
click at [737, 200] on button "Insert Insert" at bounding box center [736, 199] width 34 height 14
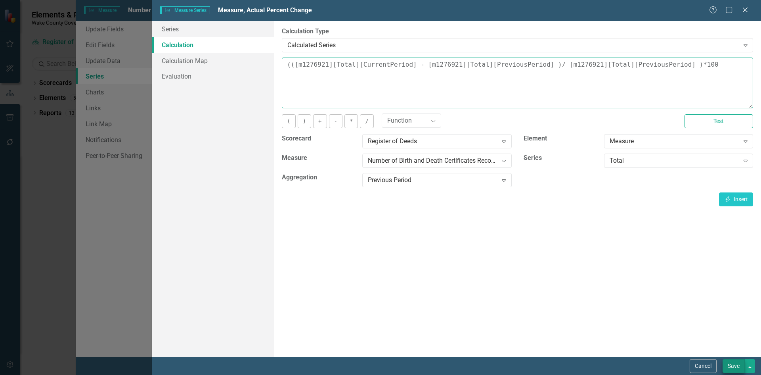
type textarea "(([m1276921][Total][CurrentPeriod] - [m1276921][Total][PreviousPeriod] )/ [m127…"
click at [735, 369] on button "Save" at bounding box center [734, 366] width 22 height 14
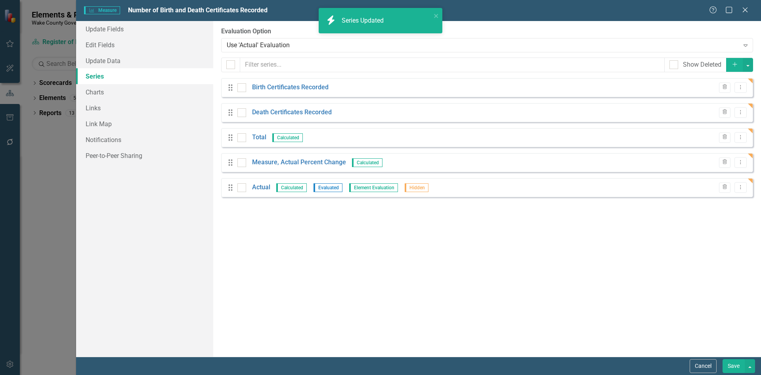
click at [734, 369] on button "Save" at bounding box center [734, 366] width 22 height 14
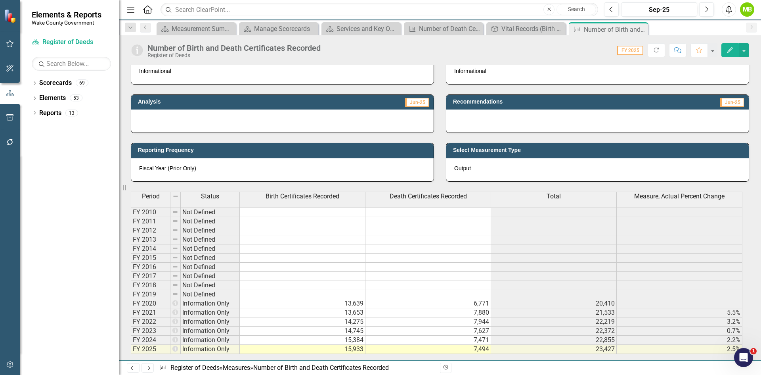
scroll to position [198, 0]
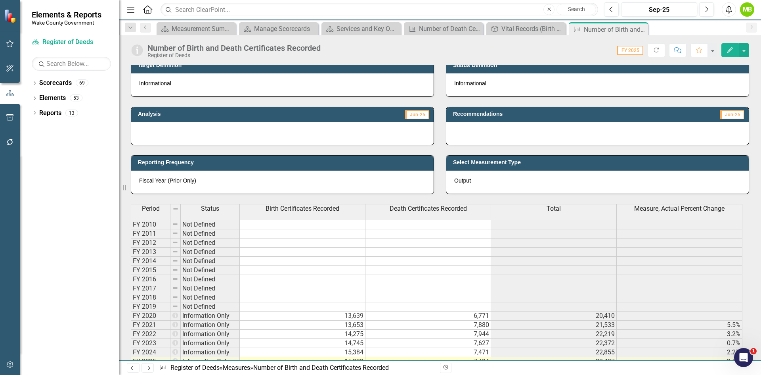
click at [515, 85] on p "Informational" at bounding box center [597, 83] width 287 height 8
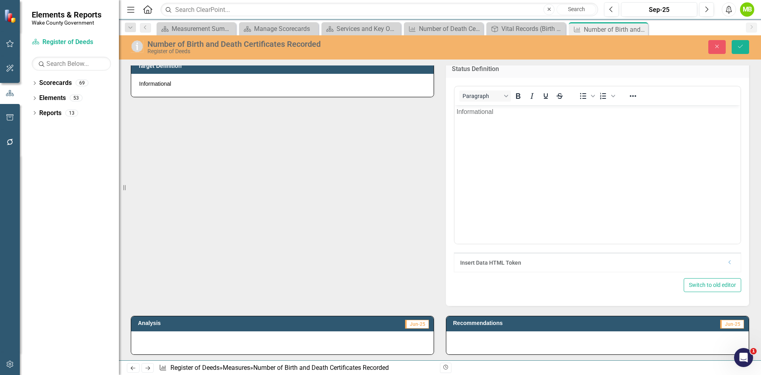
scroll to position [0, 0]
click at [501, 117] on body "Informational" at bounding box center [598, 164] width 286 height 119
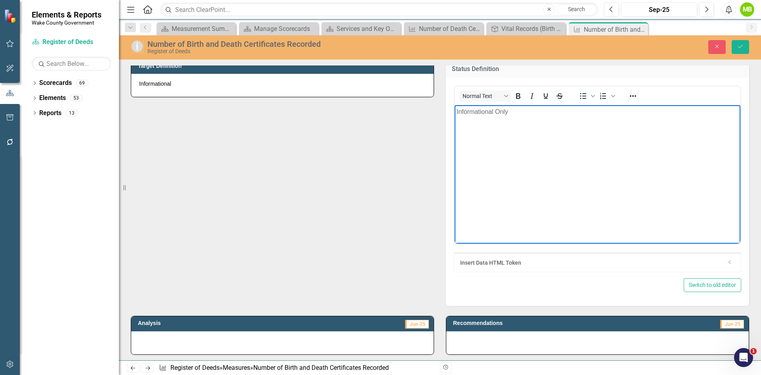
click at [498, 127] on body "Informational Only" at bounding box center [598, 164] width 286 height 119
click at [516, 119] on body "Informational Only" at bounding box center [598, 164] width 286 height 119
click at [741, 41] on button "Save" at bounding box center [740, 47] width 17 height 14
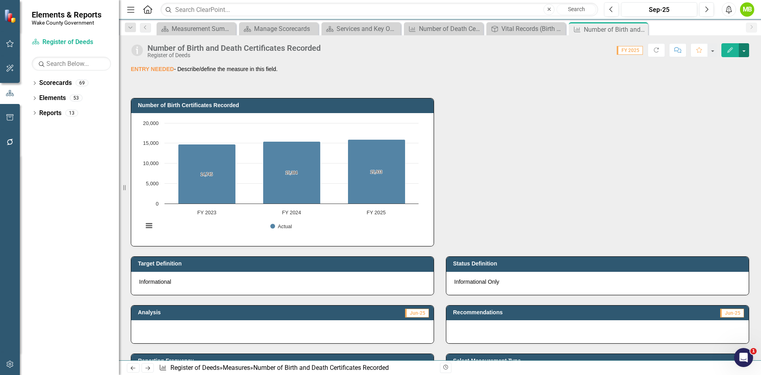
click at [741, 53] on button "button" at bounding box center [744, 50] width 10 height 14
click at [732, 62] on link "Edit Edit Measure" at bounding box center [710, 65] width 77 height 15
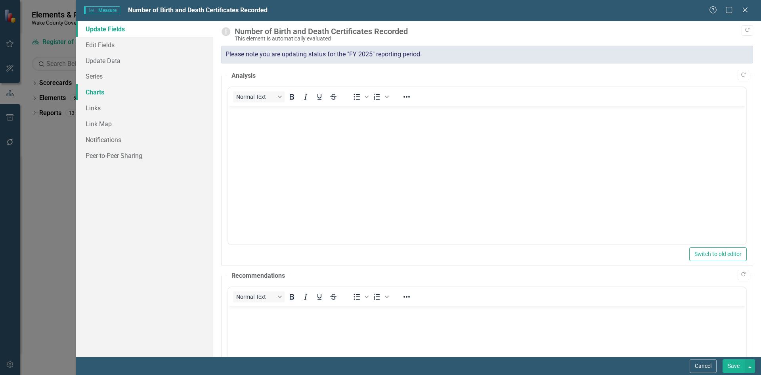
click at [103, 88] on link "Charts" at bounding box center [144, 92] width 137 height 16
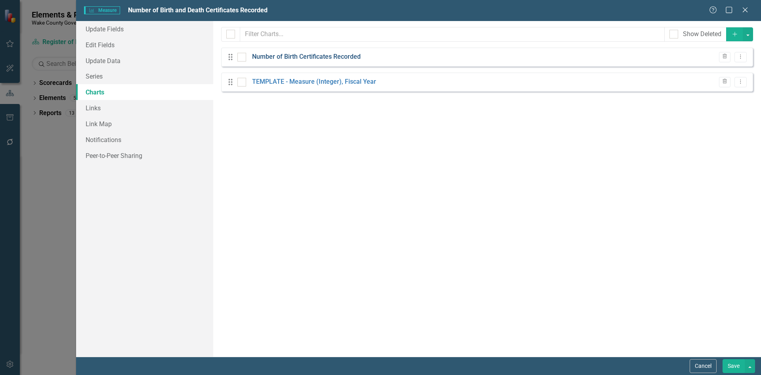
click at [353, 60] on link "Number of Birth Certificates Recorded" at bounding box center [306, 56] width 109 height 9
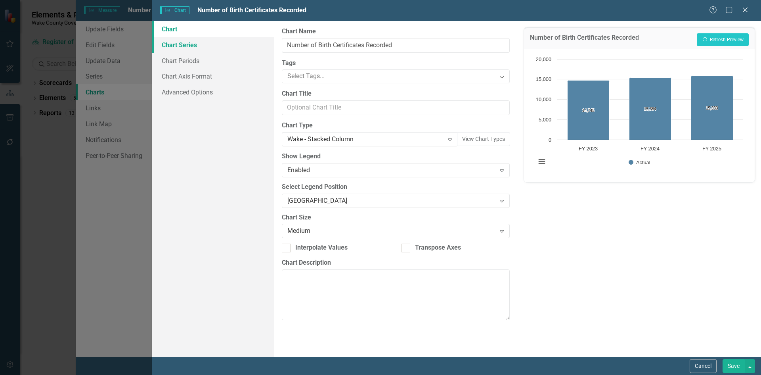
click at [185, 46] on link "Chart Series" at bounding box center [213, 45] width 122 height 16
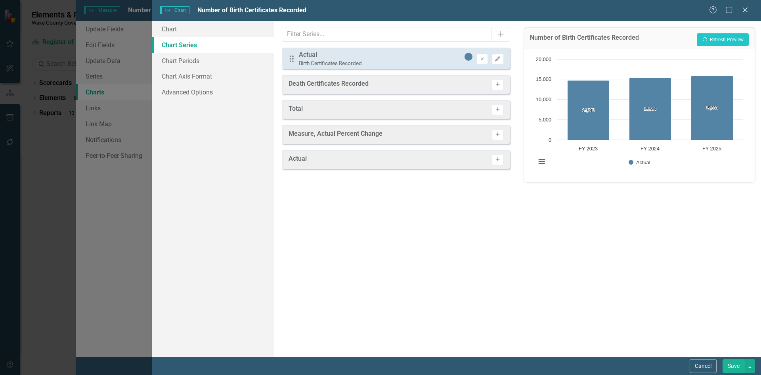
click at [500, 59] on icon "Edit" at bounding box center [498, 59] width 6 height 5
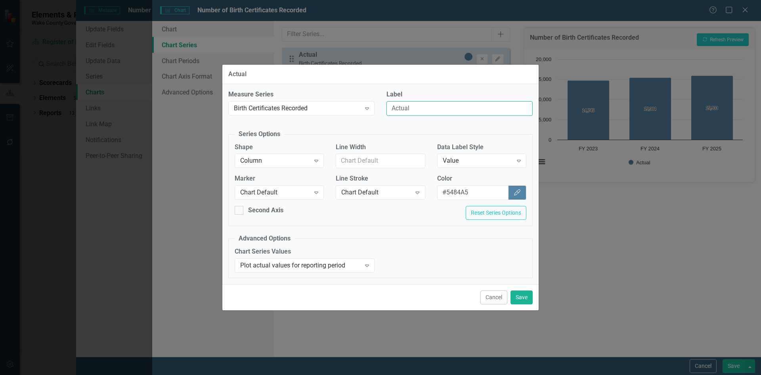
click at [410, 105] on input "Actual" at bounding box center [460, 108] width 146 height 15
drag, startPoint x: 416, startPoint y: 105, endPoint x: 375, endPoint y: 109, distance: 41.4
click at [375, 109] on div "Measure Series Birth Certificates Recorded Expand Label Actual" at bounding box center [380, 106] width 316 height 32
type input "Birth Certificates"
click at [527, 300] on button "Save" at bounding box center [522, 297] width 22 height 14
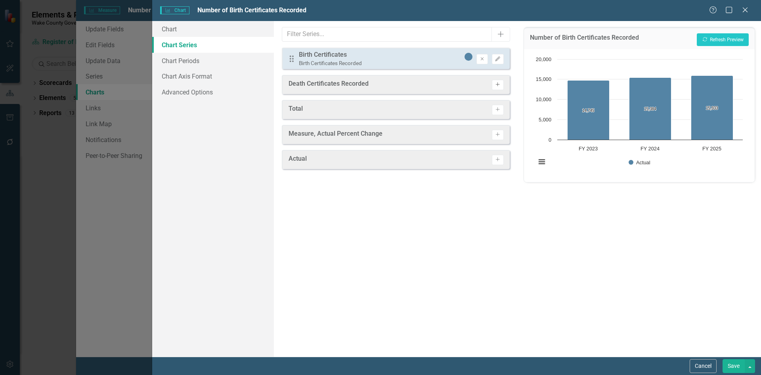
click at [501, 83] on button "Activate" at bounding box center [498, 85] width 12 height 10
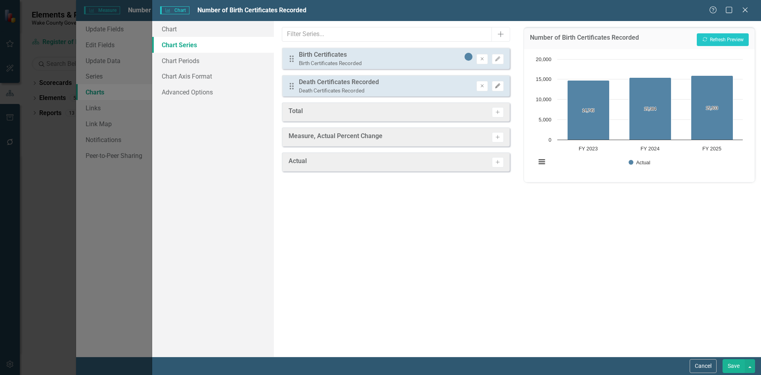
click at [500, 85] on icon "Edit" at bounding box center [498, 86] width 6 height 5
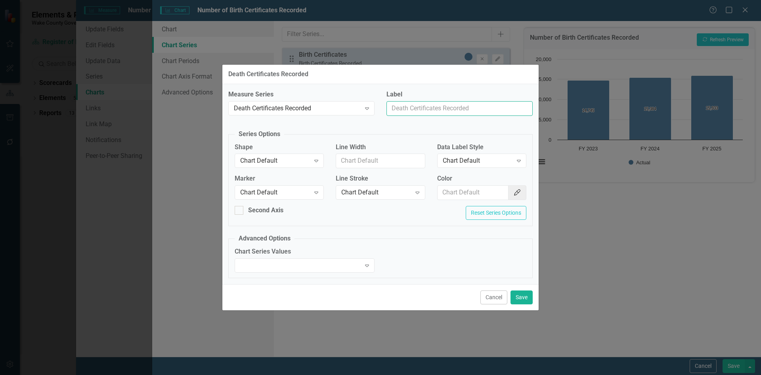
click at [428, 104] on input "Label" at bounding box center [460, 108] width 146 height 15
type input "Death Certificates"
click at [522, 298] on button "Save" at bounding box center [522, 297] width 22 height 14
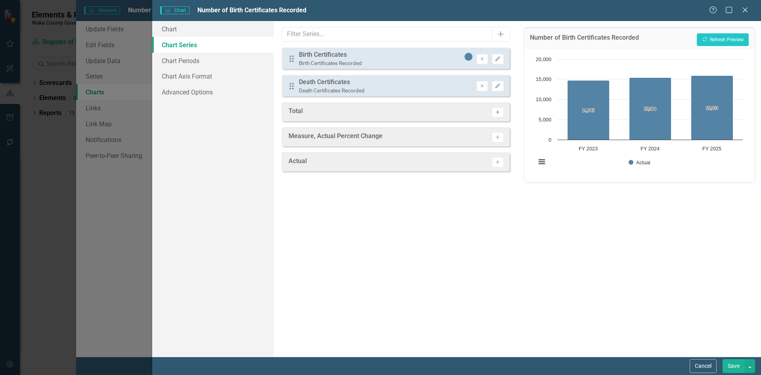
click at [498, 114] on icon "Activate" at bounding box center [498, 112] width 6 height 5
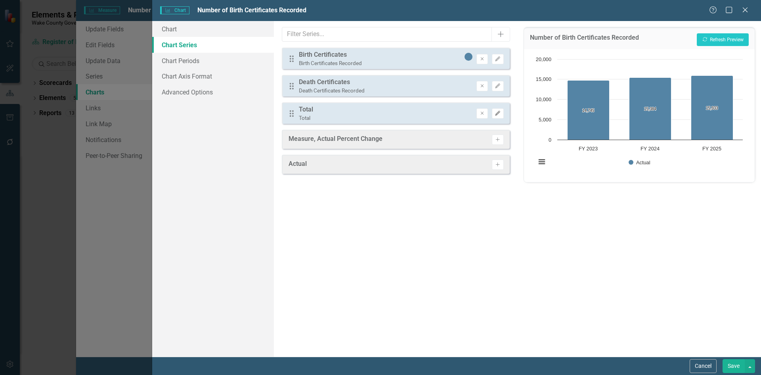
click at [501, 115] on icon "Edit" at bounding box center [498, 113] width 6 height 5
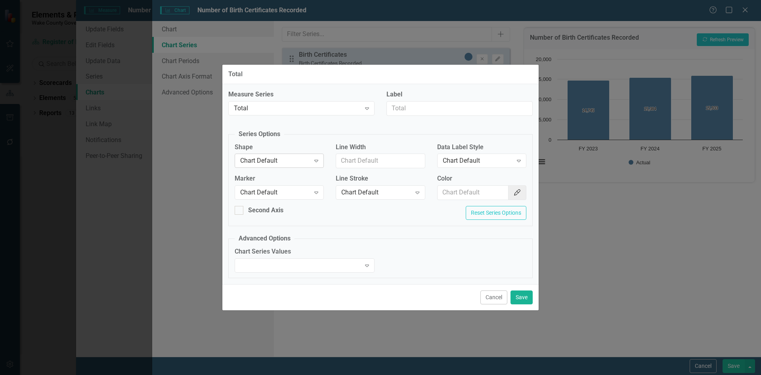
click at [257, 161] on div "Chart Default" at bounding box center [275, 160] width 70 height 9
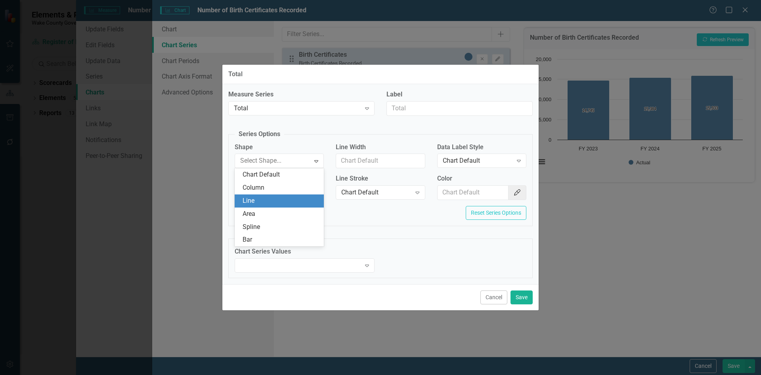
click at [265, 204] on div "Line" at bounding box center [281, 200] width 77 height 9
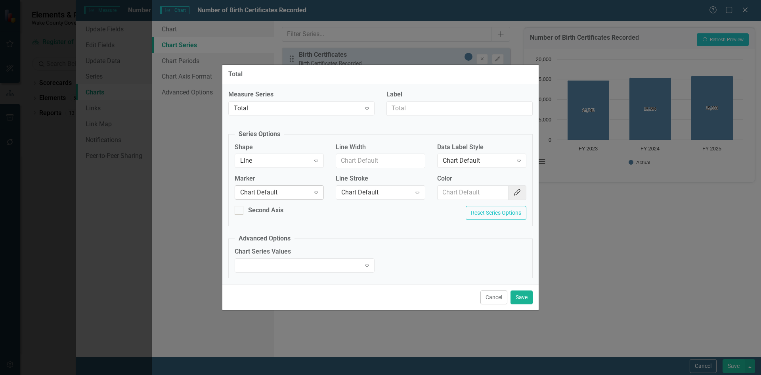
click at [284, 196] on div "Chart Default" at bounding box center [275, 192] width 70 height 9
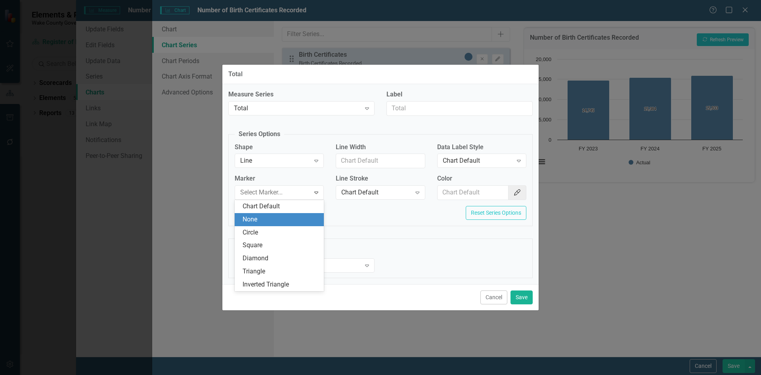
click at [284, 219] on div "None" at bounding box center [281, 219] width 77 height 9
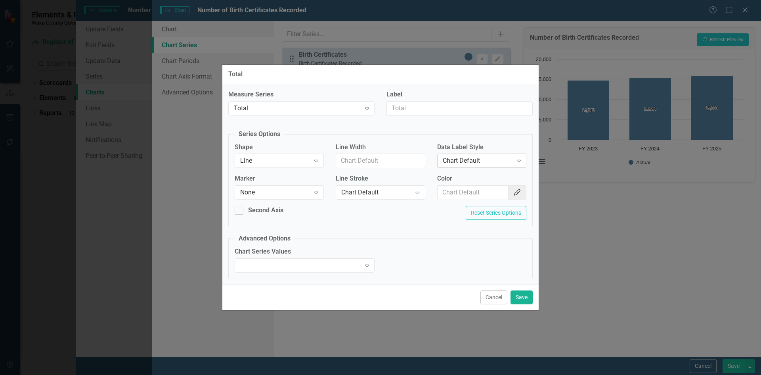
click at [496, 159] on div "Chart Default" at bounding box center [478, 160] width 70 height 9
click at [477, 196] on div "Value" at bounding box center [481, 200] width 89 height 13
click at [512, 193] on button "Color Picker" at bounding box center [517, 192] width 18 height 15
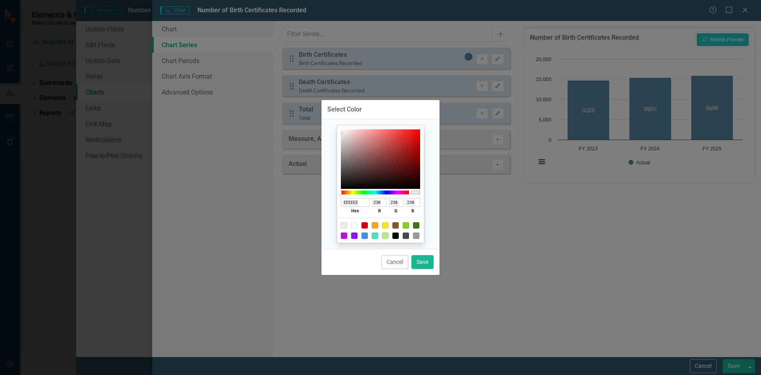
click at [355, 226] on div at bounding box center [354, 225] width 6 height 6
type input "FFFFFF"
type input "255"
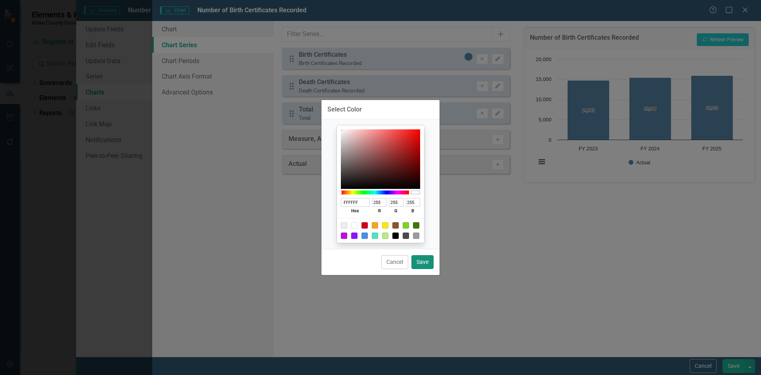
click at [419, 260] on button "Save" at bounding box center [423, 262] width 22 height 14
type input "#ffffff"
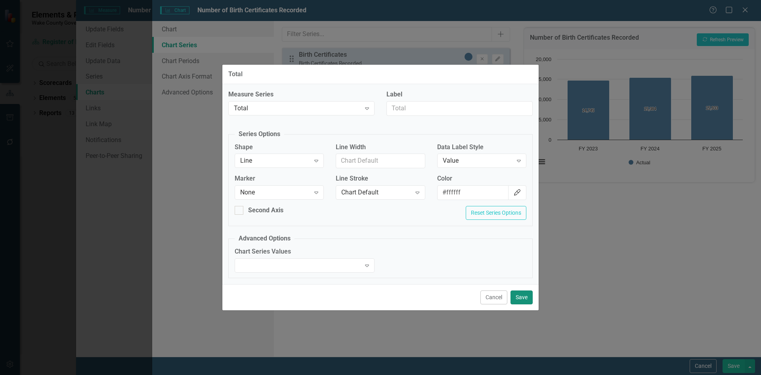
click at [519, 295] on button "Save" at bounding box center [522, 297] width 22 height 14
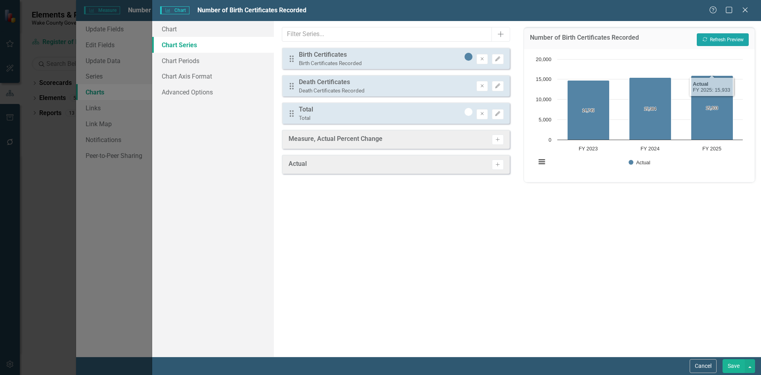
click at [720, 40] on button "Recalculate Refresh Preview" at bounding box center [723, 39] width 52 height 13
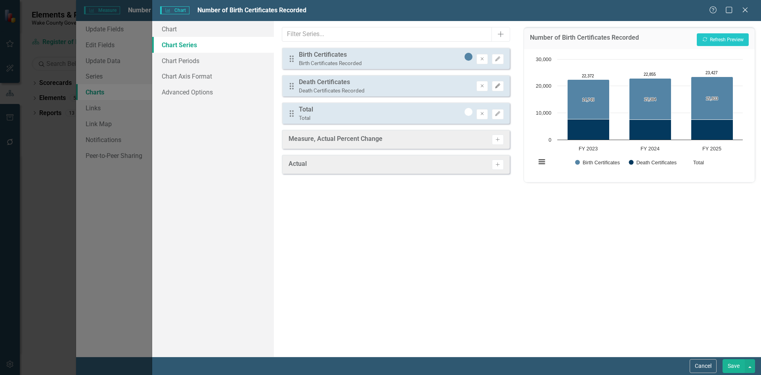
click at [502, 86] on button "Edit" at bounding box center [498, 86] width 12 height 10
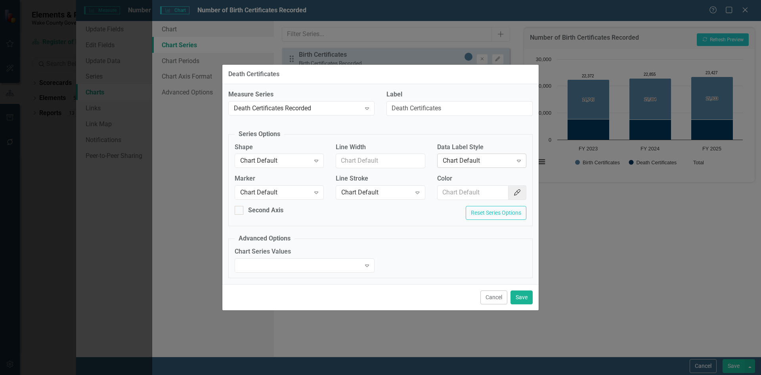
click at [472, 155] on div "Chart Default Expand" at bounding box center [481, 160] width 89 height 14
click at [458, 198] on div "Value" at bounding box center [483, 200] width 77 height 9
click at [531, 301] on button "Save" at bounding box center [522, 297] width 22 height 14
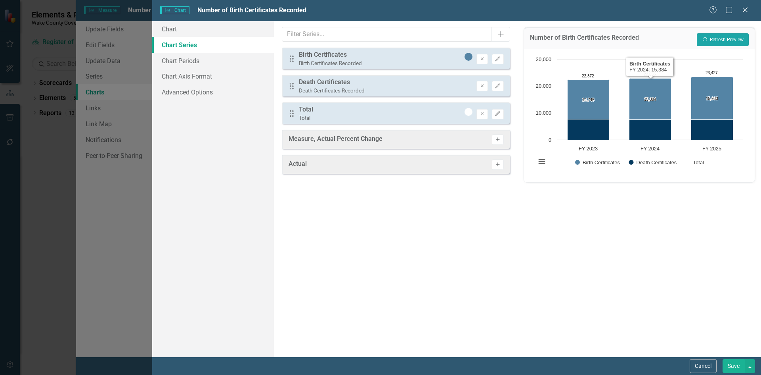
click at [725, 41] on button "Recalculate Refresh Preview" at bounding box center [723, 39] width 52 height 13
click at [173, 25] on link "Chart" at bounding box center [213, 29] width 122 height 16
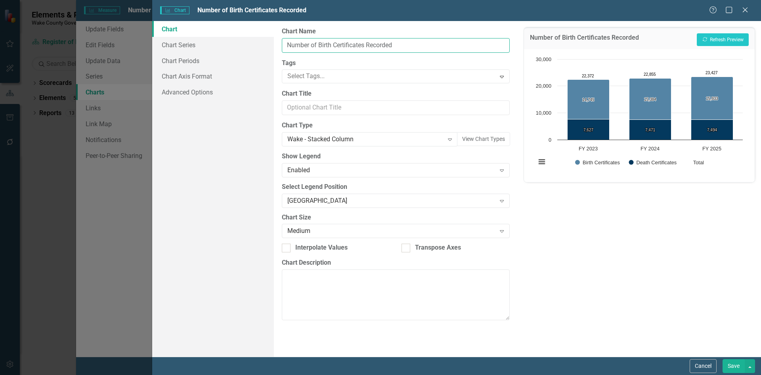
click at [336, 44] on input "Number of Birth Certificates Recorded" at bounding box center [396, 45] width 228 height 15
type input "Number of Birth and Death Certificates Recorded"
click at [738, 367] on button "Save" at bounding box center [734, 366] width 22 height 14
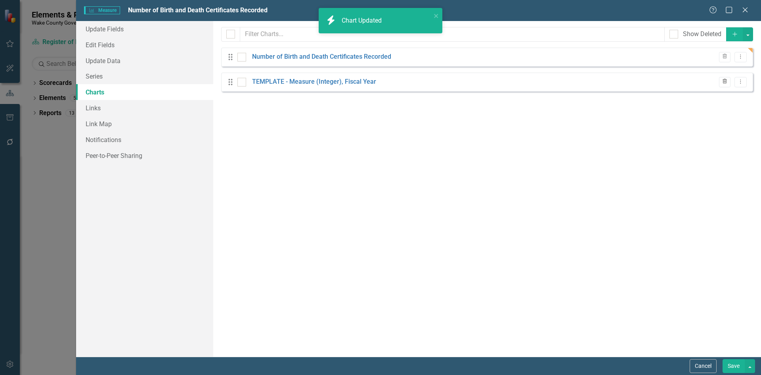
click at [726, 79] on icon "button" at bounding box center [725, 81] width 4 height 5
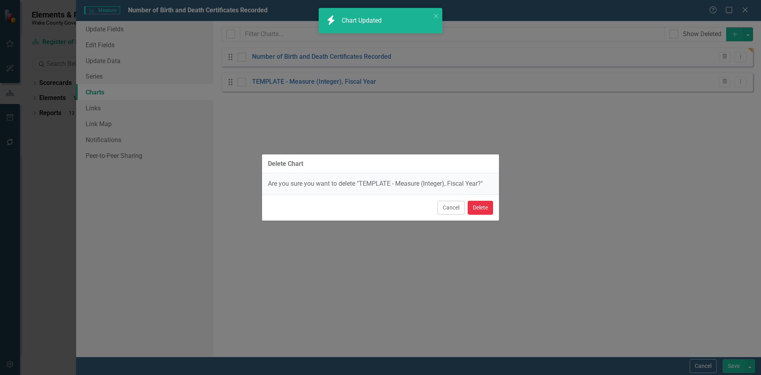
click at [478, 209] on button "Delete" at bounding box center [480, 208] width 25 height 14
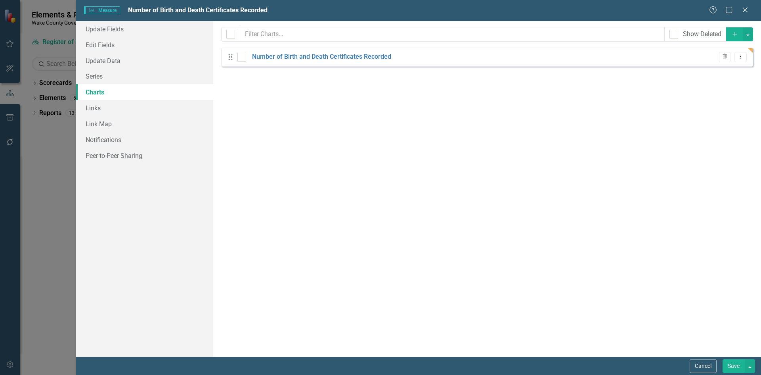
click at [736, 364] on button "Save" at bounding box center [734, 366] width 22 height 14
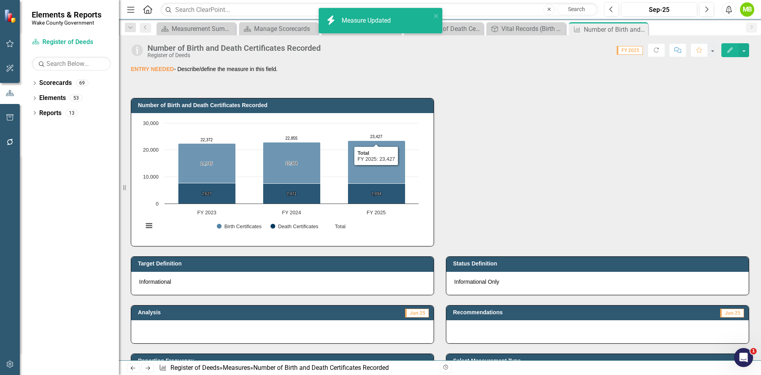
click at [454, 125] on div "Number of Birth and Death Certificates Recorded Chart Combination chart with 3 …" at bounding box center [440, 167] width 631 height 158
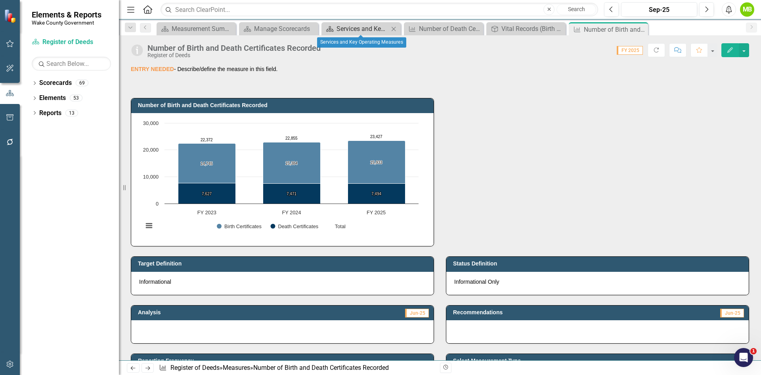
click at [372, 25] on div "Services and Key Operating Measures" at bounding box center [363, 29] width 52 height 10
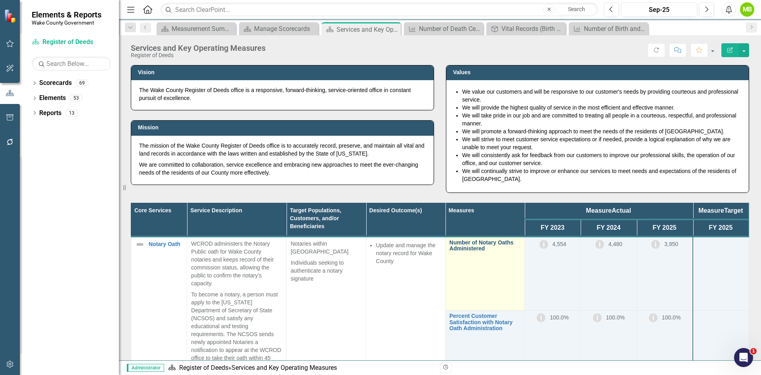
click at [479, 245] on link "Number of Notary Oaths Administered" at bounding box center [485, 246] width 71 height 12
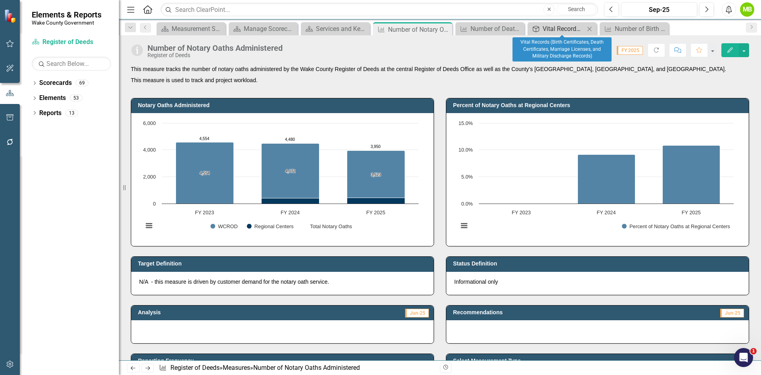
click at [563, 27] on div "Vital Records (Birth Certificates, Death Certificates, Marriage Licenses, and M…" at bounding box center [564, 29] width 42 height 10
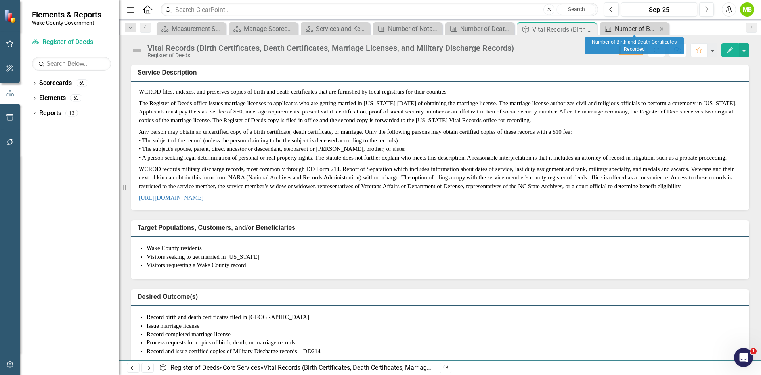
click at [615, 27] on div "Number of Birth and Death Certificates Recorded" at bounding box center [636, 29] width 42 height 10
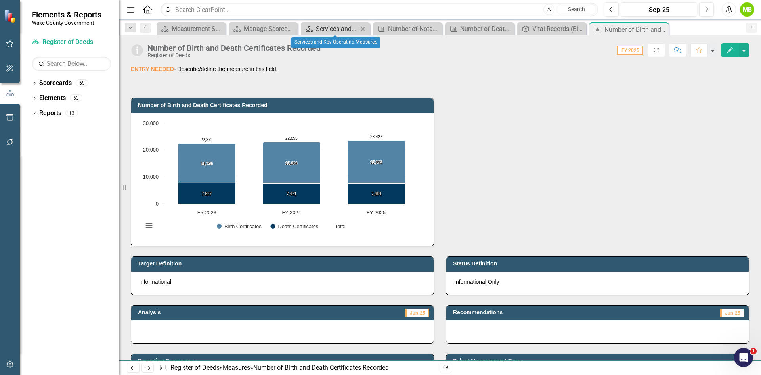
click at [337, 30] on div "Services and Key Operating Measures" at bounding box center [337, 29] width 42 height 10
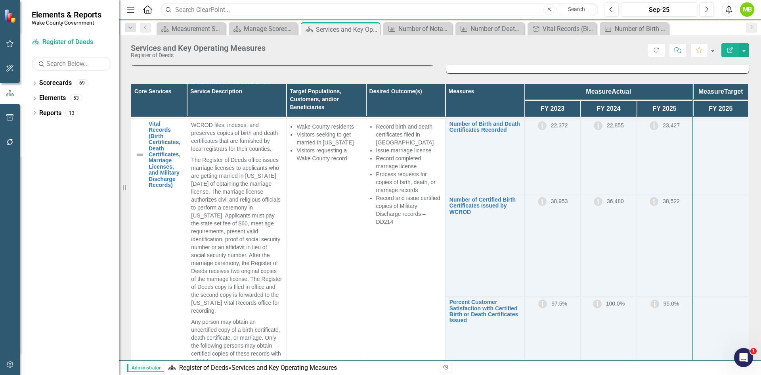
scroll to position [278, 0]
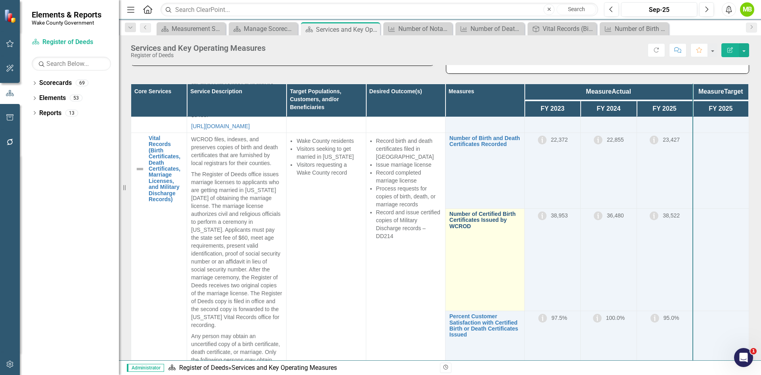
click at [464, 229] on link "Number of Certified Birth Certificates Issued by WCROD" at bounding box center [485, 220] width 71 height 18
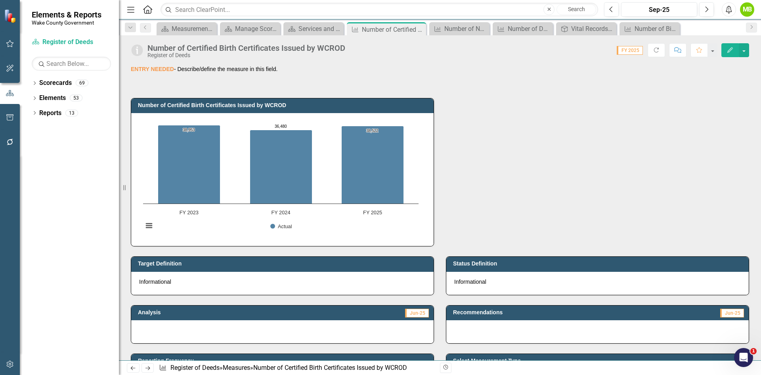
click at [239, 50] on div "Number of Certified Birth Certificates Issued by WCROD" at bounding box center [247, 48] width 198 height 9
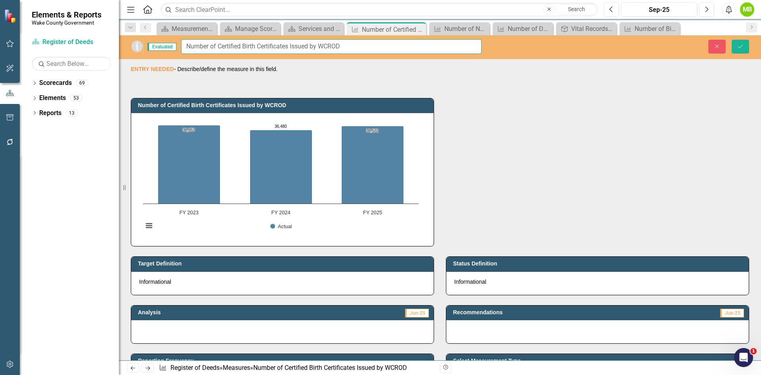
click at [259, 44] on input "Number of Certified Birth Certificates Issued by WCROD" at bounding box center [331, 46] width 301 height 15
drag, startPoint x: 344, startPoint y: 46, endPoint x: 378, endPoint y: 46, distance: 34.1
click at [378, 46] on input "Number of Certified Birth and Death Certificates Issued by WCROD" at bounding box center [331, 46] width 301 height 15
type input "Number of Certified Birth and Death Certificates Issued"
click at [742, 49] on icon "Save" at bounding box center [740, 47] width 7 height 6
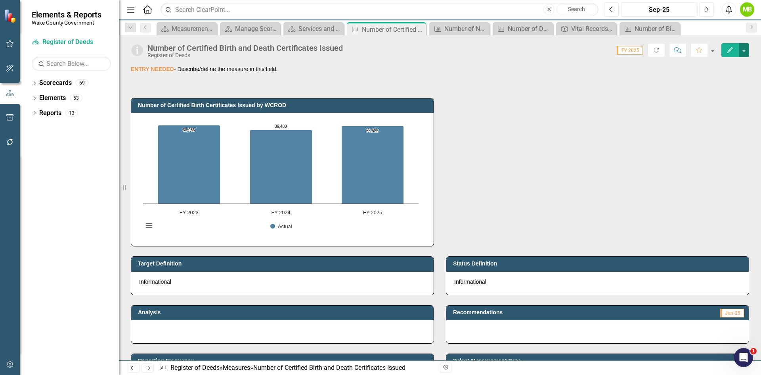
click at [748, 50] on button "button" at bounding box center [744, 50] width 10 height 14
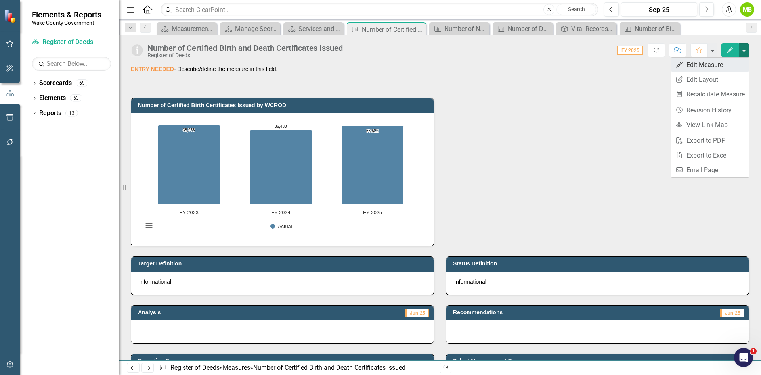
click at [731, 64] on link "Edit Edit Measure" at bounding box center [710, 65] width 77 height 15
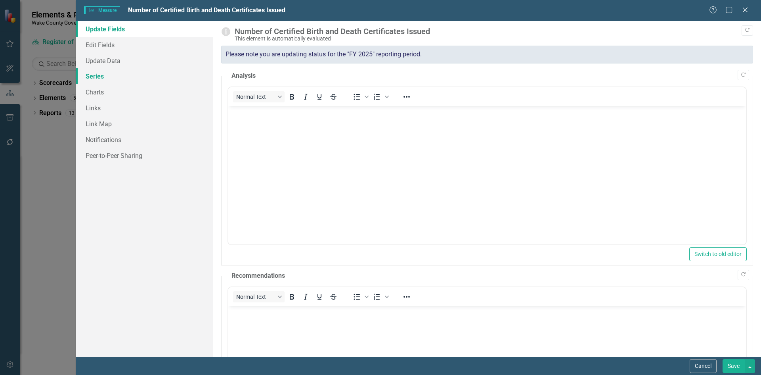
click at [120, 77] on link "Series" at bounding box center [144, 76] width 137 height 16
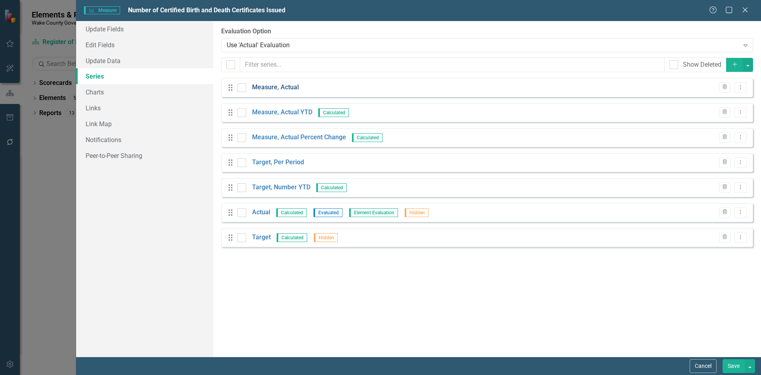
click at [285, 88] on link "Measure, Actual" at bounding box center [275, 87] width 47 height 9
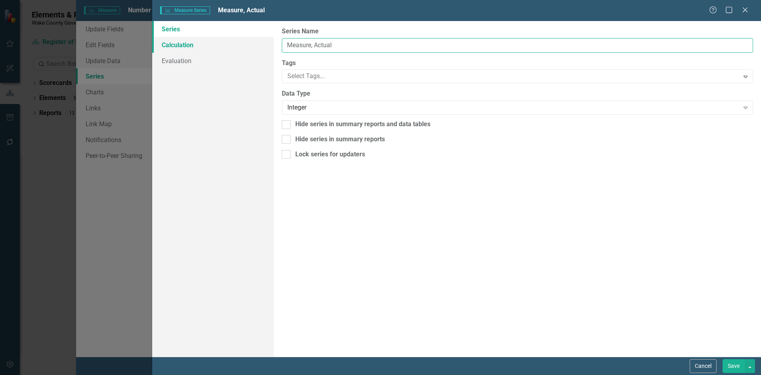
drag, startPoint x: 343, startPoint y: 46, endPoint x: 251, endPoint y: 46, distance: 92.0
click at [251, 46] on div "Series Calculation Evaluation From this page, you can edit the name, type, and …" at bounding box center [456, 189] width 609 height 336
type input "Birth Certificates Issued, ROD"
click at [731, 361] on button "Save" at bounding box center [734, 366] width 22 height 14
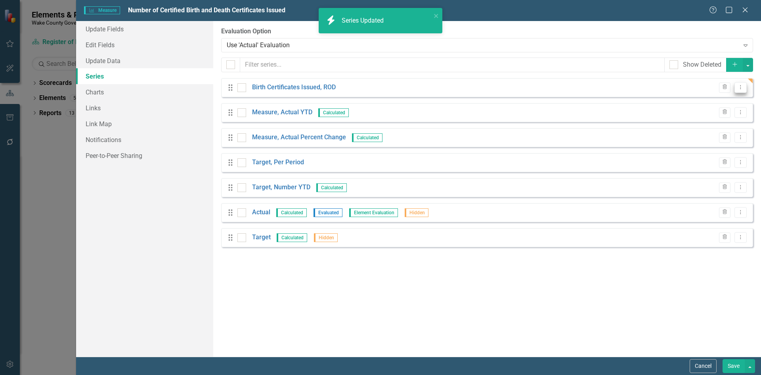
click at [741, 85] on icon "Dropdown Menu" at bounding box center [741, 86] width 7 height 5
click at [721, 111] on link "Copy Duplicate Measure Series" at bounding box center [702, 115] width 90 height 15
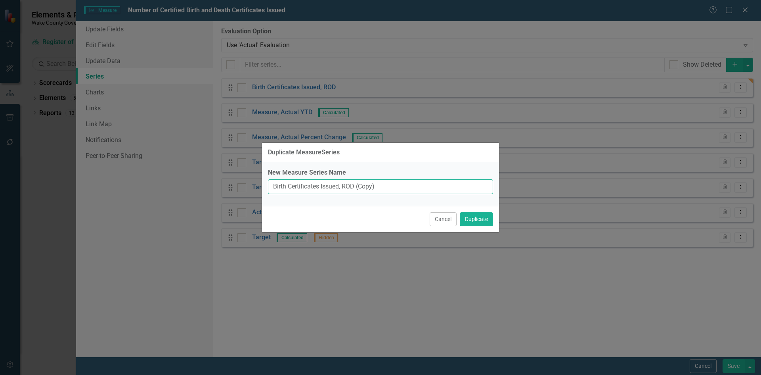
drag, startPoint x: 387, startPoint y: 191, endPoint x: 348, endPoint y: 182, distance: 40.2
click at [348, 182] on input "Birth Certificates Issued, ROD (Copy)" at bounding box center [380, 186] width 225 height 15
type input "Birth Certificates Issued, Regional Centers"
click at [477, 218] on button "Duplicate" at bounding box center [476, 219] width 33 height 14
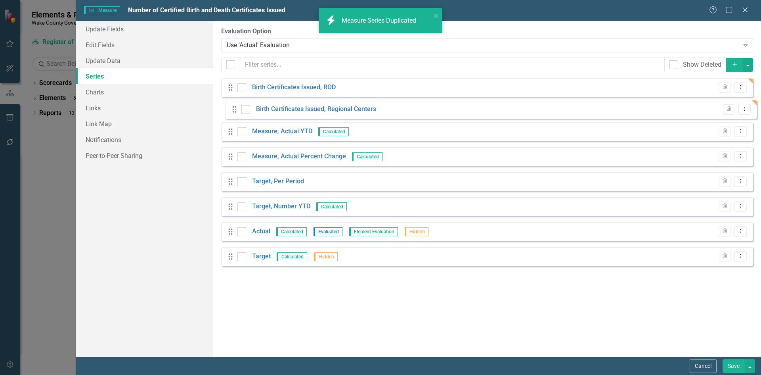
drag, startPoint x: 228, startPoint y: 261, endPoint x: 232, endPoint y: 108, distance: 153.1
click at [232, 108] on div "Drag Birth Certificates Issued, ROD Trash Dropdown Menu Drag Measure, Actual YT…" at bounding box center [487, 175] width 532 height 194
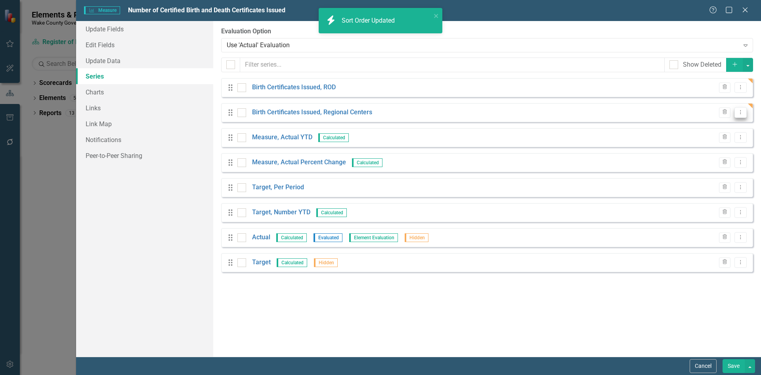
click at [742, 111] on icon "Dropdown Menu" at bounding box center [741, 111] width 7 height 5
click at [703, 139] on link "Copy Duplicate Measure Series" at bounding box center [702, 140] width 90 height 15
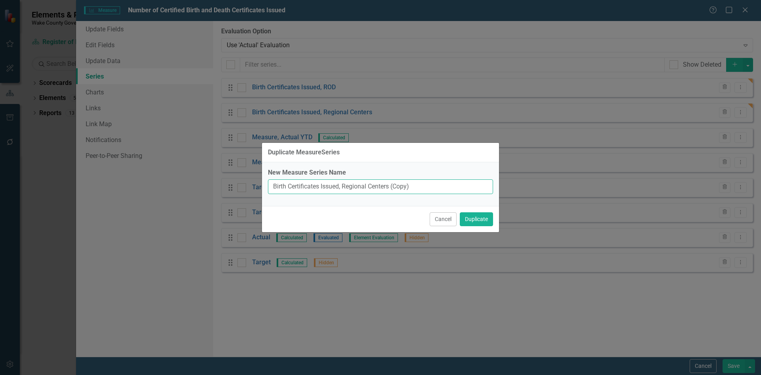
drag, startPoint x: 288, startPoint y: 186, endPoint x: 257, endPoint y: 187, distance: 30.6
click at [257, 187] on div "Duplicate MeasureSeries New Measure Series Name Birth Certificates Issued, Regi…" at bounding box center [380, 187] width 761 height 375
drag, startPoint x: 420, startPoint y: 186, endPoint x: 351, endPoint y: 186, distance: 68.2
click at [351, 186] on input "Death Certificates Issued, Regional Centers (Copy)" at bounding box center [380, 186] width 225 height 15
type input "Death Certificates Issued, ROD"
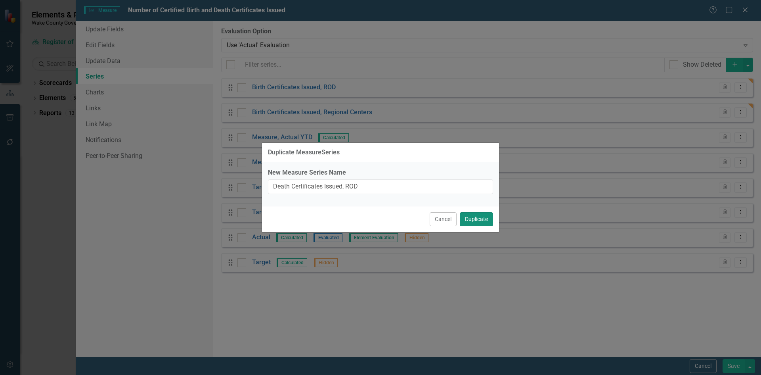
click at [480, 222] on button "Duplicate" at bounding box center [476, 219] width 33 height 14
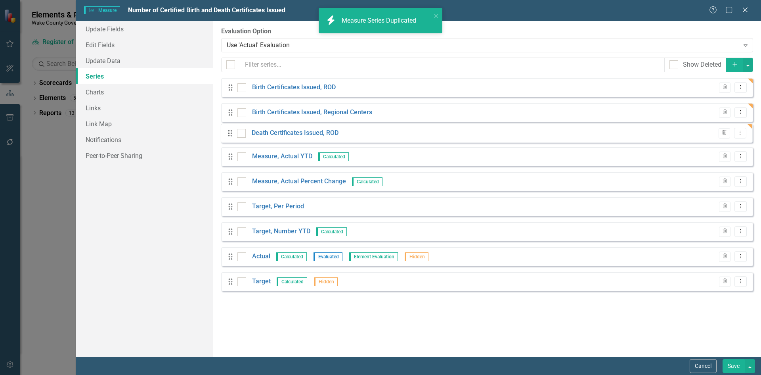
drag, startPoint x: 232, startPoint y: 215, endPoint x: 230, endPoint y: 134, distance: 80.9
click at [230, 134] on div "Drag Birth Certificates Issued, ROD Trash Dropdown Menu Drag Birth Certificates…" at bounding box center [487, 187] width 532 height 219
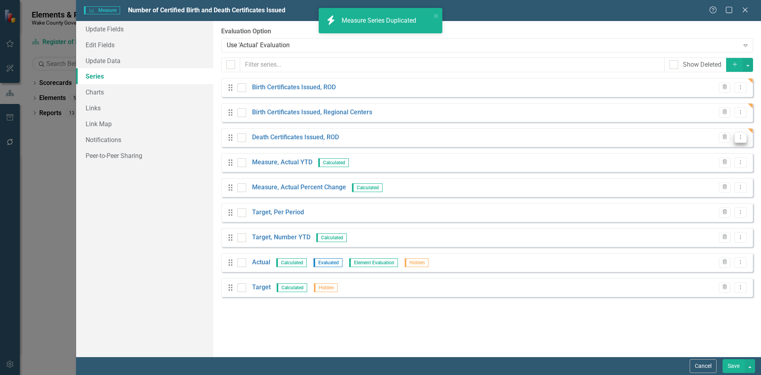
click at [740, 138] on icon "Dropdown Menu" at bounding box center [741, 136] width 7 height 5
click at [712, 164] on link "Copy Duplicate Measure Series" at bounding box center [702, 165] width 90 height 15
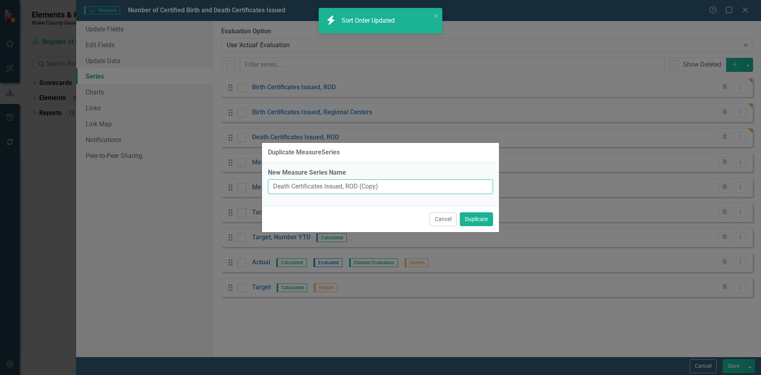
click at [396, 187] on input "Death Certificates Issued, ROD (Copy)" at bounding box center [380, 186] width 225 height 15
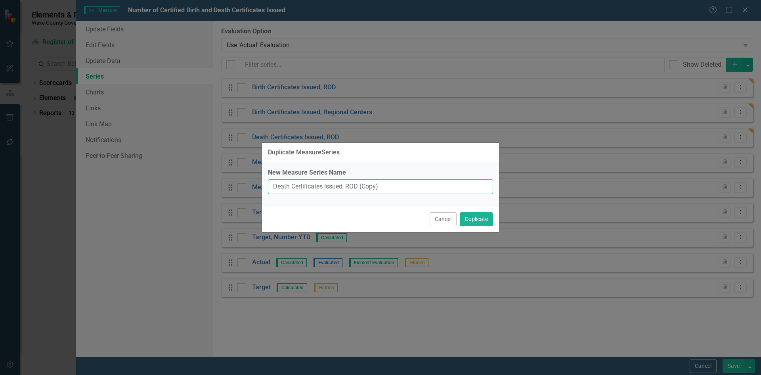
drag, startPoint x: 392, startPoint y: 185, endPoint x: 347, endPoint y: 184, distance: 45.2
click at [347, 184] on input "Death Certificates Issued, ROD (Copy)" at bounding box center [380, 186] width 225 height 15
type input "Death Certificates Issued, Regional Centers"
click at [475, 216] on button "Duplicate" at bounding box center [476, 219] width 33 height 14
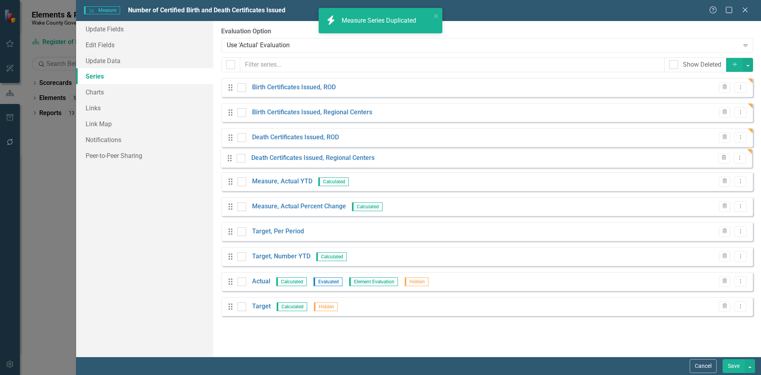
drag, startPoint x: 238, startPoint y: 236, endPoint x: 228, endPoint y: 160, distance: 76.9
click at [228, 160] on div "Drag Birth Certificates Issued, ROD Trash Dropdown Menu Drag Birth Certificates…" at bounding box center [487, 200] width 532 height 244
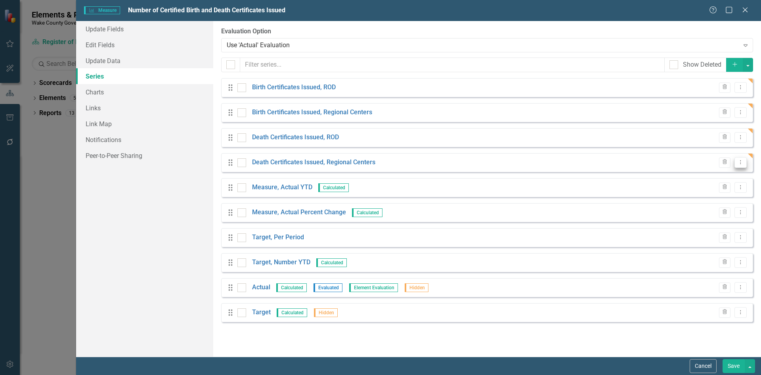
click at [740, 160] on icon "Dropdown Menu" at bounding box center [741, 161] width 7 height 5
click at [720, 186] on link "Copy Duplicate Measure Series" at bounding box center [702, 190] width 90 height 15
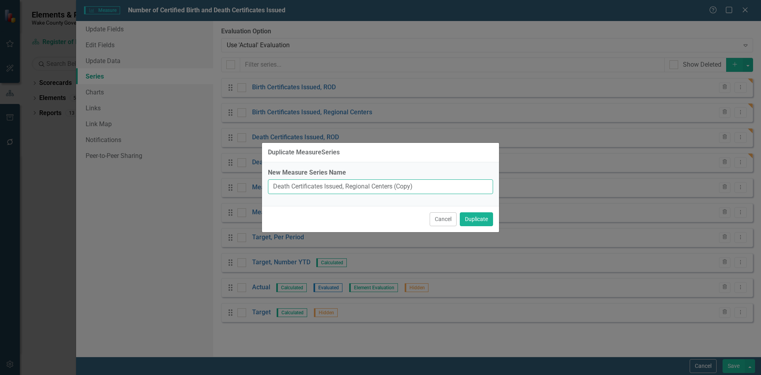
drag, startPoint x: 430, startPoint y: 186, endPoint x: 205, endPoint y: 187, distance: 224.9
click at [205, 187] on div "Duplicate MeasureSeries New Measure Series Name Death Certificates Issued, Regi…" at bounding box center [380, 187] width 761 height 375
type input "Total Birth and Death Certificates Issued"
click at [475, 222] on button "Duplicate" at bounding box center [476, 219] width 33 height 14
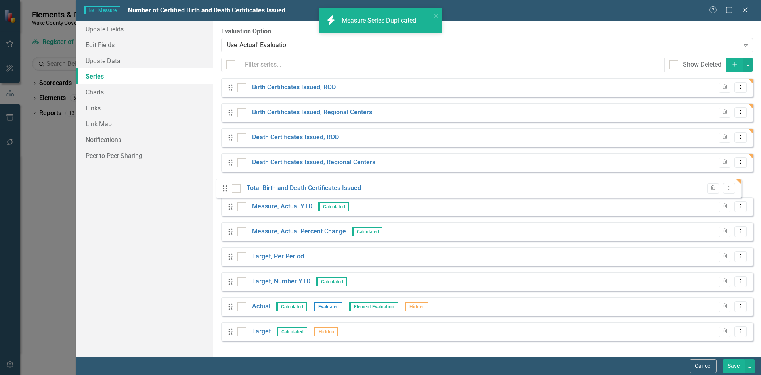
drag, startPoint x: 225, startPoint y: 303, endPoint x: 222, endPoint y: 192, distance: 111.1
click at [222, 192] on div "Drag Birth Certificates Issued, ROD Trash Dropdown Menu Drag Birth Certificates…" at bounding box center [487, 212] width 532 height 269
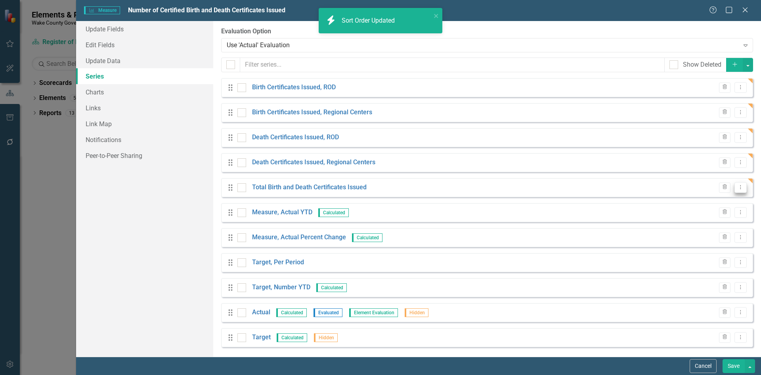
click at [739, 188] on button "Dropdown Menu" at bounding box center [741, 187] width 12 height 11
click at [716, 202] on link "Edit Edit Measure Series" at bounding box center [696, 200] width 90 height 15
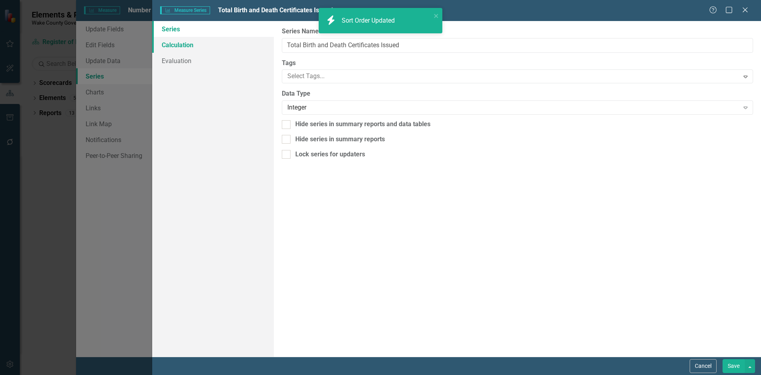
click at [182, 44] on link "Calculation" at bounding box center [213, 45] width 122 height 16
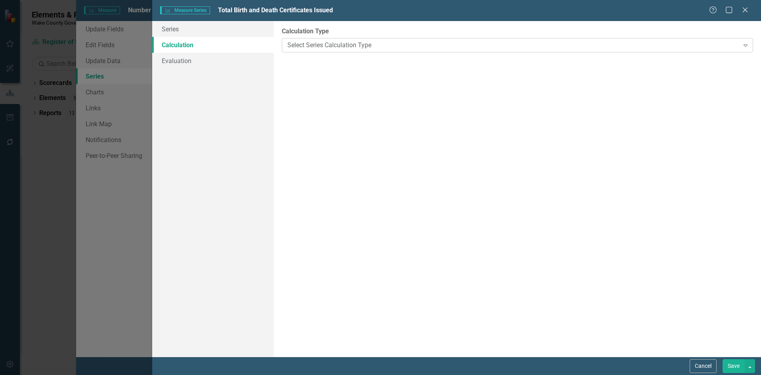
click at [297, 41] on div "Select Series Calculation Type" at bounding box center [514, 44] width 452 height 9
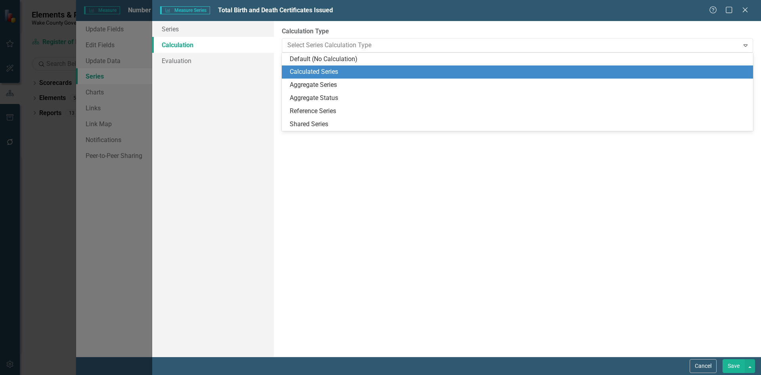
click at [305, 69] on div "Calculated Series" at bounding box center [519, 71] width 459 height 9
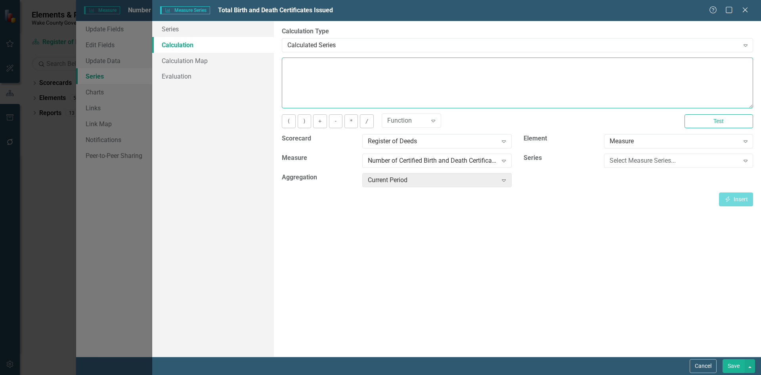
click at [325, 79] on textarea at bounding box center [518, 83] width 472 height 51
click at [629, 157] on div "Select Measure Series..." at bounding box center [675, 160] width 130 height 9
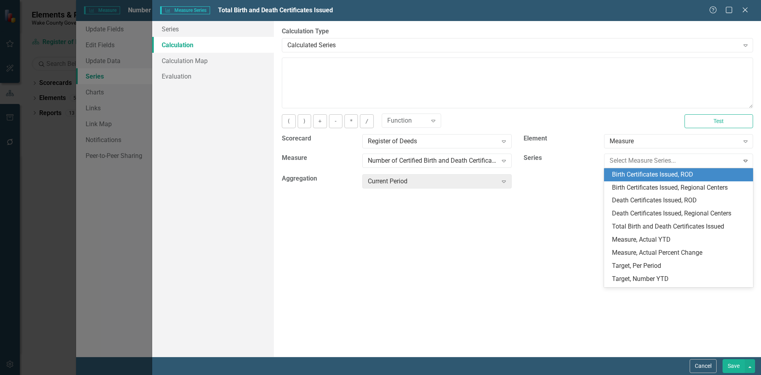
click at [634, 179] on div "Birth Certificates Issued, ROD" at bounding box center [680, 174] width 136 height 9
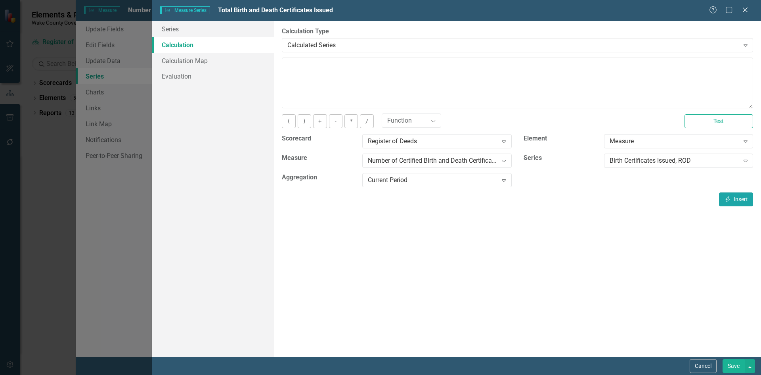
click at [727, 198] on icon "Insert" at bounding box center [728, 199] width 7 height 6
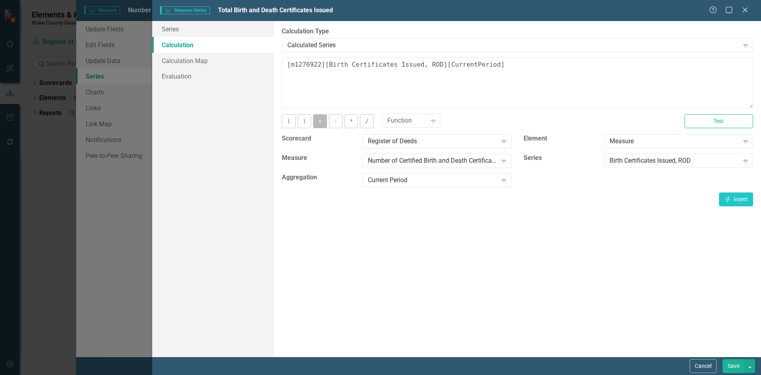
click at [321, 123] on button "+" at bounding box center [319, 121] width 13 height 14
click at [661, 164] on div "Birth Certificates Issued, ROD" at bounding box center [675, 160] width 130 height 9
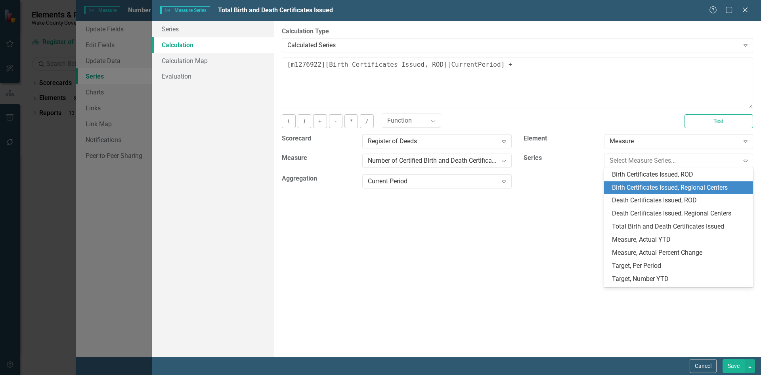
click at [661, 184] on div "Birth Certificates Issued, Regional Centers" at bounding box center [680, 187] width 136 height 9
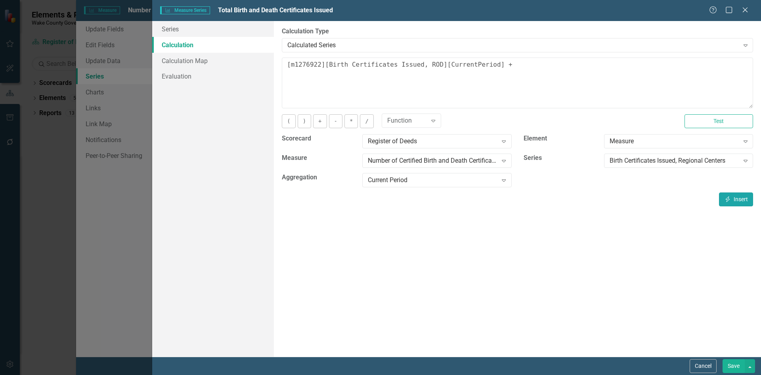
click at [741, 201] on button "Insert Insert" at bounding box center [736, 199] width 34 height 14
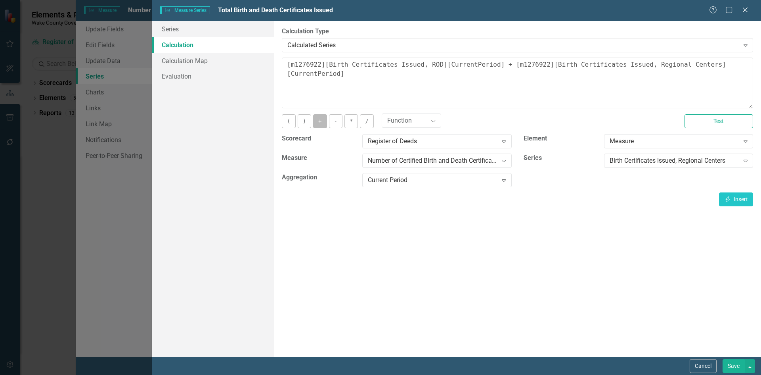
click at [320, 127] on button "+" at bounding box center [319, 121] width 13 height 14
click at [659, 160] on div "Birth Certificates Issued, Regional Centers" at bounding box center [675, 160] width 130 height 9
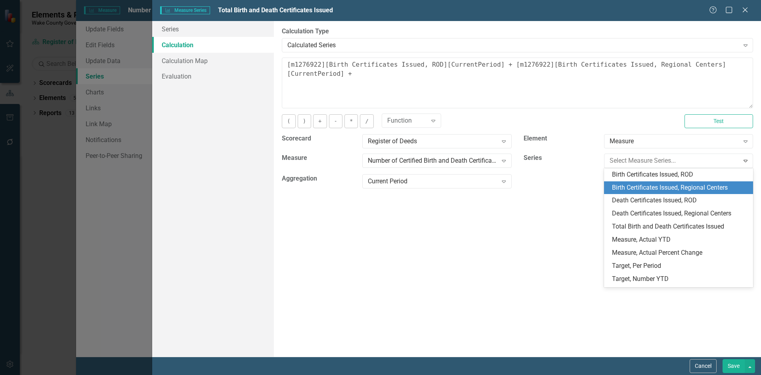
scroll to position [13, 0]
click at [665, 185] on div "Death Certificates Issued, ROD" at bounding box center [680, 187] width 136 height 9
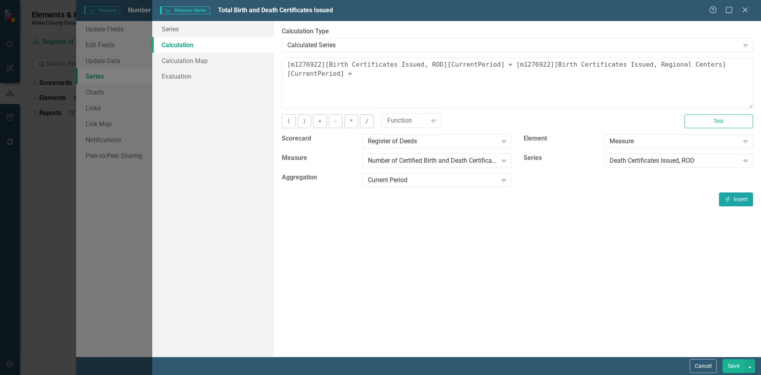
click at [734, 197] on button "Insert Insert" at bounding box center [736, 199] width 34 height 14
click at [320, 123] on button "+" at bounding box center [319, 121] width 13 height 14
click at [664, 164] on div "Death Certificates Issued, ROD" at bounding box center [675, 160] width 130 height 9
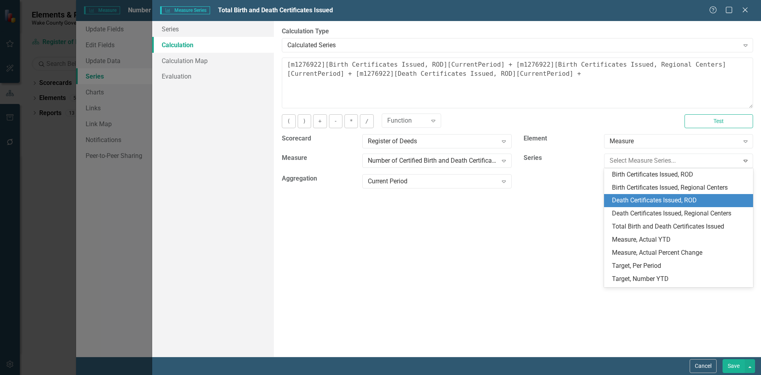
scroll to position [24, 0]
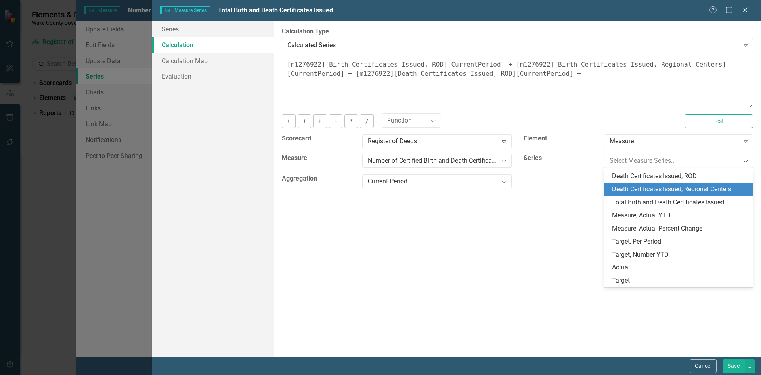
click at [670, 190] on div "Death Certificates Issued, Regional Centers" at bounding box center [680, 189] width 136 height 9
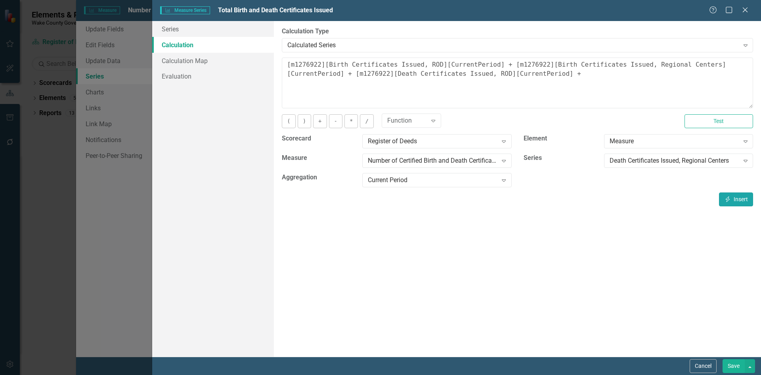
click at [741, 196] on button "Insert Insert" at bounding box center [736, 199] width 34 height 14
type textarea "[m1276922][Birth Certificates Issued, ROD][CurrentPeriod] + [m1276922][Birth Ce…"
click at [730, 367] on button "Save" at bounding box center [734, 366] width 22 height 14
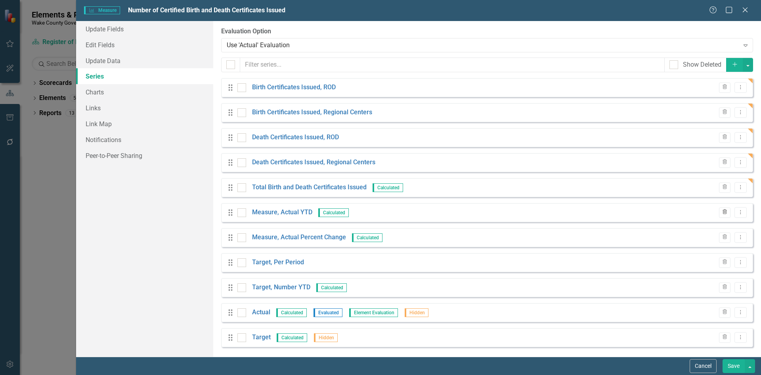
click at [722, 213] on icon "Trash" at bounding box center [725, 212] width 6 height 5
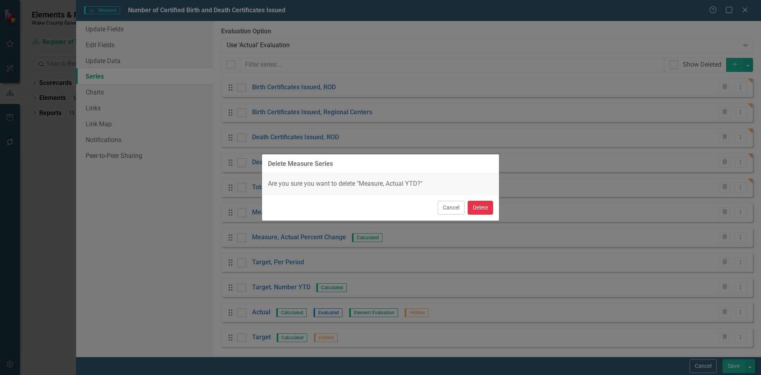
click at [477, 211] on button "Delete" at bounding box center [480, 208] width 25 height 14
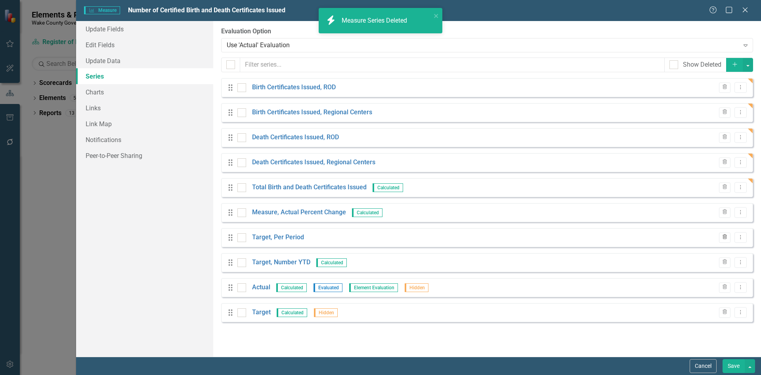
click at [727, 238] on icon "Trash" at bounding box center [725, 237] width 6 height 5
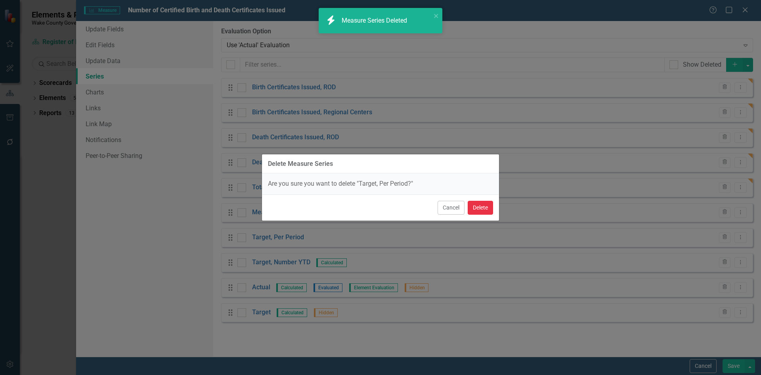
click at [483, 209] on button "Delete" at bounding box center [480, 208] width 25 height 14
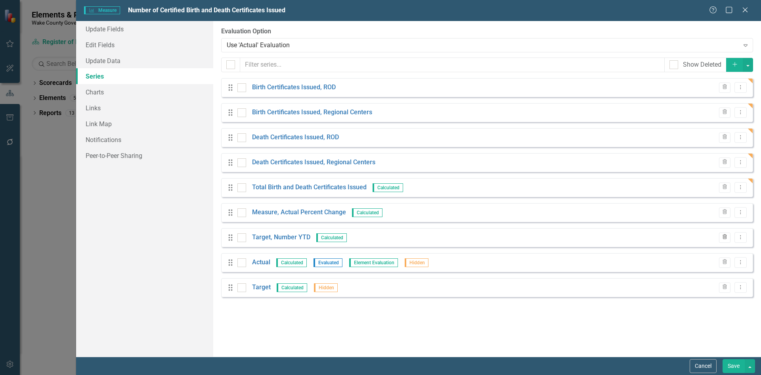
click at [728, 236] on icon "Trash" at bounding box center [725, 237] width 6 height 5
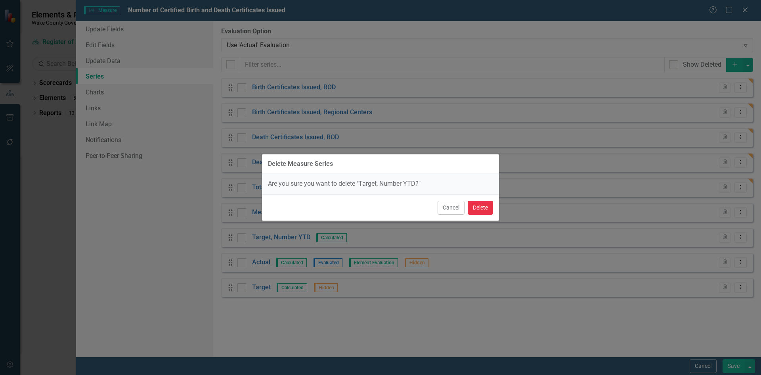
click at [485, 210] on button "Delete" at bounding box center [480, 208] width 25 height 14
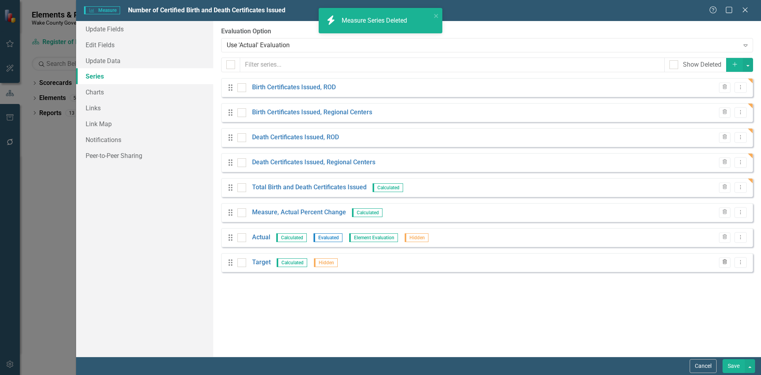
click at [726, 263] on icon "Trash" at bounding box center [725, 262] width 6 height 5
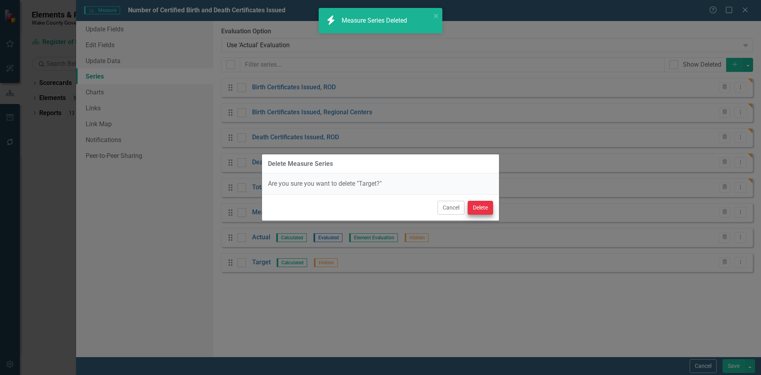
click at [485, 206] on button "Delete" at bounding box center [480, 208] width 25 height 14
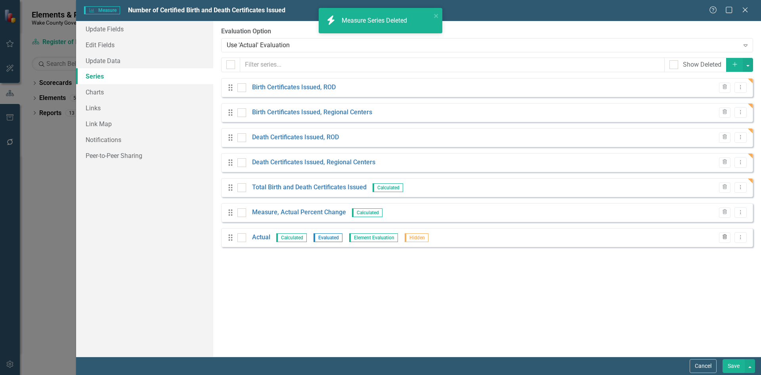
click at [727, 238] on icon "Trash" at bounding box center [725, 237] width 6 height 5
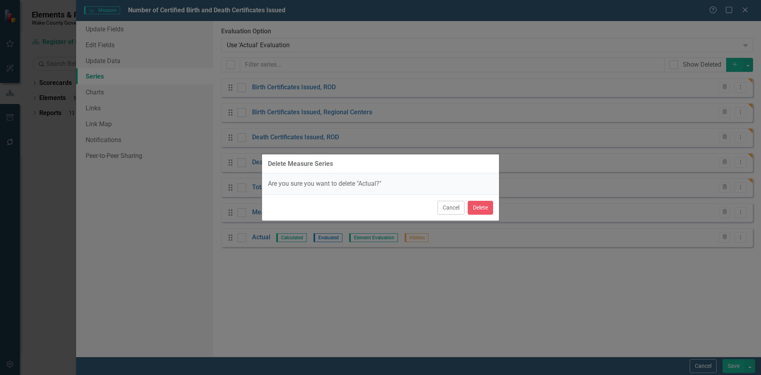
click at [442, 211] on button "Cancel" at bounding box center [451, 208] width 27 height 14
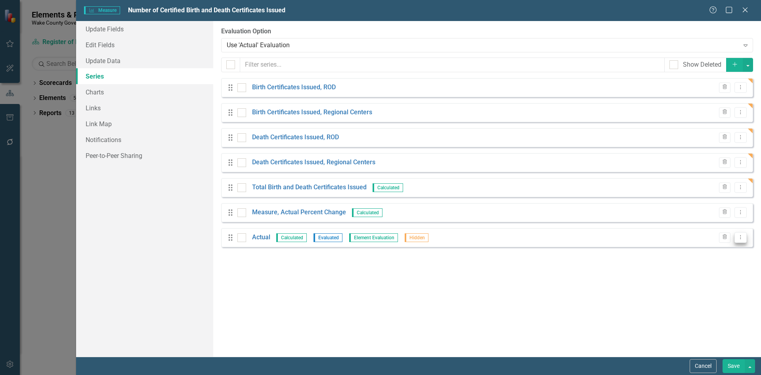
click at [742, 232] on button "Dropdown Menu" at bounding box center [741, 237] width 12 height 11
click at [696, 248] on link "Edit Edit Measure Series" at bounding box center [702, 250] width 90 height 15
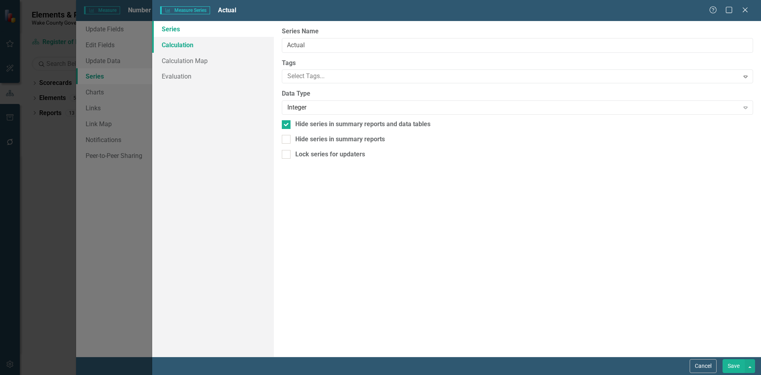
click at [184, 44] on link "Calculation" at bounding box center [213, 45] width 122 height 16
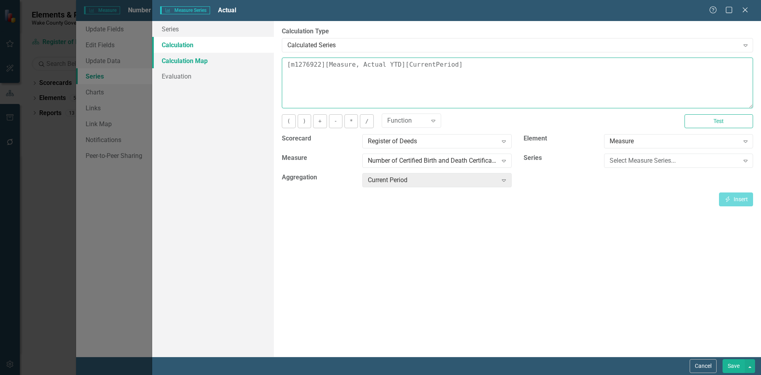
drag, startPoint x: 487, startPoint y: 66, endPoint x: 230, endPoint y: 65, distance: 256.6
click at [230, 65] on div "Series Calculation Calculation Map Evaluation From this page, you can edit the …" at bounding box center [456, 189] width 609 height 336
click at [617, 159] on div "Select Measure Series..." at bounding box center [675, 160] width 130 height 9
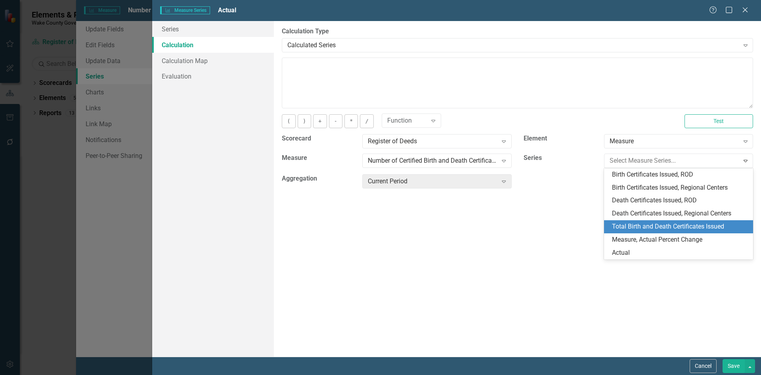
click at [638, 227] on div "Total Birth and Death Certificates Issued" at bounding box center [680, 226] width 136 height 9
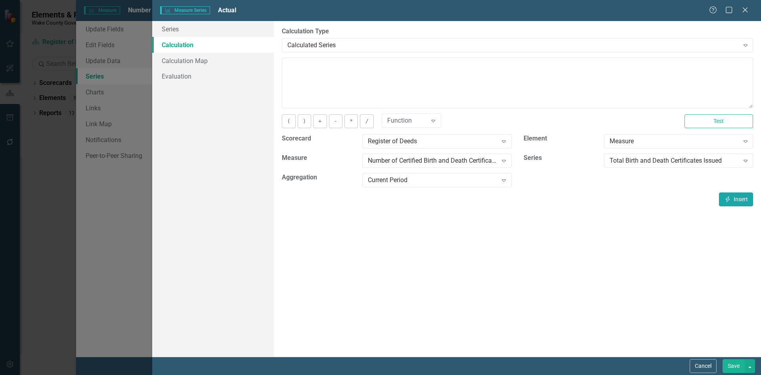
click at [723, 197] on button "Insert Insert" at bounding box center [736, 199] width 34 height 14
type textarea "[m1276922][Total Birth and Death Certificates Issued][CurrentPeriod]"
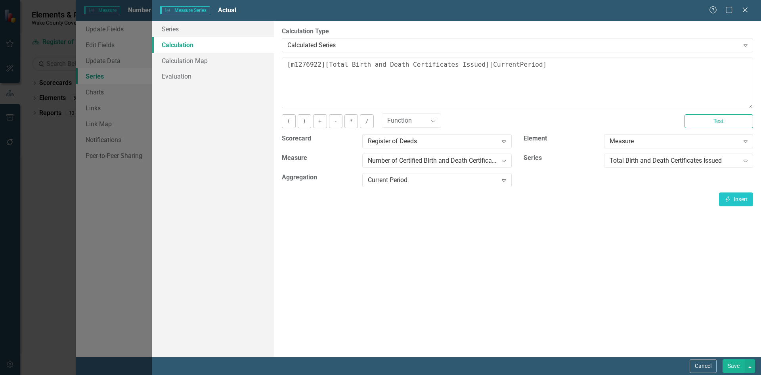
click at [733, 367] on button "Save" at bounding box center [734, 366] width 22 height 14
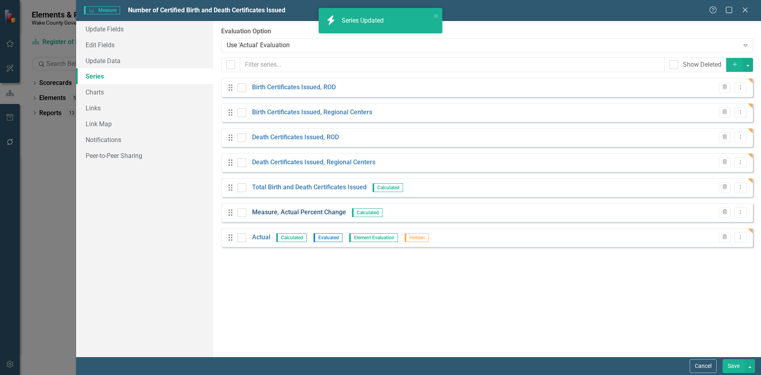
click at [288, 211] on link "Measure, Actual Percent Change" at bounding box center [299, 212] width 94 height 9
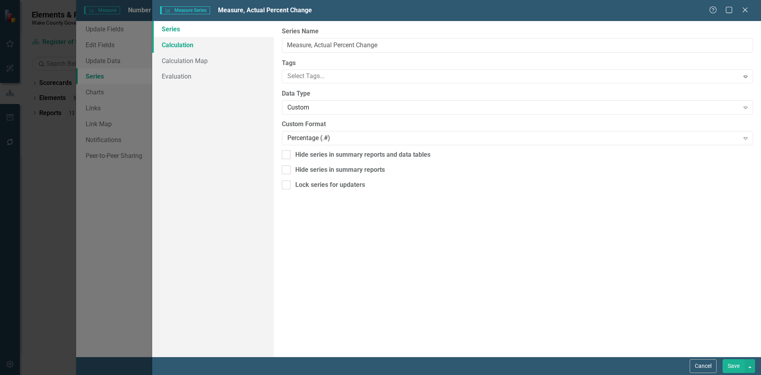
click at [199, 43] on link "Calculation" at bounding box center [213, 45] width 122 height 16
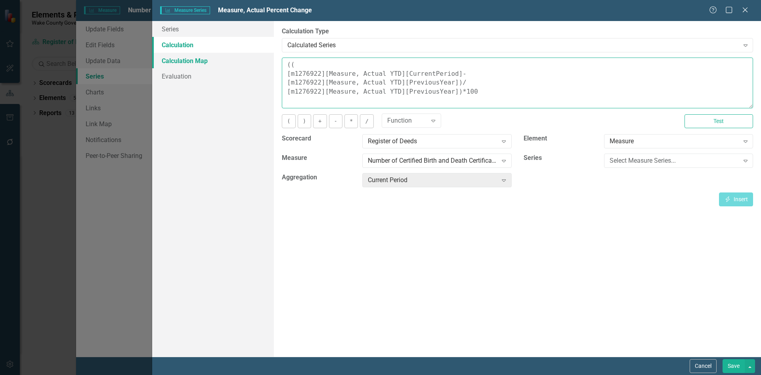
drag, startPoint x: 525, startPoint y: 92, endPoint x: 261, endPoint y: 64, distance: 265.2
click at [261, 64] on div "Series Calculation Calculation Map Evaluation From this page, you can edit the …" at bounding box center [456, 189] width 609 height 336
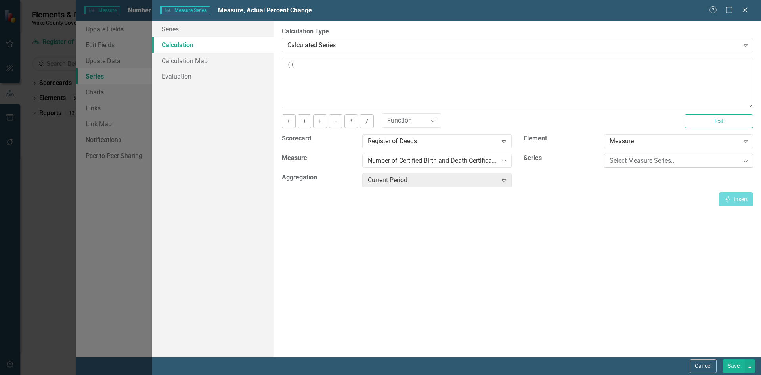
click at [623, 159] on div "Select Measure Series..." at bounding box center [675, 160] width 130 height 9
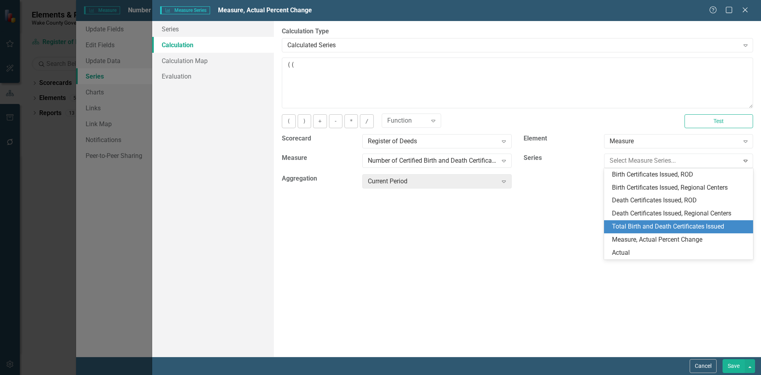
click at [648, 228] on div "Total Birth and Death Certificates Issued" at bounding box center [680, 226] width 136 height 9
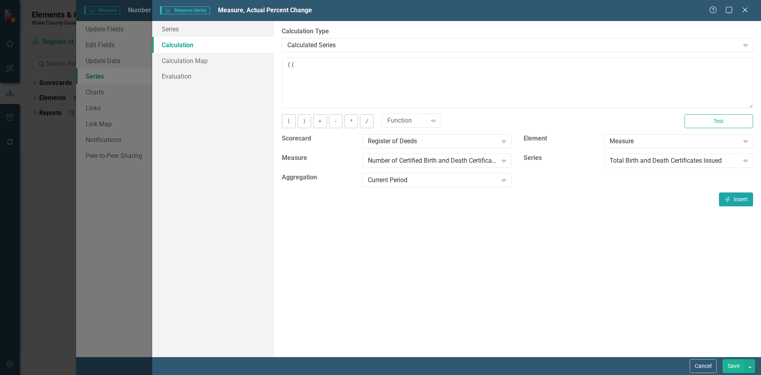
click at [731, 197] on icon "Insert" at bounding box center [728, 199] width 7 height 6
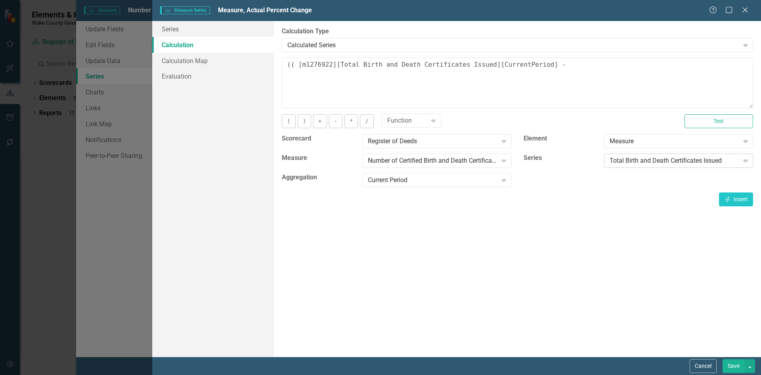
click at [688, 159] on div "Total Birth and Death Certificates Issued" at bounding box center [675, 160] width 130 height 9
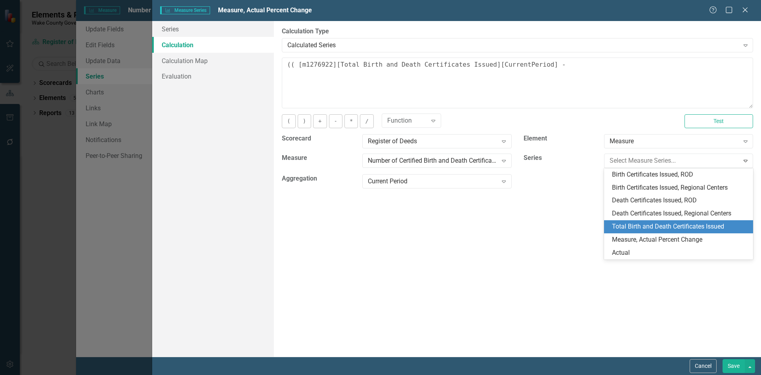
click at [644, 223] on div "Total Birth and Death Certificates Issued" at bounding box center [680, 226] width 136 height 9
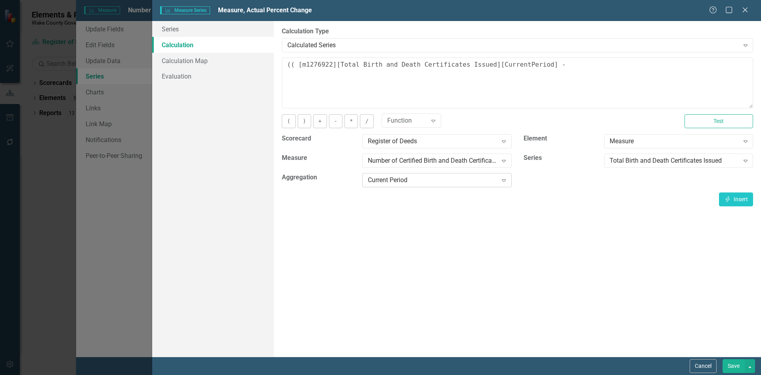
click at [438, 182] on div "Current Period" at bounding box center [433, 180] width 130 height 9
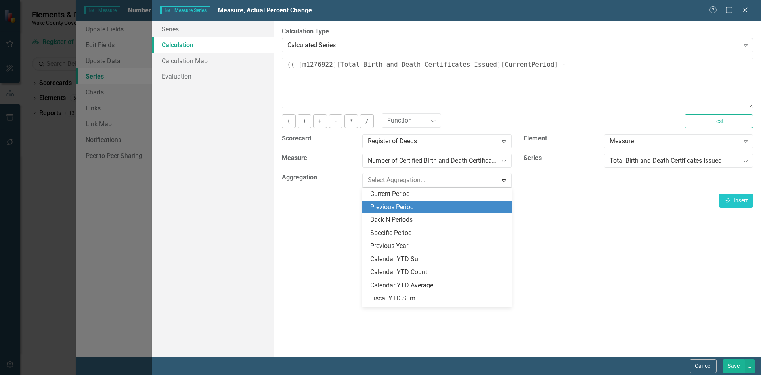
click at [430, 204] on div "Previous Period" at bounding box center [438, 207] width 136 height 9
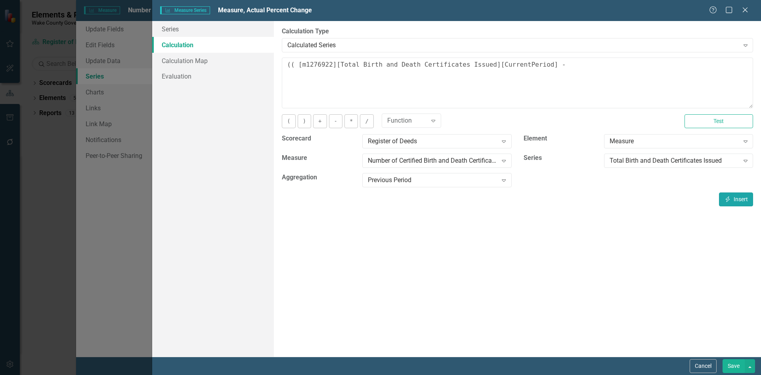
click at [738, 196] on button "Insert Insert" at bounding box center [736, 199] width 34 height 14
click at [747, 197] on button "Insert Insert" at bounding box center [736, 199] width 34 height 14
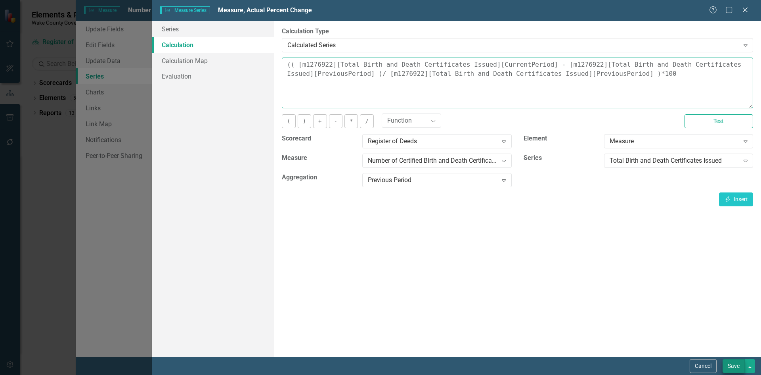
type textarea "(( [m1276922][Total Birth and Death Certificates Issued][CurrentPeriod] - [m127…"
click at [730, 370] on button "Save" at bounding box center [734, 366] width 22 height 14
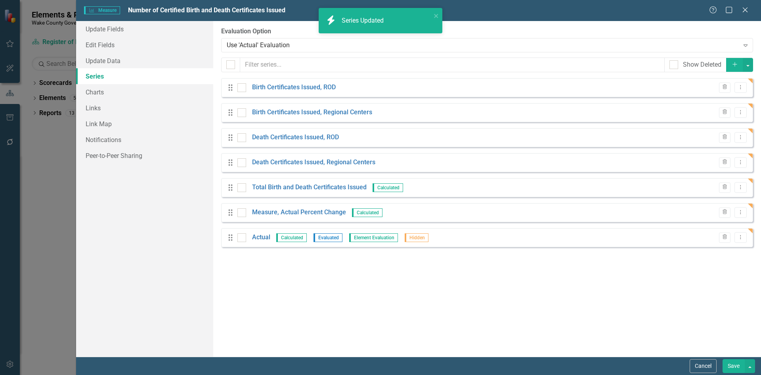
click at [731, 370] on button "Save" at bounding box center [734, 366] width 22 height 14
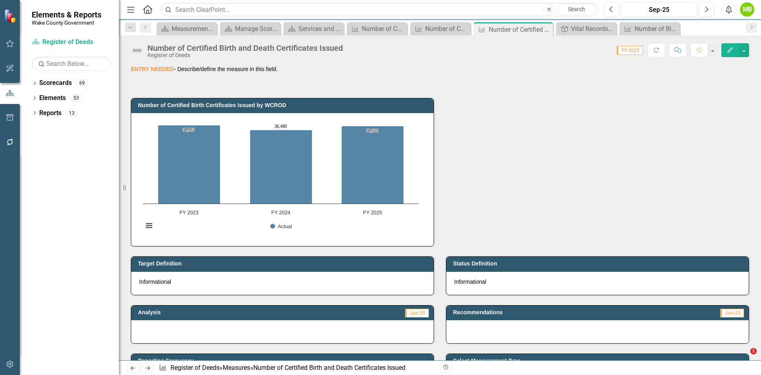
type textarea "1638"
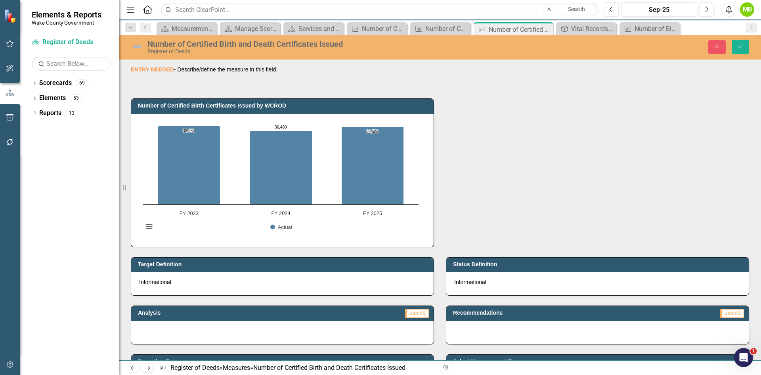
scroll to position [357, 0]
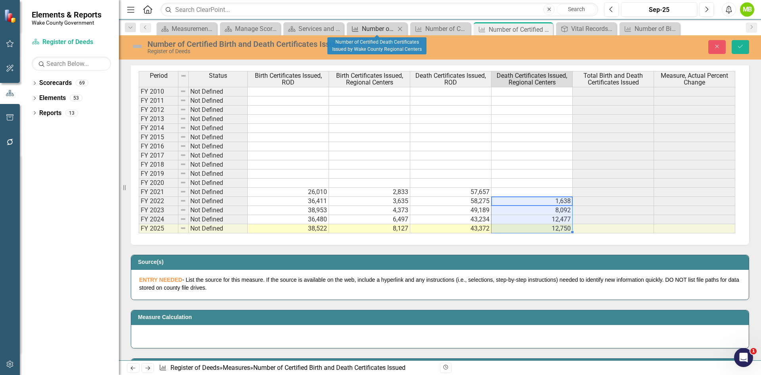
click at [375, 26] on div "Number of Certified Death Certificates Issued by Wake County Regional Centers" at bounding box center [378, 29] width 33 height 10
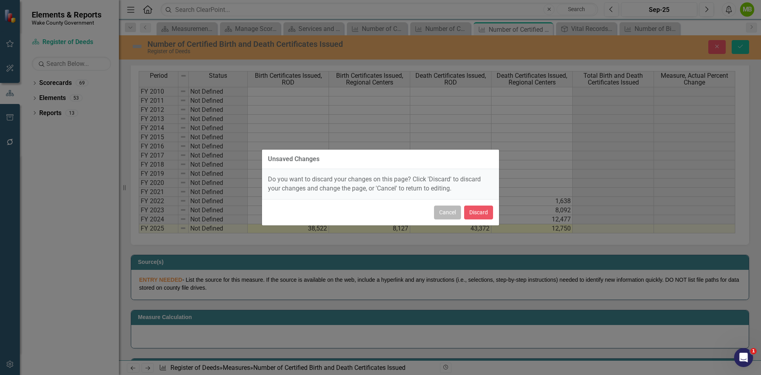
click at [452, 215] on button "Cancel" at bounding box center [447, 212] width 27 height 14
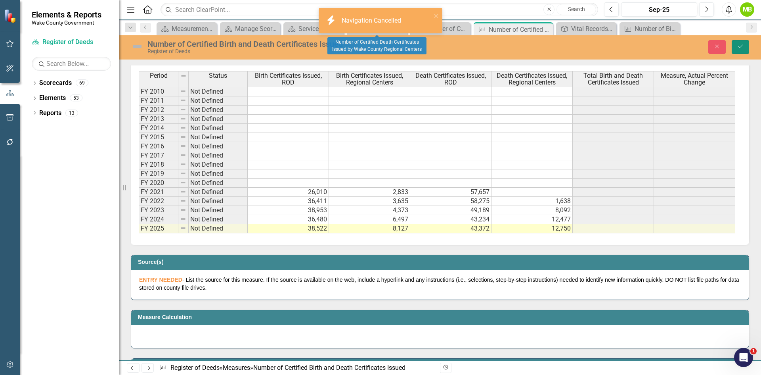
click at [744, 47] on icon "Save" at bounding box center [740, 47] width 7 height 6
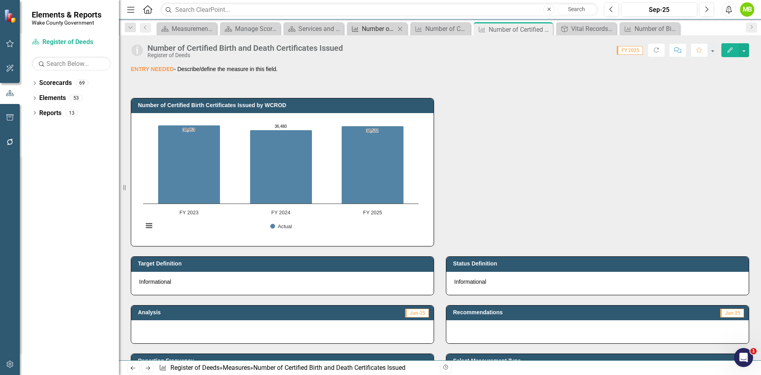
click at [370, 31] on div "Number of Certified Death Certificates Issued by Wake County Regional Centers" at bounding box center [378, 29] width 33 height 10
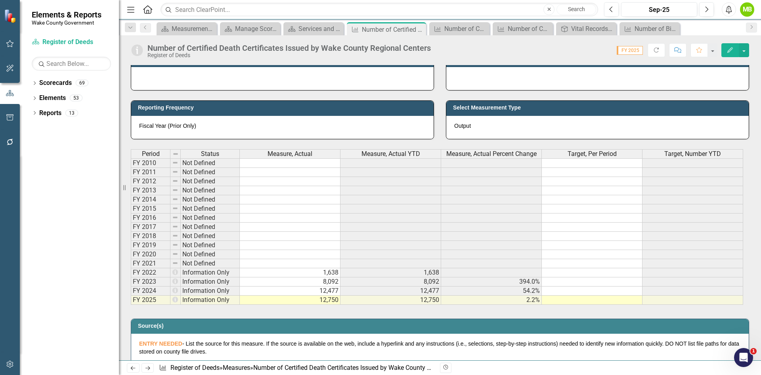
scroll to position [317, 0]
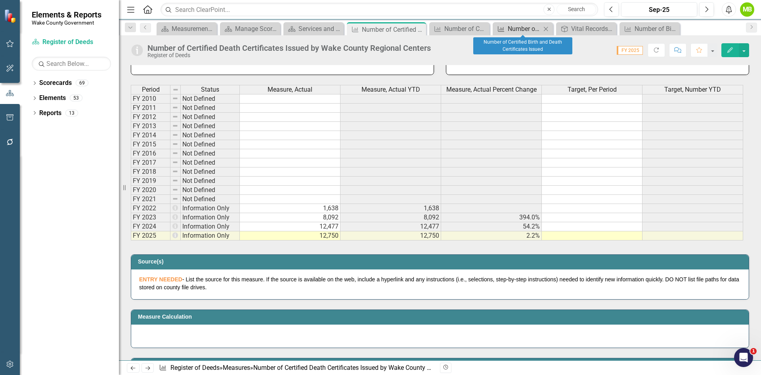
click at [515, 29] on div "Number of Certified Birth and Death Certificates Issued" at bounding box center [524, 29] width 33 height 10
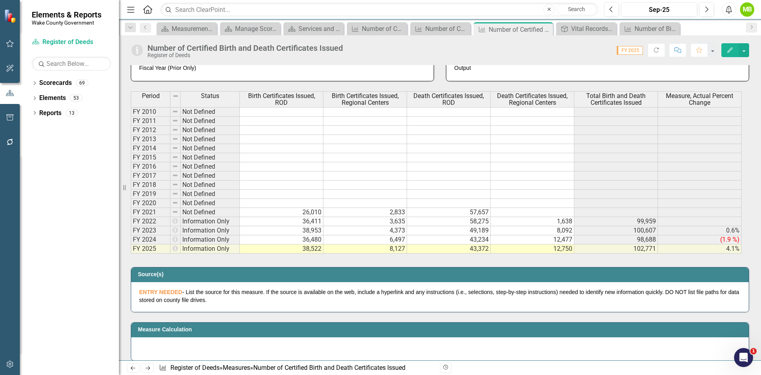
scroll to position [317, 0]
